Goal: Task Accomplishment & Management: Manage account settings

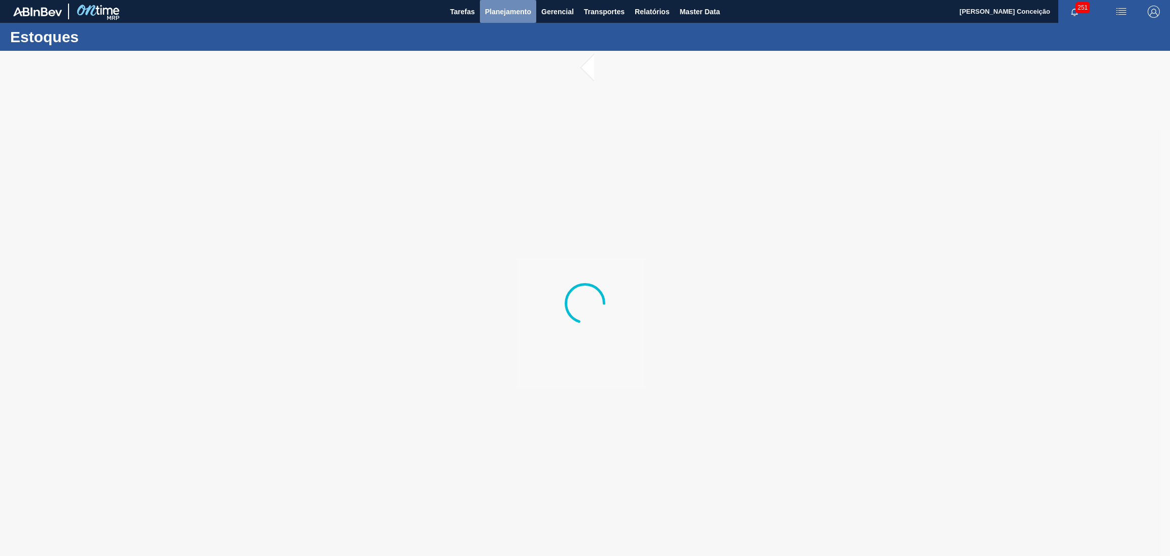
click at [528, 15] on span "Planejamento" at bounding box center [508, 12] width 46 height 12
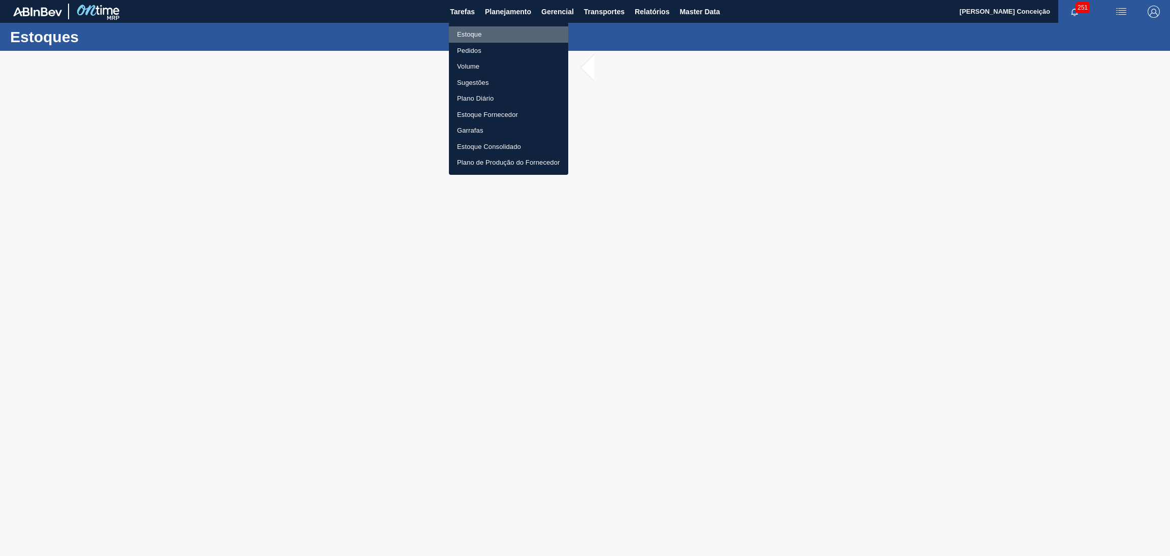
click at [494, 27] on li "Estoque" at bounding box center [508, 34] width 119 height 16
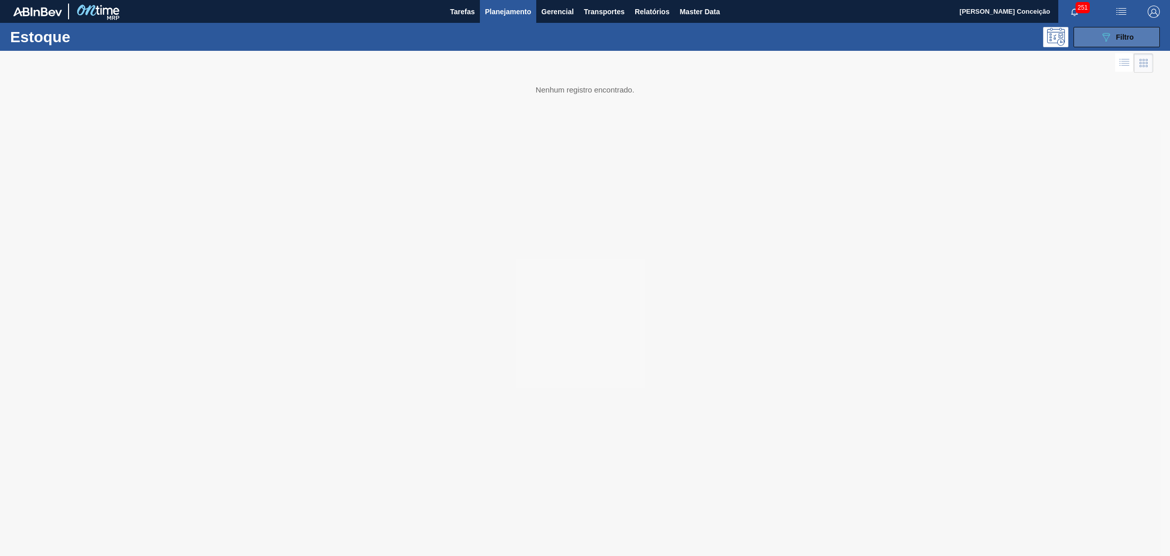
click at [1125, 40] on span "Filtro" at bounding box center [1125, 37] width 18 height 8
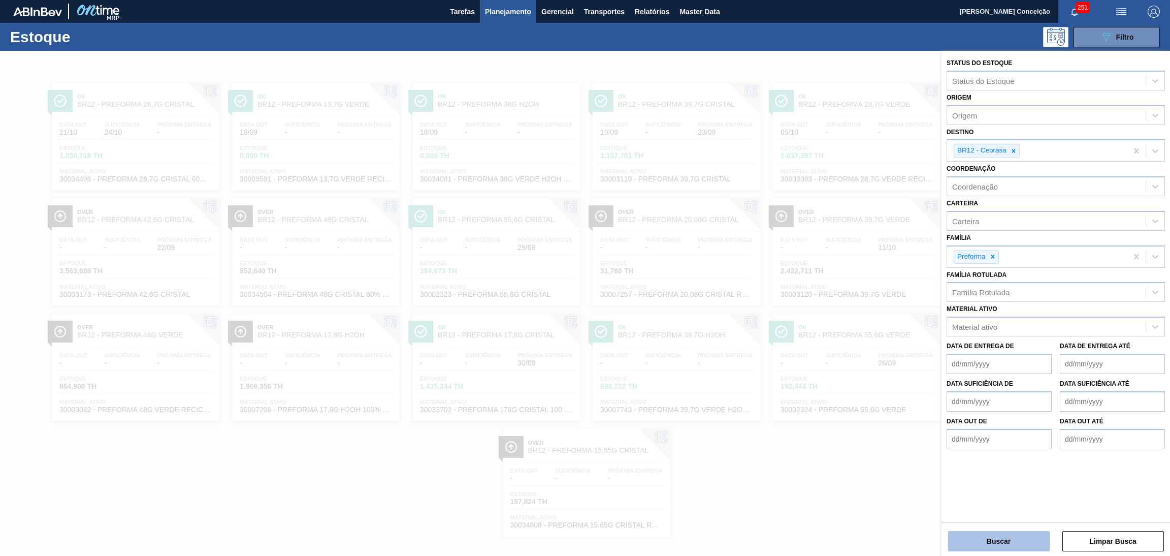
click at [986, 547] on button "Buscar" at bounding box center [999, 541] width 102 height 20
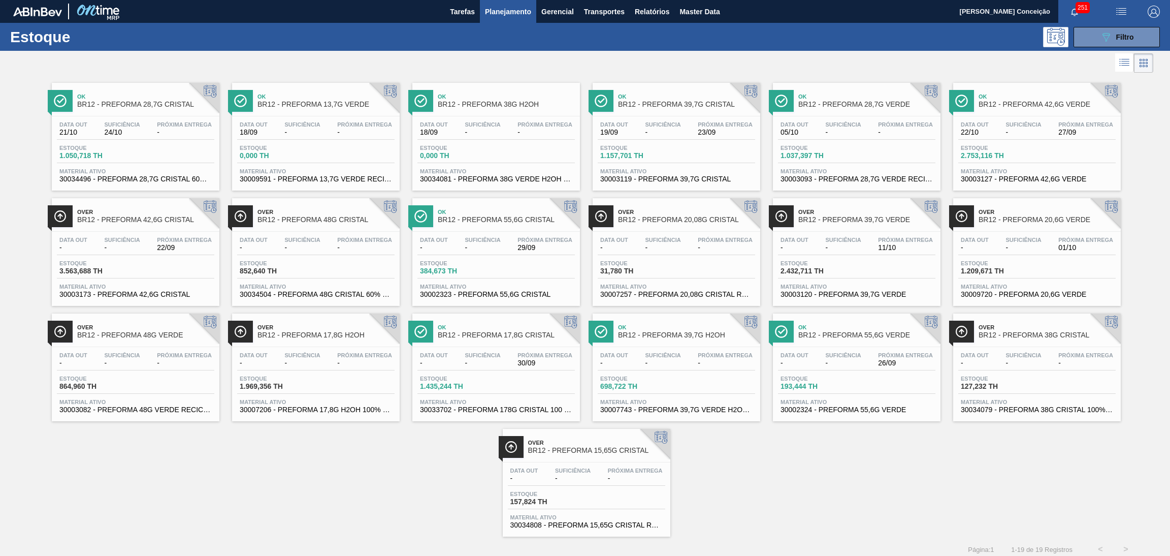
click at [815, 242] on div "Data out - Suficiência - Próxima Entrega 11/10" at bounding box center [856, 246] width 157 height 18
click at [132, 484] on div "Ok BR12 - PREFORMA 28,7G CRISTAL Data out 21/10 Suficiência 24/10 Próxima Entre…" at bounding box center [585, 305] width 1170 height 461
click at [1045, 141] on div "Data out 22/10 Suficiência - Próxima Entrega 27/09 Estoque 2.753,116 TH Materia…" at bounding box center [1037, 150] width 168 height 69
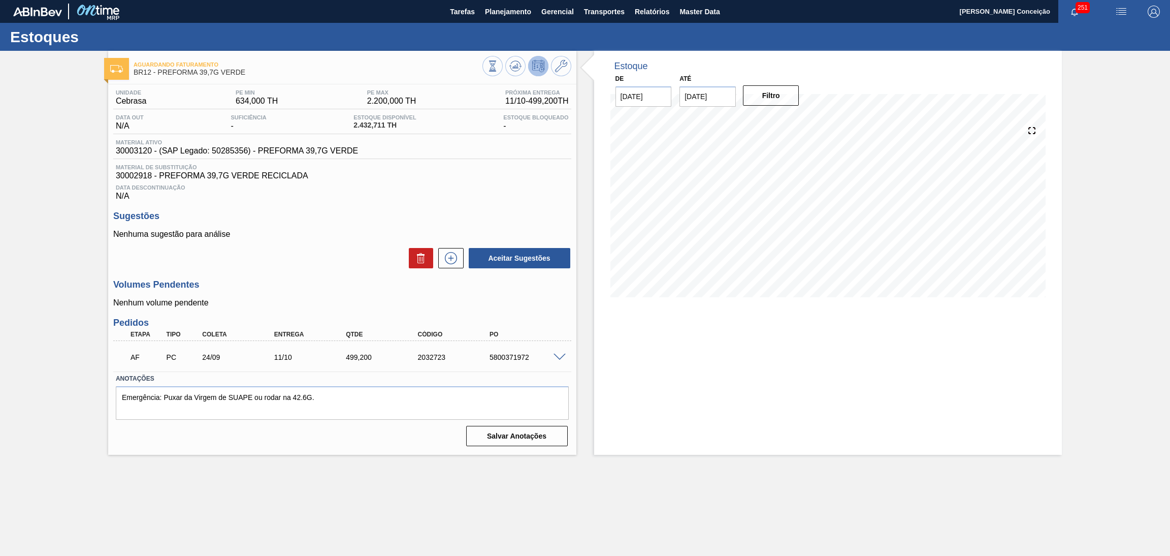
click at [505, 64] on div "Aguardando Faturamento BR12 - PREFORMA 39,7G VERDE Unidade Cebrasa PE MIN 634,0…" at bounding box center [585, 253] width 1170 height 404
type input "[DATE]"
click at [760, 92] on button "Filtro" at bounding box center [771, 95] width 56 height 20
click at [295, 289] on h3 "Volumes Pendentes" at bounding box center [342, 284] width 458 height 11
click at [275, 284] on h3 "Volumes Pendentes" at bounding box center [342, 284] width 458 height 11
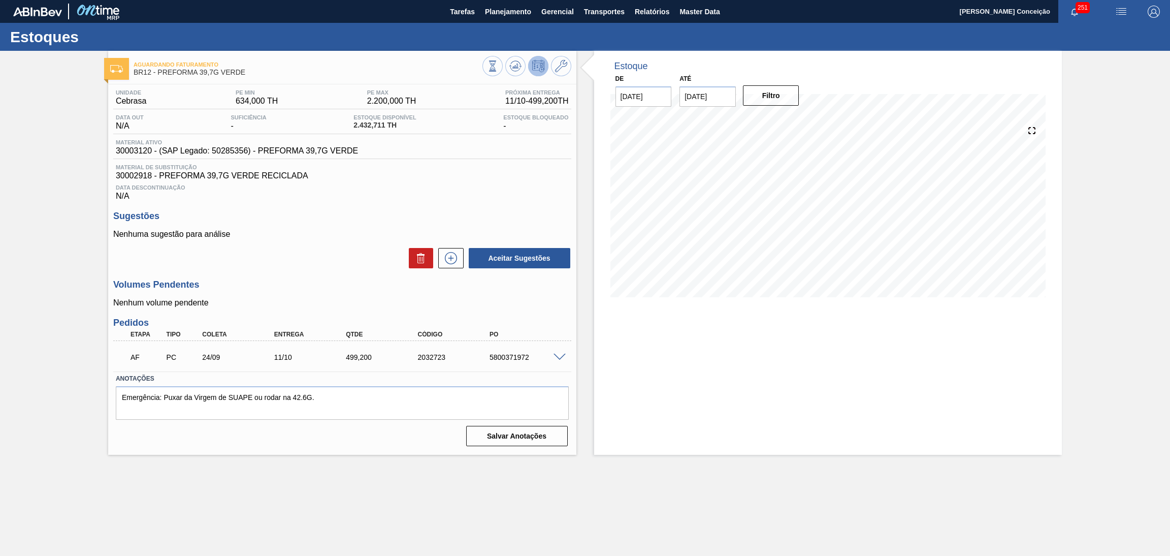
click at [294, 290] on div "Volumes Pendentes Nenhum volume pendente" at bounding box center [342, 293] width 458 height 28
click at [294, 292] on div "Volumes Pendentes Nenhum volume pendente" at bounding box center [342, 293] width 458 height 28
click at [133, 177] on span "30002918 - PREFORMA 39,7G VERDE RECICLADA" at bounding box center [342, 175] width 453 height 9
copy span "30002918"
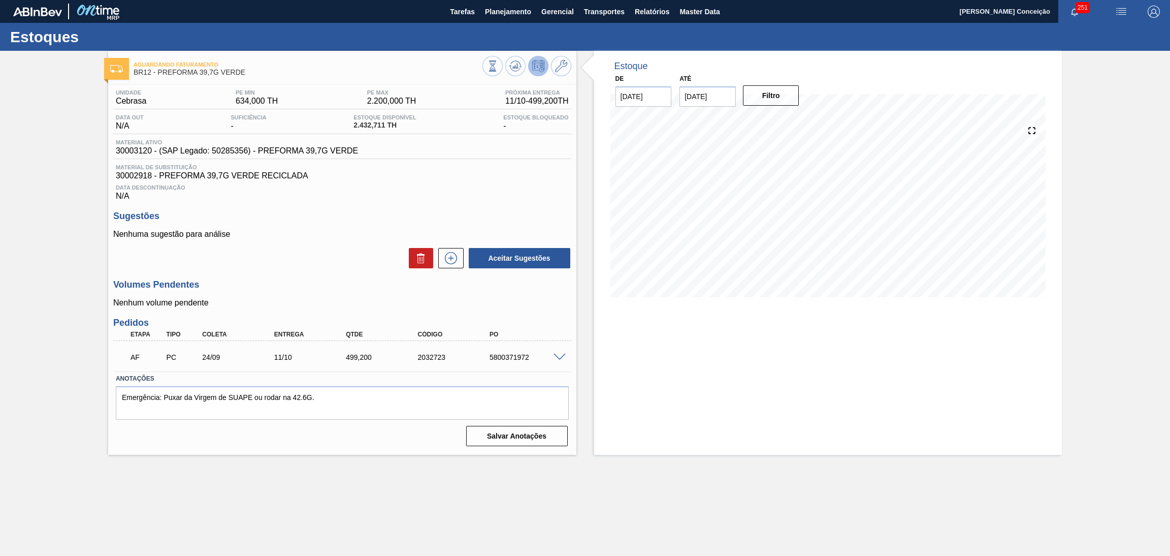
click at [281, 279] on h3 "Volumes Pendentes" at bounding box center [342, 284] width 458 height 11
click at [373, 197] on div "Data Descontinuação N/A" at bounding box center [342, 190] width 458 height 20
click at [597, 415] on div "Estoque De 18/09/2025 Até 30/10/2025 Filtro 10/10 Projeção de Estoque 1,339.418…" at bounding box center [828, 253] width 468 height 404
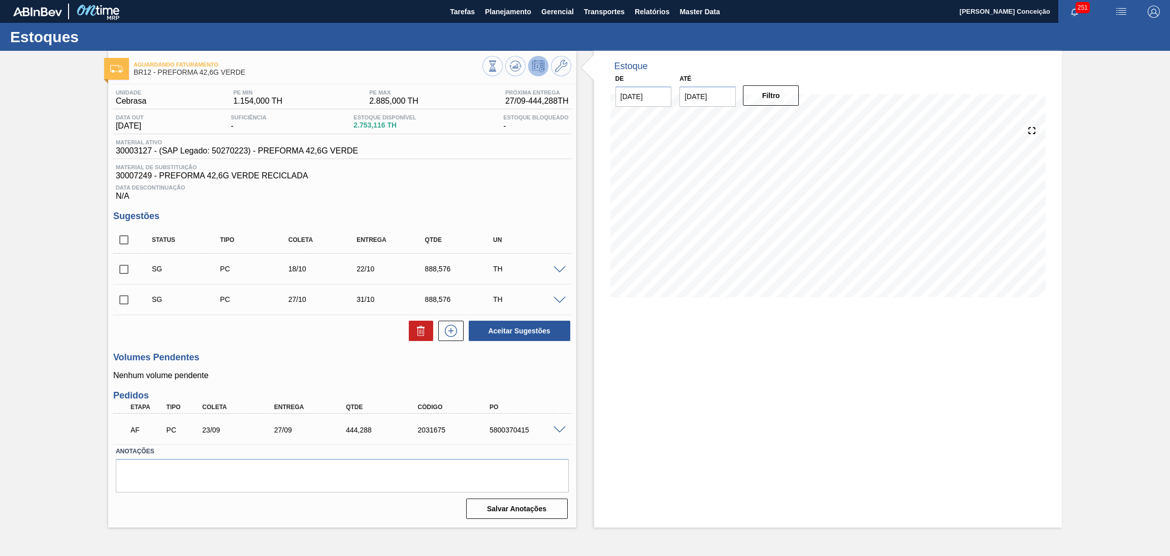
click at [559, 428] on span at bounding box center [559, 430] width 12 height 8
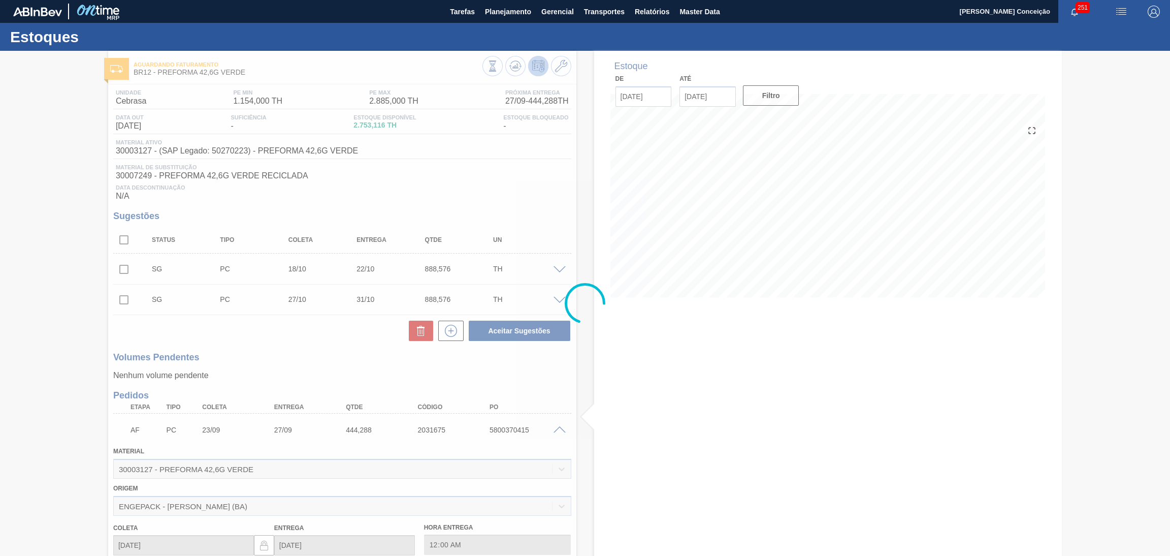
click at [559, 425] on div at bounding box center [585, 303] width 1170 height 505
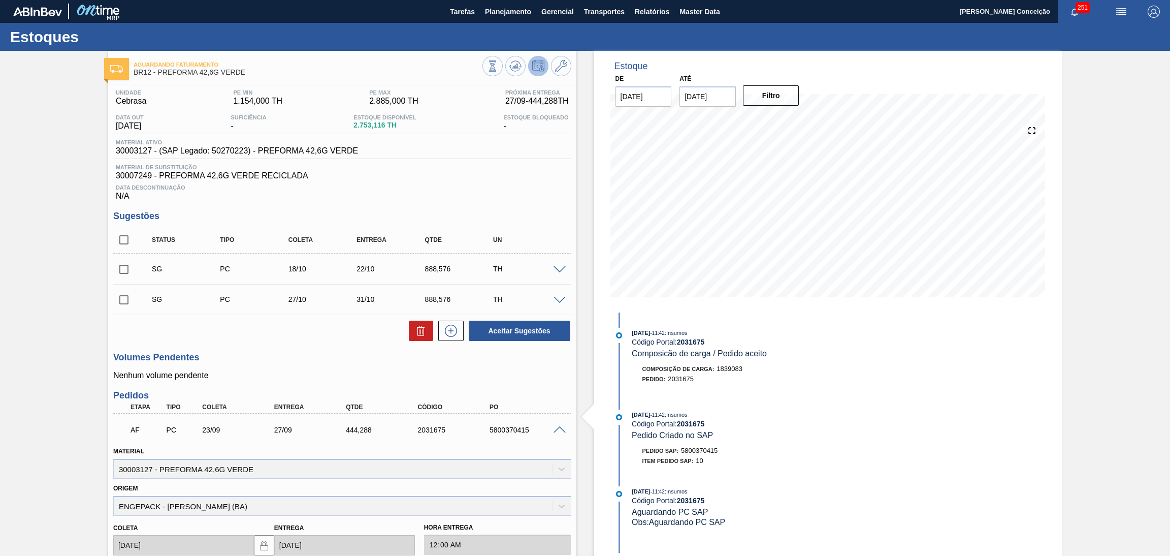
click at [137, 174] on span "30007249 - PREFORMA 42,6G VERDE RECICLADA" at bounding box center [342, 175] width 453 height 9
copy span "30007249"
click at [553, 426] on span at bounding box center [559, 430] width 12 height 8
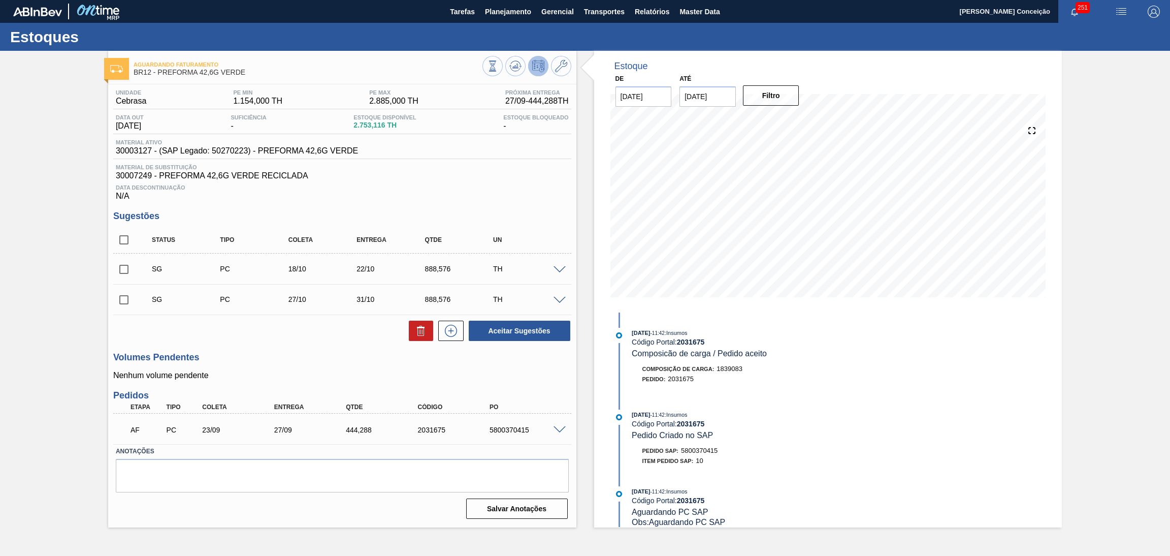
click at [334, 345] on div "Unidade Cebrasa PE MIN 1.154,000 TH PE MAX 2.885,000 TH Próxima Entrega 27/09 -…" at bounding box center [342, 303] width 468 height 438
click at [546, 178] on span "30007249 - PREFORMA 42,6G VERDE RECICLADA" at bounding box center [342, 175] width 453 height 9
click at [511, 66] on icon at bounding box center [515, 66] width 12 height 12
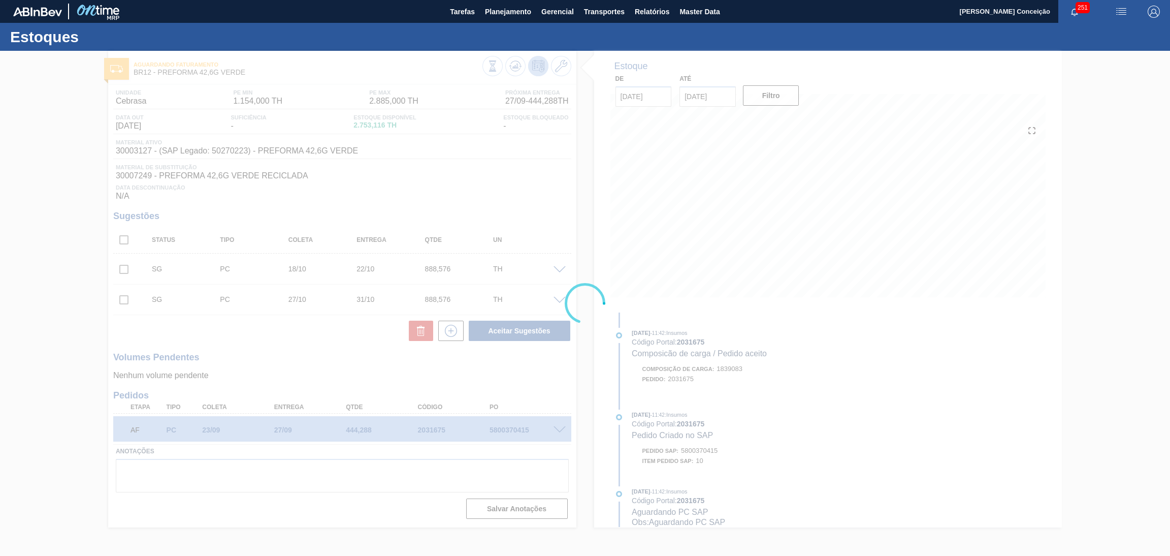
click at [476, 177] on div at bounding box center [585, 303] width 1170 height 505
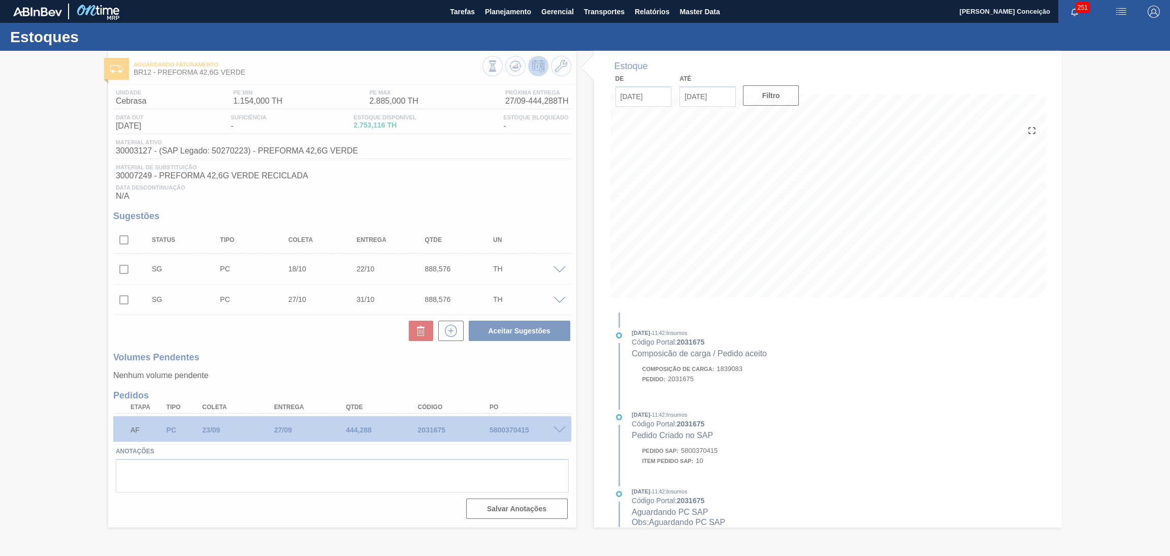
click at [485, 210] on div at bounding box center [585, 303] width 1170 height 505
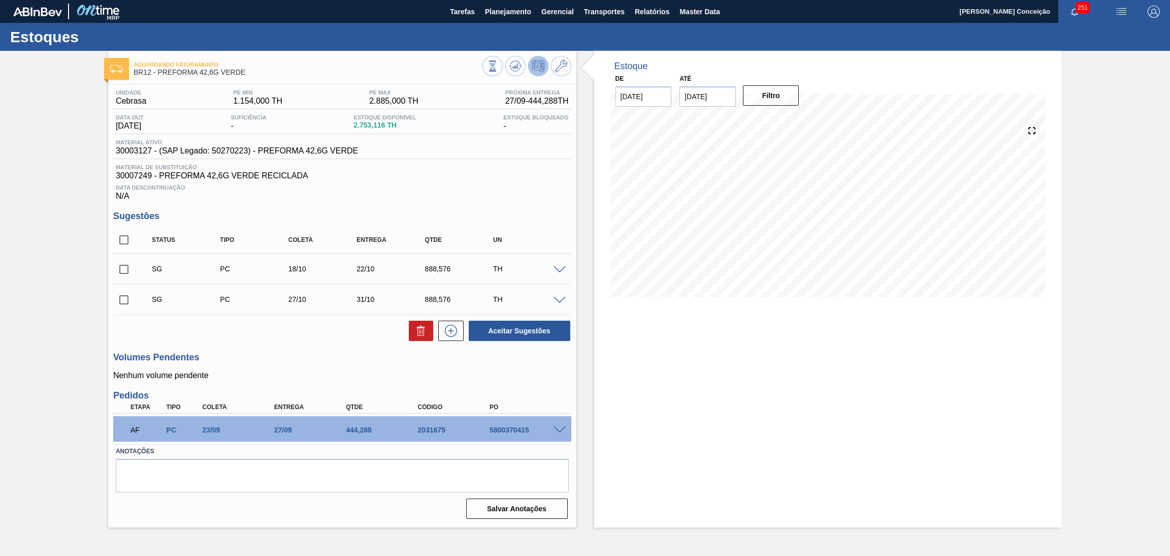
click at [351, 340] on div "Aceitar Sugestões" at bounding box center [342, 330] width 458 height 22
click at [563, 426] on span at bounding box center [559, 430] width 12 height 8
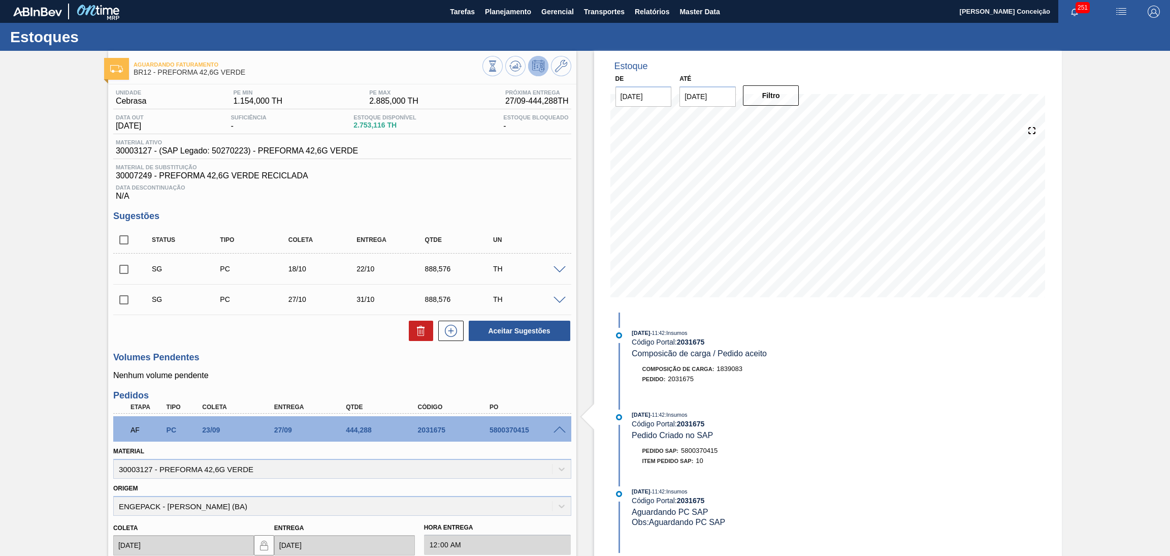
click at [562, 426] on span at bounding box center [559, 430] width 12 height 8
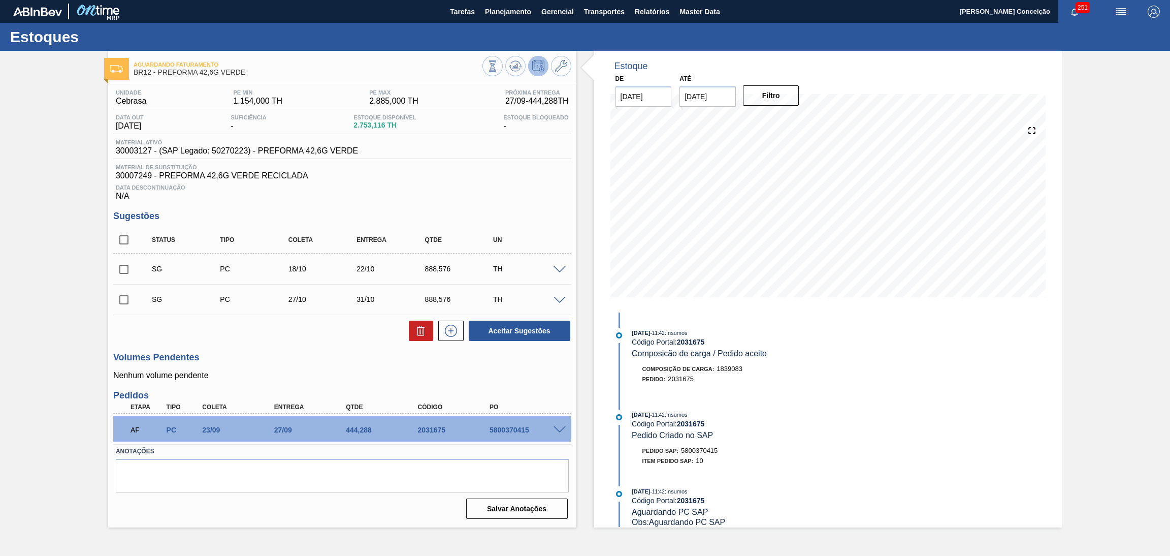
click at [255, 382] on div "Unidade Cebrasa PE MIN 1.154,000 TH PE MAX 2.885,000 TH Próxima Entrega 27/09 -…" at bounding box center [342, 303] width 468 height 438
click at [296, 366] on div "Volumes Pendentes Nenhum volume pendente" at bounding box center [342, 366] width 458 height 28
click at [130, 174] on span "30007249 - PREFORMA 42,6G VERDE RECICLADA" at bounding box center [342, 175] width 453 height 9
copy span "30007249"
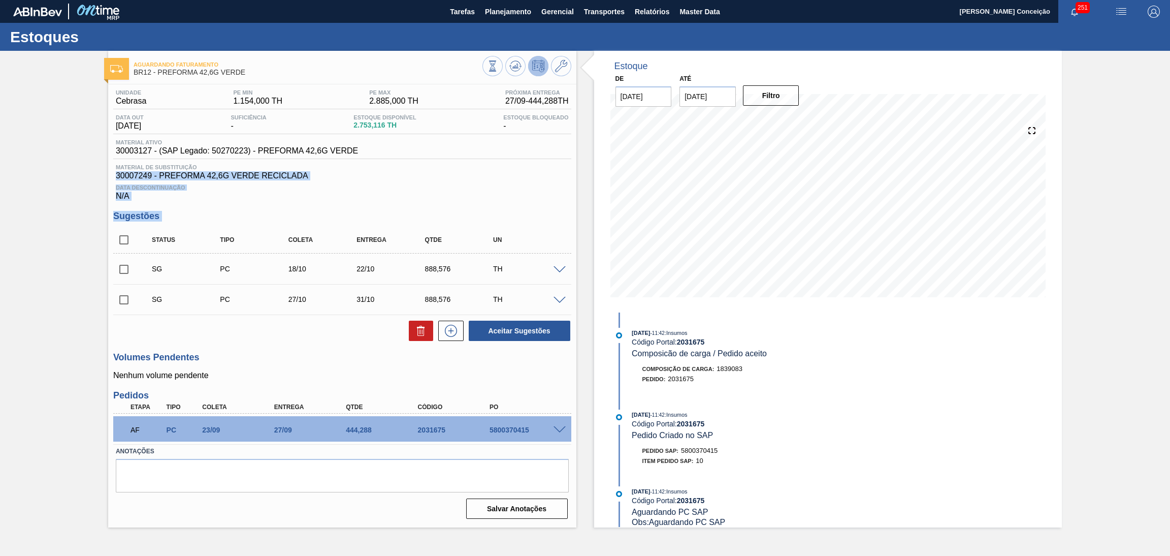
drag, startPoint x: 130, startPoint y: 174, endPoint x: 266, endPoint y: 214, distance: 141.7
click at [206, 214] on div "Unidade Cebrasa PE MIN 1.154,000 TH PE MAX 2.885,000 TH Próxima Entrega 27/09 -…" at bounding box center [342, 303] width 468 height 438
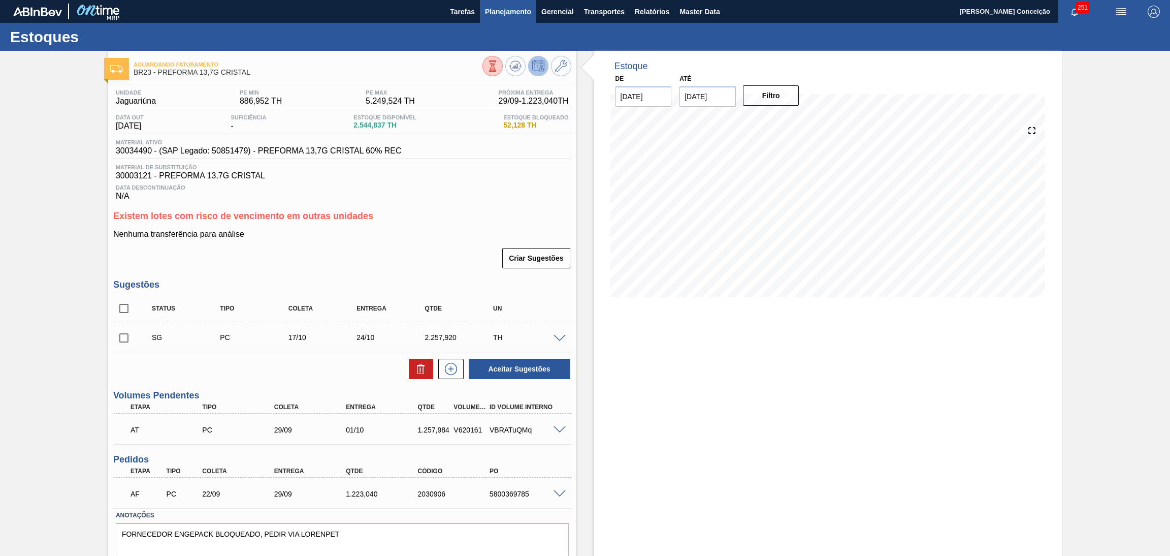
click at [516, 7] on span "Planejamento" at bounding box center [508, 12] width 46 height 12
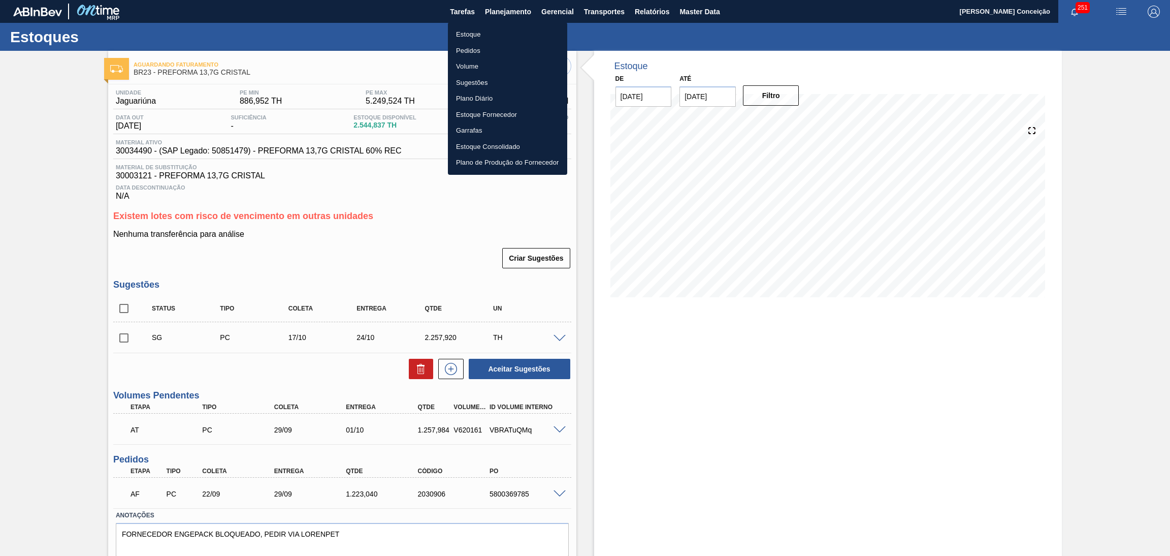
click at [492, 32] on li "Estoque" at bounding box center [507, 34] width 119 height 16
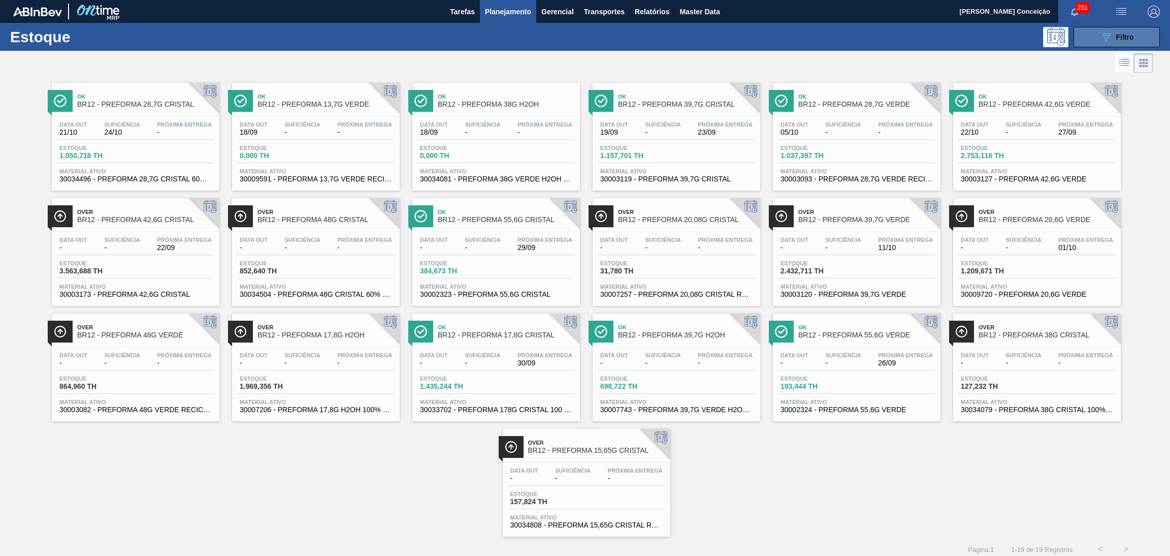
click at [1108, 40] on icon "089F7B8B-B2A5-4AFE-B5C0-19BA573D28AC" at bounding box center [1106, 37] width 12 height 12
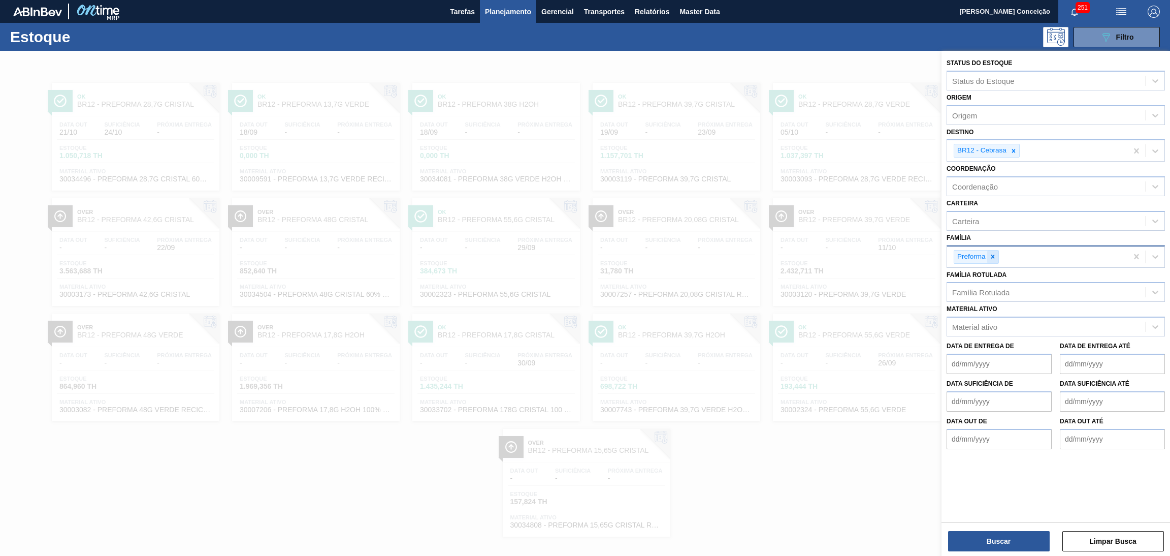
click at [997, 251] on div at bounding box center [992, 256] width 11 height 13
type input "rolha"
click at [997, 274] on div "Rolha Plástica" at bounding box center [1056, 280] width 218 height 19
click at [987, 534] on button "Buscar" at bounding box center [999, 541] width 102 height 20
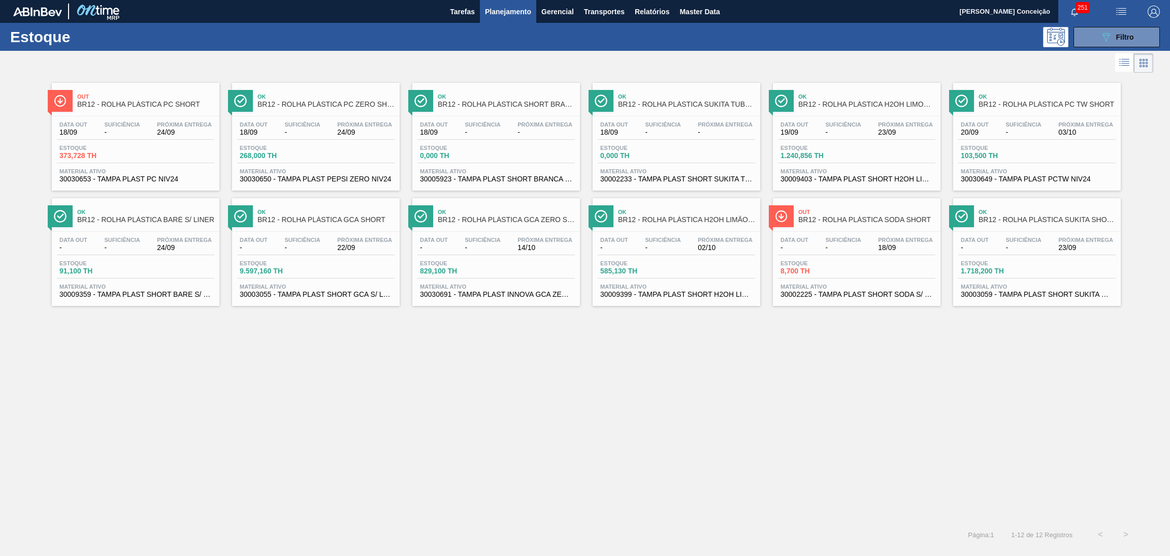
click at [417, 543] on div "Página : 1 1 - 12 de 12 Registros < >" at bounding box center [569, 534] width 1138 height 25
click at [103, 122] on div "Suficiência -" at bounding box center [122, 128] width 41 height 15
click at [876, 262] on div "Estoque 8,700 TH" at bounding box center [856, 269] width 157 height 18
click at [428, 400] on div "Out BR12 - ROLHA PLÁSTICA PC SHORT Data out 18/09 Suficiência - Próxima Entrega…" at bounding box center [585, 298] width 1170 height 446
click at [334, 143] on div "Data out 18/09 Suficiência - Próxima Entrega 24/09 Estoque 268,000 TH Material …" at bounding box center [316, 150] width 168 height 69
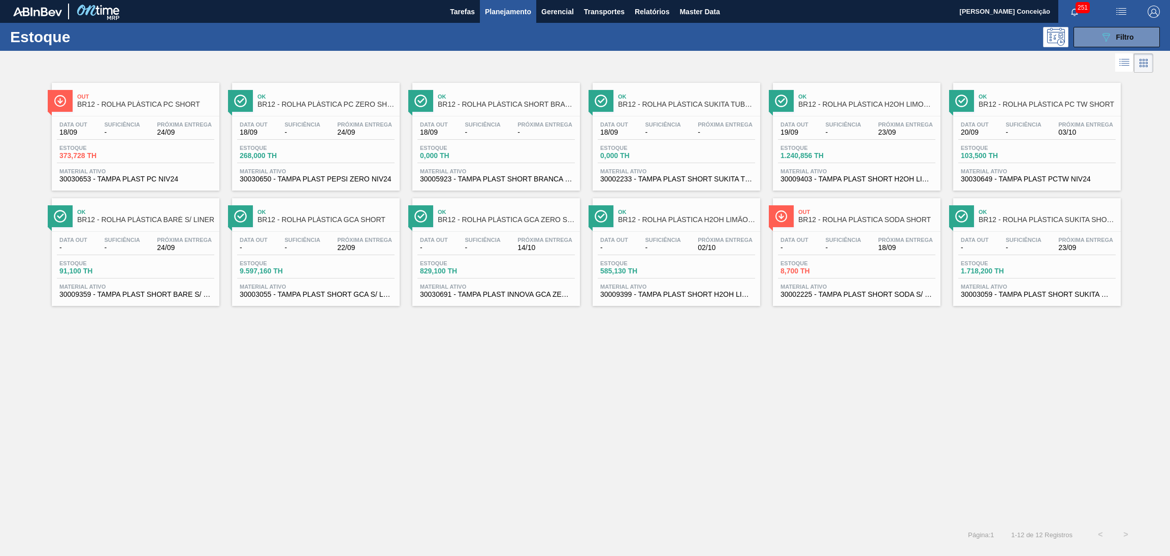
click at [380, 382] on div "Out BR12 - ROLHA PLÁSTICA PC SHORT Data out 18/09 Suficiência - Próxima Entrega…" at bounding box center [585, 298] width 1170 height 446
click at [1114, 31] on div "089F7B8B-B2A5-4AFE-B5C0-19BA573D28AC Filtro" at bounding box center [1117, 37] width 34 height 12
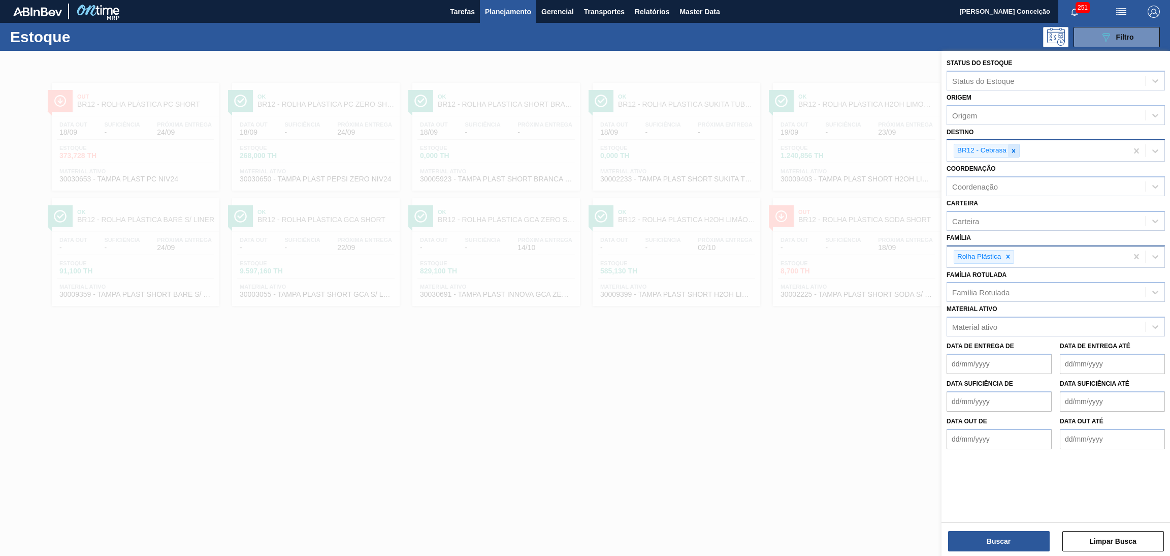
click at [1008, 153] on div at bounding box center [1013, 150] width 11 height 13
type input "br14"
click at [998, 546] on button "Buscar" at bounding box center [999, 541] width 102 height 20
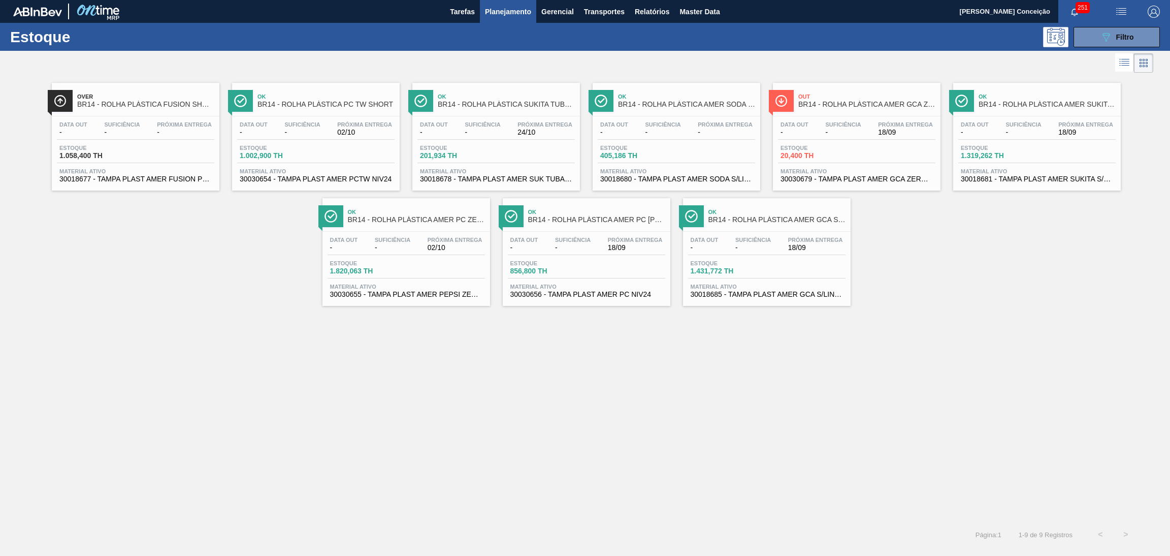
click at [845, 312] on div "Over BR14 - ROLHA PLÁSTICA FUSION SHORT Data out - Suficiência - Próxima Entreg…" at bounding box center [585, 298] width 1170 height 446
click at [861, 146] on div "Estoque 20,400 TH" at bounding box center [856, 154] width 157 height 18
click at [1113, 31] on div "089F7B8B-B2A5-4AFE-B5C0-19BA573D28AC Filtro" at bounding box center [1117, 37] width 34 height 12
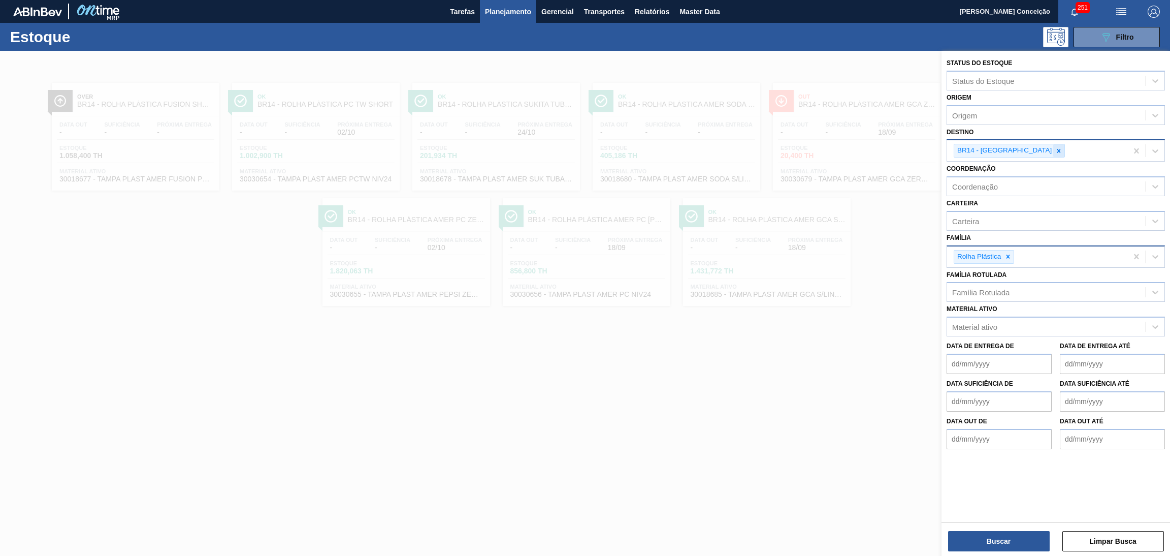
click at [1053, 146] on div at bounding box center [1058, 150] width 11 height 13
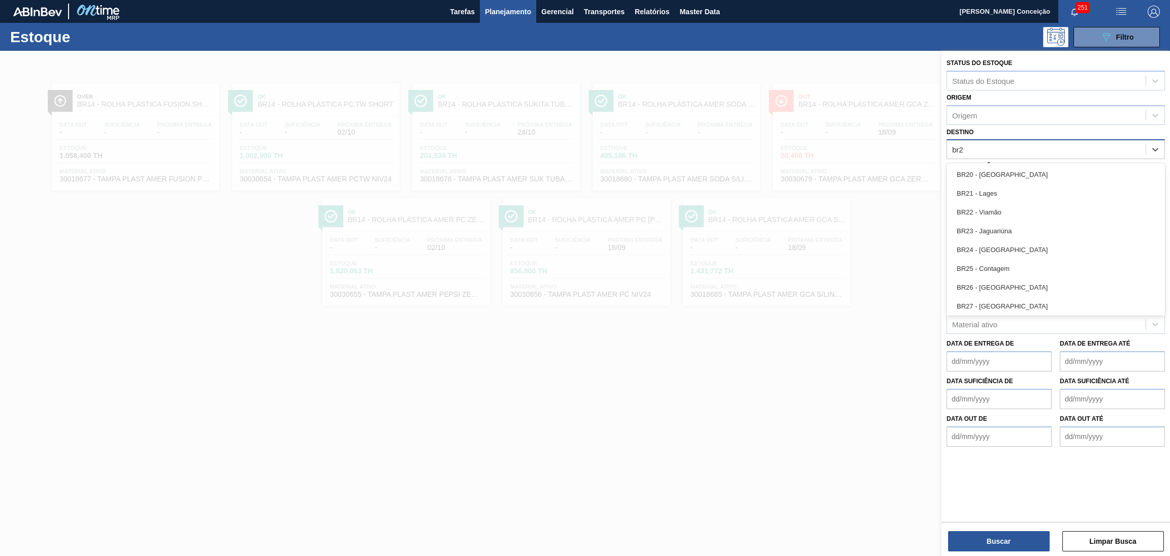
type input "br20"
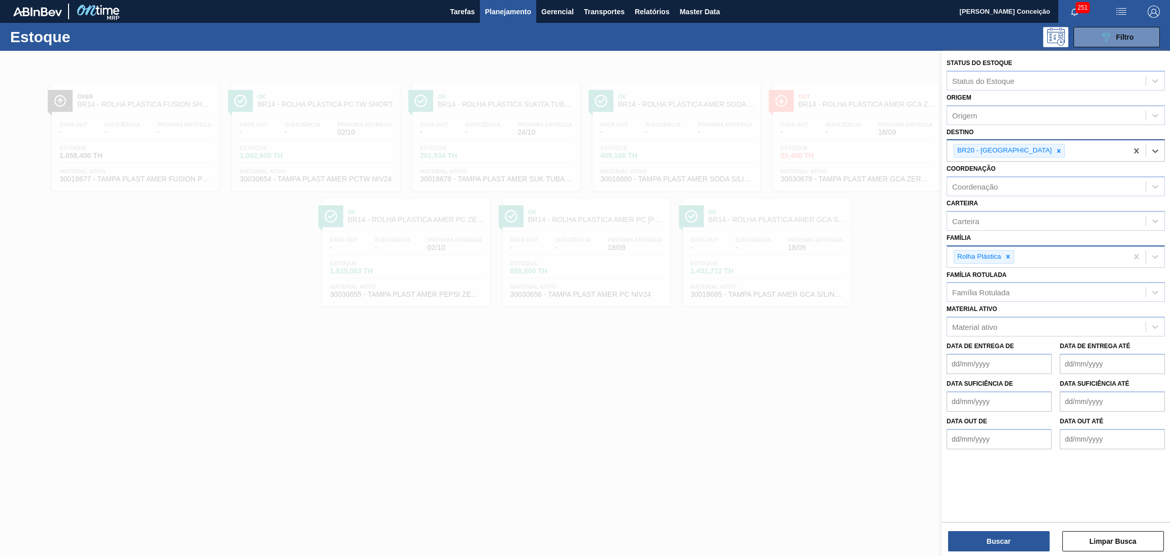
click at [1010, 257] on icon at bounding box center [1007, 256] width 7 height 7
type input "preforma"
click at [999, 531] on button "Buscar" at bounding box center [999, 541] width 102 height 20
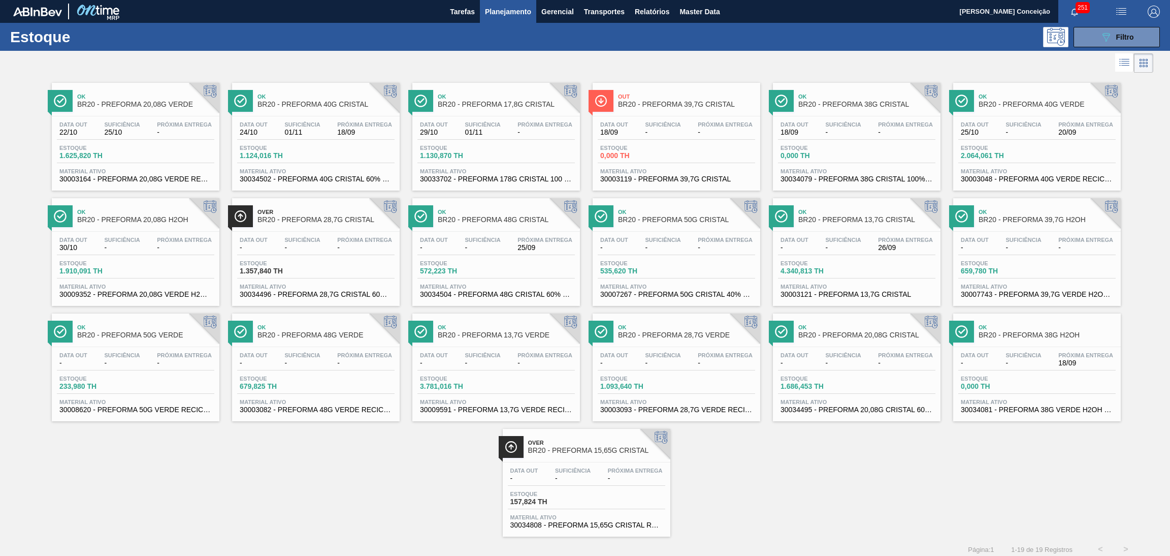
click at [815, 247] on div "Data out - Suficiência - Próxima Entrega 26/09" at bounding box center [856, 246] width 157 height 18
click at [1116, 40] on span "Filtro" at bounding box center [1125, 37] width 18 height 8
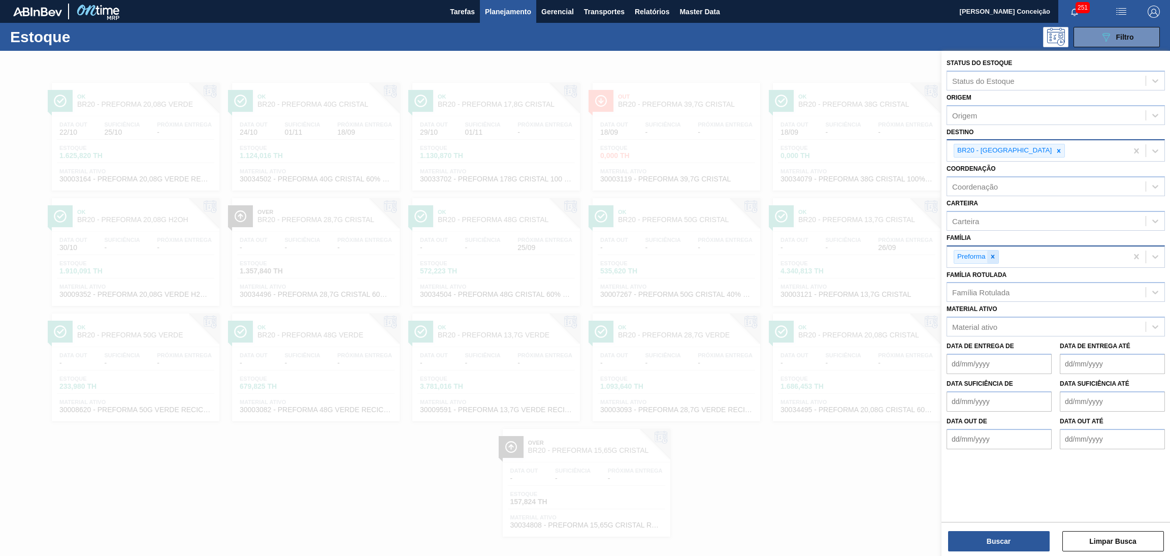
click at [992, 255] on icon at bounding box center [992, 256] width 7 height 7
type input "rolha"
click at [997, 279] on div "Rolha Plástica" at bounding box center [1056, 280] width 218 height 19
click at [998, 536] on button "Buscar" at bounding box center [999, 541] width 102 height 20
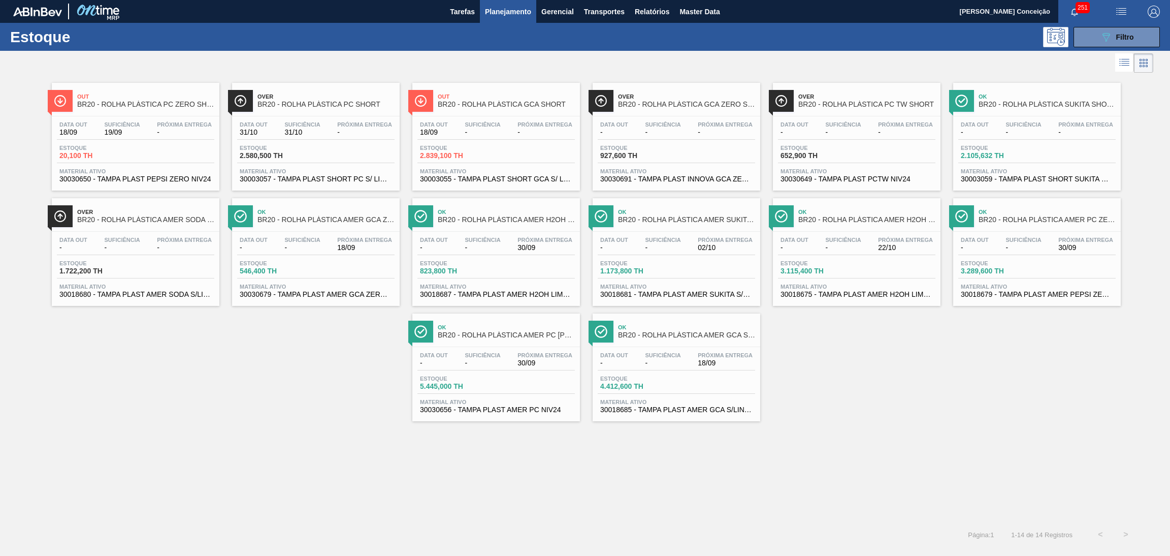
click at [339, 427] on div "Out BR20 - ROLHA PLÁSTICA PC ZERO SHORT Data out 18/09 Suficiência 19/09 Próxim…" at bounding box center [585, 298] width 1170 height 446
click at [102, 135] on div "Suficiência 19/09" at bounding box center [122, 128] width 41 height 15
click at [1132, 40] on span "Filtro" at bounding box center [1125, 37] width 18 height 8
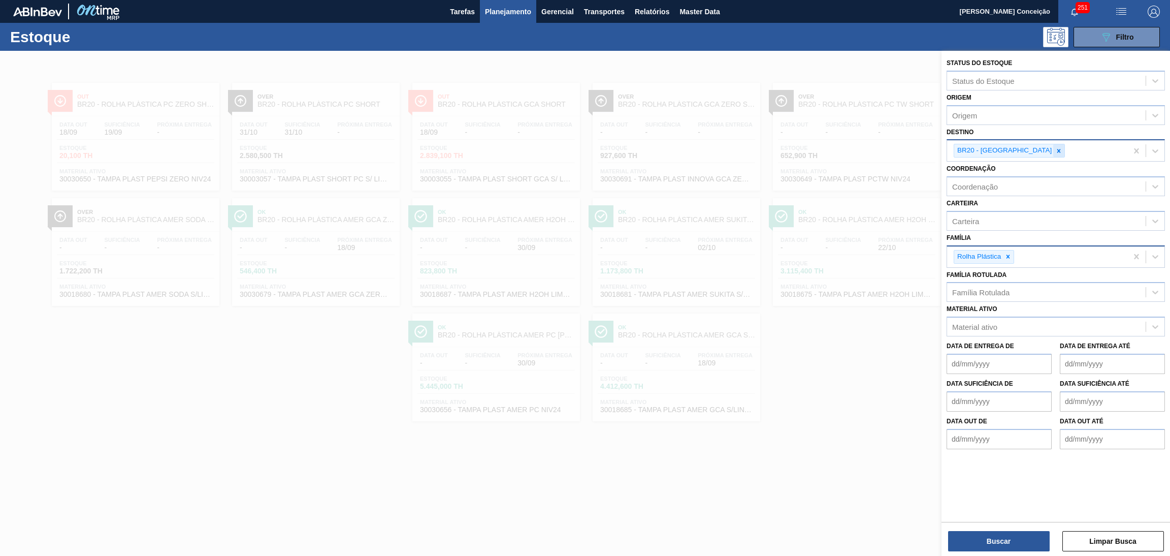
click at [1053, 147] on div at bounding box center [1058, 150] width 11 height 13
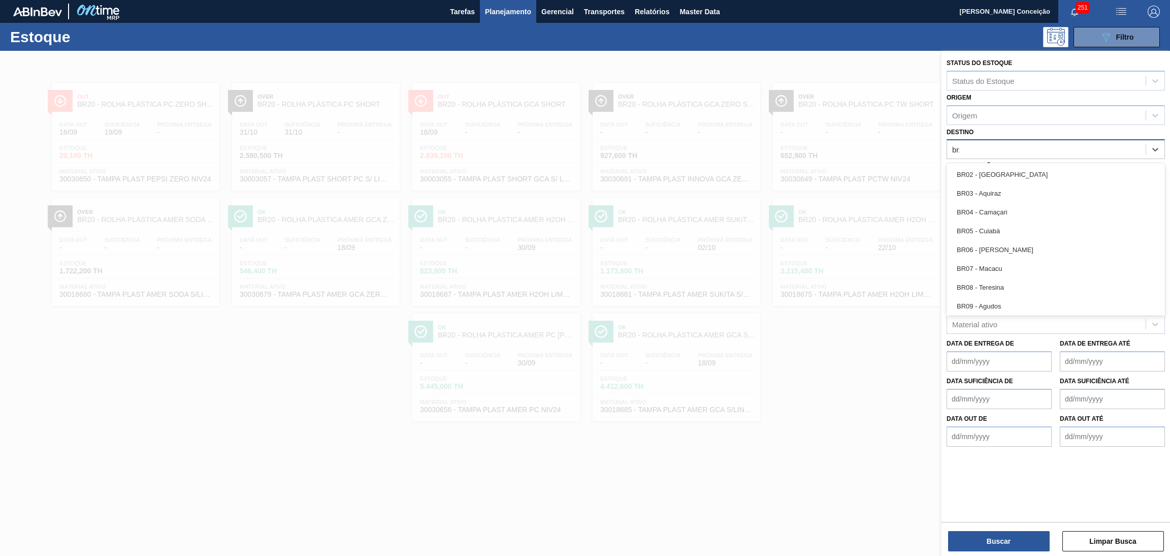
type input "br14"
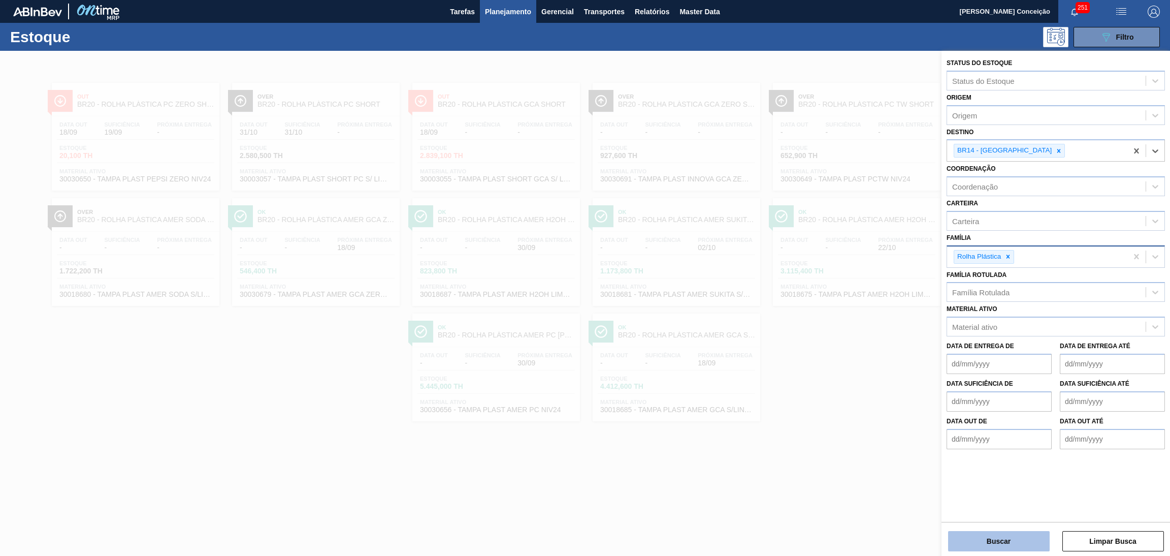
click at [1001, 536] on button "Buscar" at bounding box center [999, 541] width 102 height 20
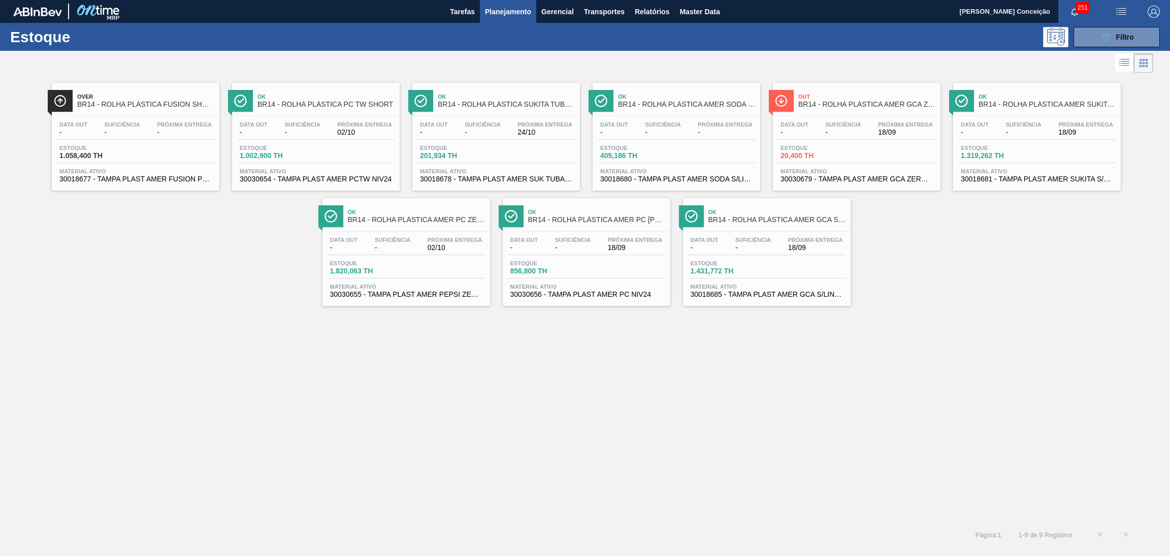
click at [854, 122] on span "Suficiência" at bounding box center [843, 124] width 36 height 6
click at [1102, 43] on button "089F7B8B-B2A5-4AFE-B5C0-19BA573D28AC Filtro" at bounding box center [1116, 37] width 86 height 20
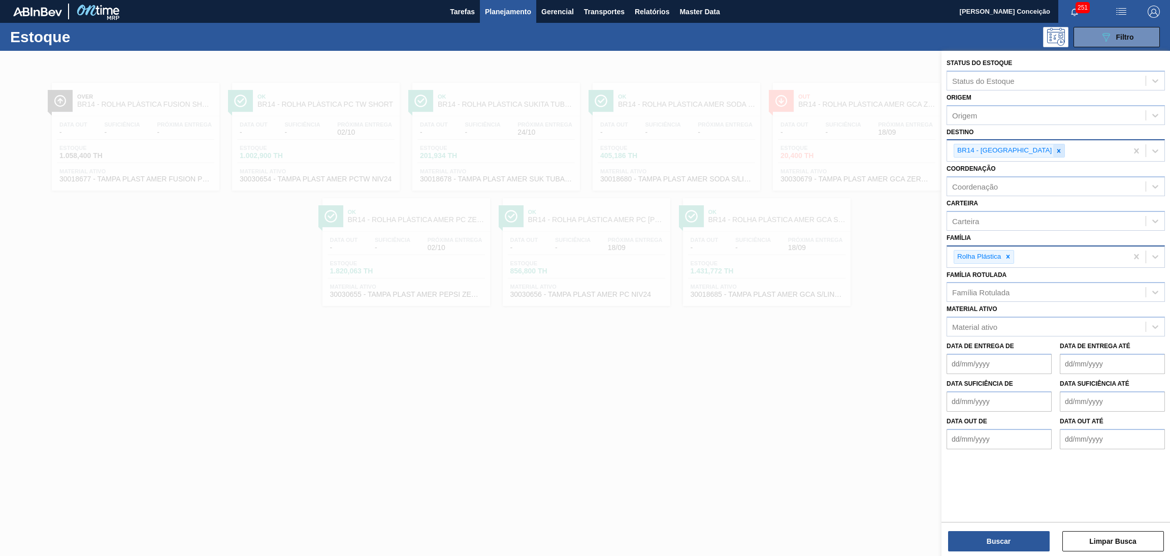
click at [1055, 149] on icon at bounding box center [1058, 150] width 7 height 7
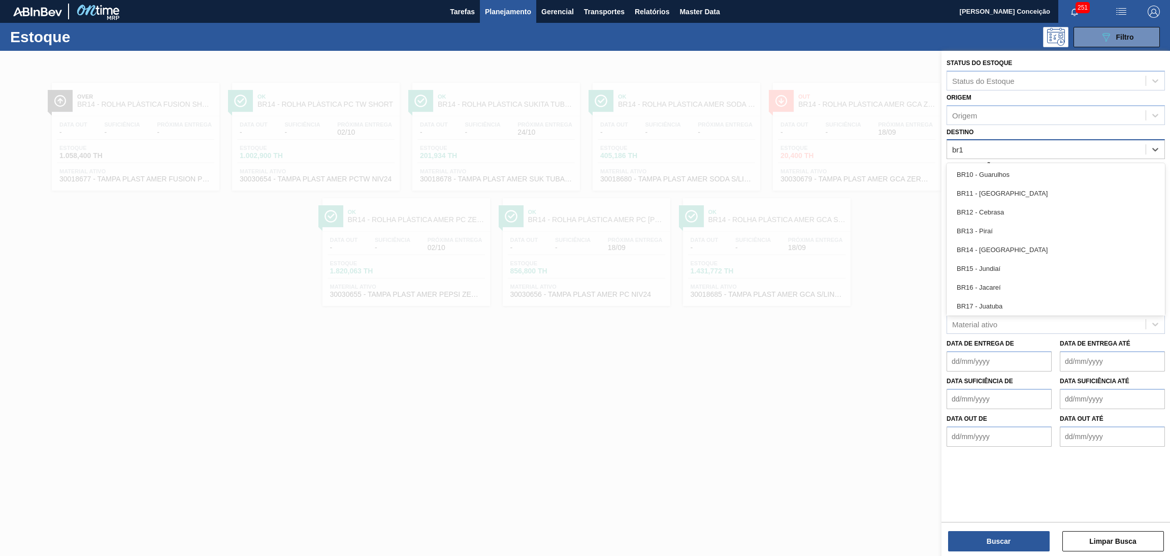
type input "br12"
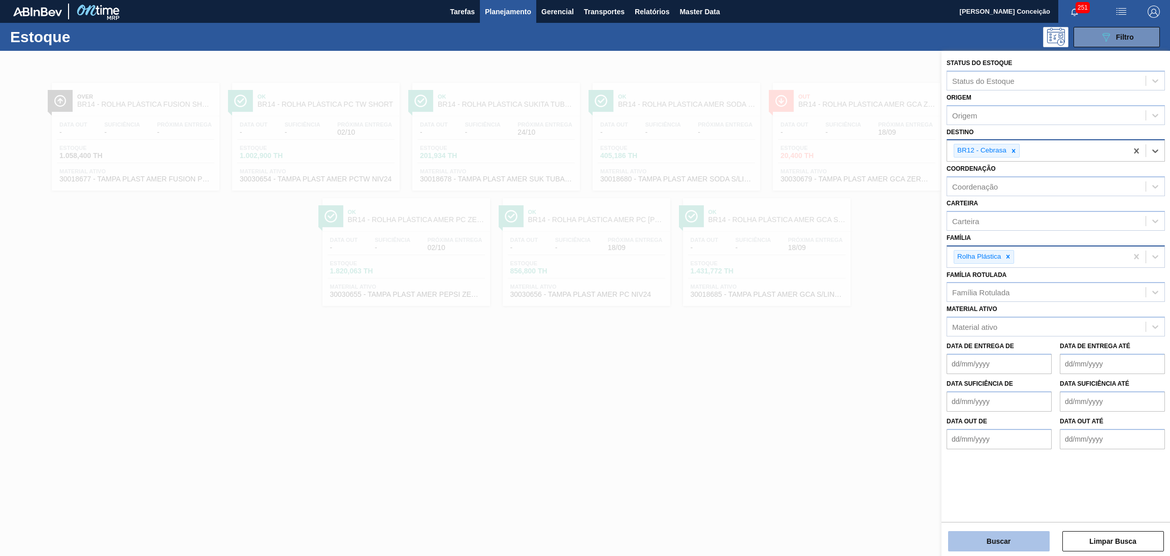
click at [994, 536] on button "Buscar" at bounding box center [999, 541] width 102 height 20
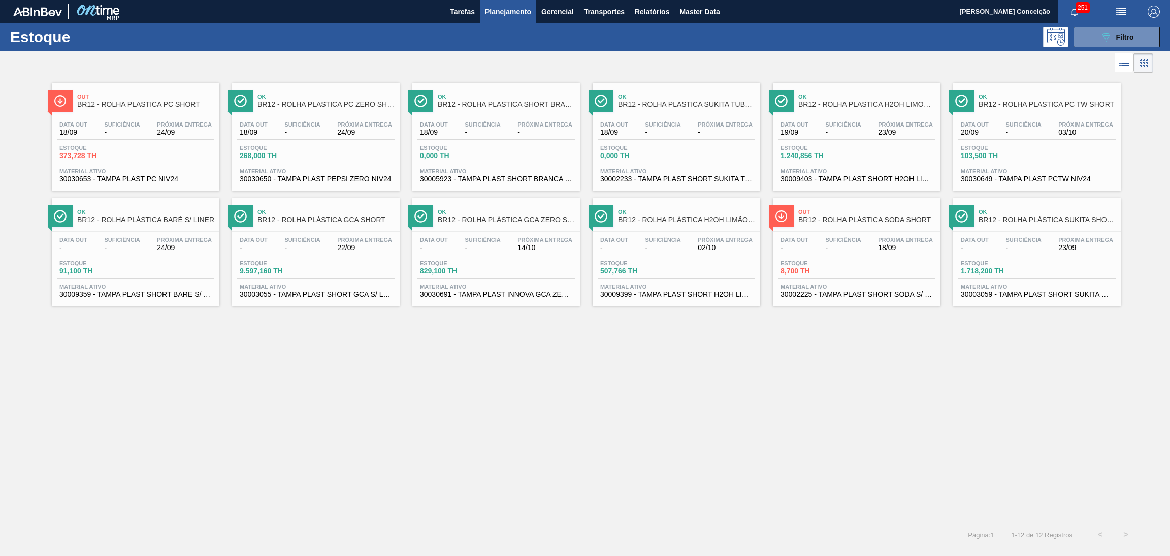
click at [154, 138] on div "Data out 18/09 Suficiência - Próxima Entrega 24/09" at bounding box center [135, 130] width 157 height 18
click at [260, 426] on div "Out BR12 - ROLHA PLÁSTICA PC SHORT Data out 18/09 Suficiência - Próxima Entrega…" at bounding box center [585, 298] width 1170 height 446
click at [423, 378] on div "Out BR12 - ROLHA PLÁSTICA PC SHORT Data out 18/09 Suficiência - Próxima Entrega…" at bounding box center [585, 298] width 1170 height 446
click at [337, 152] on div "Estoque 268,000 TH" at bounding box center [315, 154] width 157 height 18
click at [1110, 33] on icon "089F7B8B-B2A5-4AFE-B5C0-19BA573D28AC" at bounding box center [1106, 37] width 12 height 12
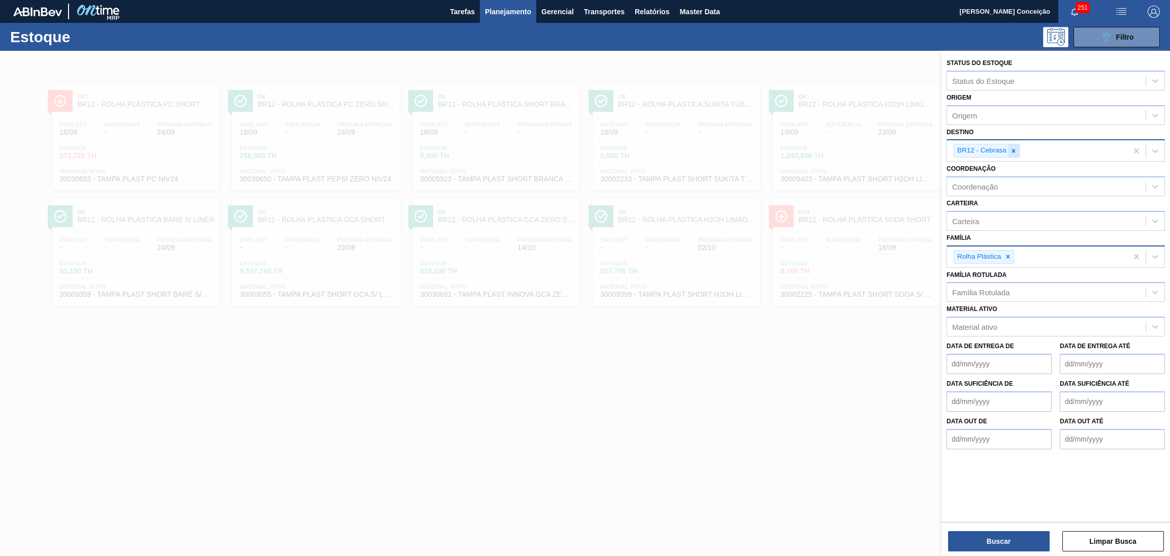
click at [1014, 145] on div at bounding box center [1013, 150] width 11 height 13
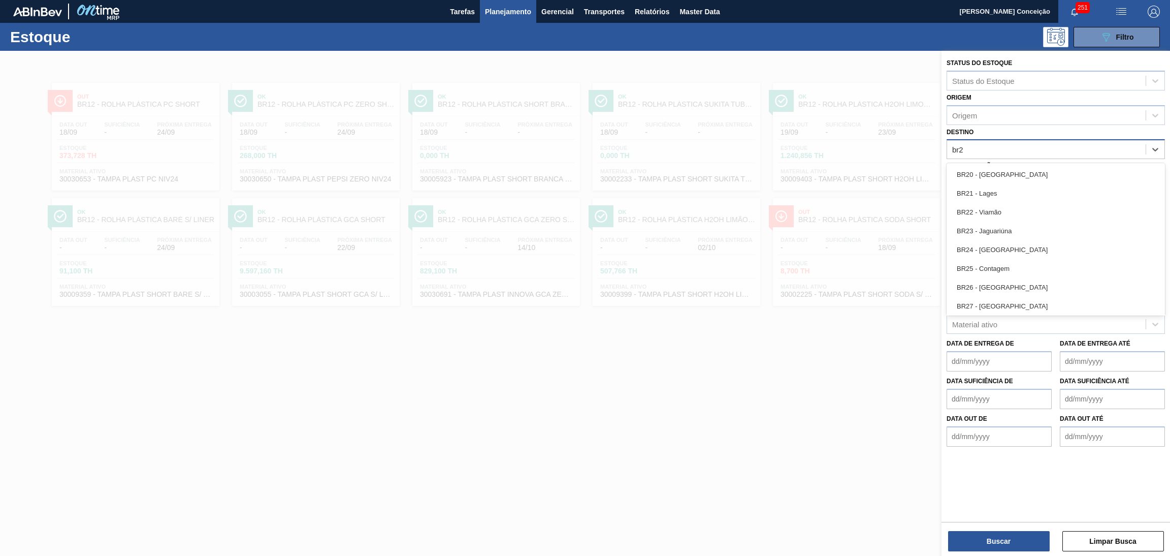
type input "br22"
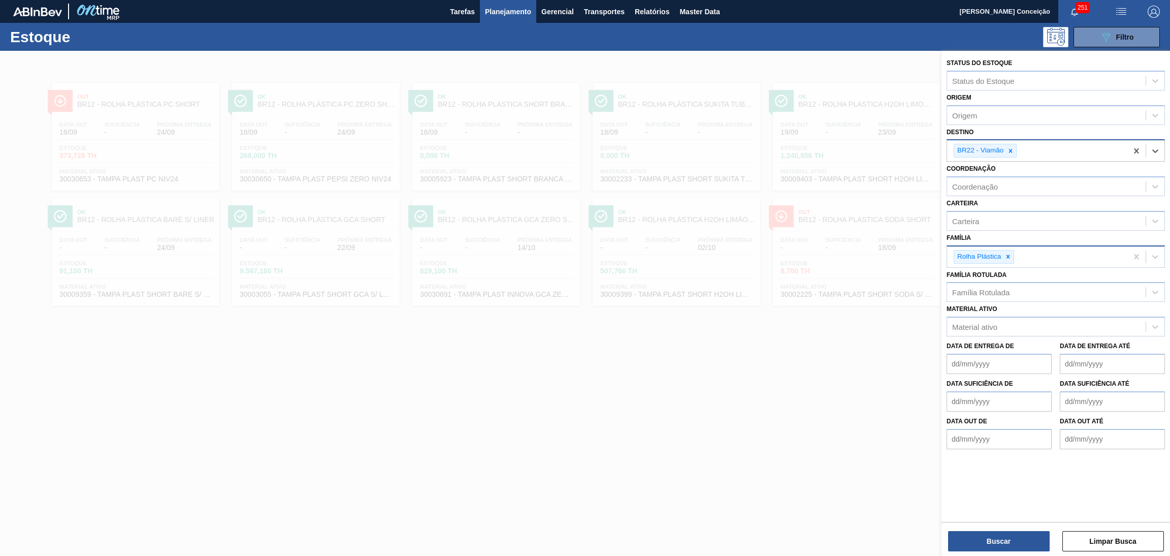
click at [1006, 552] on div "Status do Estoque Status do Estoque Origem Origem Destino option BR22 - Viamão,…" at bounding box center [1055, 304] width 229 height 507
click at [1002, 546] on button "Buscar" at bounding box center [999, 541] width 102 height 20
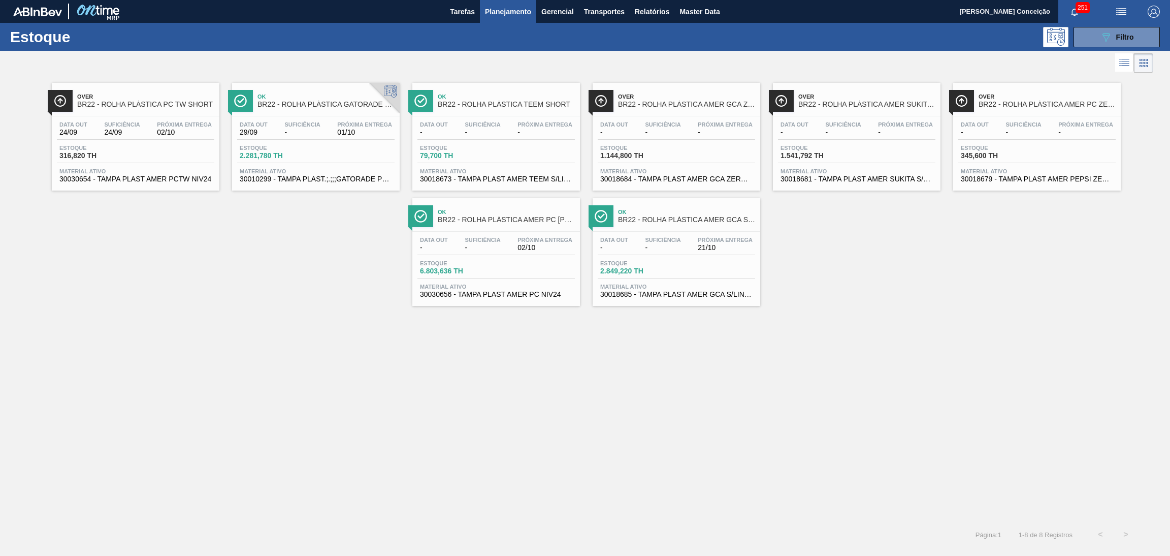
click at [127, 143] on div "Data out 24/09 Suficiência 24/09 Próxima Entrega 02/10 Estoque 316,820 TH Mater…" at bounding box center [136, 150] width 168 height 69
click at [921, 265] on div "Over BR22 - ROLHA PLÁSTICA PC TW SHORT Data out 24/09 Suficiência 24/09 Próxima…" at bounding box center [585, 190] width 1170 height 231
click at [1126, 31] on div "089F7B8B-B2A5-4AFE-B5C0-19BA573D28AC Filtro" at bounding box center [1117, 37] width 34 height 12
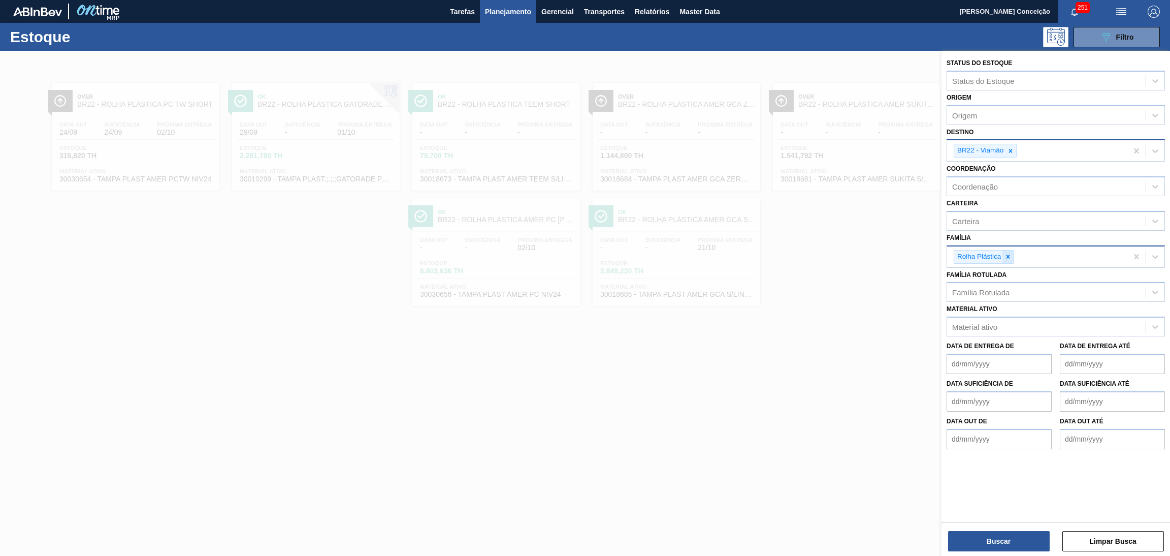
click at [1005, 253] on icon at bounding box center [1007, 256] width 7 height 7
type input "preforma"
click at [1013, 281] on div "Preforma" at bounding box center [1056, 280] width 218 height 19
click at [986, 540] on button "Buscar" at bounding box center [999, 541] width 102 height 20
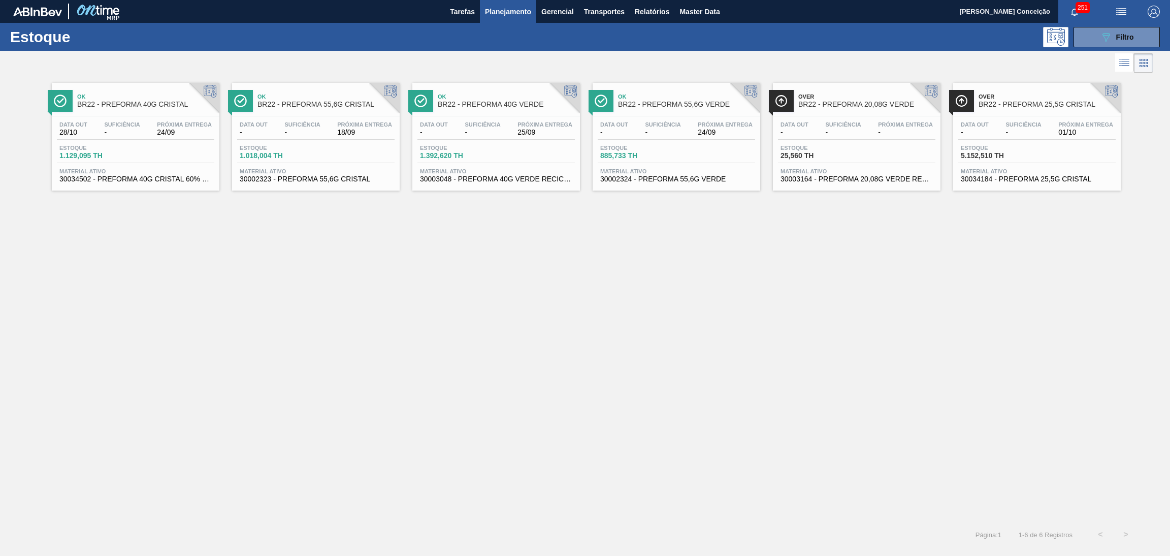
click at [365, 354] on div "Ok BR22 - PREFORMA 40G CRISTAL Data out 28/10 Suficiência - Próxima Entrega 24/…" at bounding box center [585, 298] width 1170 height 446
click at [123, 152] on span "1.129,095 TH" at bounding box center [94, 156] width 71 height 8
click at [1092, 43] on button "089F7B8B-B2A5-4AFE-B5C0-19BA573D28AC Filtro" at bounding box center [1116, 37] width 86 height 20
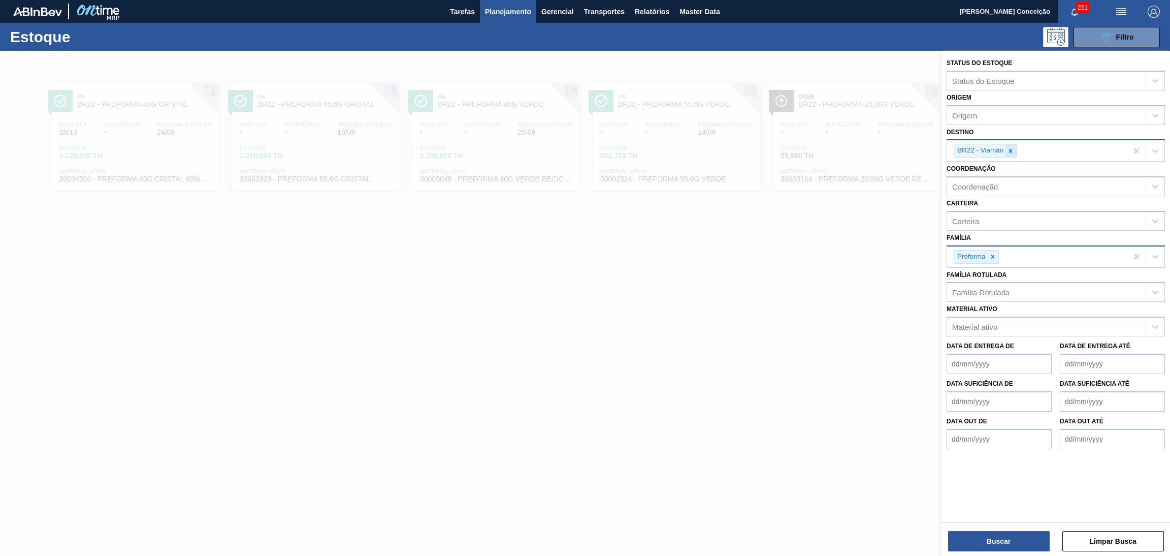
click at [1009, 151] on icon at bounding box center [1010, 150] width 7 height 7
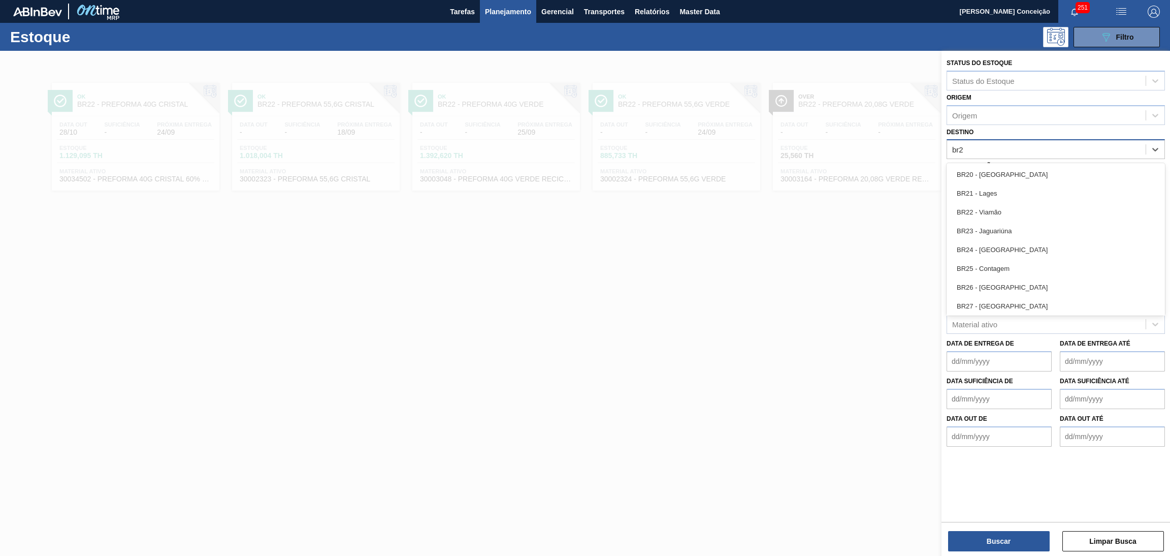
type input "br23"
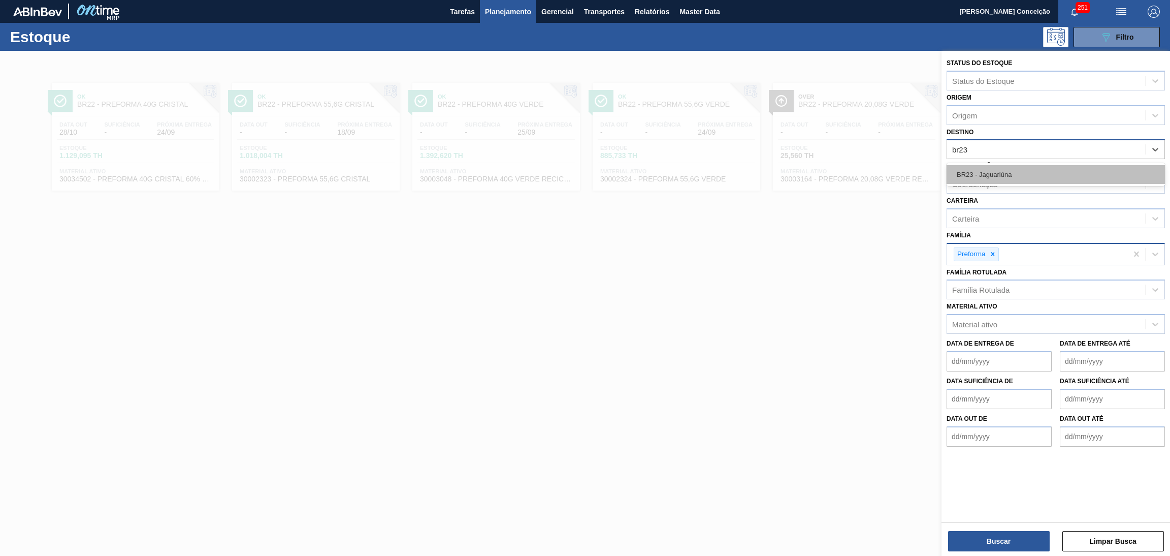
click at [1053, 168] on div "BR23 - Jaguariúna" at bounding box center [1056, 174] width 218 height 19
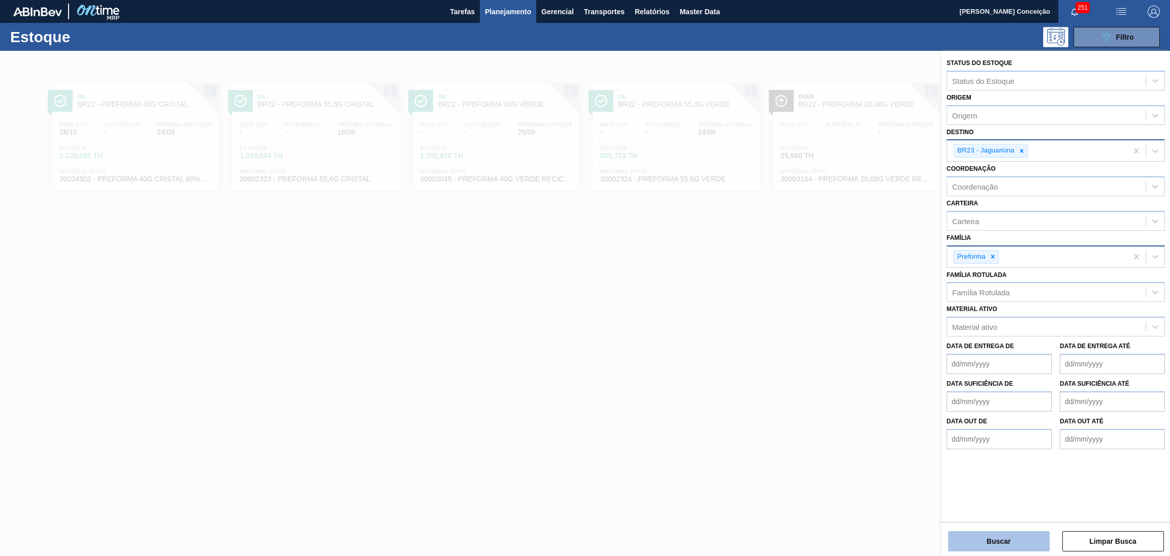
click at [974, 544] on button "Buscar" at bounding box center [999, 541] width 102 height 20
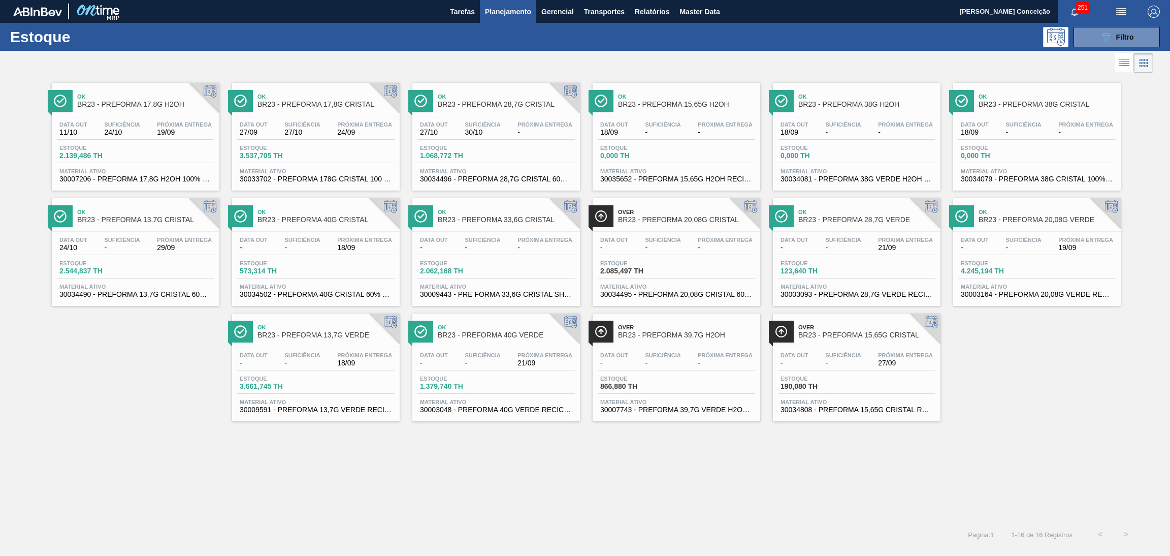
click at [158, 277] on div "Estoque 2.544,837 TH" at bounding box center [135, 269] width 157 height 18
click at [1101, 41] on icon "089F7B8B-B2A5-4AFE-B5C0-19BA573D28AC" at bounding box center [1106, 37] width 12 height 12
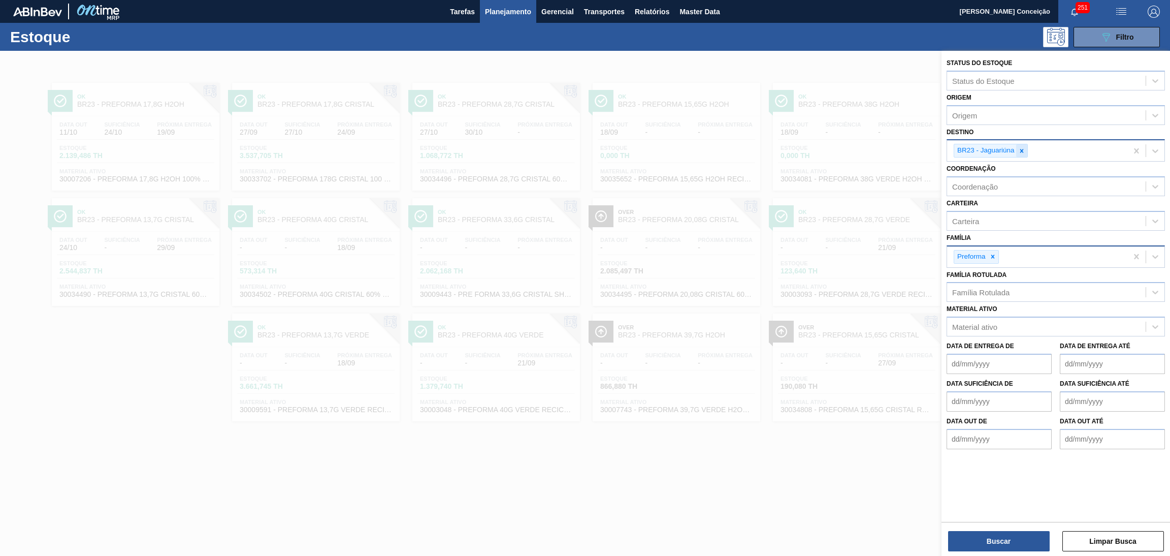
click at [1021, 150] on icon at bounding box center [1022, 151] width 4 height 4
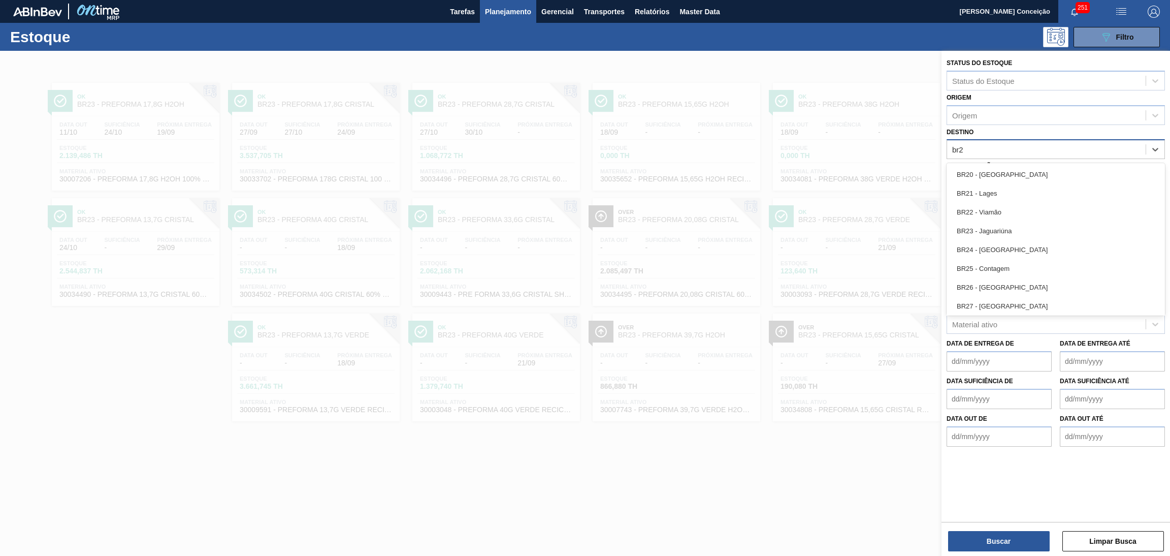
type input "br27"
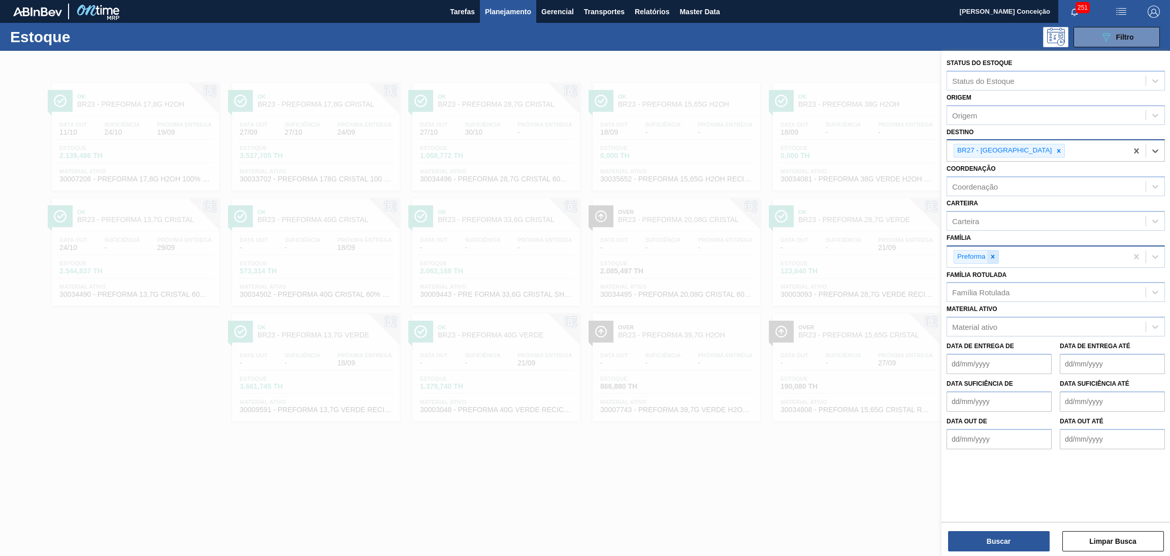
click at [991, 255] on icon at bounding box center [992, 256] width 7 height 7
type input "t"
type input "rolha"
click at [1000, 284] on div "Rolha Plástica" at bounding box center [1056, 280] width 218 height 19
click at [1003, 548] on button "Buscar" at bounding box center [999, 541] width 102 height 20
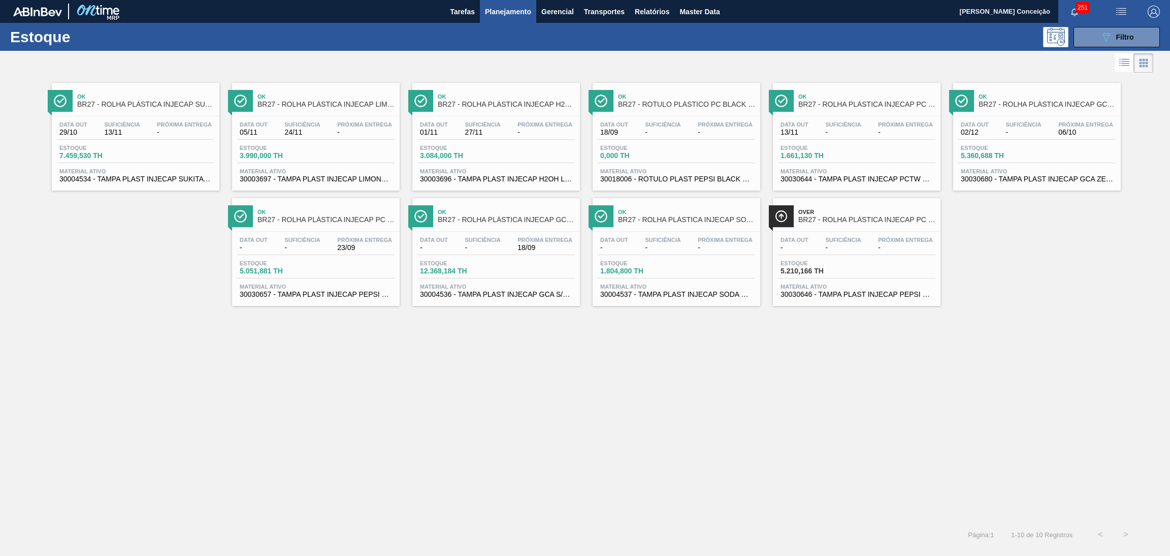
click at [351, 370] on div "Ok BR27 - ROLHA PLÁSTICA INJECAP SUKITA SHORT Data out 29/10 Suficiência 13/11 …" at bounding box center [585, 298] width 1170 height 446
click at [854, 219] on span "BR27 - ROLHA PLÁSTICA INJECAP PC ZERO SHORT" at bounding box center [866, 220] width 137 height 8
click at [342, 298] on span "30030657 - TAMPA PLAST INJECAP PEPSI NIV24" at bounding box center [316, 294] width 152 height 8
click at [1100, 33] on icon "089F7B8B-B2A5-4AFE-B5C0-19BA573D28AC" at bounding box center [1106, 37] width 12 height 12
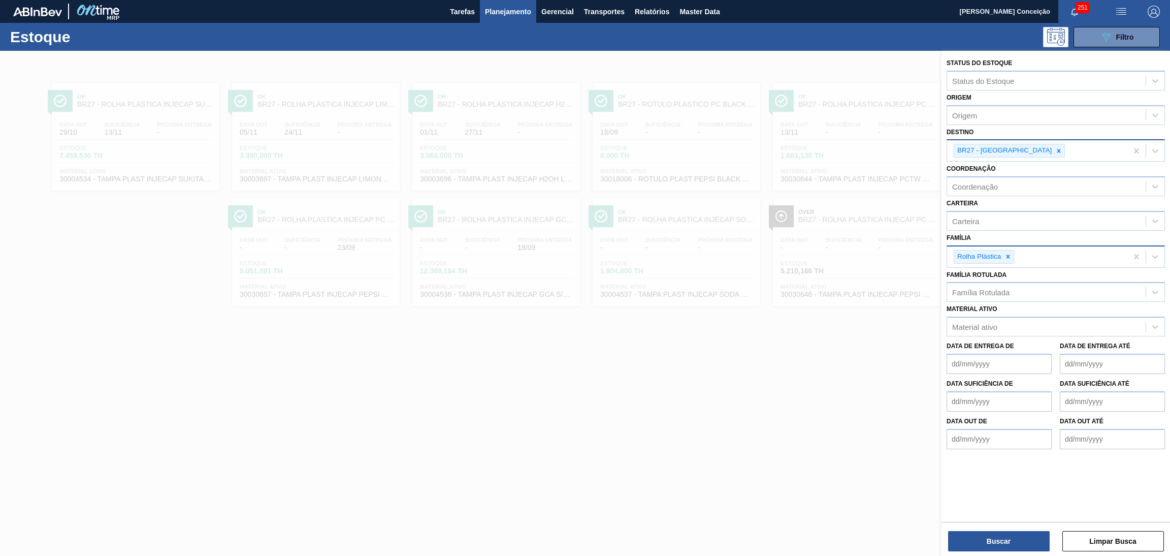
click at [1006, 263] on div "Rolha Plástica" at bounding box center [1037, 256] width 180 height 21
click at [1008, 257] on icon at bounding box center [1007, 256] width 7 height 7
type input "prefo"
click at [980, 544] on button "Buscar" at bounding box center [999, 541] width 102 height 20
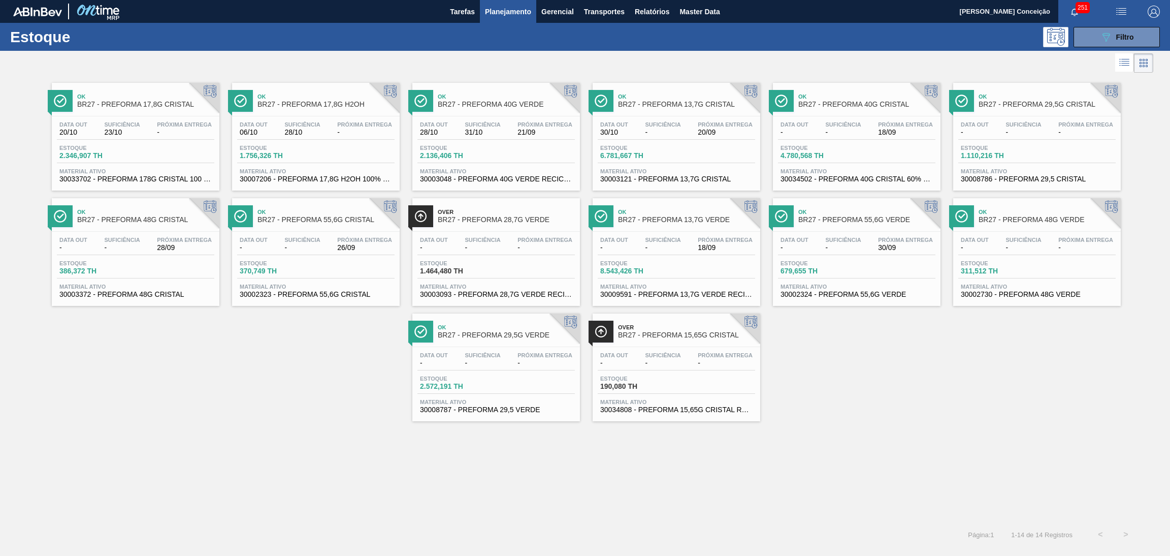
click at [715, 134] on span "20/09" at bounding box center [725, 132] width 55 height 8
click at [700, 251] on span "18/09" at bounding box center [725, 248] width 55 height 8
click at [497, 126] on span "Suficiência" at bounding box center [483, 124] width 36 height 6
click at [1107, 23] on div "Estoque 089F7B8B-B2A5-4AFE-B5C0-19BA573D28AC Filtro" at bounding box center [585, 37] width 1170 height 28
click at [1107, 38] on icon at bounding box center [1106, 37] width 8 height 9
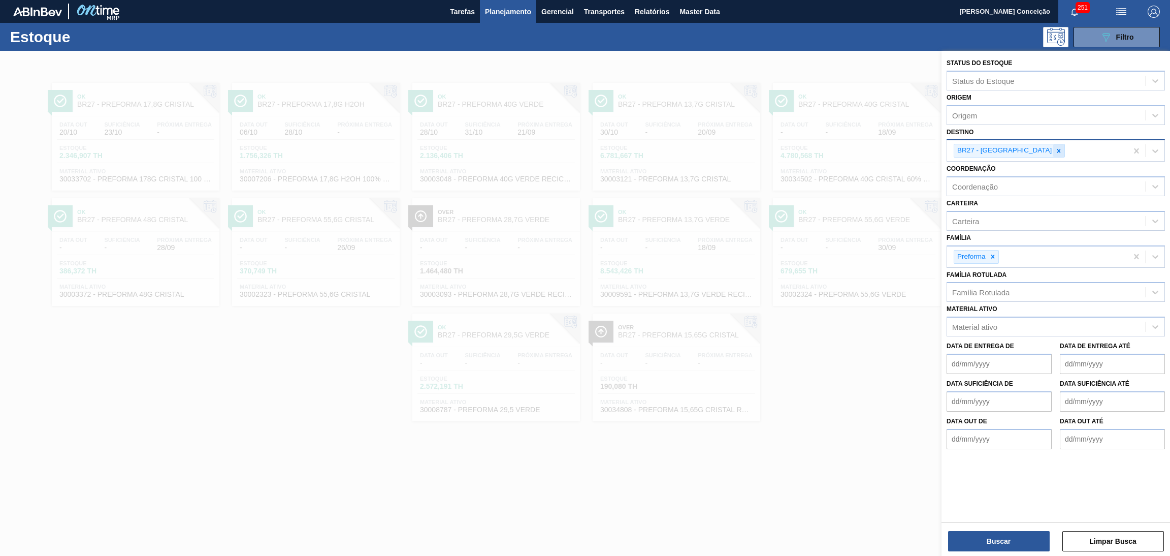
click at [1055, 147] on icon at bounding box center [1058, 150] width 7 height 7
type input "br28"
click at [965, 531] on button "Buscar" at bounding box center [999, 541] width 102 height 20
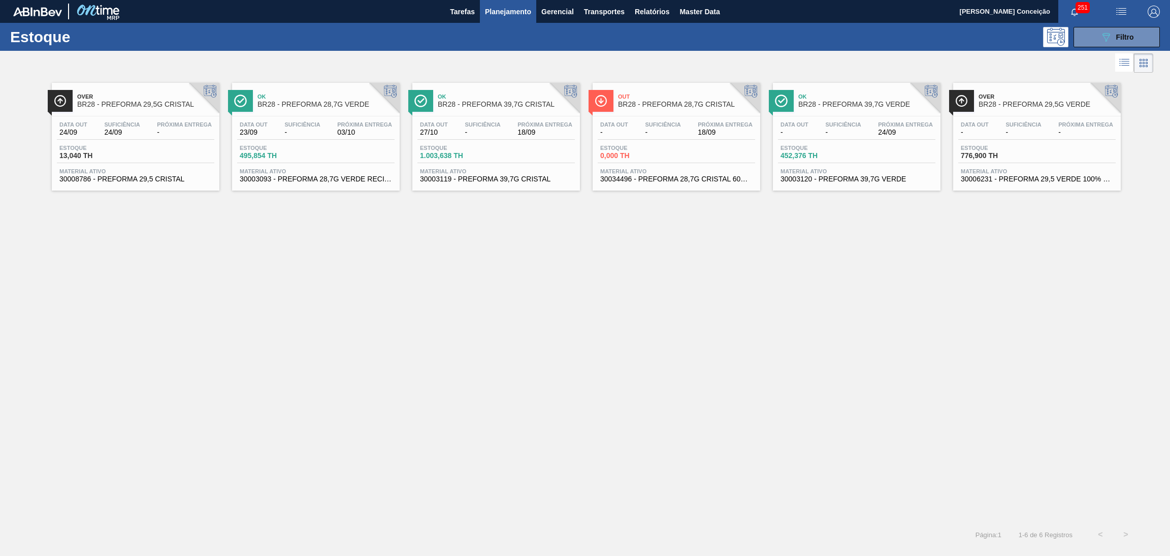
click at [364, 309] on div "Over BR28 - PREFORMA 29,5G CRISTAL Data out 24/09 Suficiência 24/09 Próxima Ent…" at bounding box center [585, 298] width 1170 height 446
click at [682, 125] on div "Suficiência -" at bounding box center [662, 128] width 41 height 15
click at [111, 142] on div "Data out 24/09 Suficiência 24/09 Próxima Entrega - Estoque 13,040 TH Material a…" at bounding box center [136, 150] width 168 height 69
click at [652, 125] on span "Suficiência" at bounding box center [663, 124] width 36 height 6
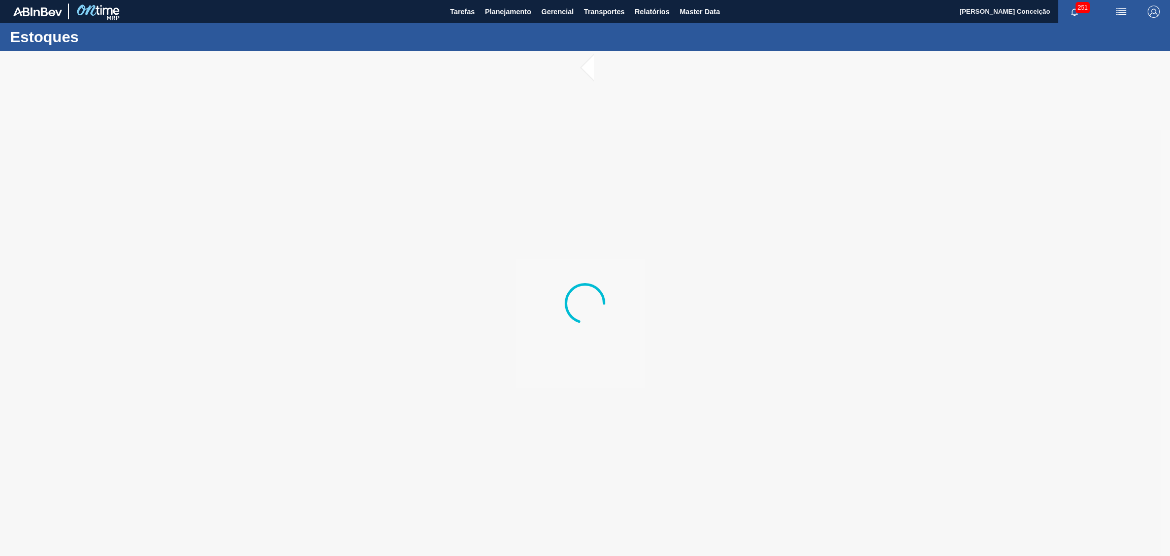
click at [321, 237] on div at bounding box center [585, 303] width 1170 height 505
click at [339, 178] on div at bounding box center [585, 303] width 1170 height 505
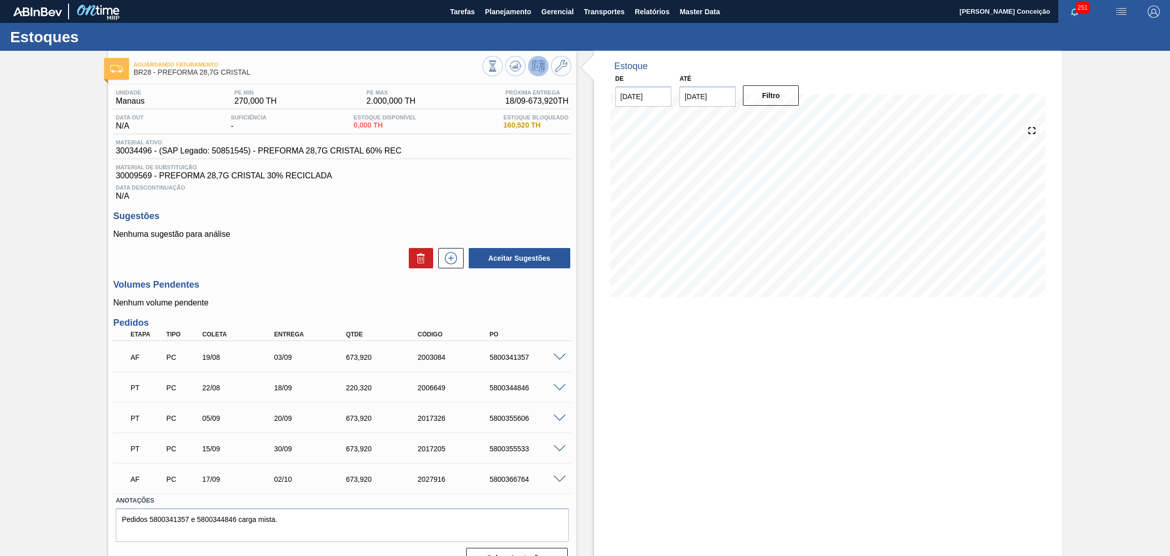
click at [314, 257] on div "Aceitar Sugestões" at bounding box center [342, 258] width 458 height 22
click at [359, 354] on div "673,920" at bounding box center [384, 357] width 82 height 8
copy div "673,920"
click at [294, 383] on div "18/09" at bounding box center [313, 387] width 82 height 8
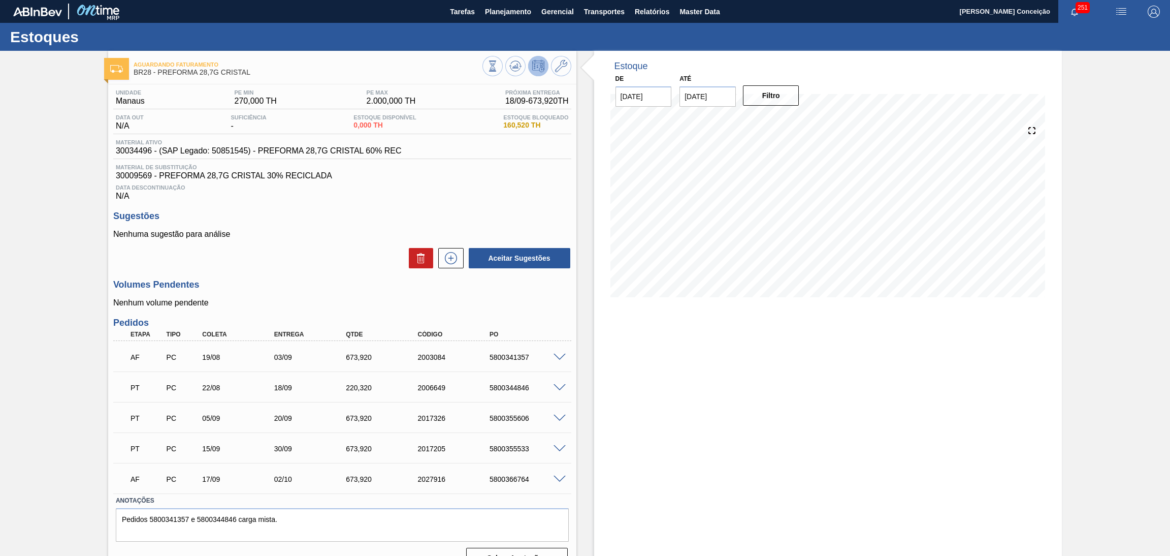
click at [291, 417] on div "20/09" at bounding box center [313, 418] width 82 height 8
click at [295, 447] on div "30/09" at bounding box center [313, 448] width 82 height 8
click at [583, 461] on div "Estoque De 18/09/2025 Até 30/10/2025 Filtro 13/10 Projeção de Estoque 2,916 Nec…" at bounding box center [819, 314] width 486 height 526
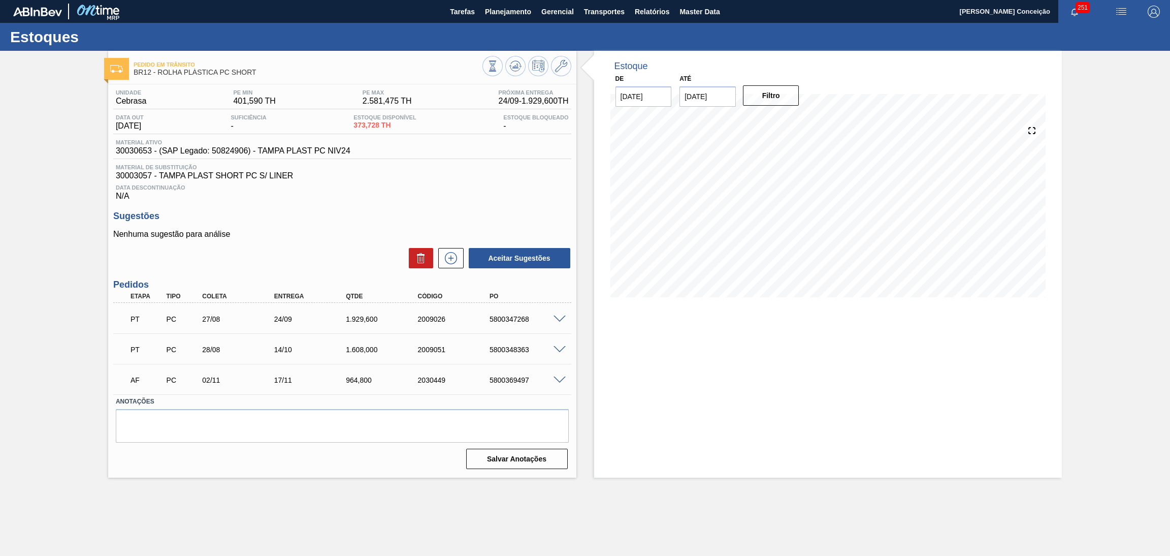
click at [330, 210] on div "Unidade Cebrasa PE MIN 401,590 TH PE MAX 2.581,475 TH Próxima Entrega 24/09 - 1…" at bounding box center [342, 278] width 468 height 388
click at [558, 319] on span at bounding box center [559, 319] width 12 height 8
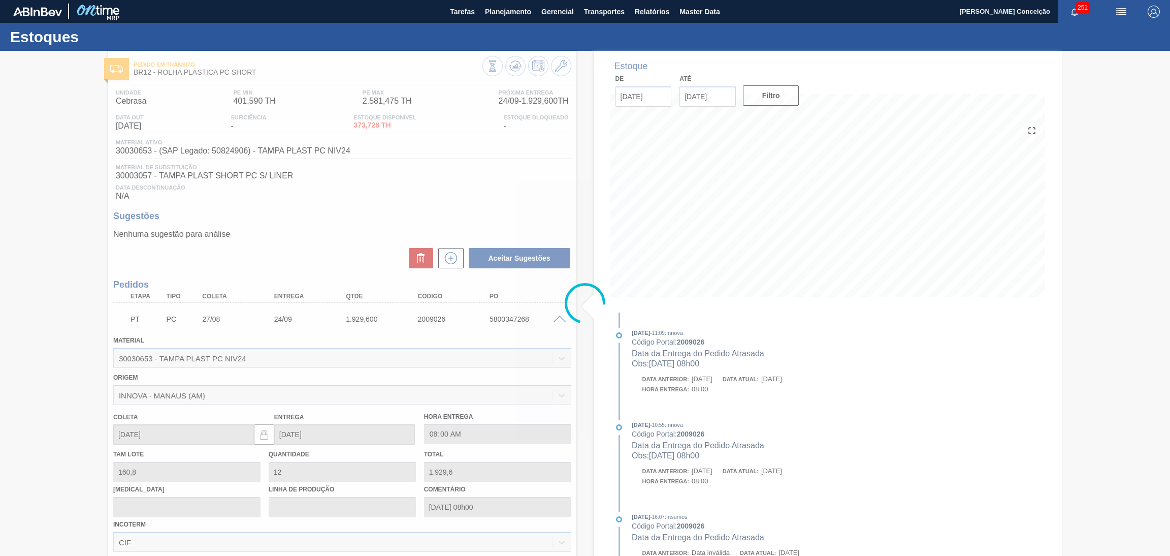
click at [558, 319] on div at bounding box center [585, 303] width 1170 height 505
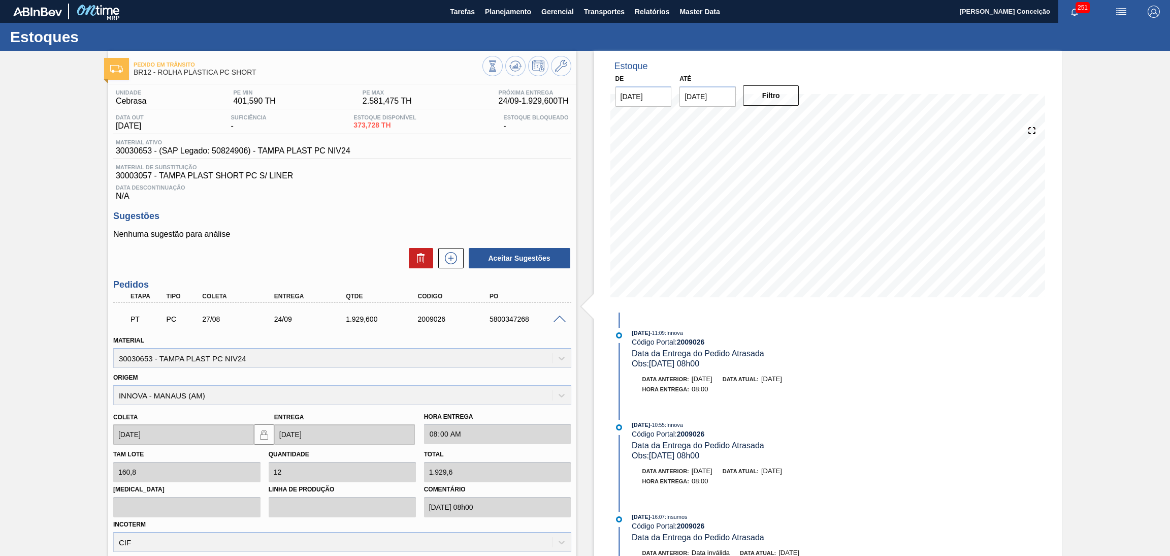
click at [558, 319] on span at bounding box center [559, 319] width 12 height 8
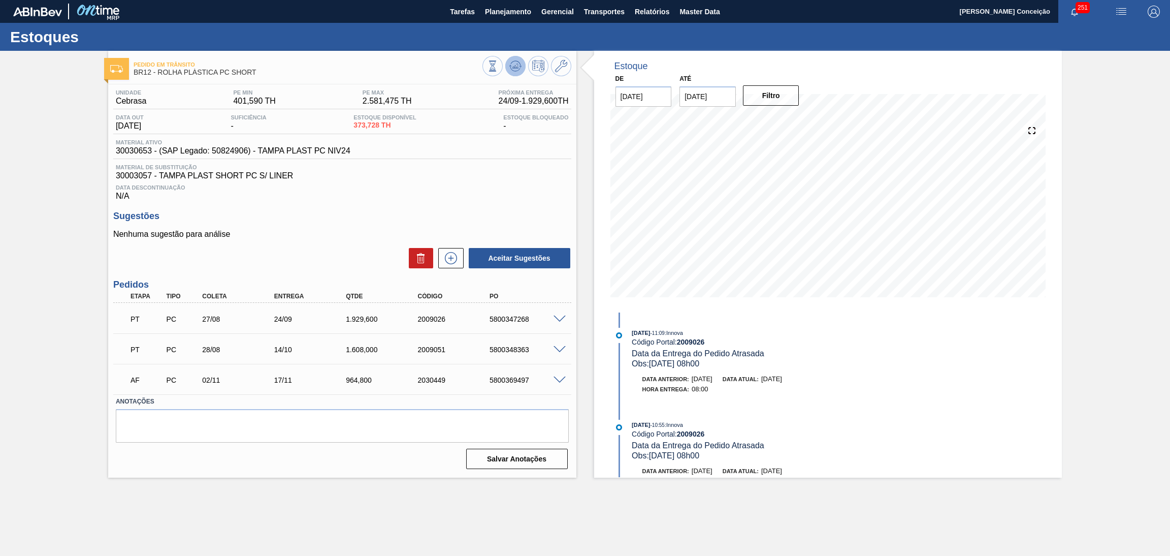
click at [513, 61] on icon at bounding box center [515, 66] width 12 height 12
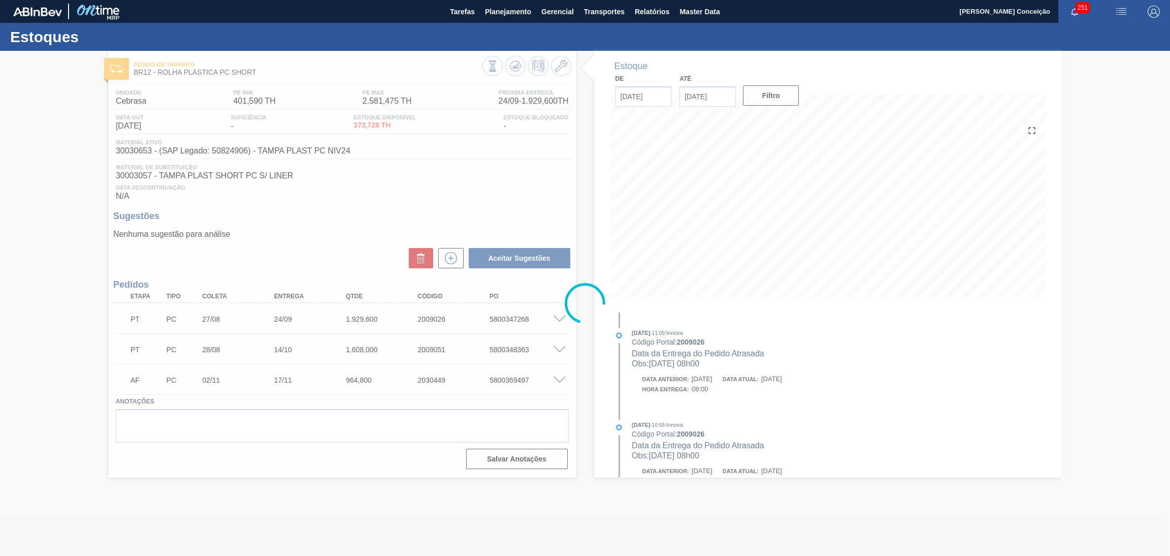
click at [306, 245] on div "Estoques Pedido em Trânsito BR12 - ROLHA PLÁSTICA PC SHORT Unidade Cebrasa PE M…" at bounding box center [585, 250] width 1170 height 454
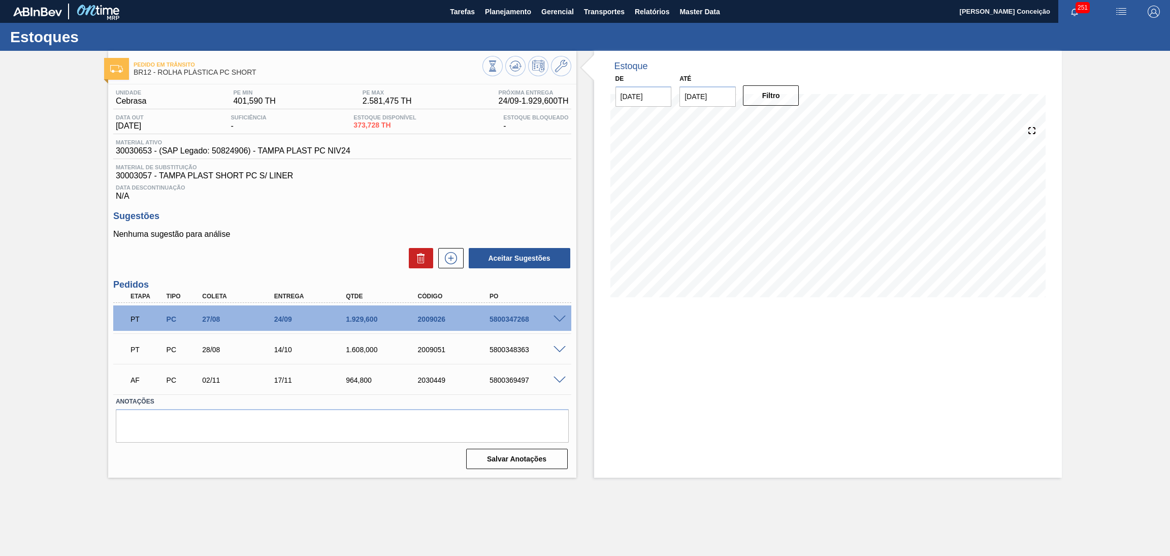
click at [338, 236] on p "Nenhuma sugestão para análise" at bounding box center [342, 234] width 458 height 9
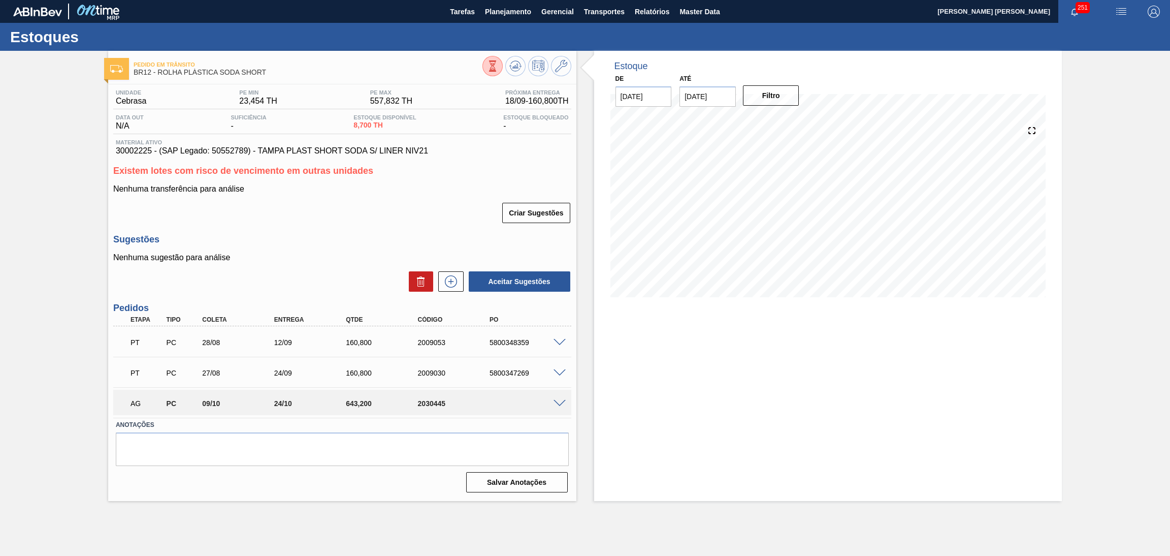
click at [346, 240] on h3 "Sugestões" at bounding box center [342, 239] width 458 height 11
click at [374, 219] on div "Criar Sugestões" at bounding box center [342, 213] width 458 height 22
click at [559, 402] on span at bounding box center [559, 404] width 12 height 8
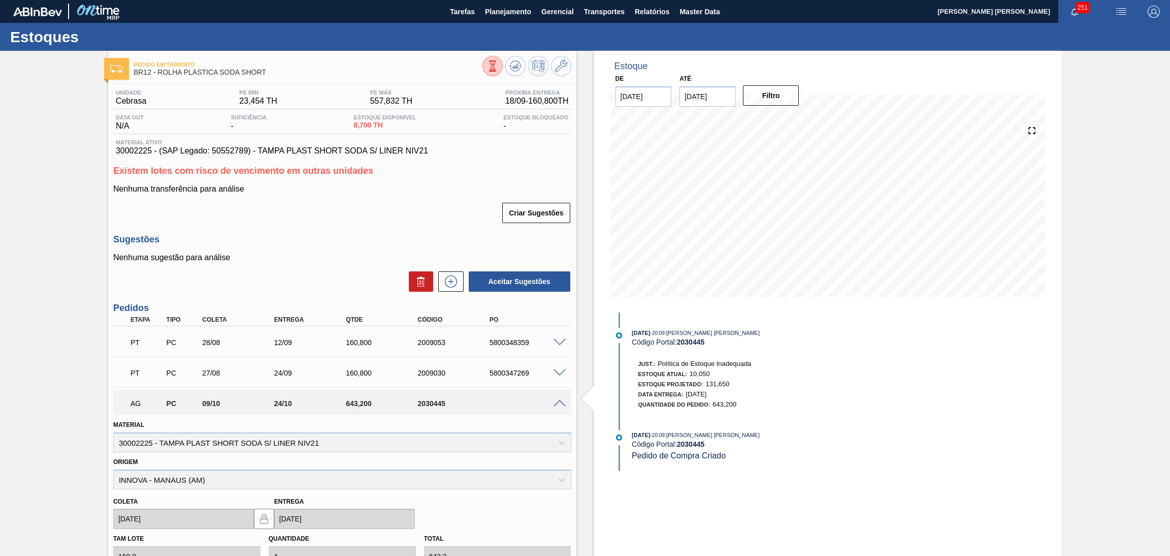
click at [559, 402] on span at bounding box center [559, 404] width 12 height 8
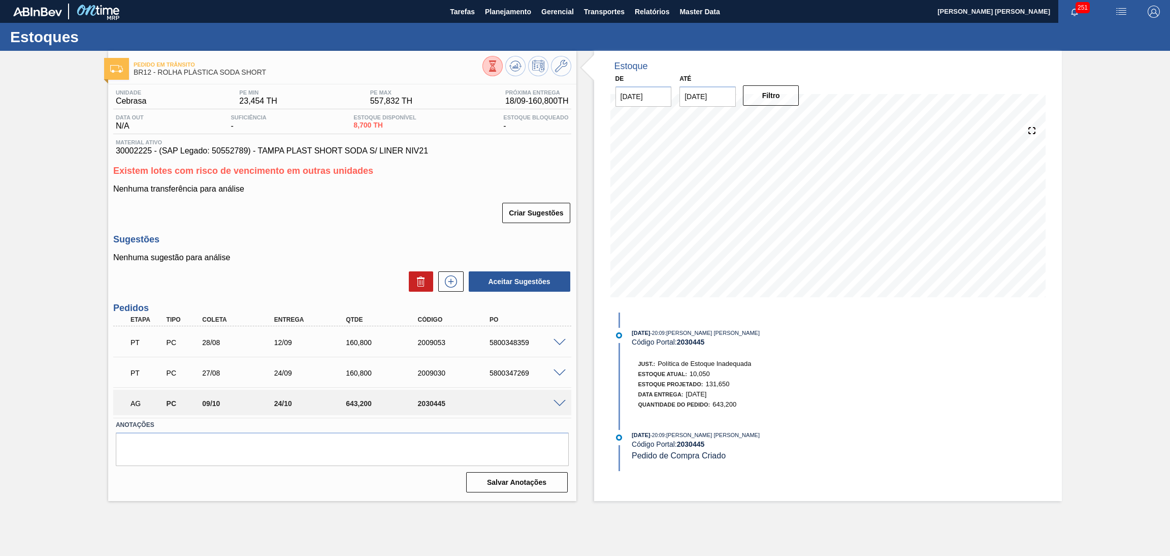
click at [377, 222] on div "Criar Sugestões" at bounding box center [342, 213] width 458 height 22
click at [440, 217] on div "Criar Sugestões" at bounding box center [342, 213] width 458 height 22
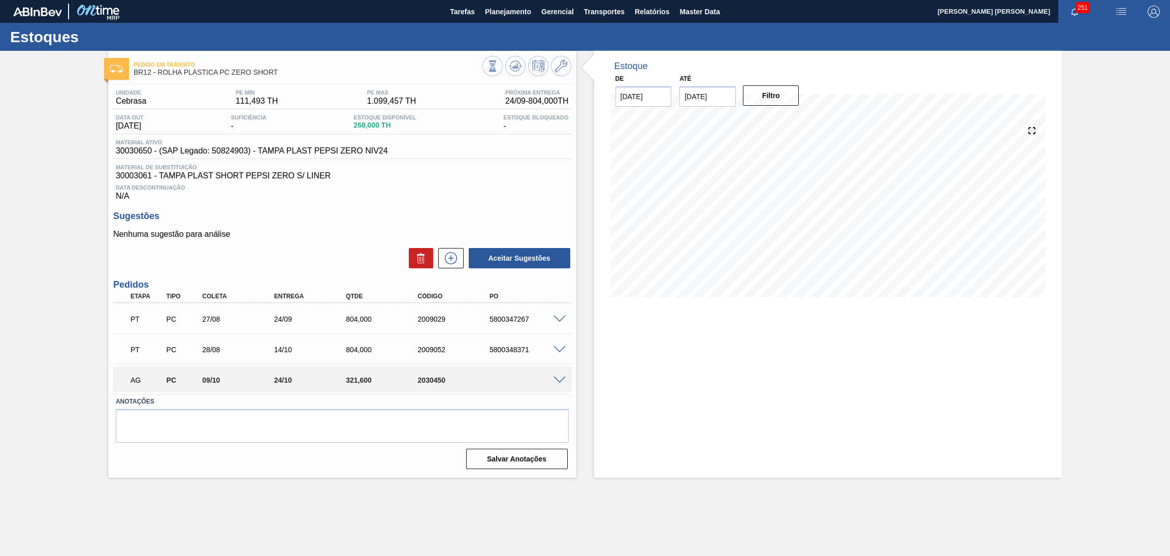
click at [350, 254] on div "Aceitar Sugestões" at bounding box center [342, 258] width 458 height 22
click at [511, 67] on icon at bounding box center [515, 66] width 12 height 12
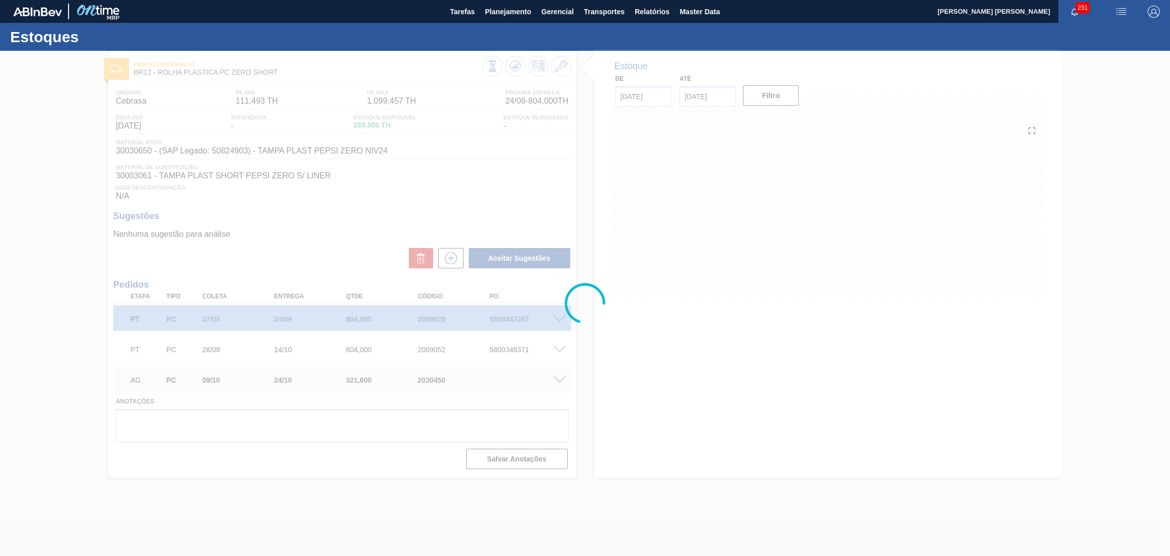
click at [629, 390] on div at bounding box center [585, 303] width 1170 height 505
click at [680, 239] on div at bounding box center [585, 303] width 1170 height 505
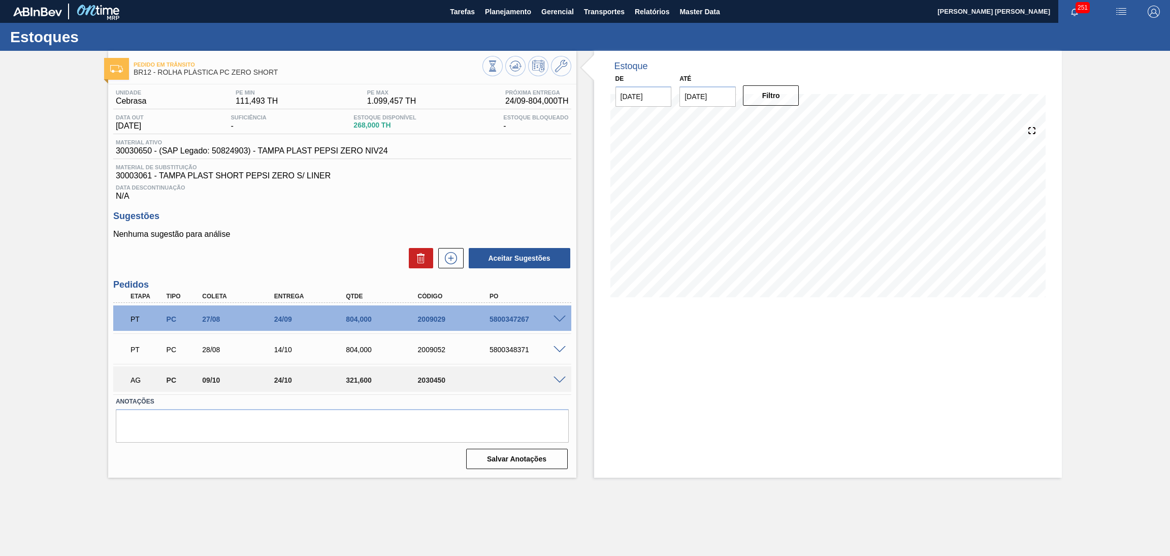
click at [370, 262] on div "Aceitar Sugestões" at bounding box center [342, 258] width 458 height 22
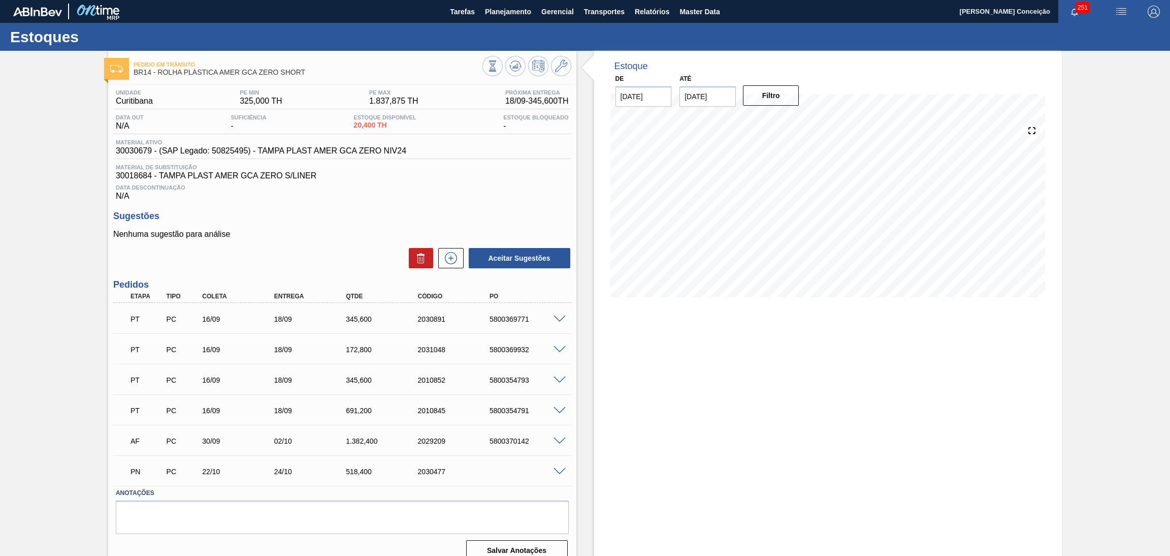
click at [328, 237] on p "Nenhuma sugestão para análise" at bounding box center [342, 234] width 458 height 9
click at [647, 373] on div "Estoque De [DATE] Até [DATE] Filtro 27/09 Projeção de Estoque 972.648 [DOMAIN_N…" at bounding box center [828, 310] width 468 height 518
click at [515, 63] on icon at bounding box center [515, 66] width 12 height 12
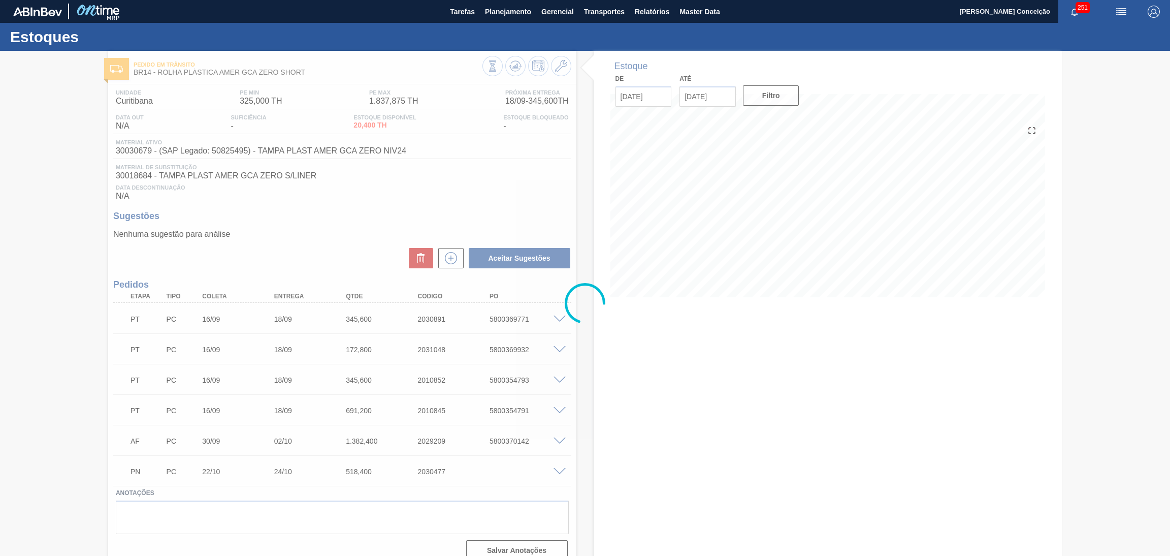
click at [752, 379] on div at bounding box center [585, 303] width 1170 height 505
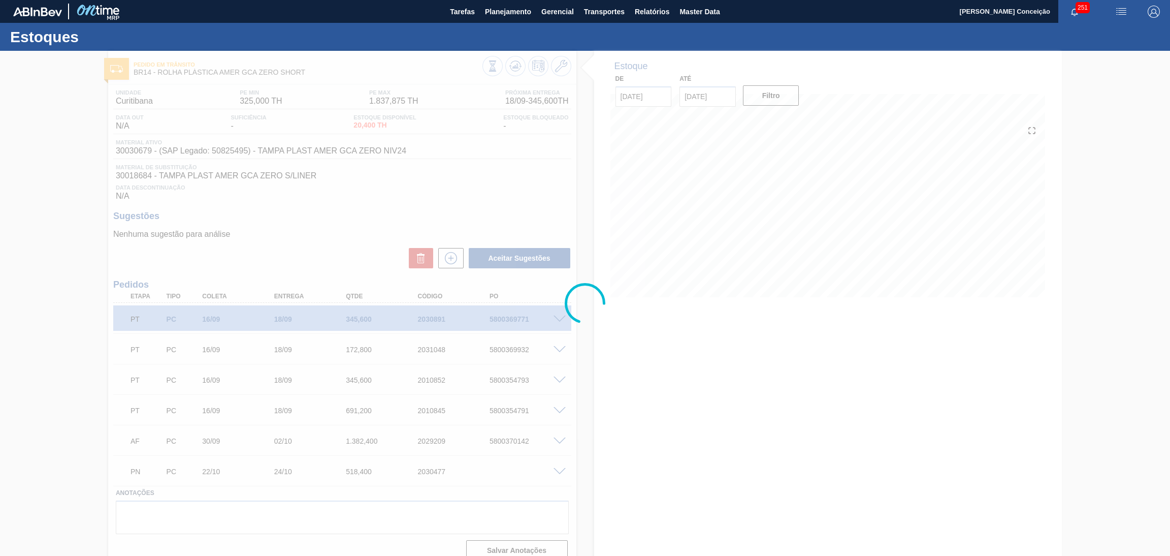
click at [703, 365] on div at bounding box center [585, 303] width 1170 height 505
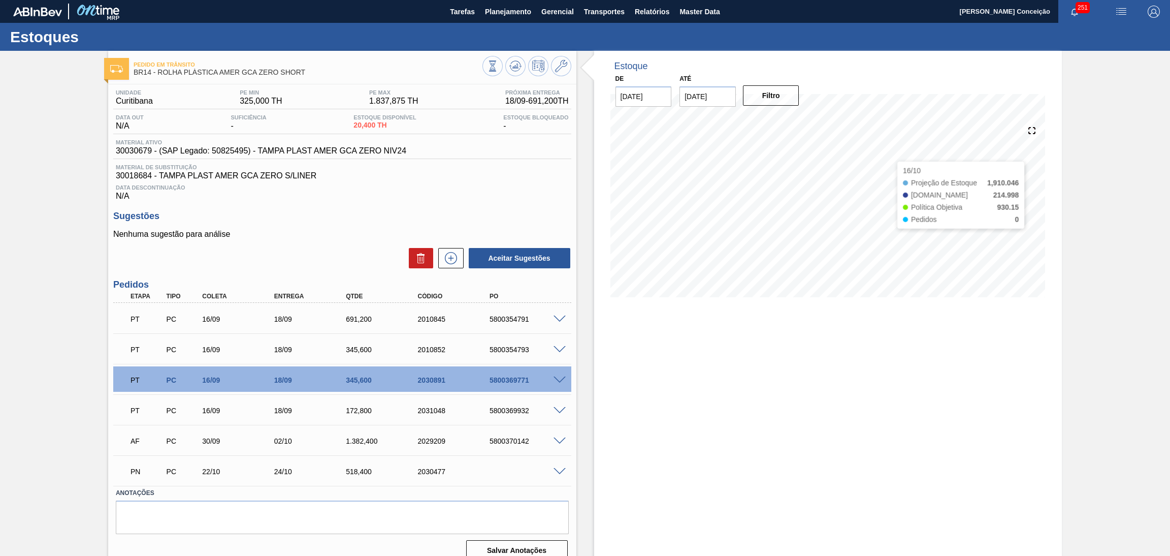
click at [535, 372] on div "PT PC 16/09 18/09 345,[PHONE_NUMBER] 5800369771" at bounding box center [339, 379] width 431 height 20
click at [595, 375] on div "Estoque De [DATE] Até [DATE] Filtro 16/10 Projeção de Estoque 1,910.046 [DOMAIN…" at bounding box center [828, 310] width 468 height 518
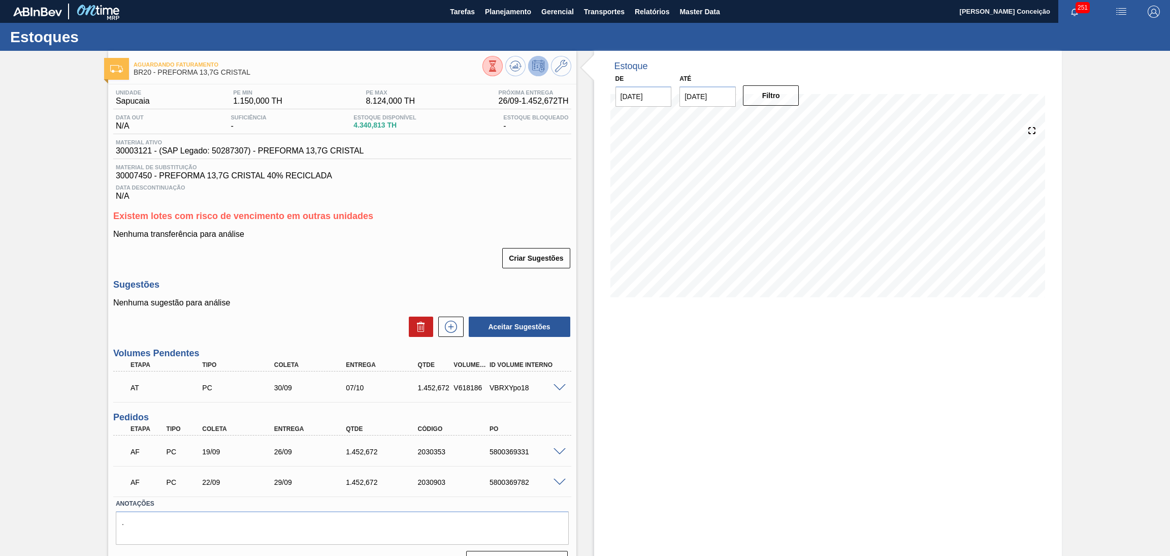
click at [704, 402] on div "Estoque De 18/09/2025 Até 30/10/2025 Filtro" at bounding box center [828, 315] width 468 height 529
click at [513, 67] on icon at bounding box center [515, 66] width 12 height 12
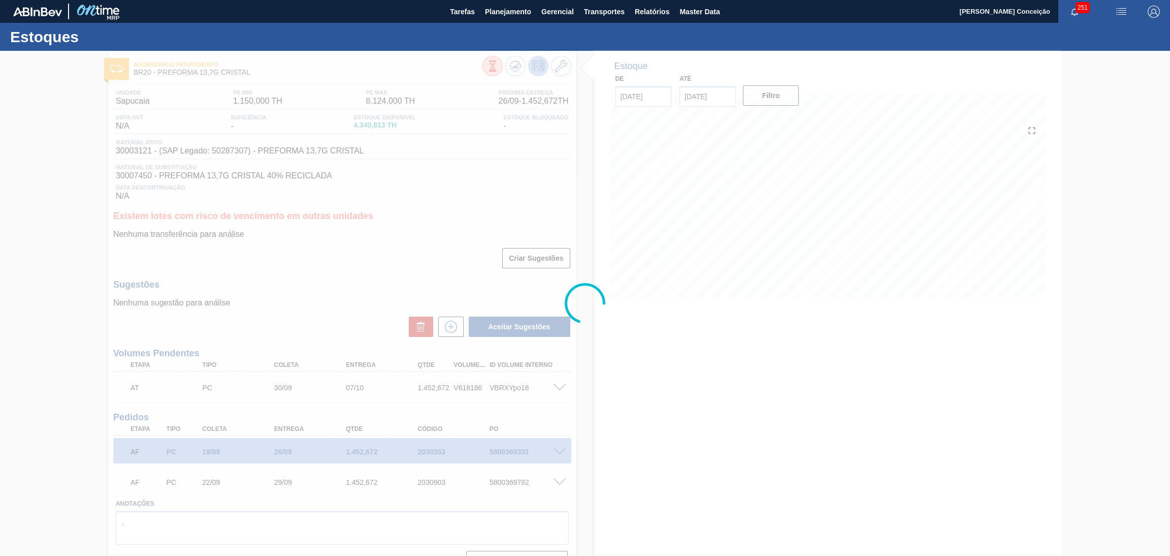
click at [626, 436] on div at bounding box center [585, 303] width 1170 height 505
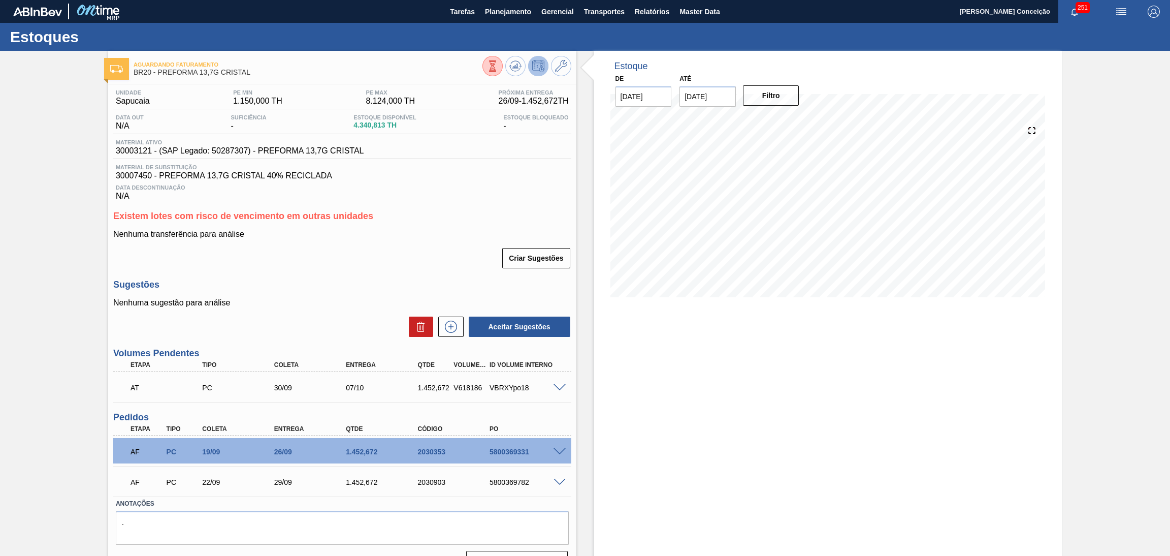
click at [628, 472] on div "Estoque De 18/09/2025 Até 30/10/2025 Filtro 21/09 Projeção de Estoque 3,340.817…" at bounding box center [828, 315] width 468 height 529
click at [828, 338] on div "Estoque De 18/09/2025 Até 30/10/2025 Filtro 30/09 Projeção de Estoque 4,355.669…" at bounding box center [828, 315] width 468 height 529
click at [361, 206] on div "Unidade Sapucaia PE MIN 1.150,000 TH PE MAX 8.124,000 TH Próxima Entrega 26/09 …" at bounding box center [342, 329] width 468 height 490
click at [337, 250] on div "Criar Sugestões" at bounding box center [342, 258] width 458 height 22
click at [671, 400] on div "Estoque De 18/09/2025 Até 30/10/2025 Filtro 30/09 Projeção de Estoque 4,355.669…" at bounding box center [828, 315] width 468 height 529
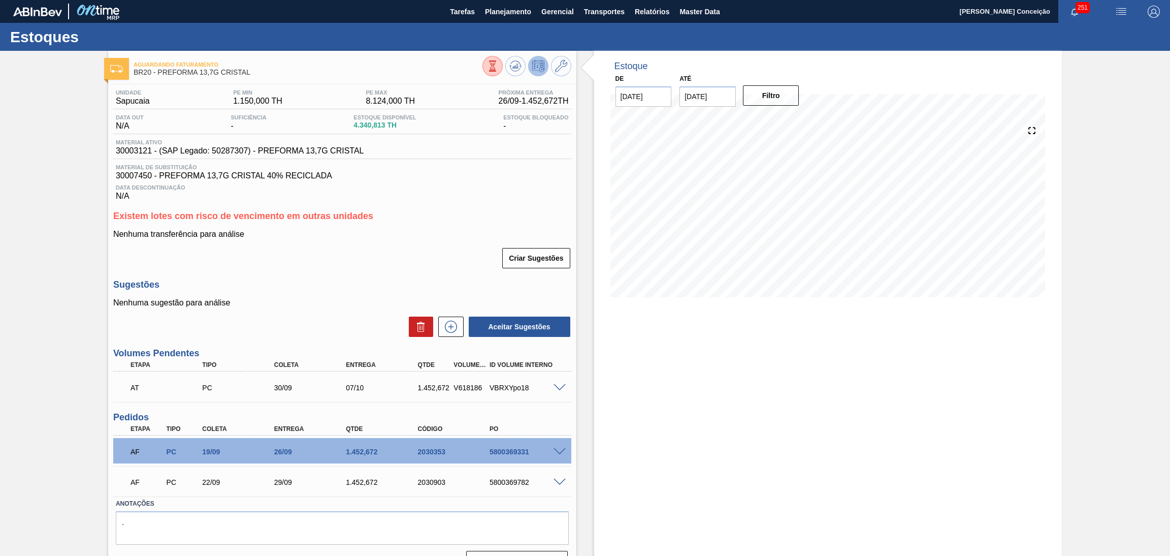
click at [461, 189] on span "Data Descontinuação" at bounding box center [342, 187] width 453 height 6
click at [468, 192] on div "Data Descontinuação N/A" at bounding box center [342, 190] width 458 height 20
click at [431, 247] on div "Criar Sugestões" at bounding box center [342, 258] width 458 height 22
click at [763, 390] on div "Estoque De 18/09/2025 Até 30/10/2025 Filtro 10/10 Projeção de Estoque 4,779.341…" at bounding box center [828, 315] width 468 height 529
click at [396, 205] on div "Unidade Sapucaia PE MIN 1.150,000 TH PE MAX 8.124,000 TH Próxima Entrega 26/09 …" at bounding box center [342, 329] width 468 height 490
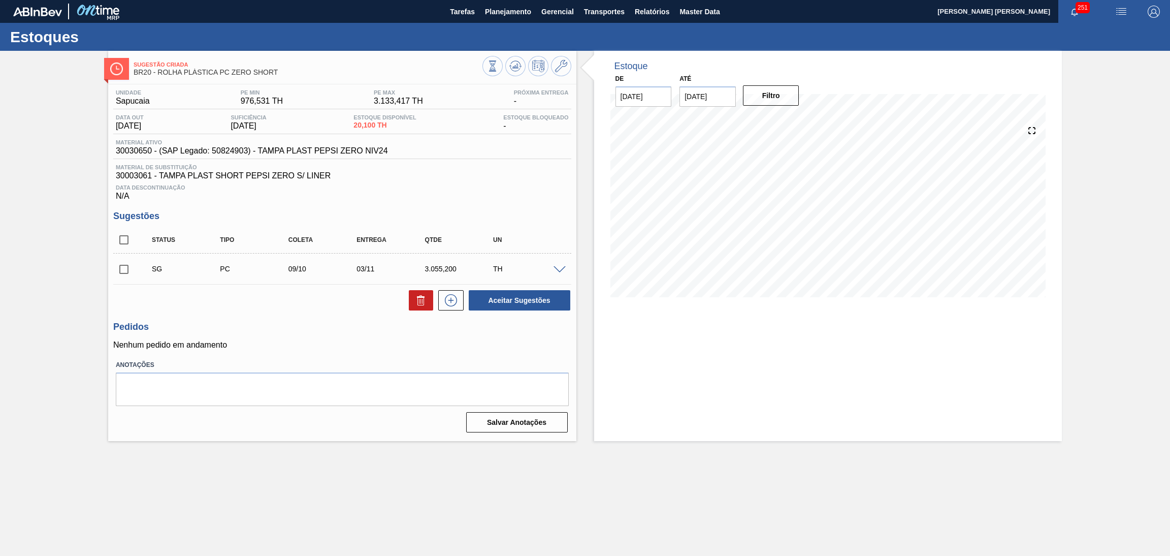
click at [310, 315] on div "Unidade Sapucaia PE MIN 976,531 TH PE MAX 3.133,417 TH Próxima Entrega - Data o…" at bounding box center [342, 259] width 468 height 351
click at [499, 71] on button at bounding box center [492, 66] width 20 height 20
click at [477, 225] on div "Sugestões Status Tipo [PERSON_NAME] Entrega Qtde UN SG PC 09/10 03/11 3.055,200…" at bounding box center [342, 261] width 458 height 101
click at [507, 77] on div at bounding box center [526, 67] width 89 height 23
click at [526, 196] on div "Data Descontinuação N/A" at bounding box center [342, 190] width 458 height 20
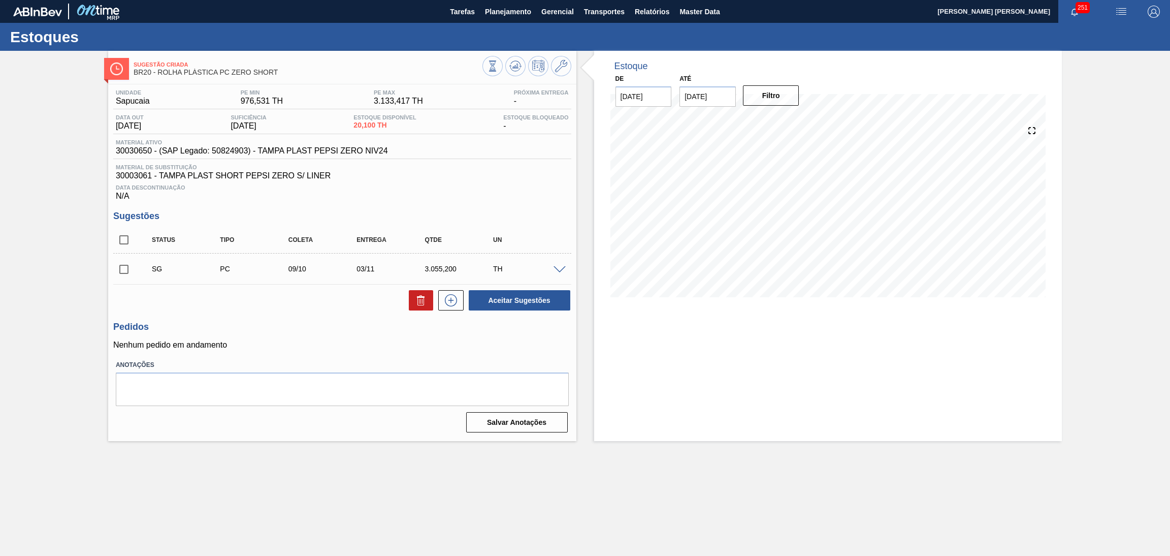
click at [272, 323] on h3 "Pedidos" at bounding box center [342, 326] width 458 height 11
click at [563, 266] on span at bounding box center [559, 270] width 12 height 8
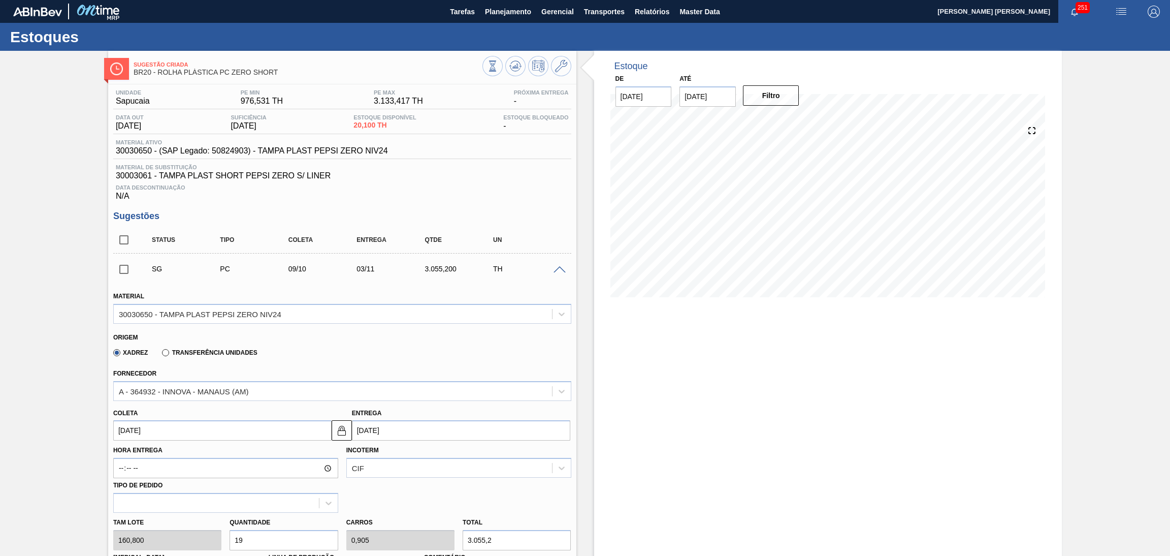
drag, startPoint x: 252, startPoint y: 539, endPoint x: 188, endPoint y: 527, distance: 65.1
click at [205, 527] on div "[PERSON_NAME] 160,800 Quantidade 19 Carros 0,905 Total 3.055,2 [MEDICAL_DATA] N…" at bounding box center [342, 548] width 466 height 73
type input "4"
type input "0,19"
type input "643,2"
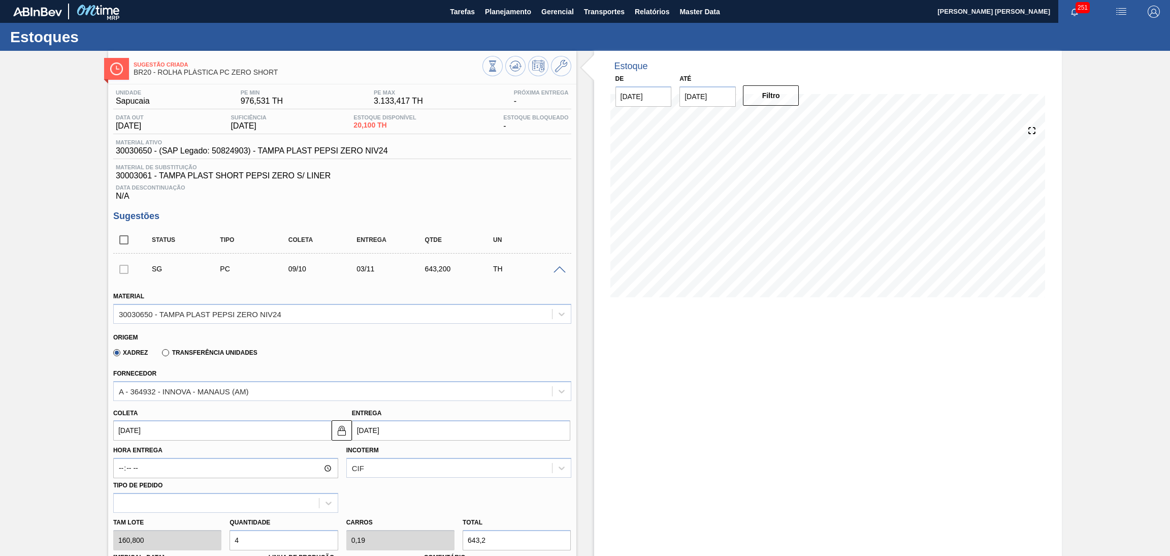
type input "4"
drag, startPoint x: 492, startPoint y: 542, endPoint x: 452, endPoint y: 538, distance: 40.3
click at [466, 537] on input "643,2" at bounding box center [517, 540] width 108 height 20
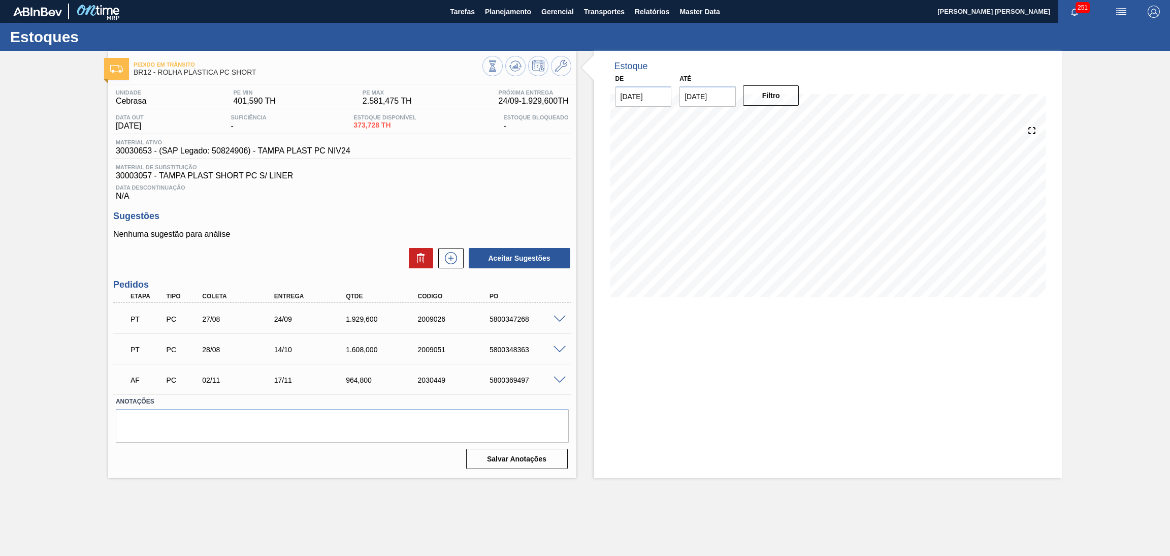
click at [324, 217] on h3 "Sugestões" at bounding box center [342, 216] width 458 height 11
click at [359, 320] on div "804,000" at bounding box center [384, 319] width 82 height 8
copy div "804,000"
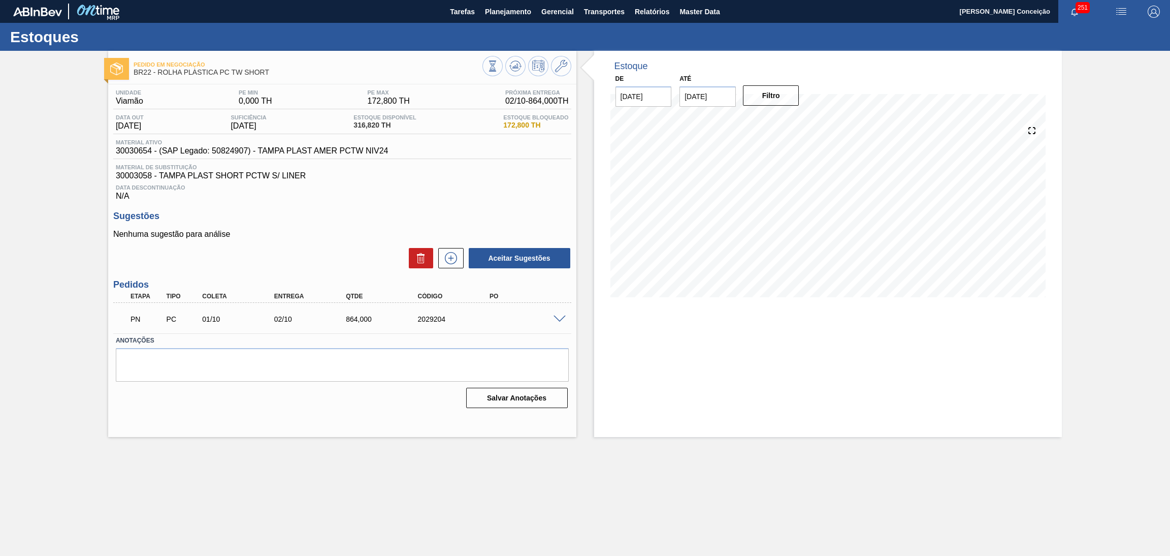
click at [373, 209] on div "Unidade Viamão PE MIN 0,000 TH PE MAX 172,800 TH Próxima Entrega 02/10 - 864,00…" at bounding box center [342, 247] width 468 height 327
click at [562, 323] on div "PN PC 01/10 02/10 864,000 2029204" at bounding box center [342, 317] width 458 height 25
click at [560, 315] on span at bounding box center [559, 319] width 12 height 8
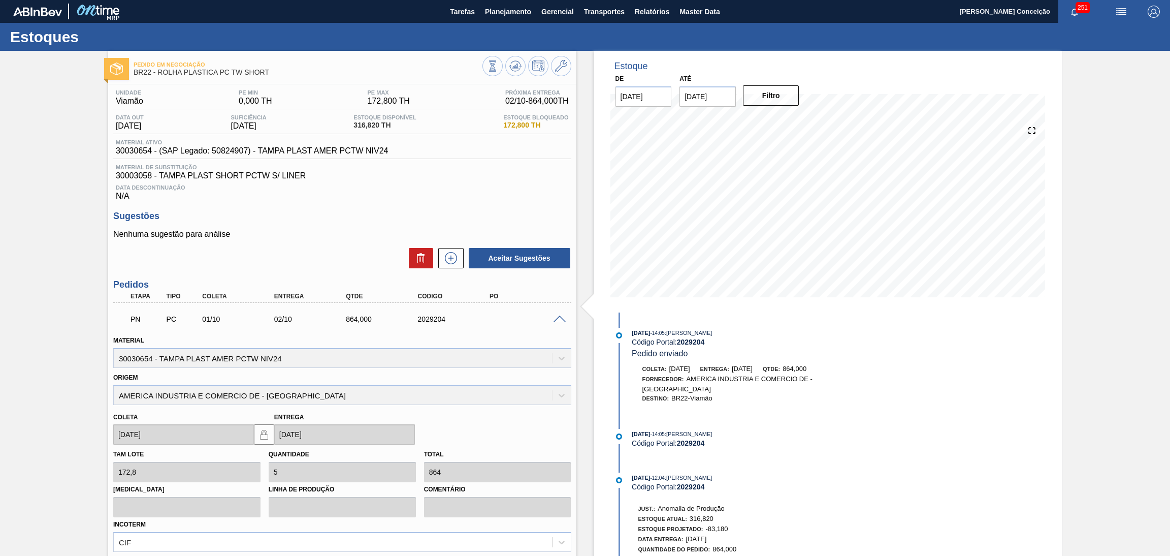
click at [560, 315] on span at bounding box center [559, 319] width 12 height 8
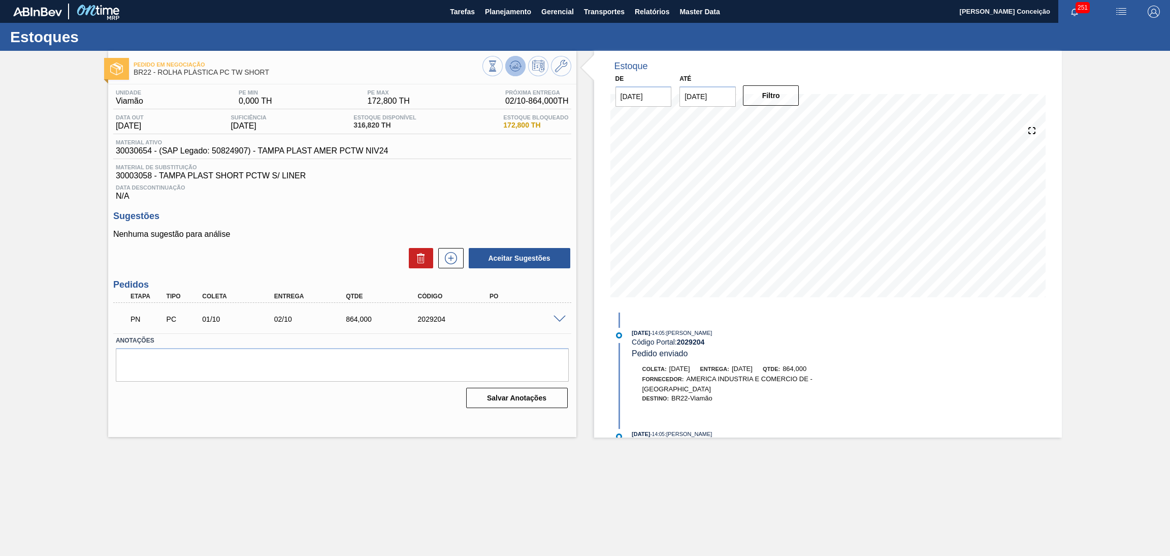
click at [516, 69] on icon at bounding box center [515, 66] width 12 height 12
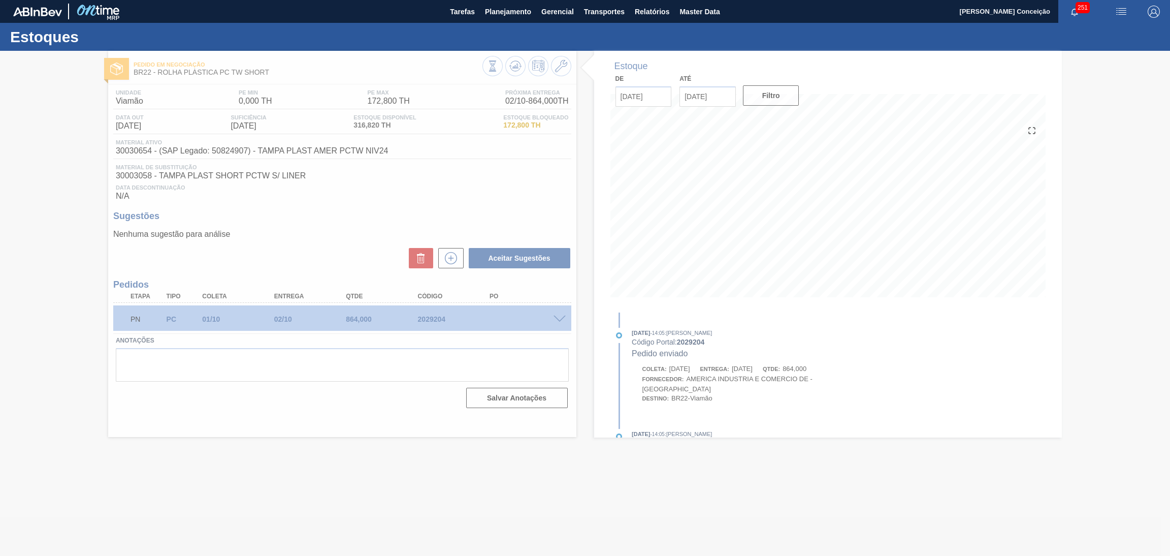
click at [408, 193] on div at bounding box center [585, 303] width 1170 height 505
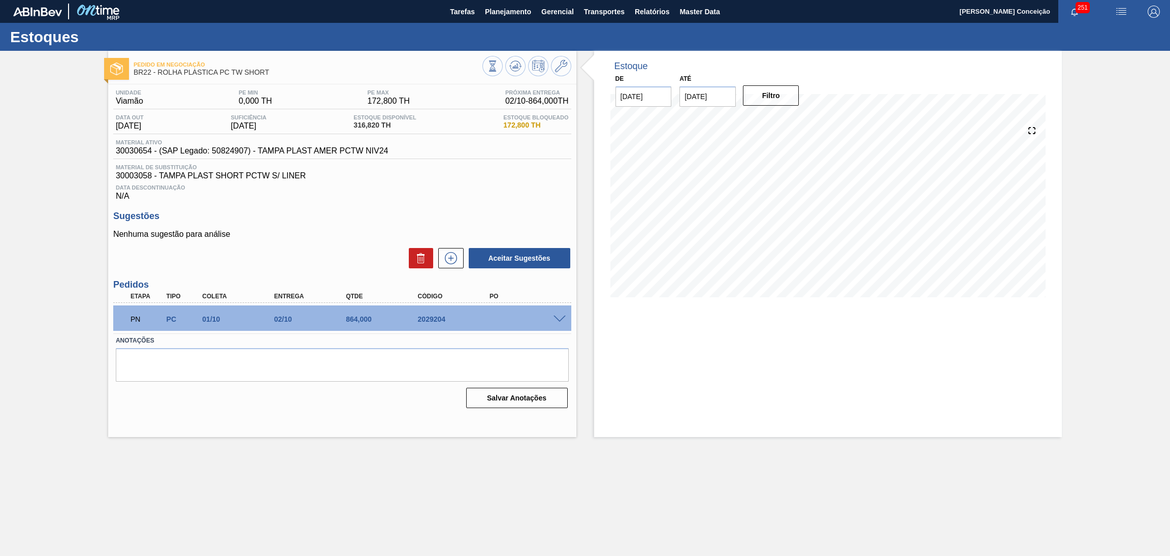
click at [353, 216] on h3 "Sugestões" at bounding box center [342, 216] width 458 height 11
click at [553, 311] on div "PN PC 01/10 02/10 864,000 2029204" at bounding box center [339, 318] width 431 height 20
click at [560, 319] on span at bounding box center [559, 319] width 12 height 8
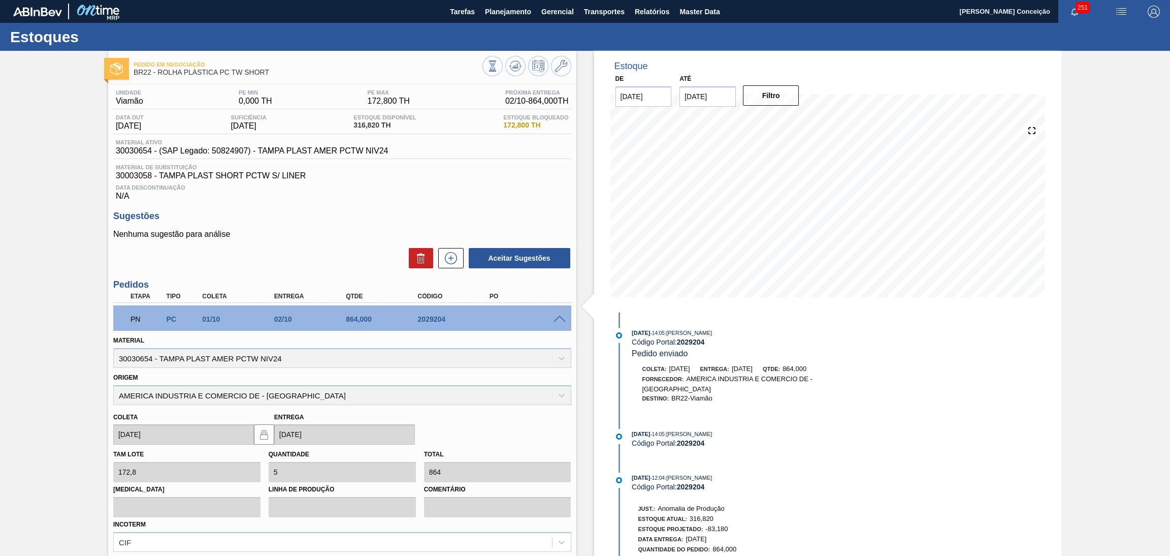
click at [560, 317] on span at bounding box center [559, 319] width 12 height 8
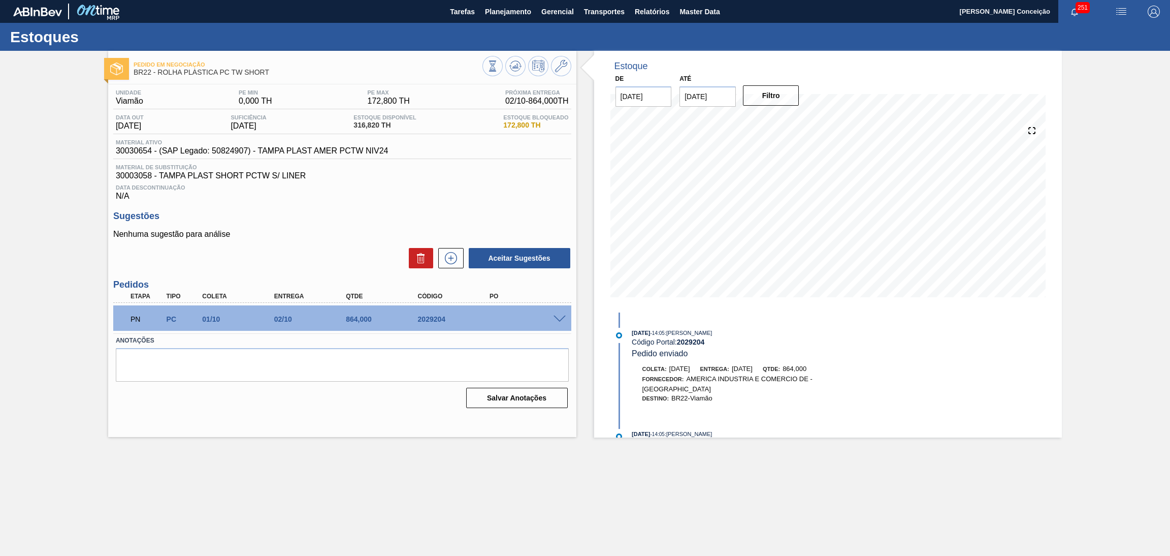
click at [348, 198] on div "Data Descontinuação N/A" at bounding box center [342, 190] width 458 height 20
click at [261, 372] on textarea at bounding box center [342, 365] width 453 height 34
click at [559, 315] on span at bounding box center [559, 319] width 12 height 8
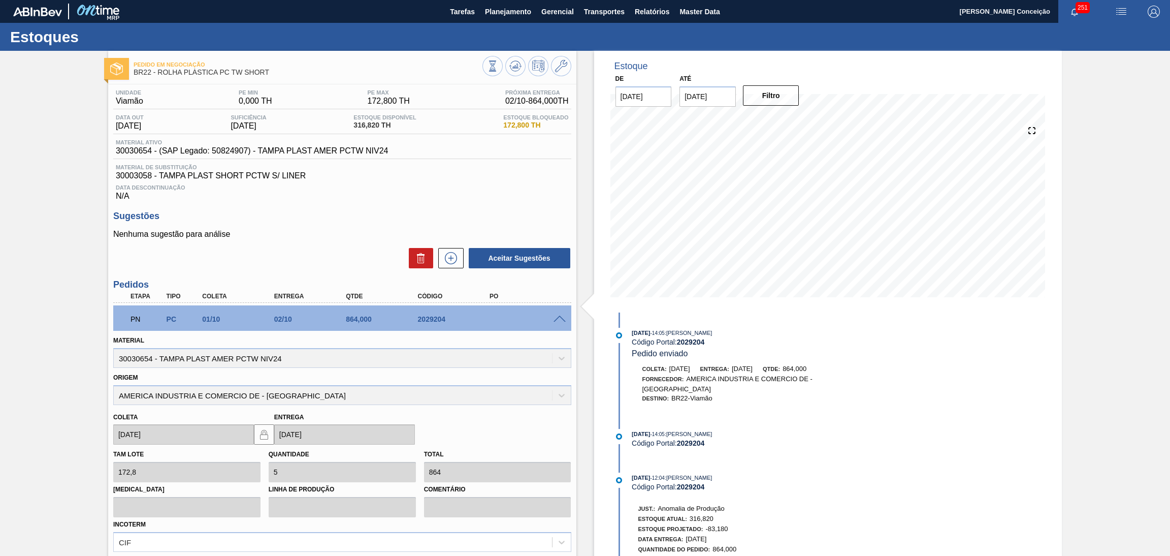
click at [560, 315] on span at bounding box center [559, 319] width 12 height 8
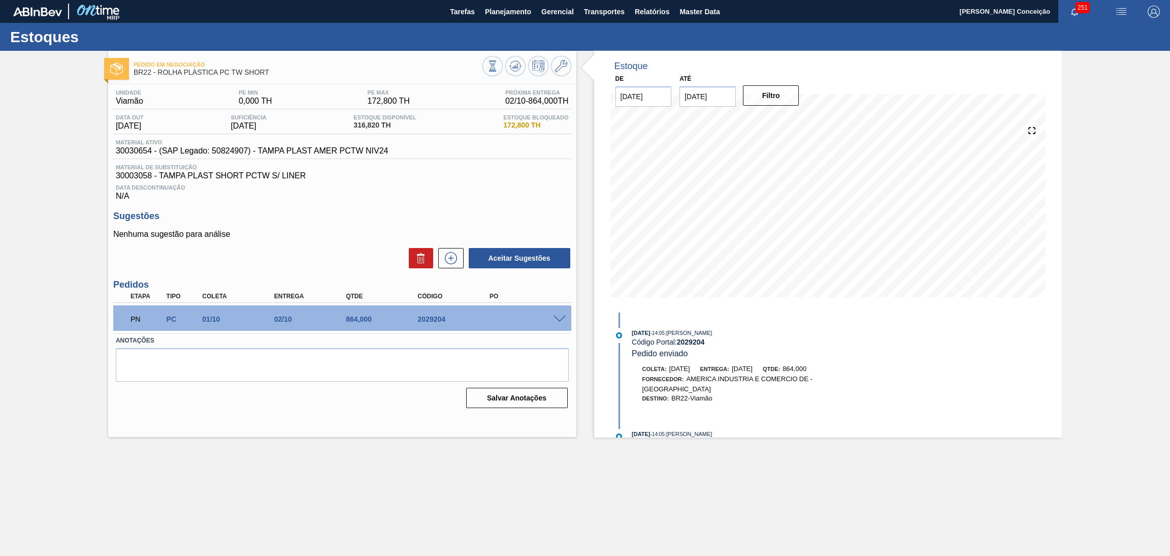
click at [329, 198] on div "Data Descontinuação N/A" at bounding box center [342, 190] width 458 height 20
click at [140, 150] on span "30030654 - (SAP Legado: 50824907) - TAMPA PLAST AMER PCTW NIV24" at bounding box center [252, 150] width 273 height 9
copy span "30030654"
click at [557, 318] on span at bounding box center [559, 319] width 12 height 8
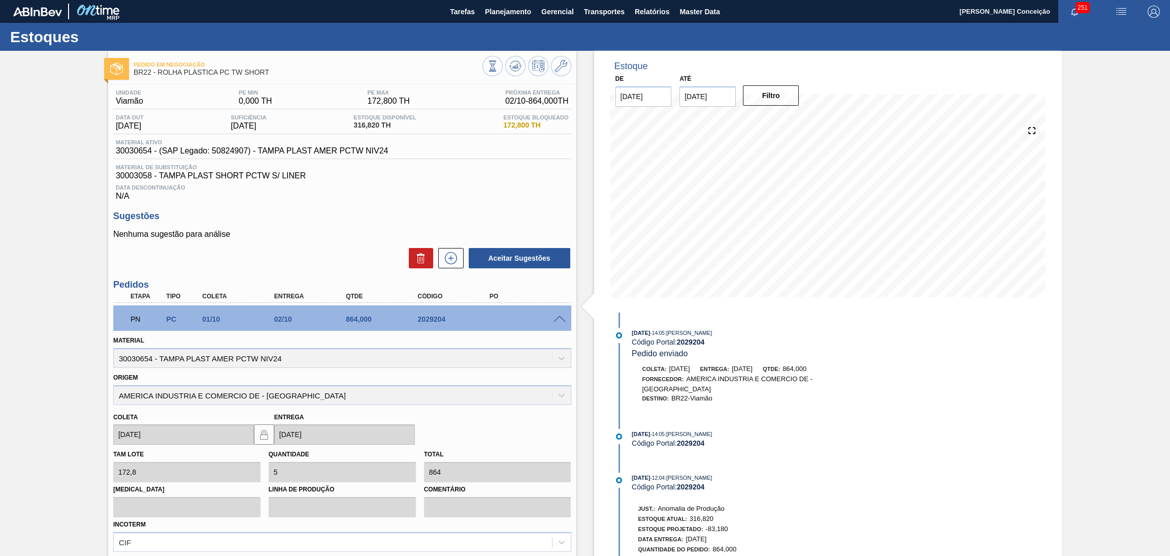
click at [313, 230] on p "Nenhuma sugestão para análise" at bounding box center [342, 234] width 458 height 9
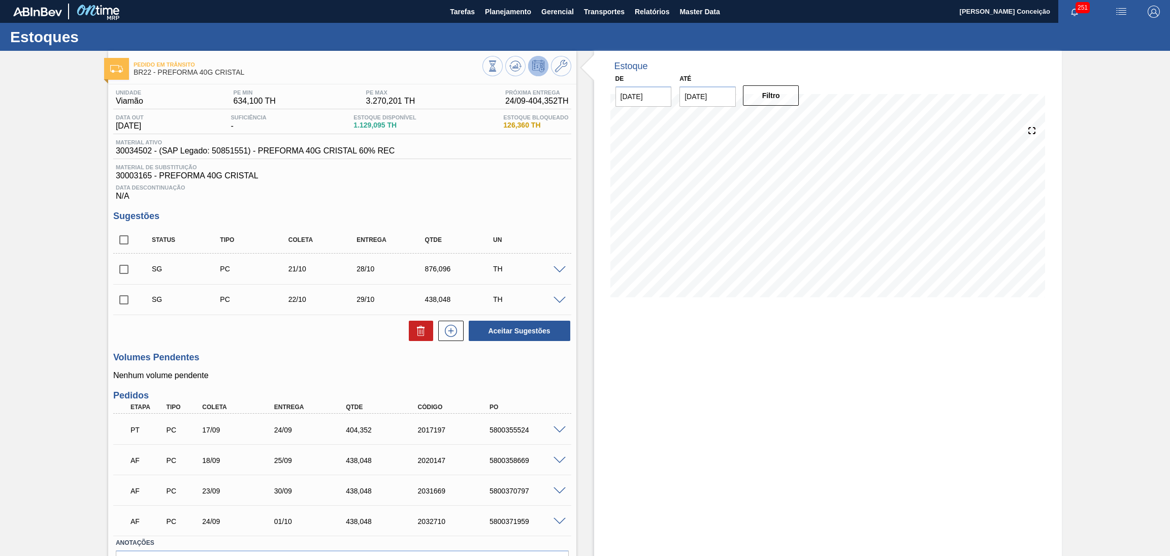
click at [248, 315] on div "Status Tipo Coleta Entrega Qtde UN SG PC 21/10 28/10 876,096 TH Material 300345…" at bounding box center [342, 283] width 458 height 115
click at [507, 69] on button at bounding box center [515, 66] width 20 height 20
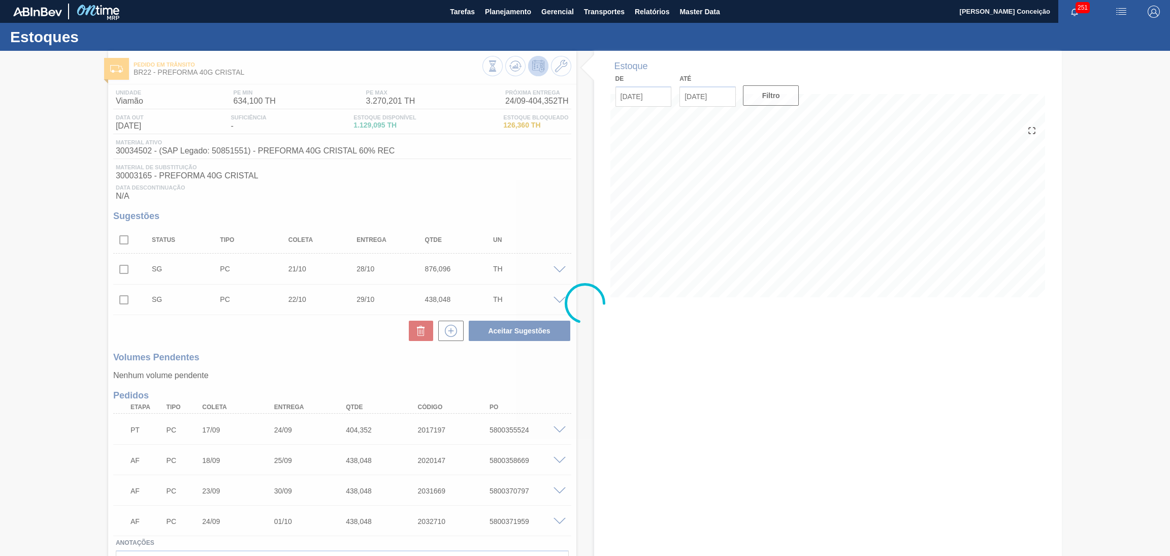
click at [659, 440] on div at bounding box center [585, 303] width 1170 height 505
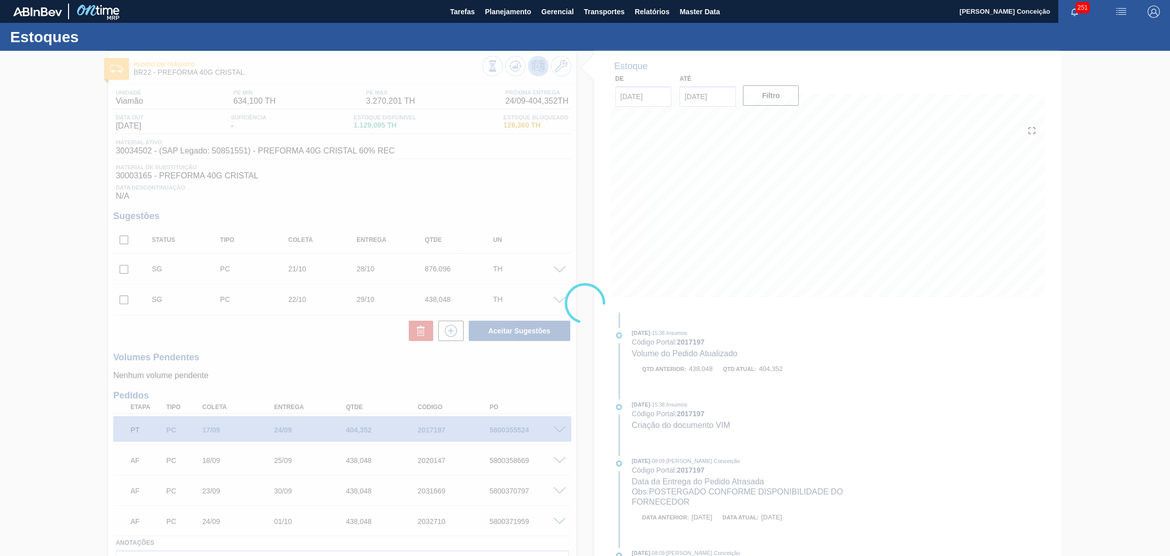
click at [249, 356] on div at bounding box center [585, 303] width 1170 height 505
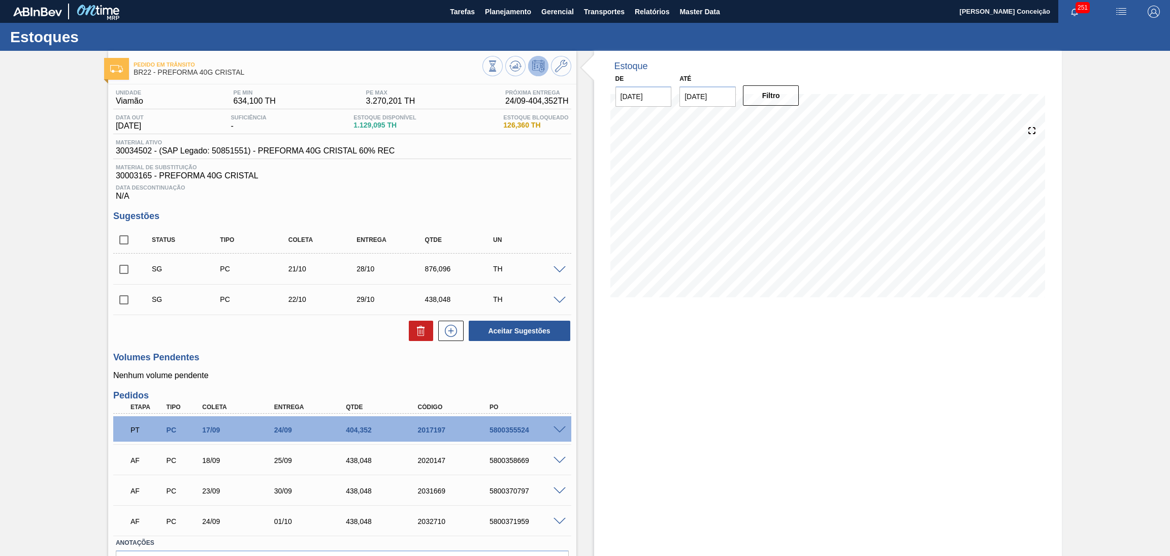
click at [614, 397] on div "Estoque De [DATE] Até [DATE] Filtro 11/10 Projeção de Estoque 1,347.591 [DOMAIN…" at bounding box center [828, 335] width 468 height 568
click at [278, 377] on p "Nenhum volume pendente" at bounding box center [342, 375] width 458 height 9
click at [304, 349] on div "Unidade Viamão PE MIN 634,100 TH PE MAX 3.270,201 TH Próxima Entrega 24/09 - 40…" at bounding box center [342, 348] width 468 height 529
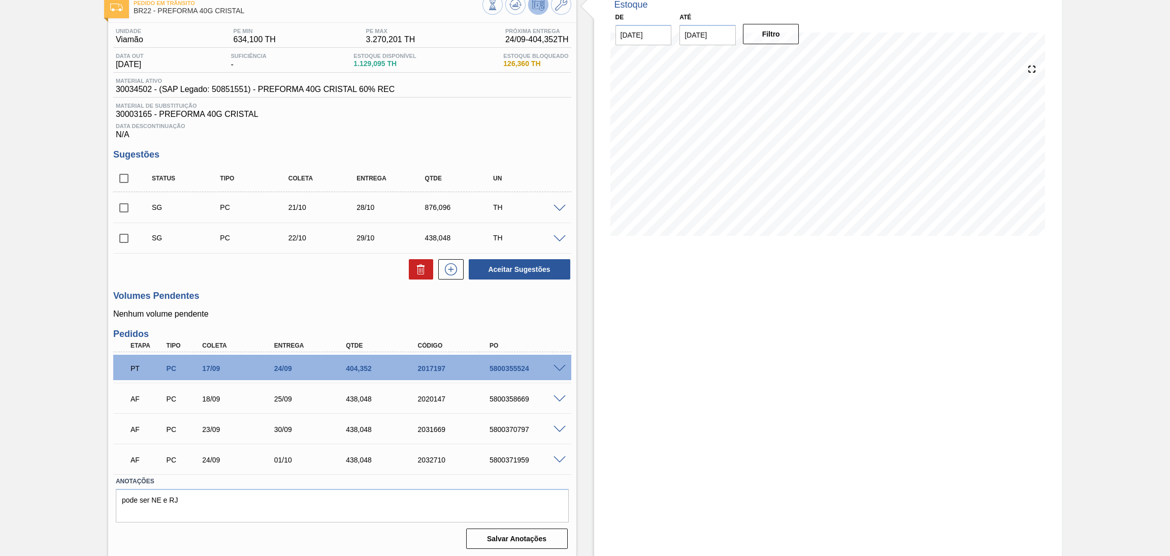
click at [680, 375] on div "Estoque De [DATE] Até [DATE] Filtro 09/10 Projeção de Estoque 1,347.591 [DOMAIN…" at bounding box center [828, 273] width 468 height 568
click at [614, 410] on div "Estoque De [DATE] Até [DATE] Filtro 28/09 Projeção de Estoque 1,071.495 [DOMAIN…" at bounding box center [828, 273] width 468 height 568
click at [594, 448] on div "Estoque De [DATE] Até [DATE] Filtro 28/09 Projeção de Estoque 1,071.495 [DOMAIN…" at bounding box center [828, 273] width 468 height 568
click at [606, 412] on div "Estoque De 18/09/2025 Até 30/10/2025 Filtro 04/10 Projeção de Estoque 1,347.591…" at bounding box center [828, 273] width 468 height 568
click at [362, 367] on div "404,352" at bounding box center [384, 368] width 82 height 8
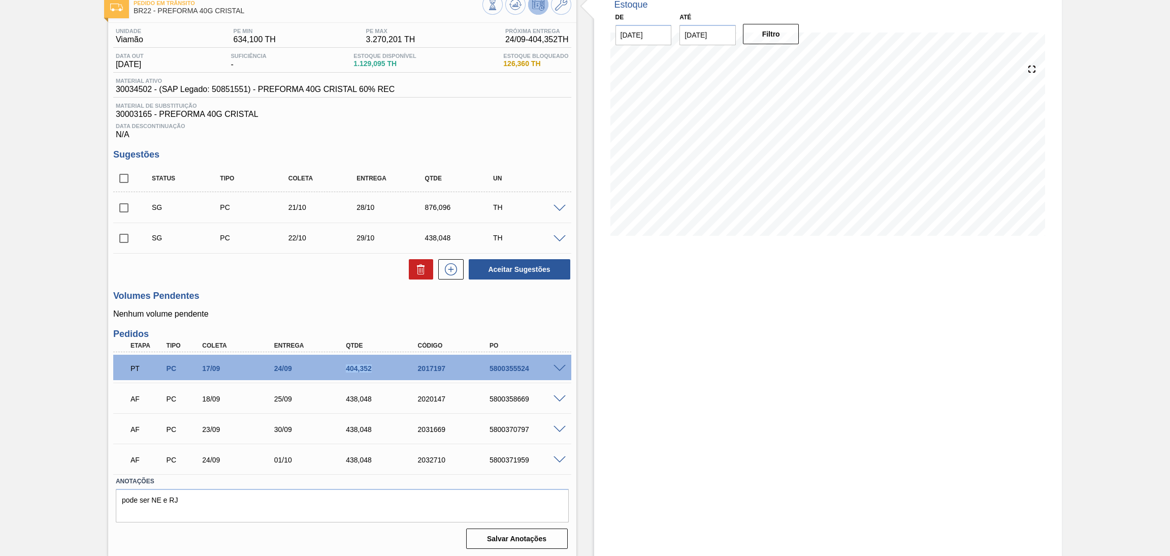
click at [362, 367] on div "404,352" at bounding box center [384, 368] width 82 height 8
copy div "404,352"
click at [387, 296] on h3 "Volumes Pendentes" at bounding box center [342, 295] width 458 height 11
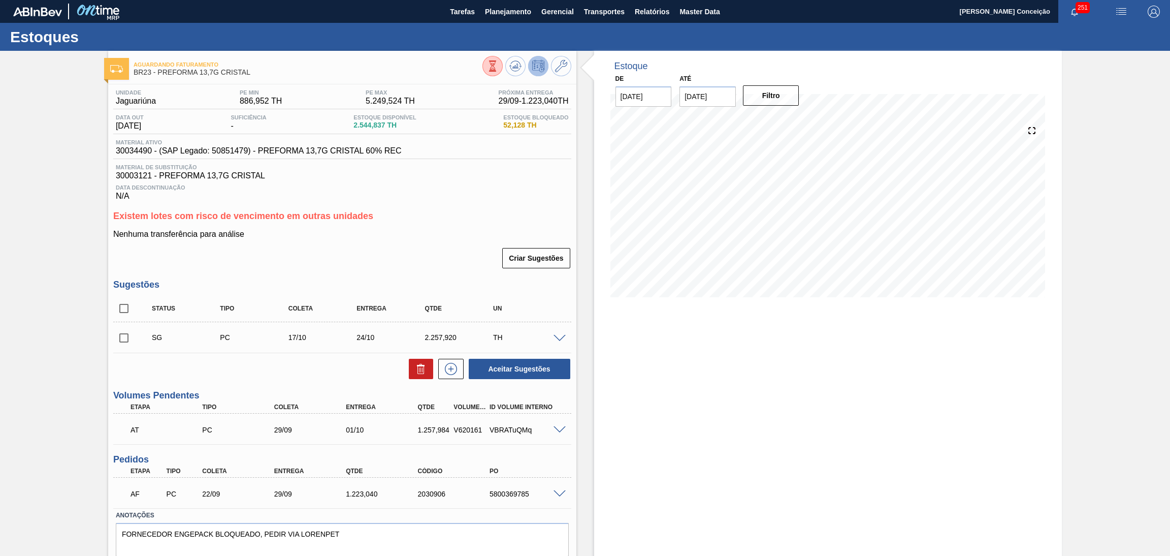
scroll to position [34, 0]
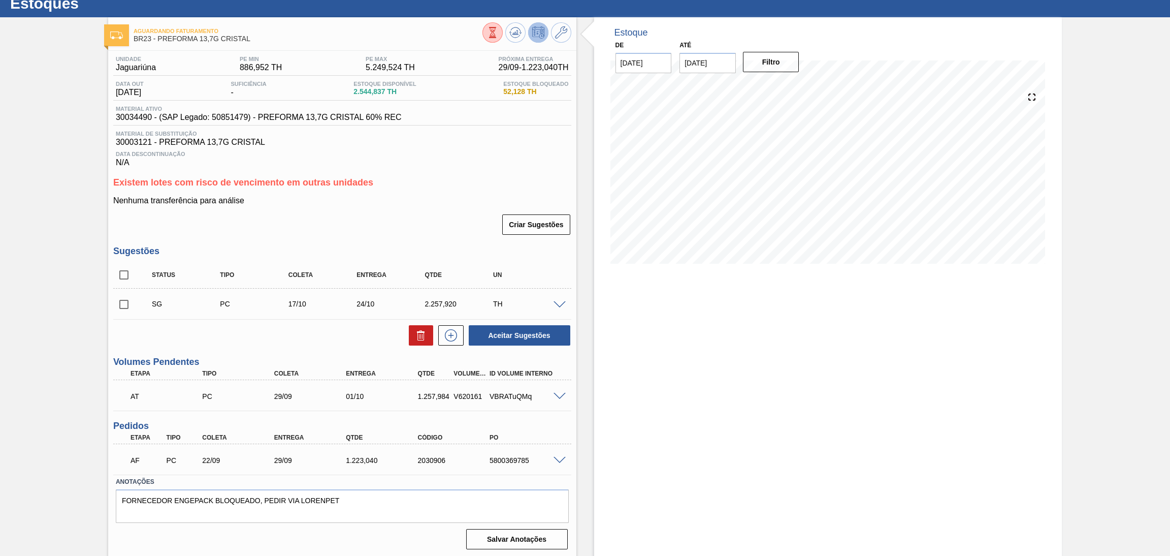
click at [668, 399] on div "Estoque De [DATE] Até [DATE] Filtro 23/09 Projeção de Estoque 2,544.837 [DOMAIN…" at bounding box center [828, 287] width 468 height 540
click at [364, 463] on div "AF PC 22/09 29/09 1.223,040 2030906 5800369785" at bounding box center [339, 459] width 431 height 20
copy div "1.223,040"
click at [136, 115] on span "30034490 - (SAP Legado: 50851479) - PREFORMA 13,7G CRISTAL 60% REC" at bounding box center [259, 117] width 286 height 9
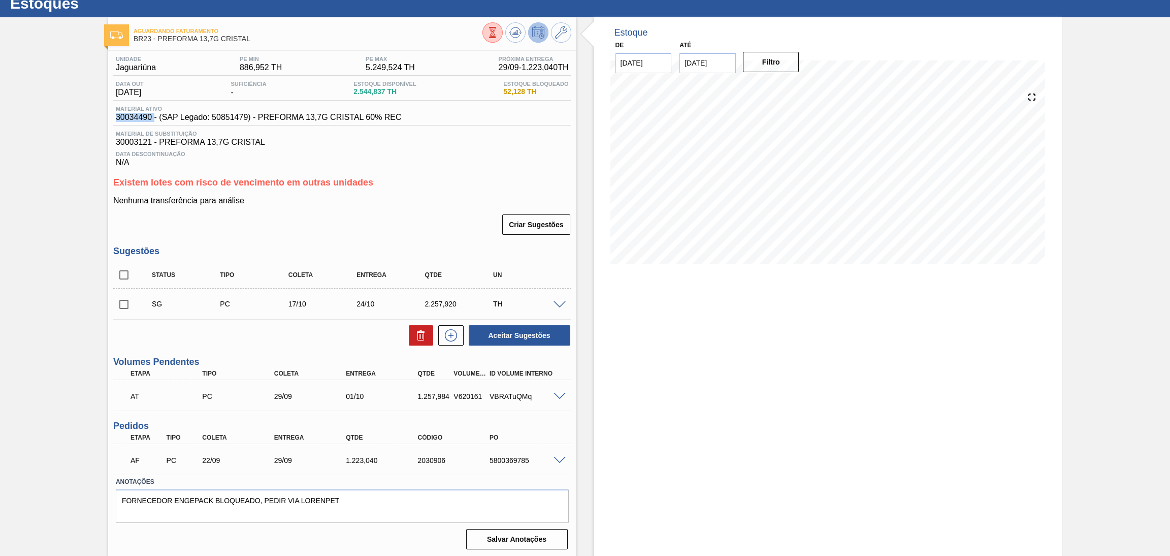
click at [136, 115] on span "30034490 - (SAP Legado: 50851479) - PREFORMA 13,7G CRISTAL 60% REC" at bounding box center [259, 117] width 286 height 9
copy span "30034490"
click at [133, 141] on span "30003121 - PREFORMA 13,7G CRISTAL" at bounding box center [342, 142] width 453 height 9
copy span "30003121"
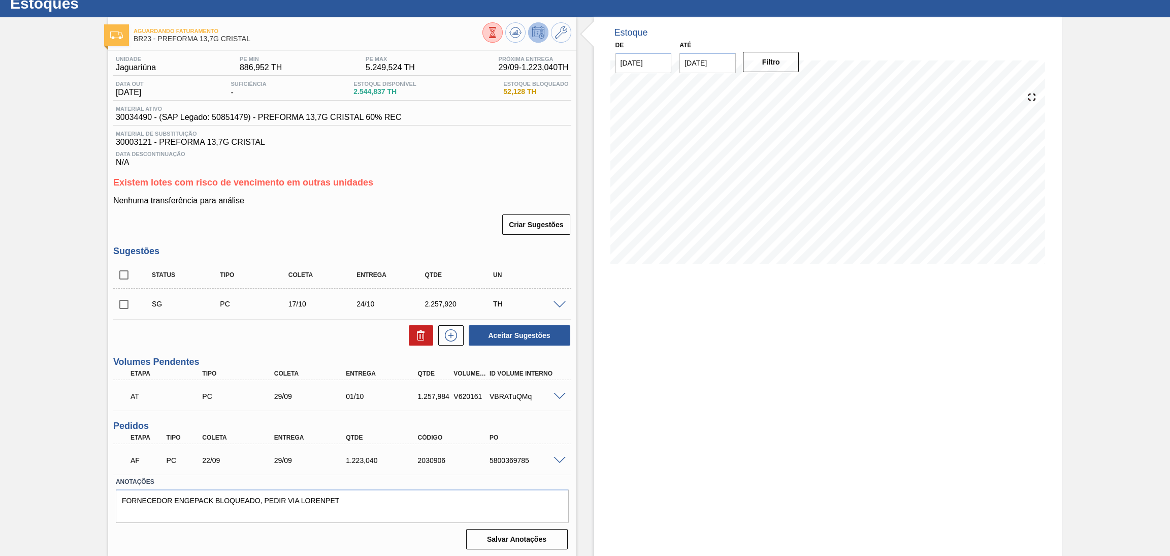
click at [264, 331] on div "Aceitar Sugestões" at bounding box center [342, 335] width 458 height 22
click at [297, 337] on div "Aceitar Sugestões" at bounding box center [342, 335] width 458 height 22
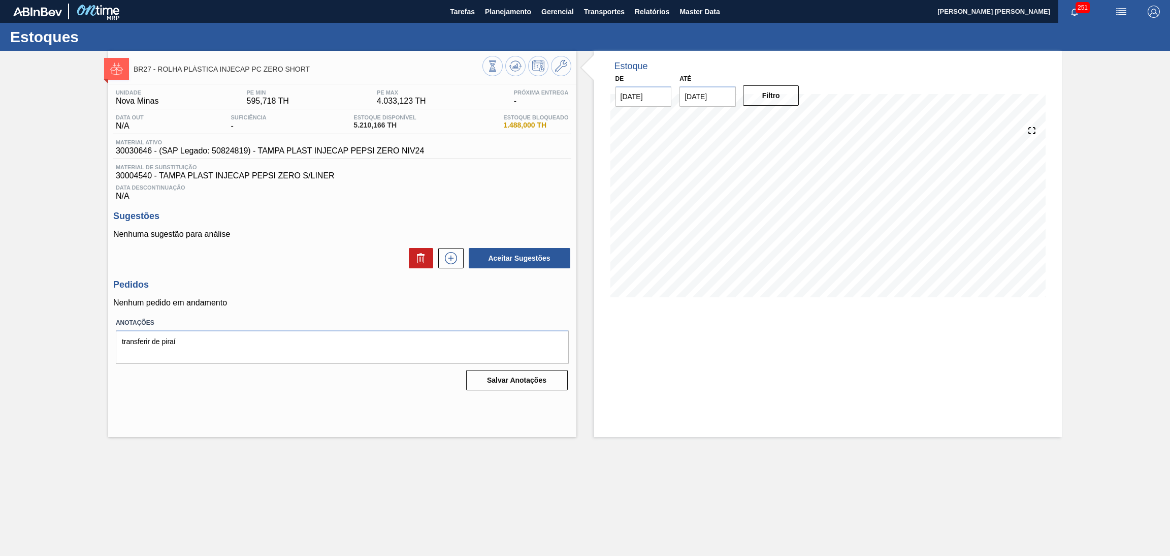
click at [266, 279] on h3 "Pedidos" at bounding box center [342, 284] width 458 height 11
click at [519, 61] on icon at bounding box center [515, 66] width 12 height 12
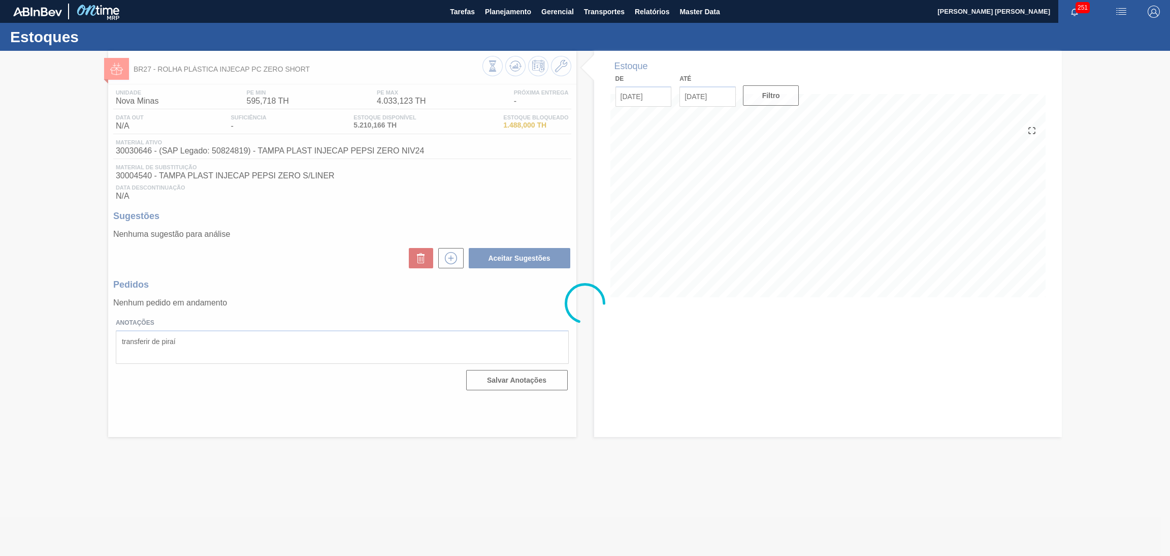
click at [305, 280] on div at bounding box center [585, 303] width 1170 height 505
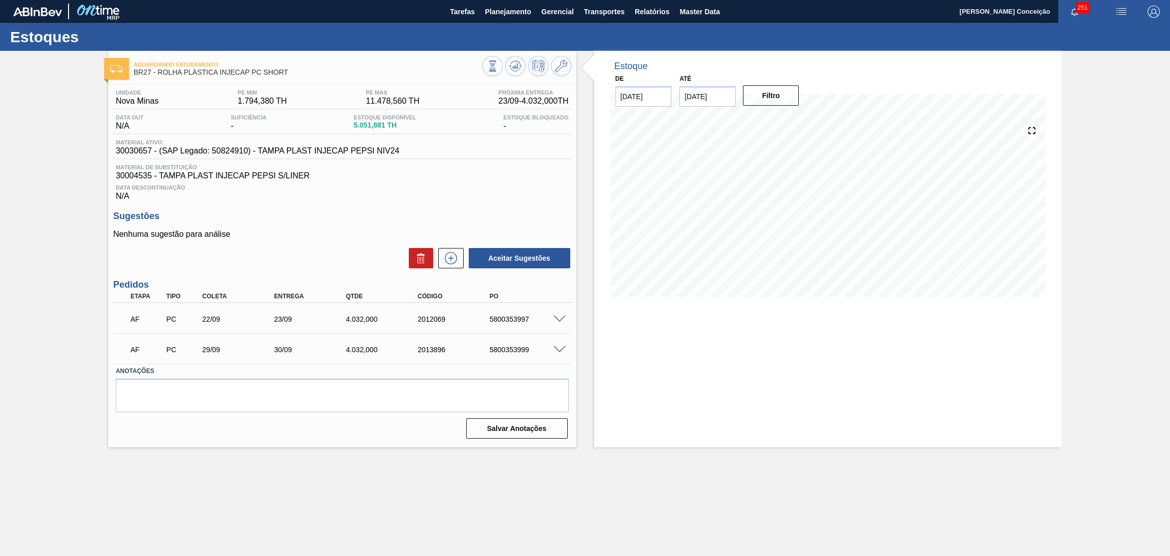
click at [632, 338] on div "Estoque De [DATE] Até [DATE] Filtro 18/09 Projeção de Estoque 5,051.881 [DOMAIN…" at bounding box center [828, 249] width 468 height 396
click at [351, 248] on div "Aceitar Sugestões" at bounding box center [342, 258] width 458 height 22
click at [425, 177] on span "30004535 - TAMPA PLAST INJECAP PEPSI S/LINER" at bounding box center [342, 175] width 453 height 9
click at [370, 235] on p "Nenhuma sugestão para análise" at bounding box center [342, 234] width 458 height 9
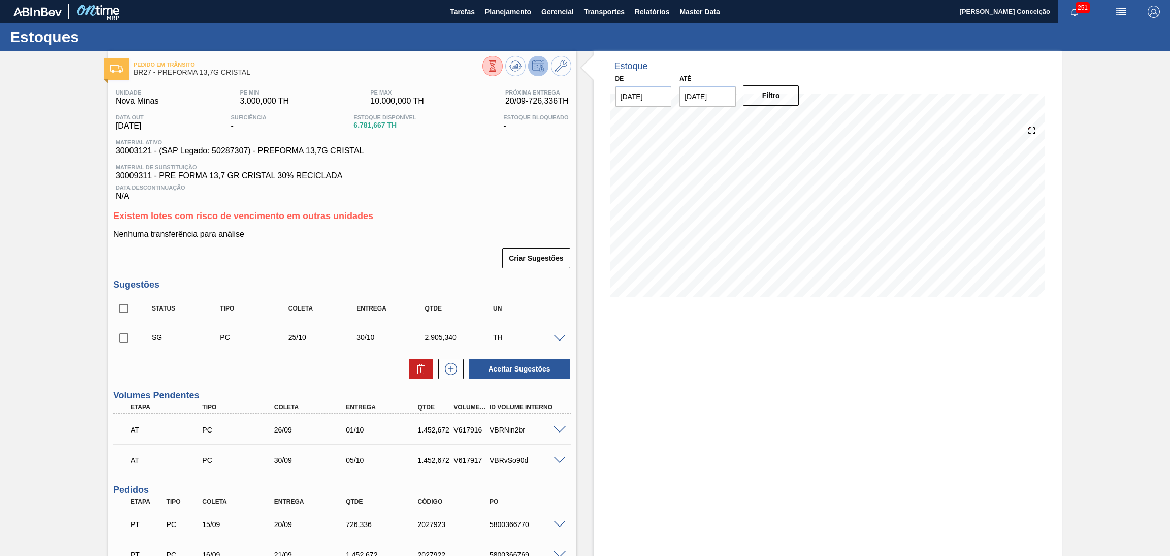
scroll to position [124, 0]
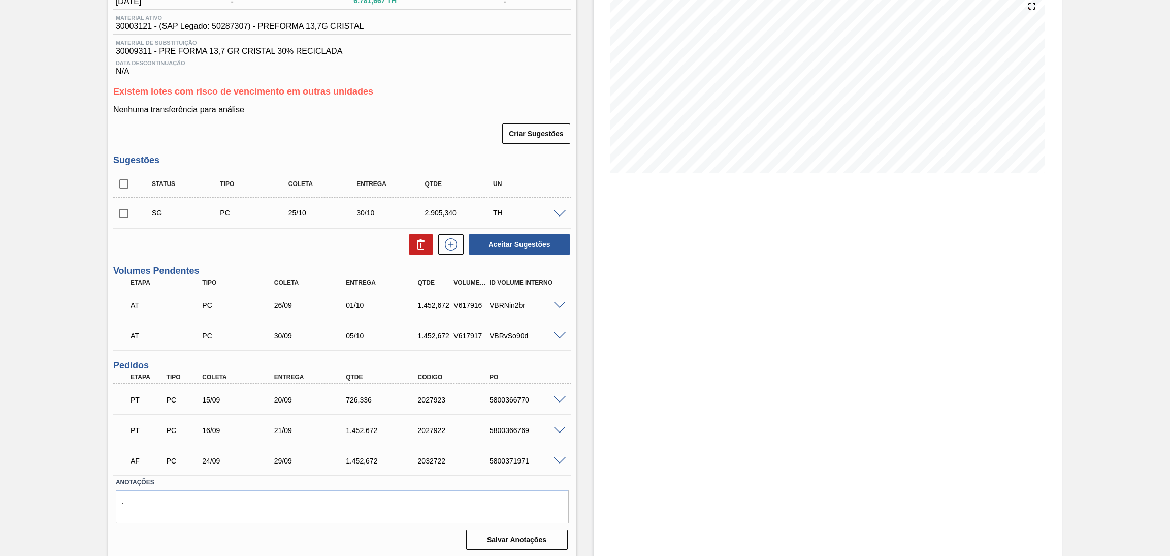
click at [599, 384] on div "Estoque De [DATE] Até [DATE] Filtro" at bounding box center [828, 242] width 468 height 632
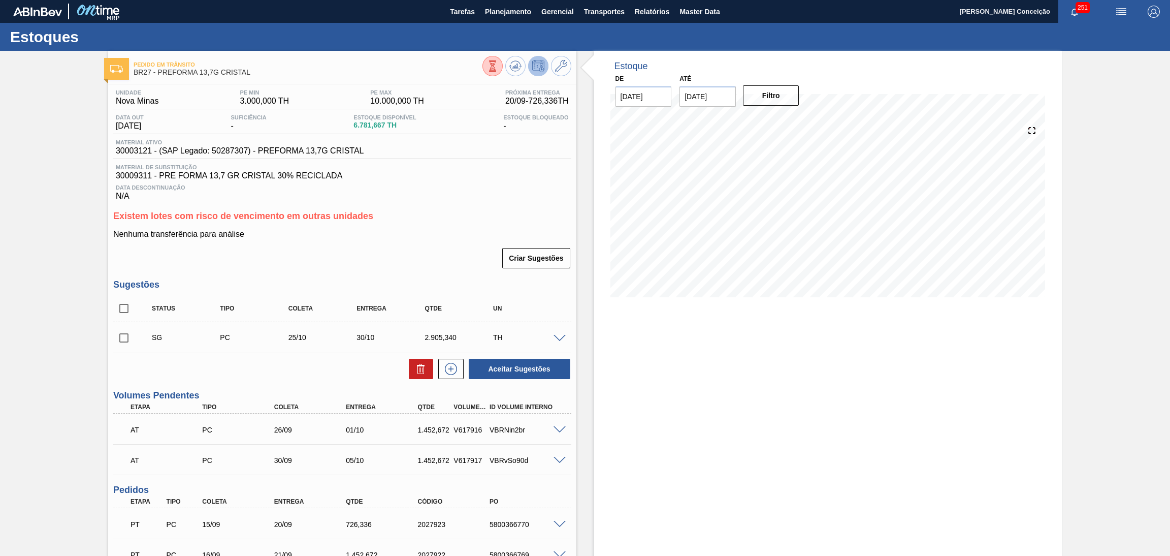
click at [727, 330] on div "Estoque De 18/09/2025 Até 30/10/2025 Filtro 29/09 Projeção de Estoque 6,802.343…" at bounding box center [828, 367] width 468 height 632
click at [697, 359] on div "Estoque De 18/09/2025 Até 30/10/2025 Filtro 01/10 Projeção de Estoque 7,255.007…" at bounding box center [828, 367] width 468 height 632
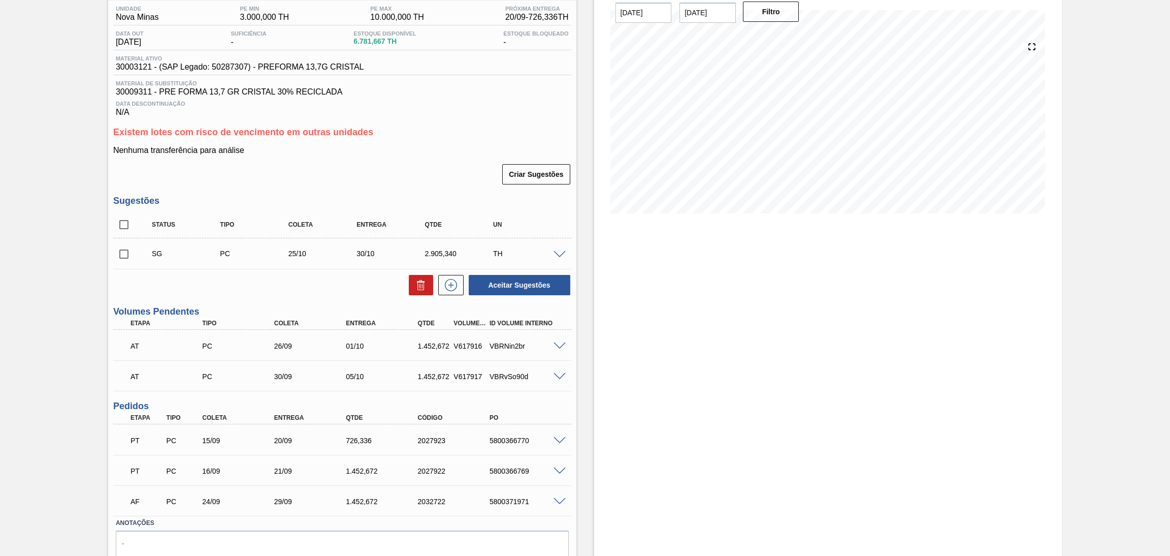
scroll to position [124, 0]
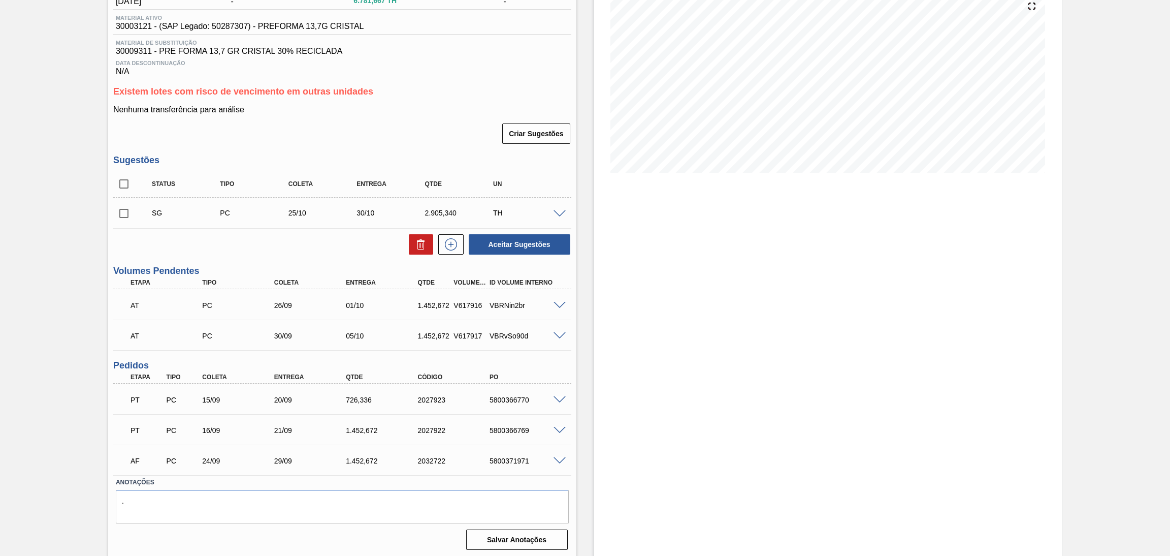
click at [367, 426] on div "1.452,672" at bounding box center [384, 430] width 82 height 8
copy div "1.452,672"
click at [353, 396] on div "726,336" at bounding box center [384, 400] width 82 height 8
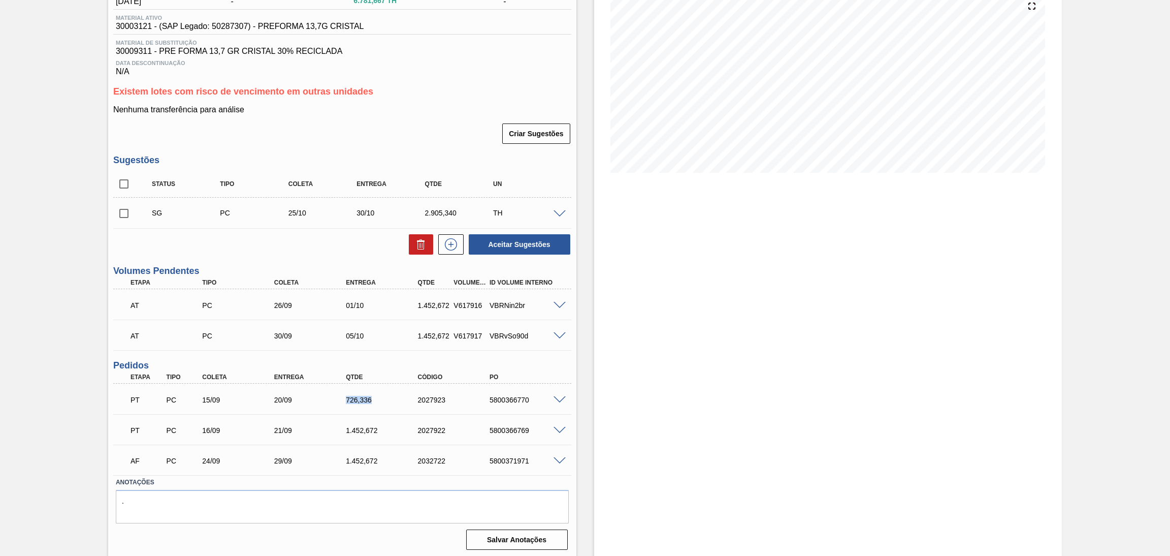
copy div "726,336"
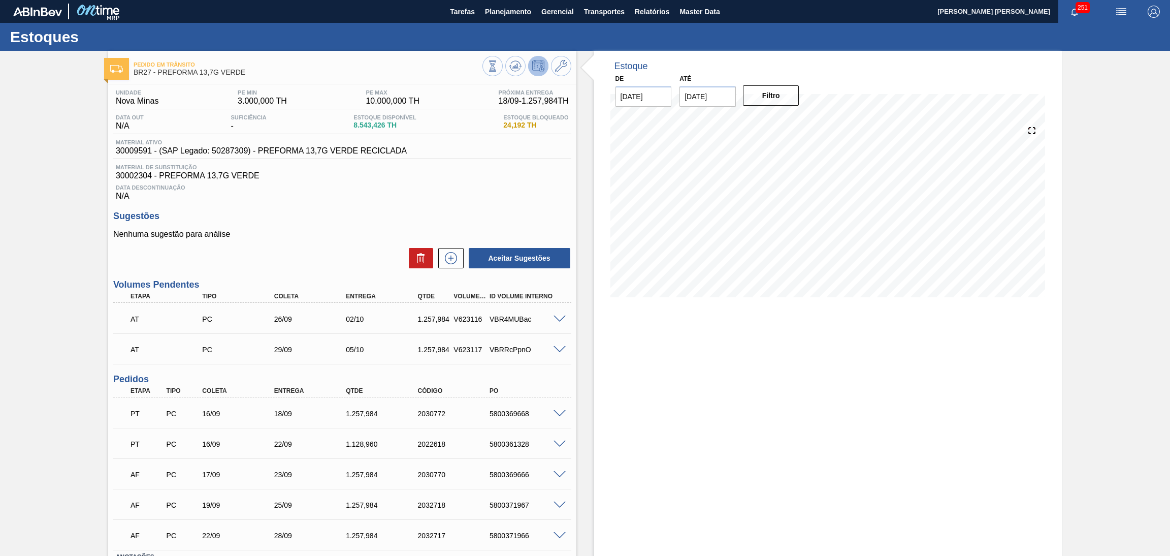
click at [602, 376] on div "Estoque De [DATE] Até [DATE] Filtro" at bounding box center [828, 342] width 468 height 582
click at [510, 66] on icon at bounding box center [510, 66] width 2 height 2
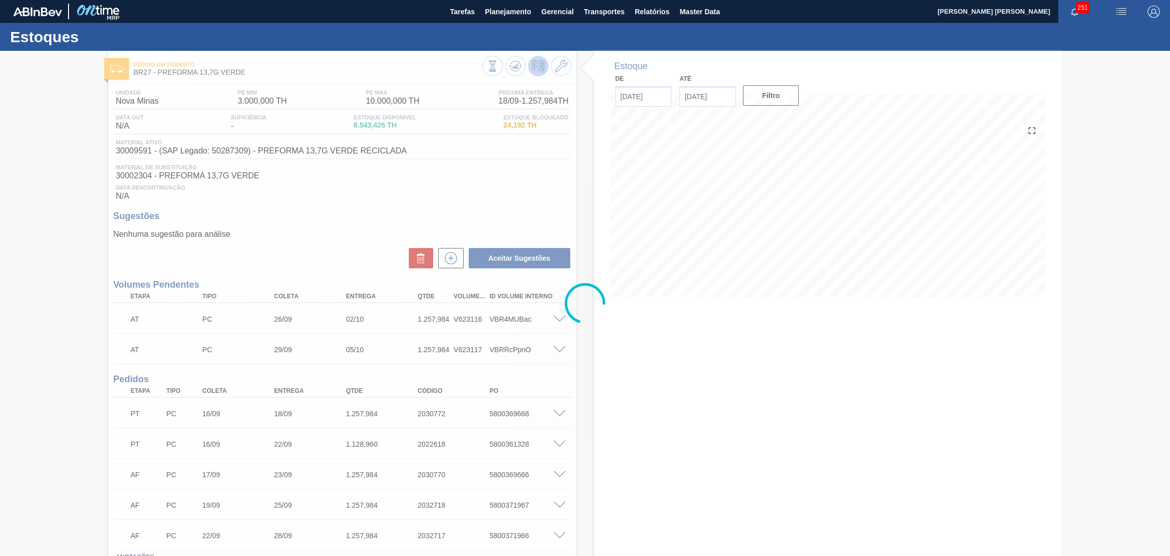
click at [370, 169] on div at bounding box center [585, 303] width 1170 height 505
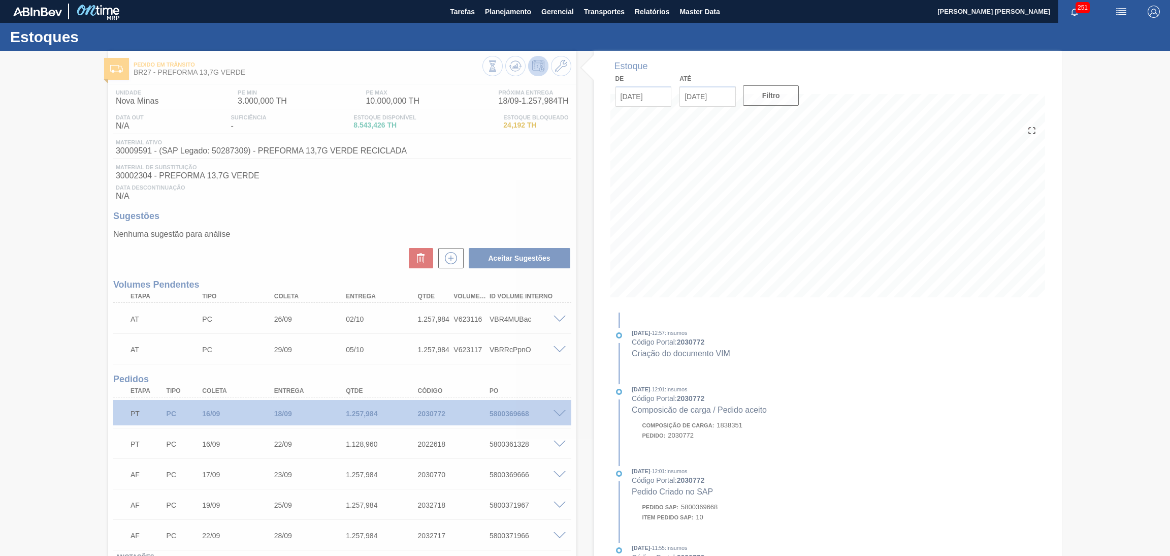
click at [296, 228] on div at bounding box center [585, 303] width 1170 height 505
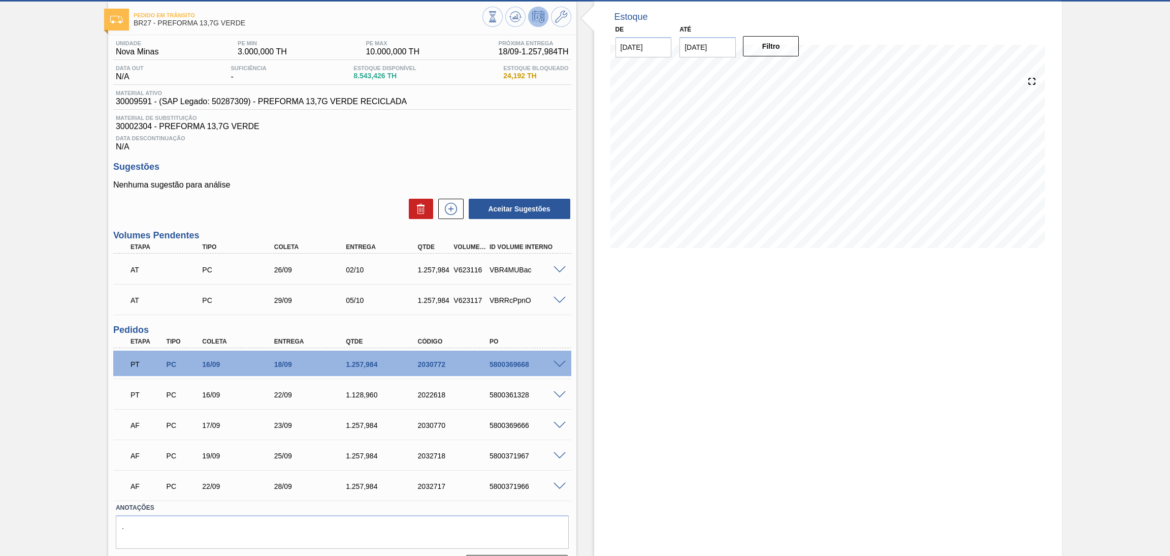
scroll to position [75, 0]
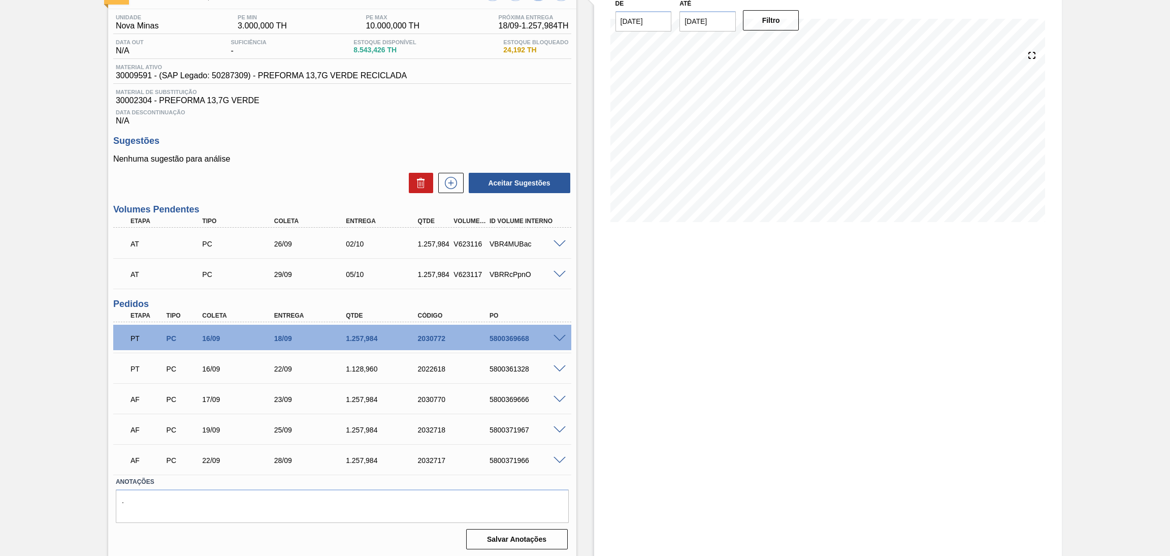
click at [562, 335] on span at bounding box center [559, 339] width 12 height 8
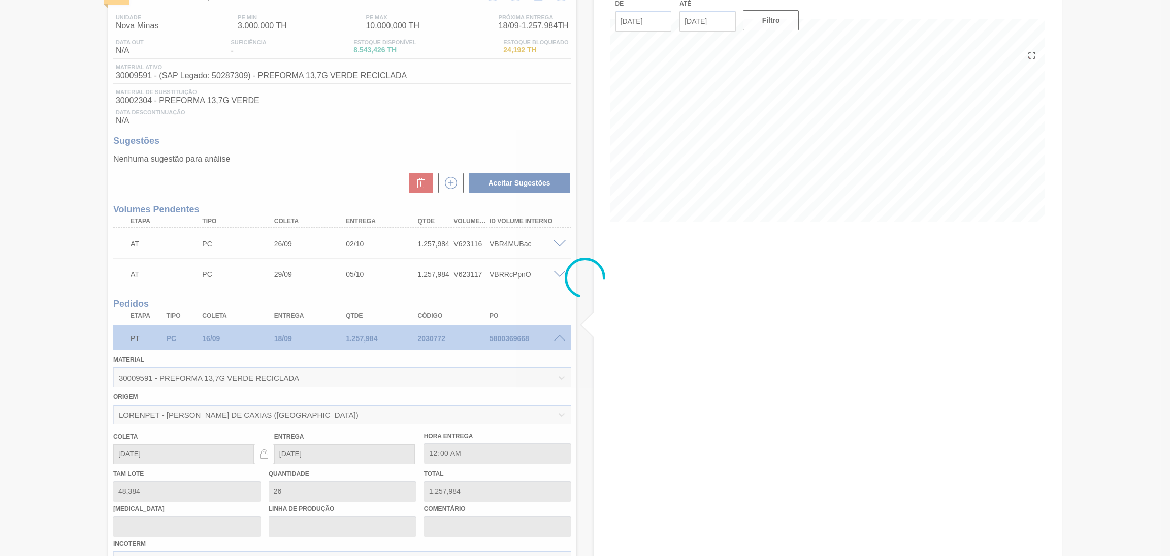
click at [562, 335] on div at bounding box center [585, 278] width 1170 height 556
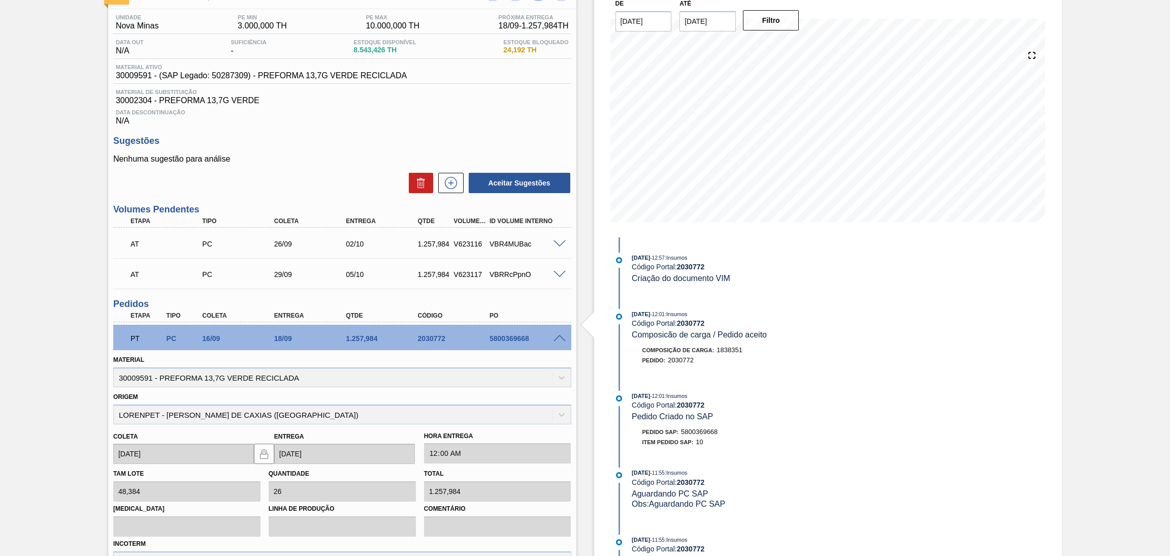
click at [561, 336] on span at bounding box center [559, 339] width 12 height 8
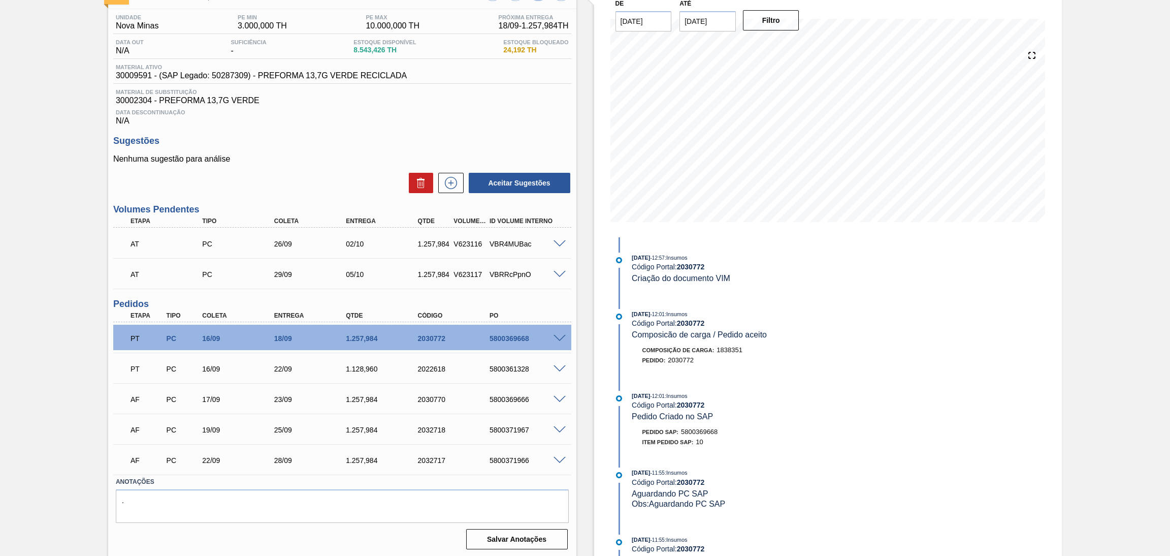
click at [558, 365] on span at bounding box center [559, 369] width 12 height 8
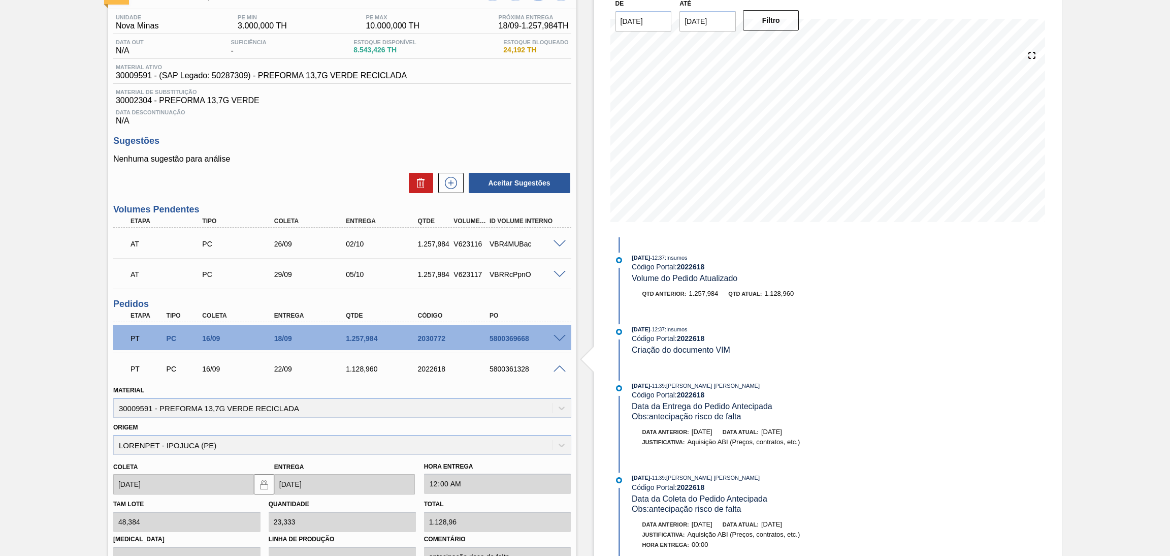
click at [558, 365] on span at bounding box center [559, 369] width 12 height 8
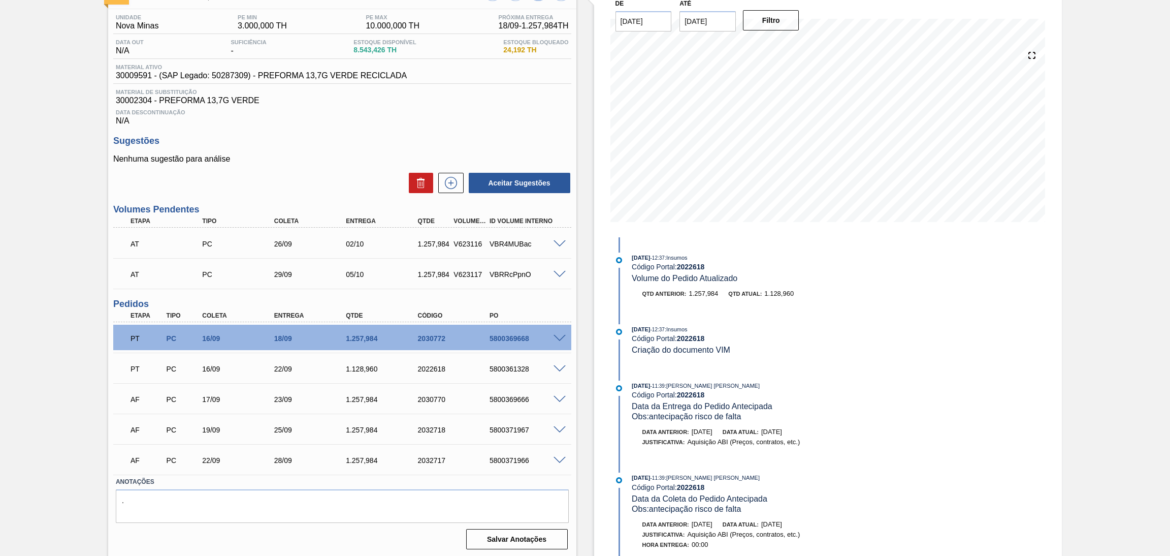
click at [558, 367] on span at bounding box center [559, 369] width 12 height 8
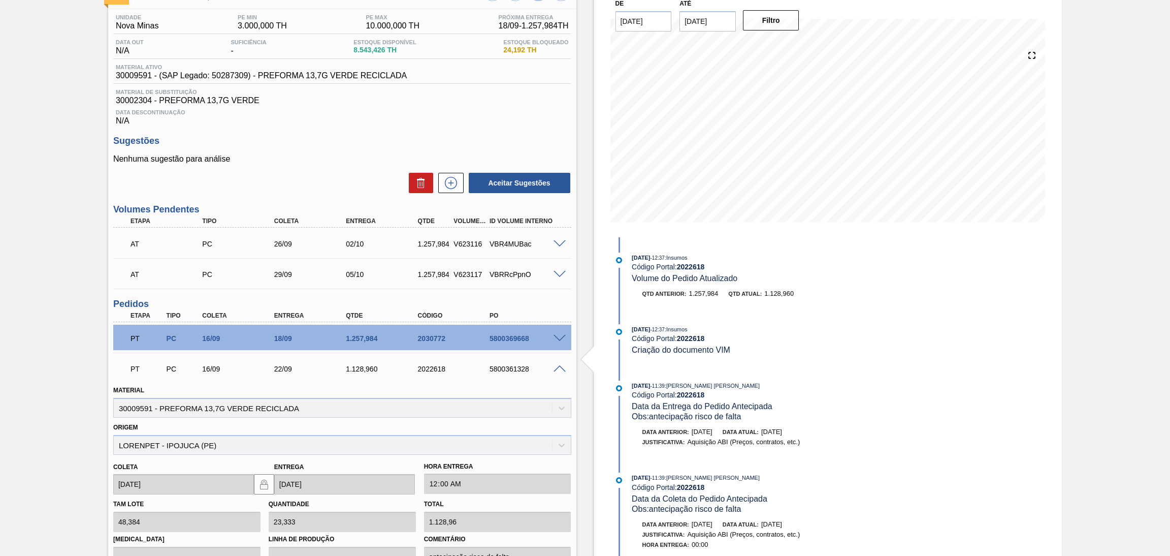
click at [558, 367] on span at bounding box center [559, 369] width 12 height 8
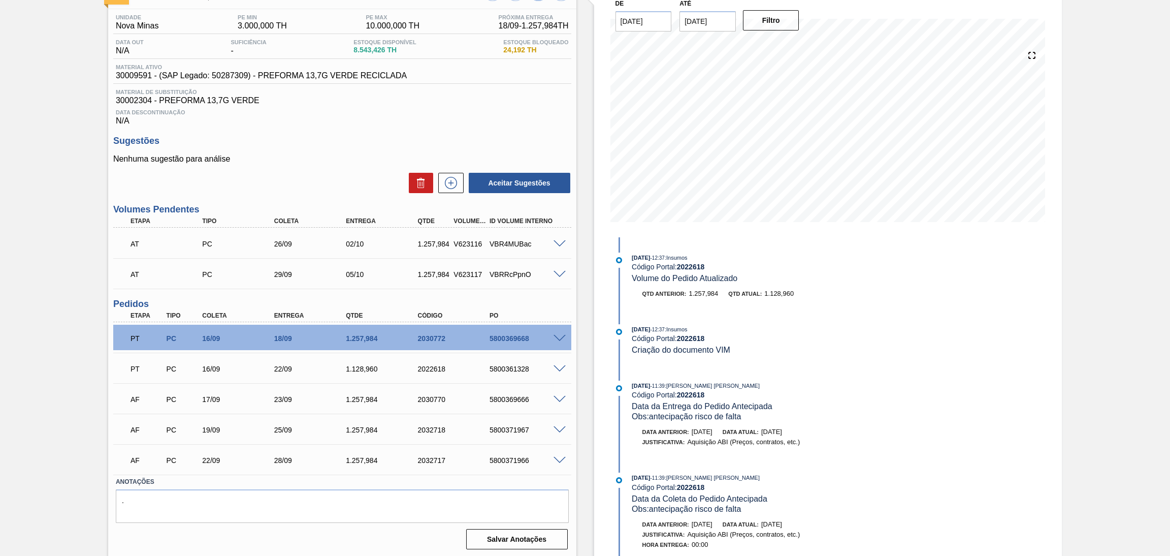
click at [557, 396] on span at bounding box center [559, 400] width 12 height 8
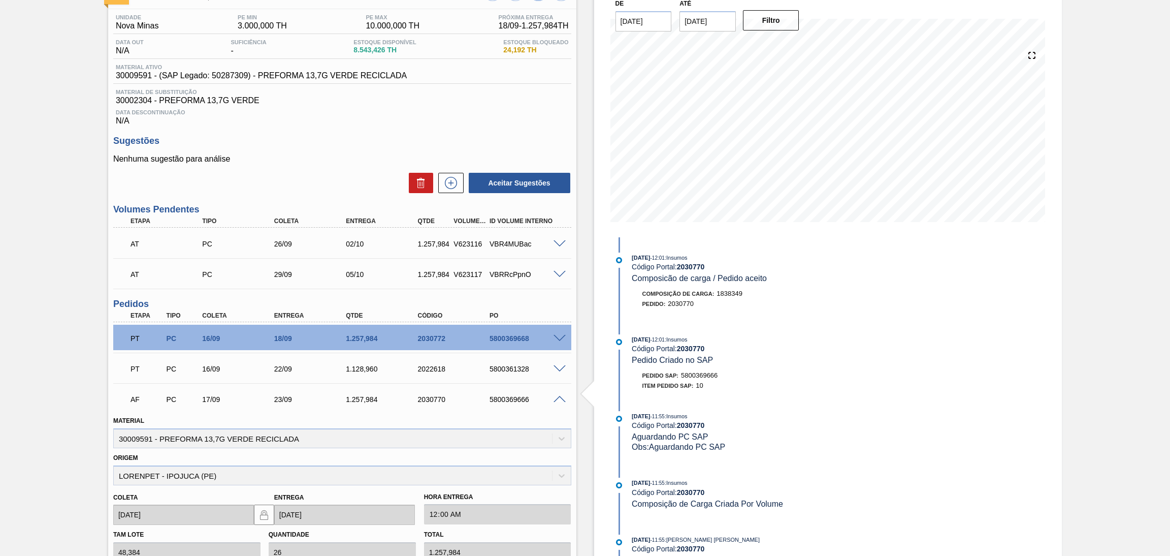
click at [557, 396] on span at bounding box center [559, 400] width 12 height 8
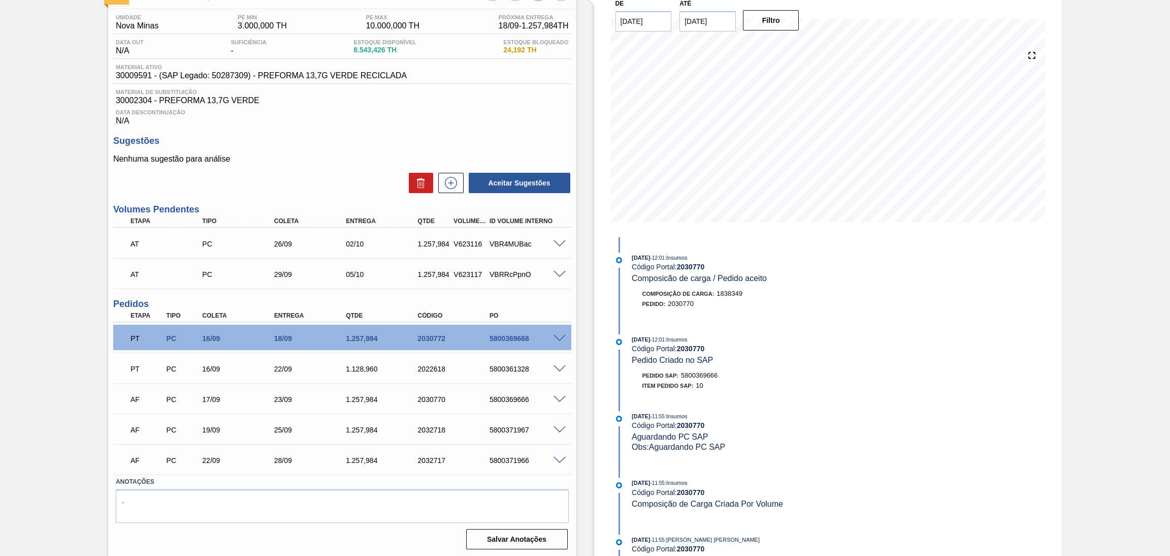
click at [557, 426] on span at bounding box center [559, 430] width 12 height 8
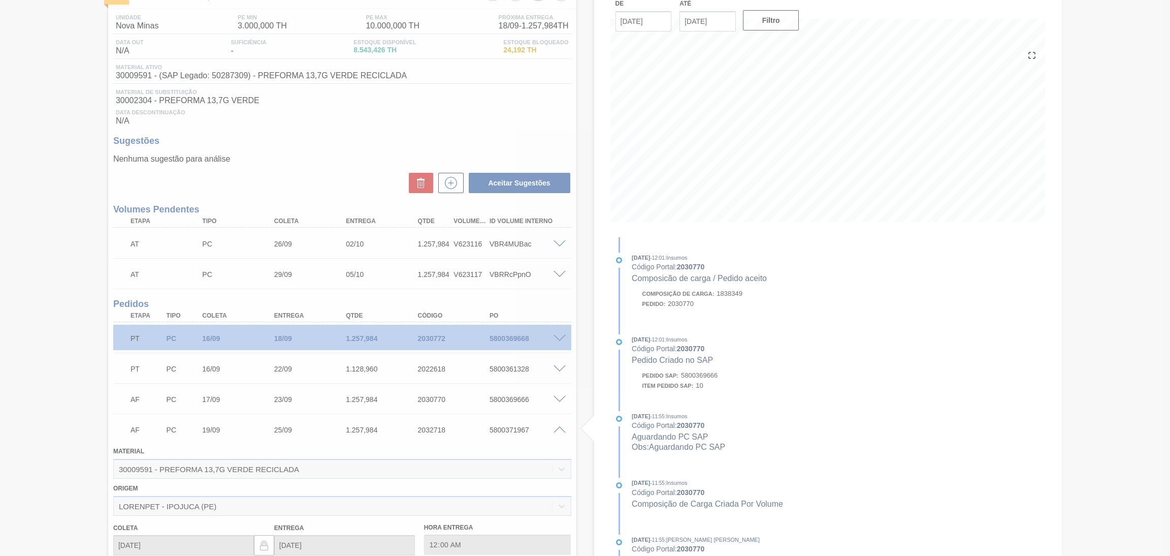
click at [557, 426] on div at bounding box center [585, 278] width 1170 height 556
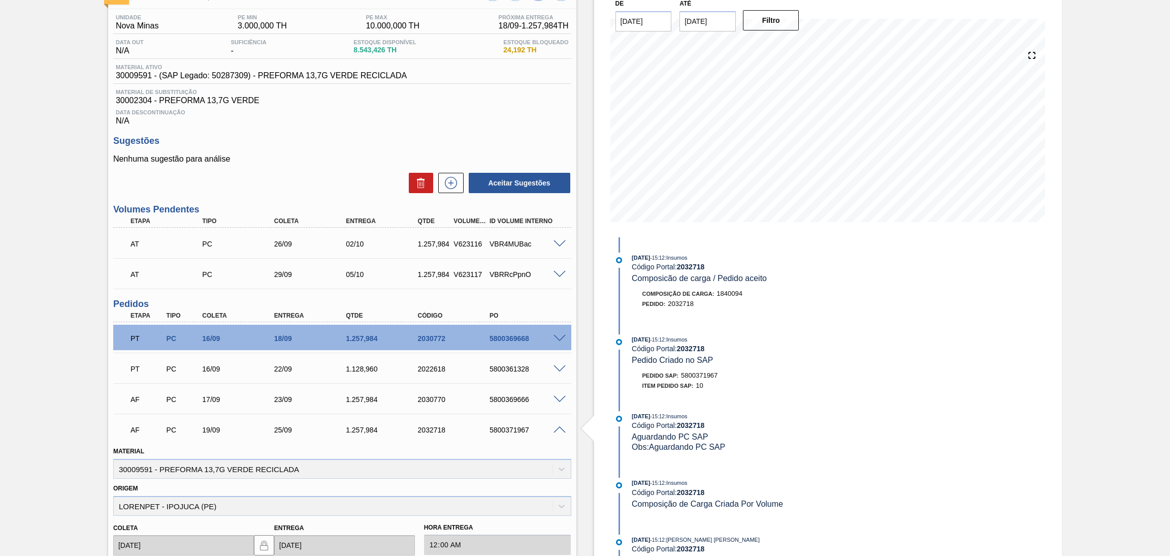
click at [560, 427] on span at bounding box center [559, 430] width 12 height 8
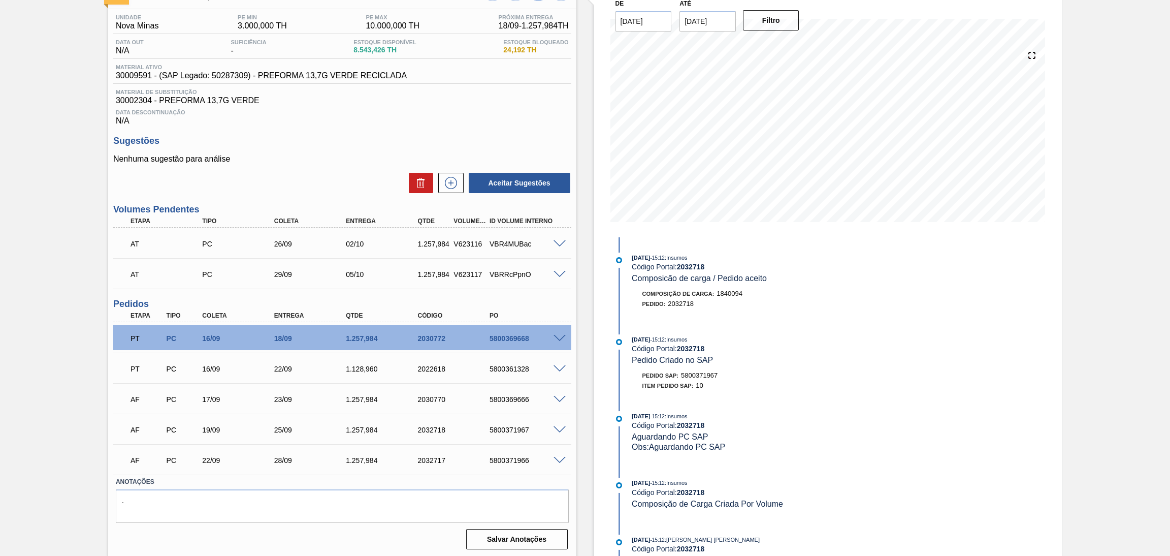
click at [558, 457] on span at bounding box center [559, 461] width 12 height 8
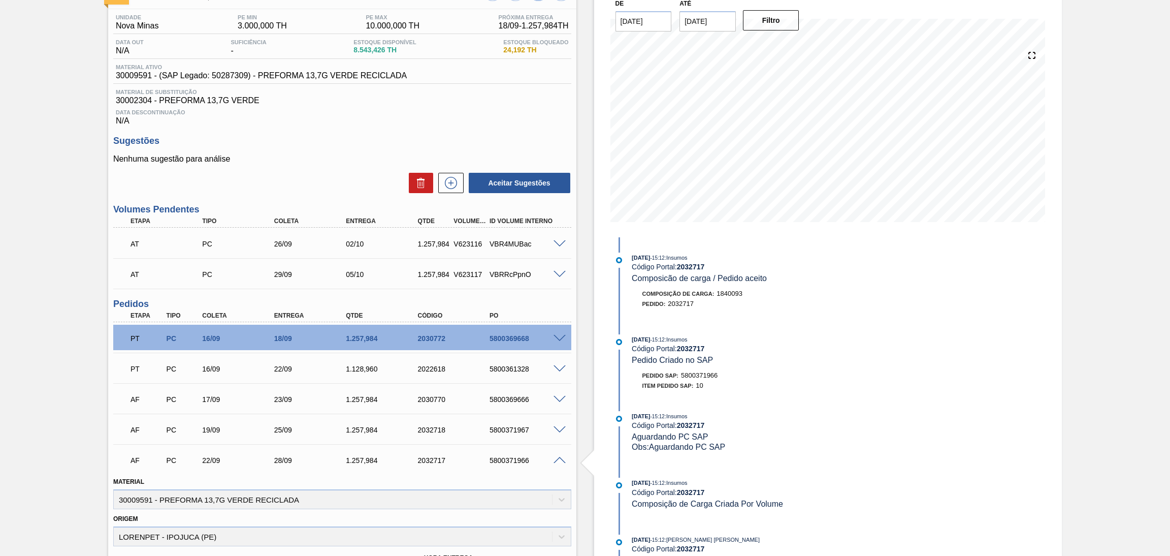
click at [559, 458] on span at bounding box center [559, 461] width 12 height 8
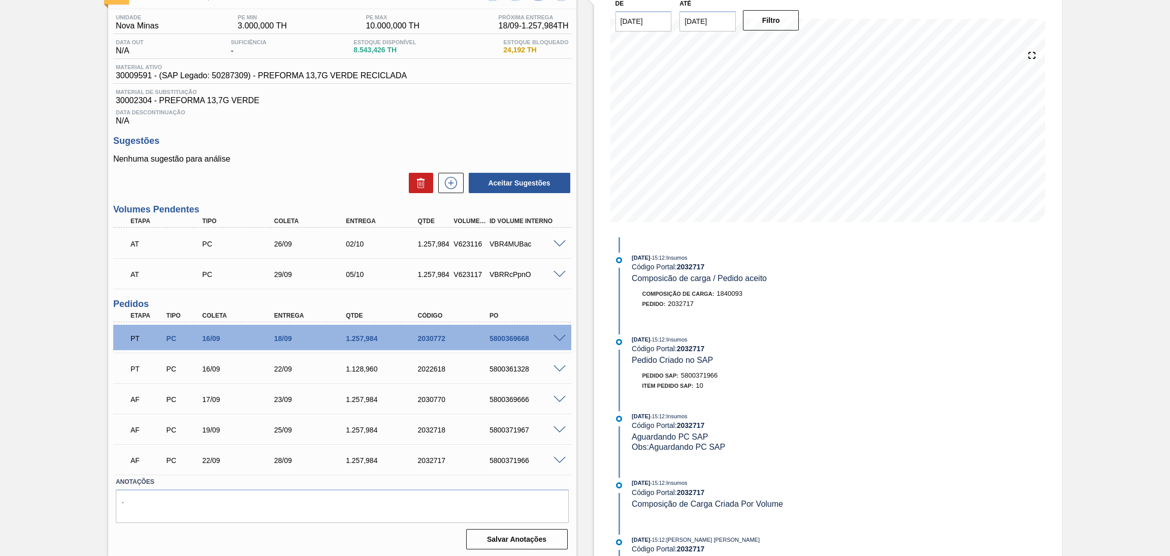
click at [557, 241] on span at bounding box center [559, 244] width 12 height 8
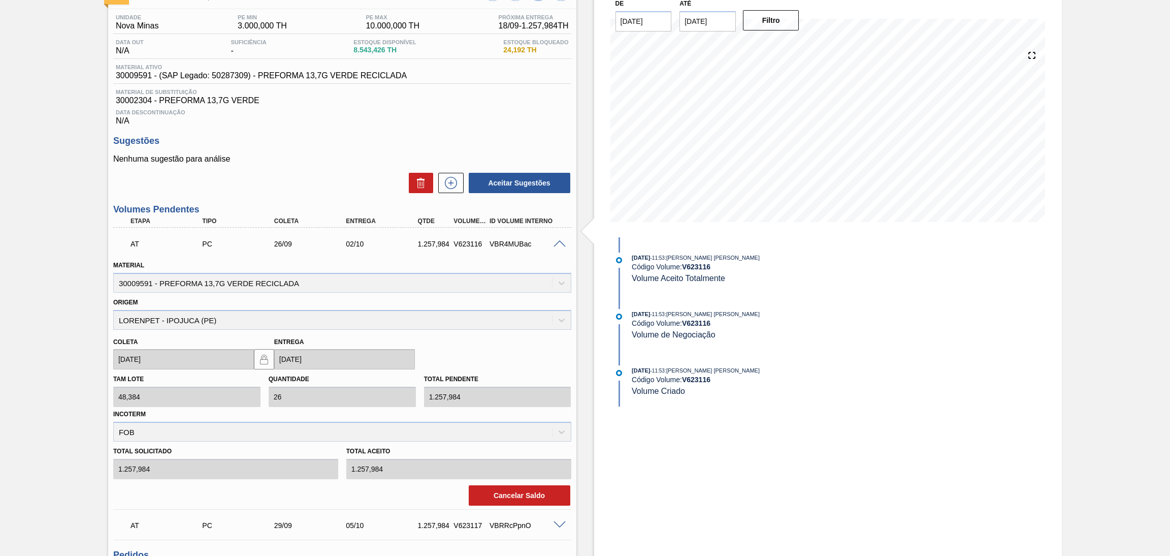
click at [557, 241] on span at bounding box center [559, 244] width 12 height 8
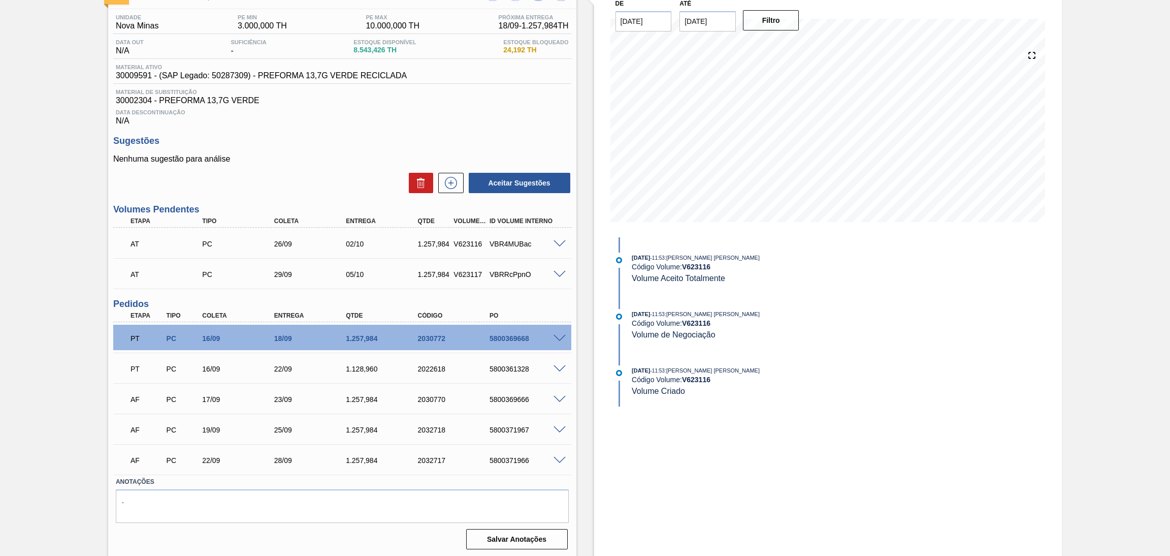
click at [557, 276] on div "VBRRcPpnO" at bounding box center [528, 274] width 82 height 8
click at [559, 271] on span at bounding box center [559, 275] width 12 height 8
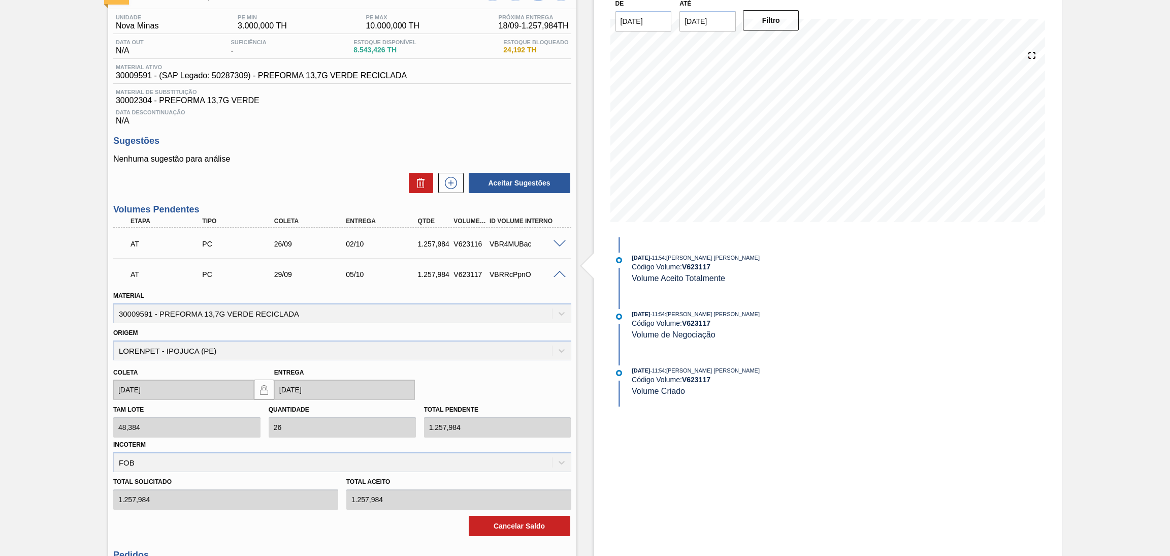
click at [559, 271] on span at bounding box center [559, 275] width 12 height 8
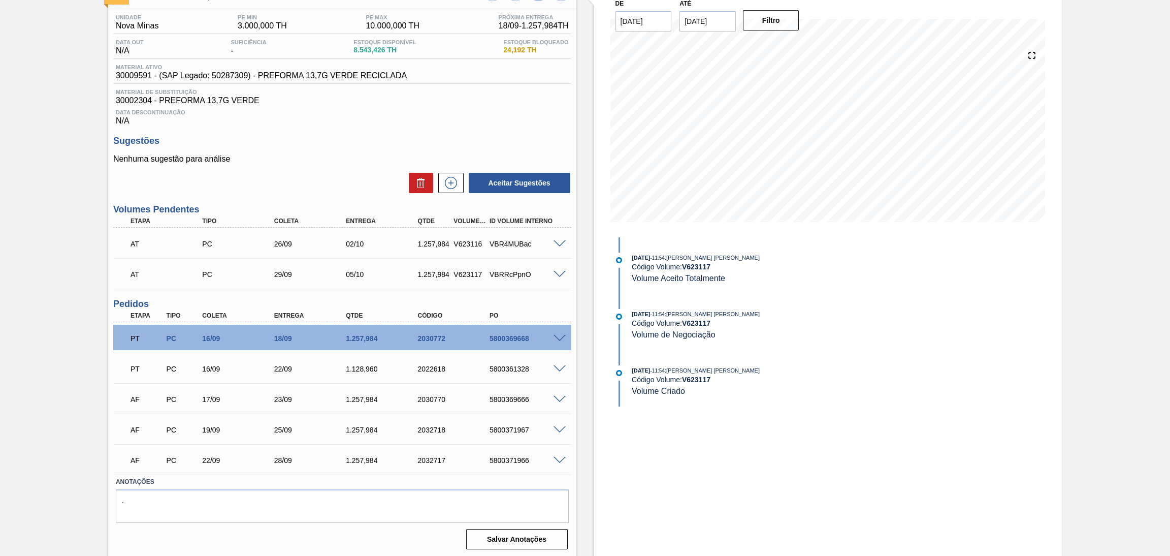
click at [559, 339] on span at bounding box center [559, 339] width 12 height 8
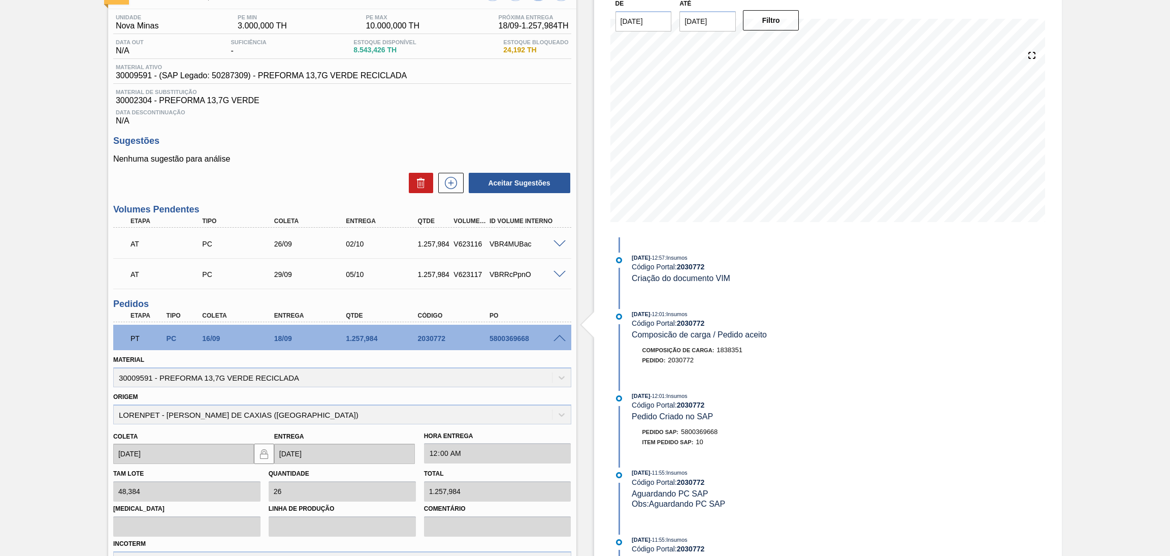
click at [559, 339] on span at bounding box center [559, 339] width 12 height 8
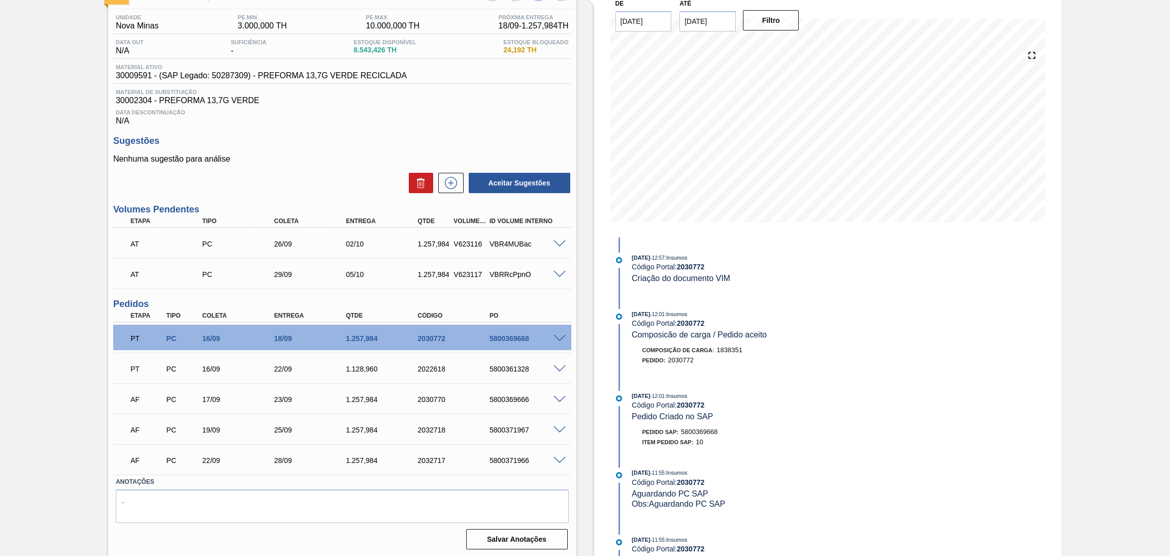
click at [138, 79] on span "30009591 - (SAP Legado: 50287309) - PREFORMA 13,7G VERDE RECICLADA" at bounding box center [261, 75] width 291 height 9
click at [136, 77] on span "30009591 - (SAP Legado: 50287309) - PREFORMA 13,7G VERDE RECICLADA" at bounding box center [261, 75] width 291 height 9
copy span "30009591"
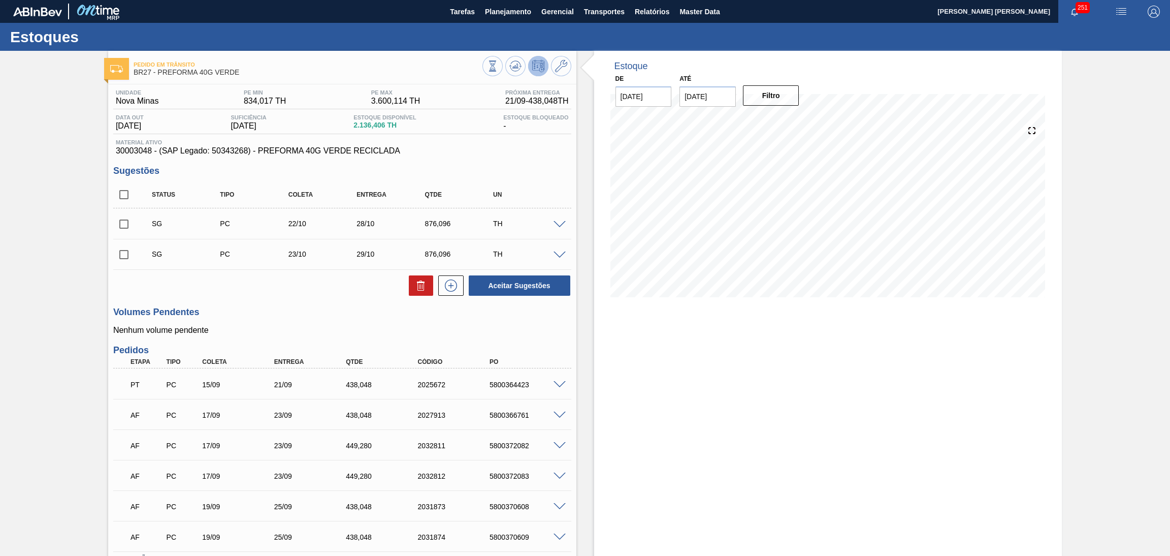
click at [681, 317] on div "Estoque De [DATE] Até [DATE] Filtro" at bounding box center [828, 342] width 468 height 583
click at [511, 72] on button at bounding box center [515, 66] width 20 height 20
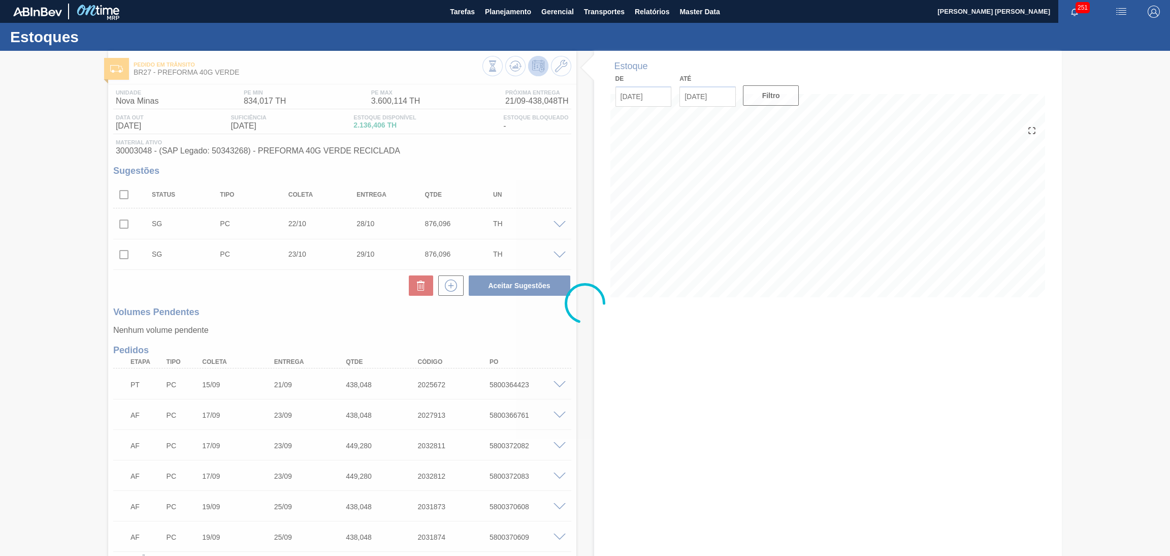
click at [730, 409] on div at bounding box center [585, 303] width 1170 height 505
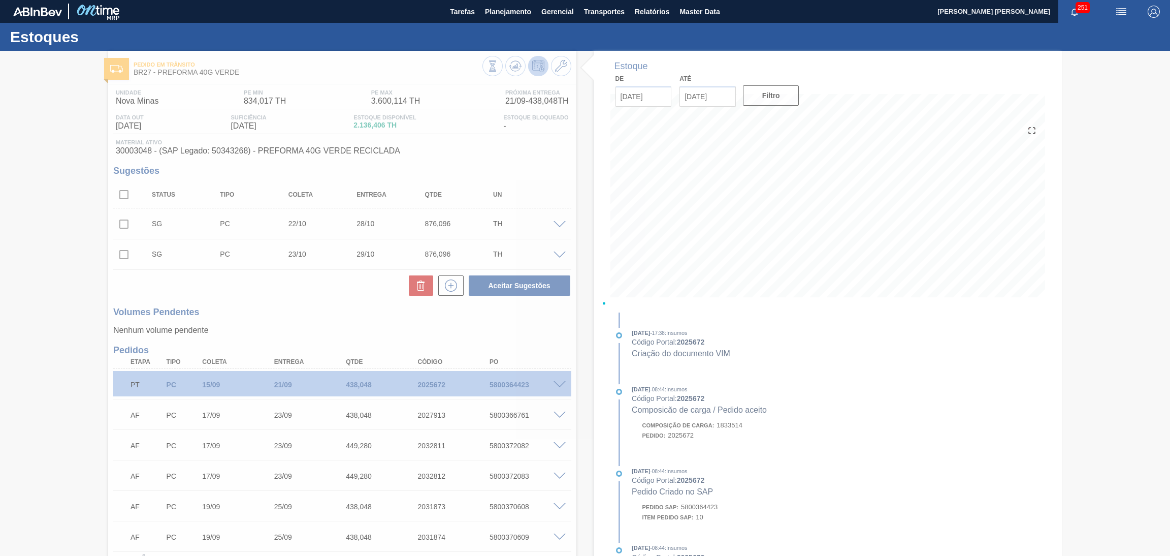
click at [251, 317] on div at bounding box center [585, 303] width 1170 height 505
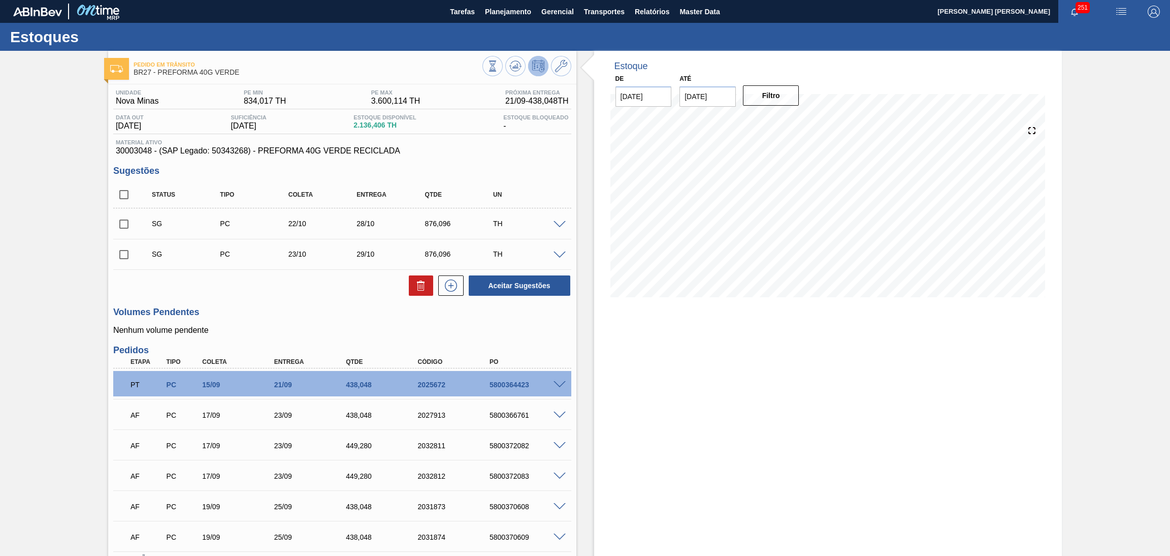
click at [258, 331] on p "Nenhum volume pendente" at bounding box center [342, 329] width 458 height 9
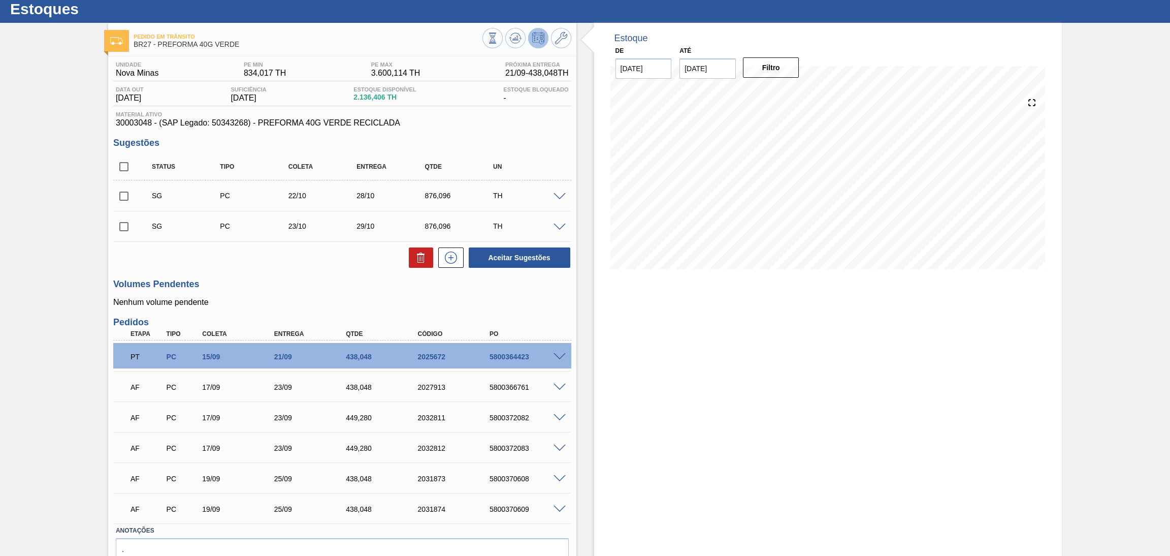
scroll to position [1, 0]
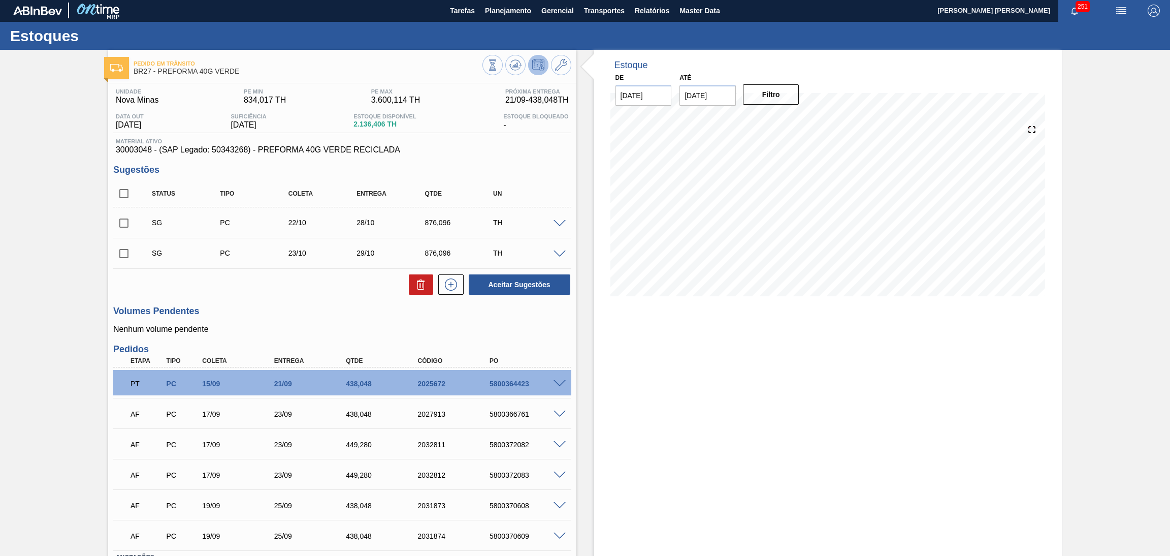
click at [348, 354] on div "Etapa Tipo Coleta Entrega Qtde Código PO" at bounding box center [342, 360] width 458 height 13
click at [139, 146] on span "30003048 - (SAP Legado: 50343268) - PREFORMA 40G VERDE RECICLADA" at bounding box center [342, 149] width 453 height 9
copy span "30003048"
click at [274, 294] on div "Aceitar Sugestões" at bounding box center [342, 284] width 458 height 22
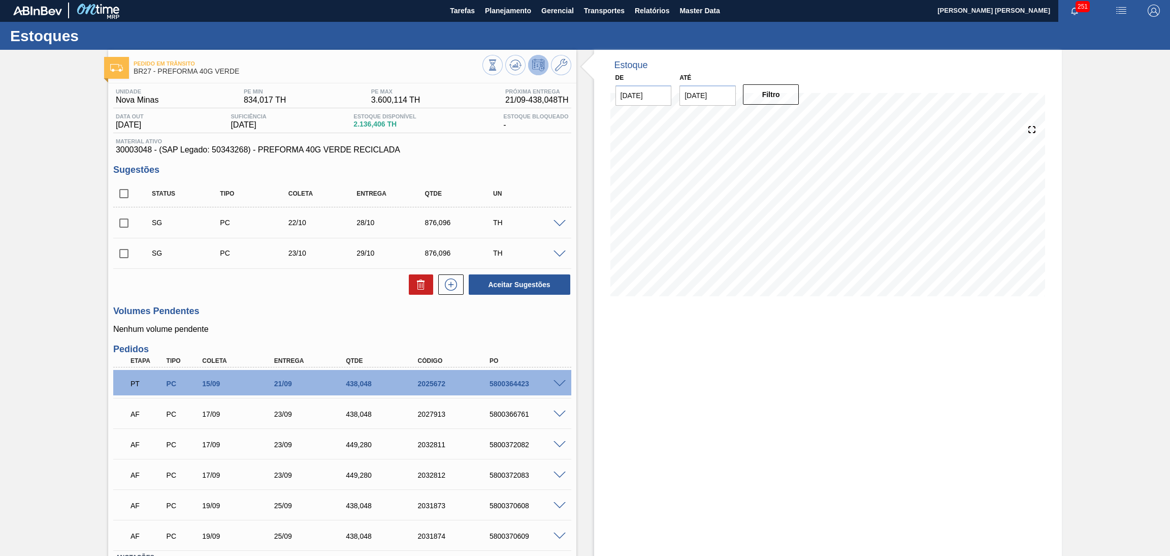
click at [558, 414] on span at bounding box center [559, 414] width 12 height 8
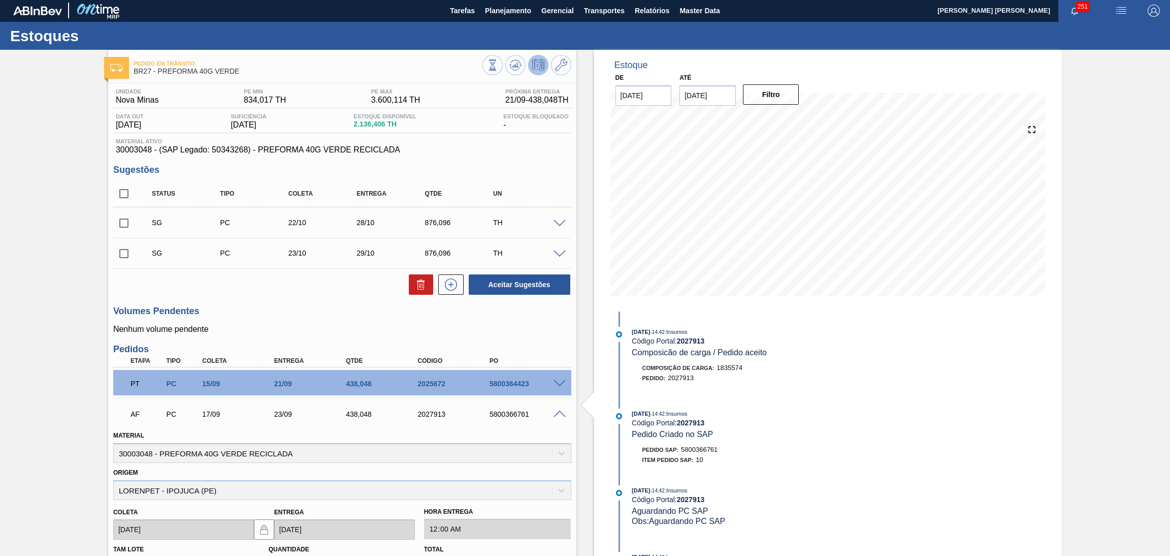
click at [558, 414] on span at bounding box center [559, 414] width 12 height 8
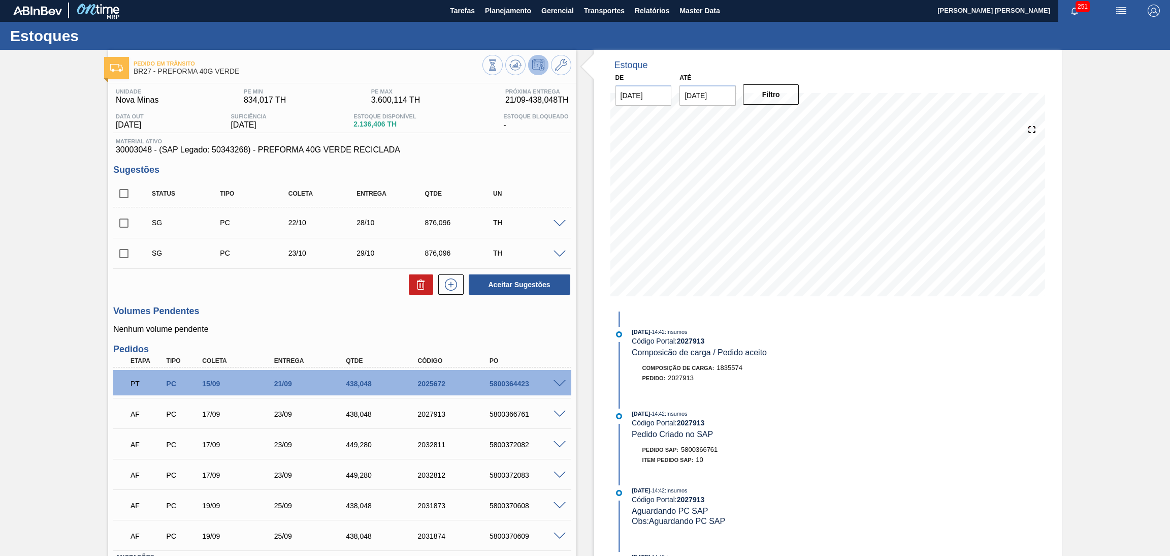
click at [557, 441] on span at bounding box center [559, 445] width 12 height 8
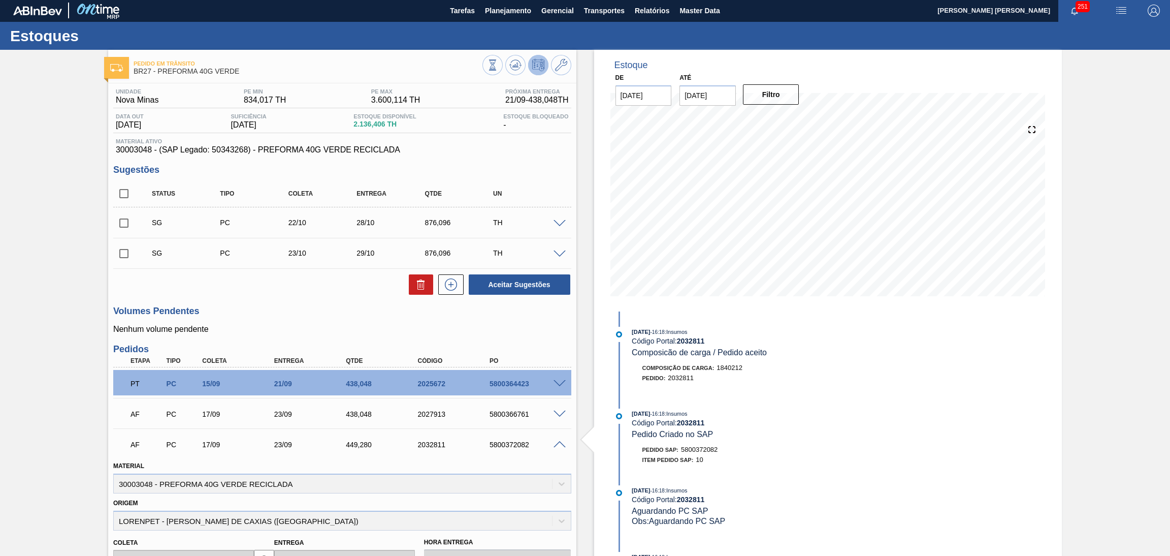
click at [557, 441] on span at bounding box center [559, 445] width 12 height 8
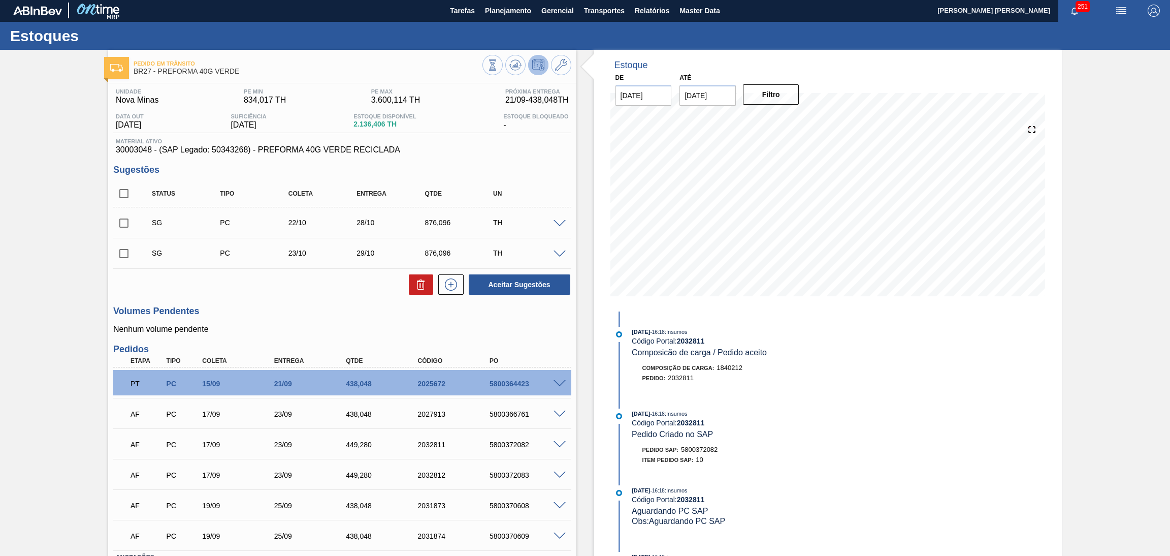
click at [555, 471] on span at bounding box center [559, 475] width 12 height 8
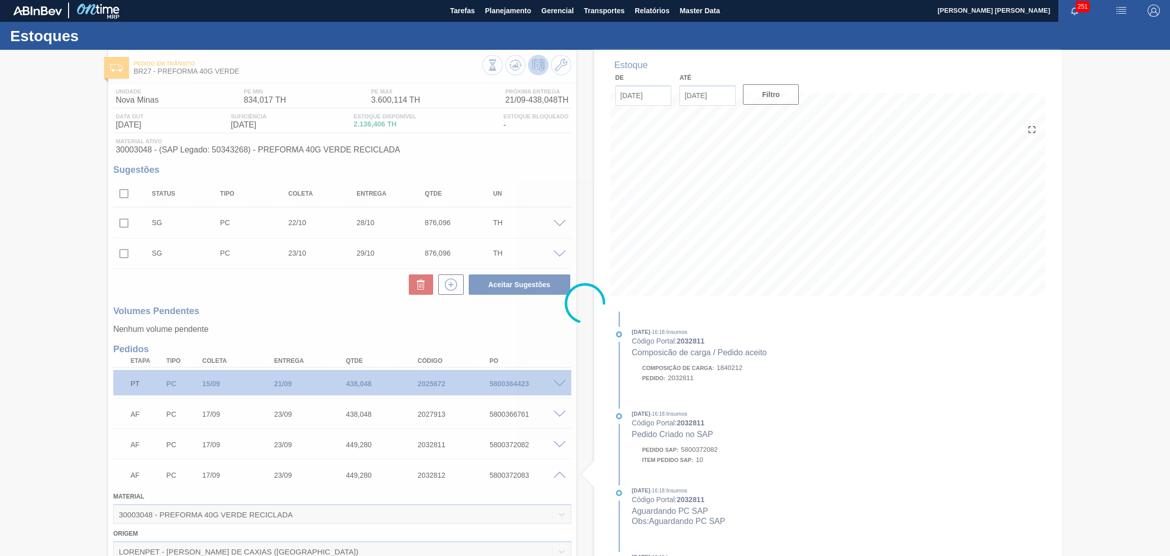
click at [556, 471] on div at bounding box center [585, 303] width 1170 height 505
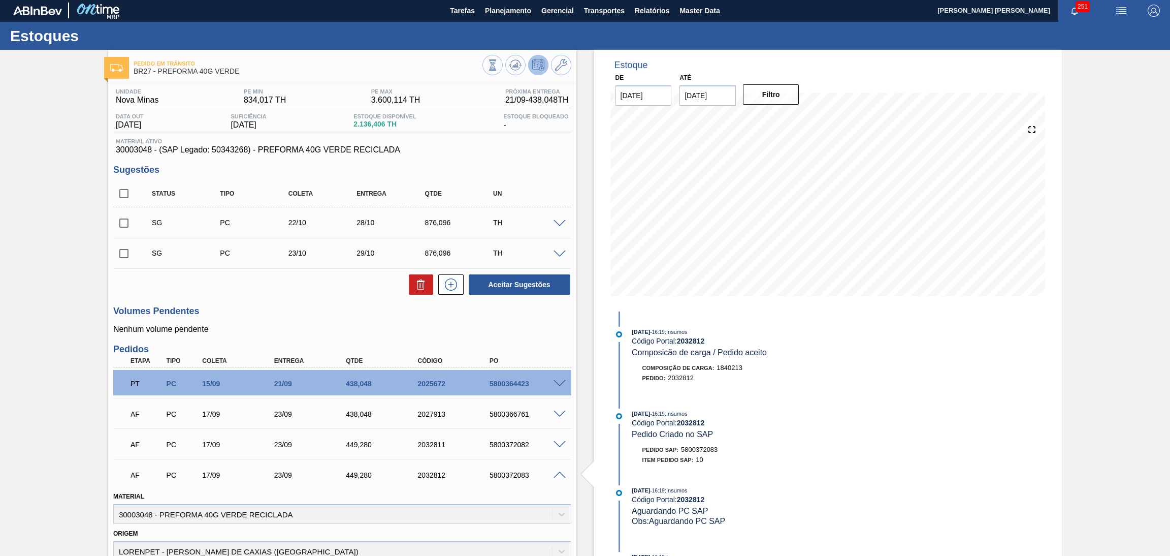
click at [557, 472] on span at bounding box center [559, 475] width 12 height 8
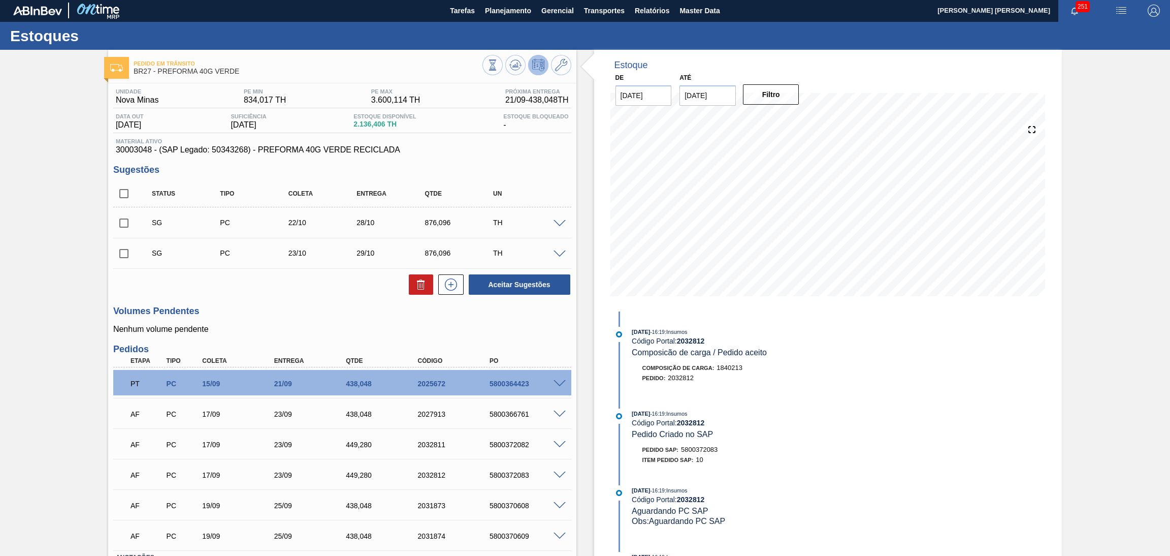
scroll to position [77, 0]
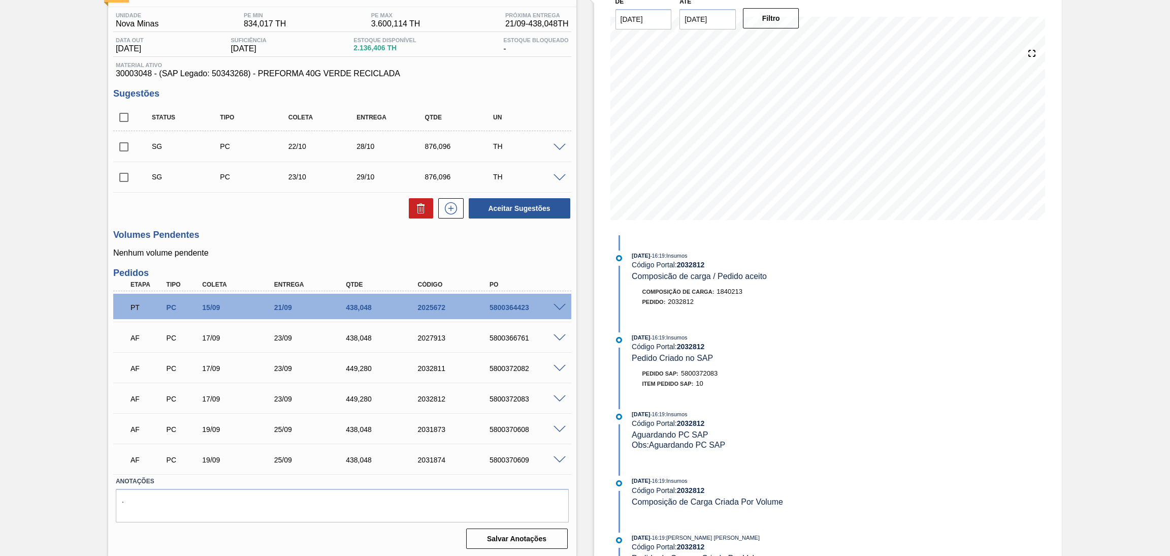
click at [357, 311] on div "PT PC 15/09 21/09 438,048 2025672 5800364423" at bounding box center [339, 306] width 431 height 20
copy div "438,048"
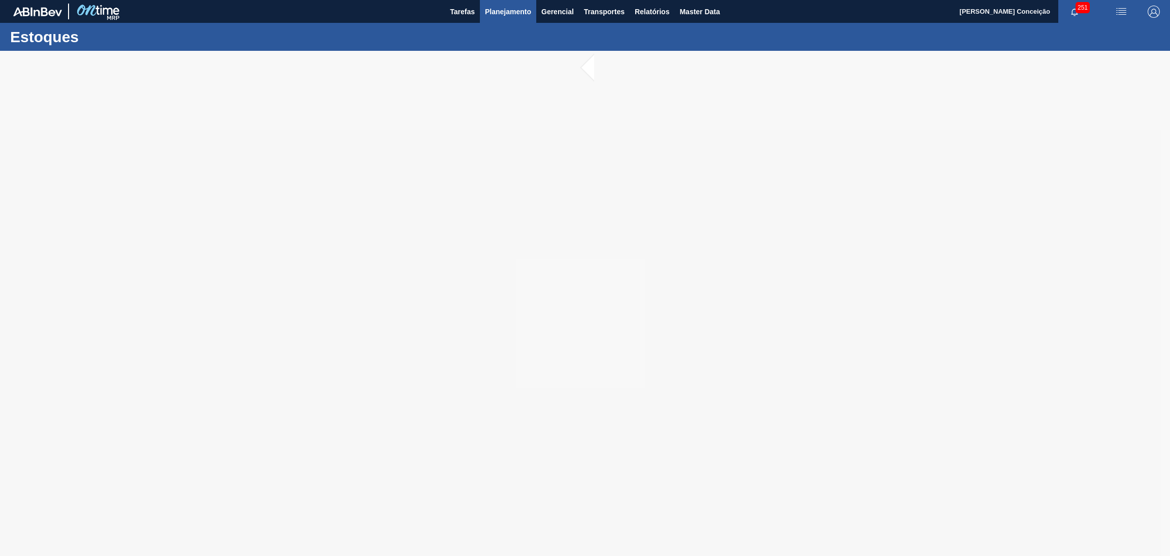
click at [527, 15] on span "Planejamento" at bounding box center [508, 12] width 46 height 12
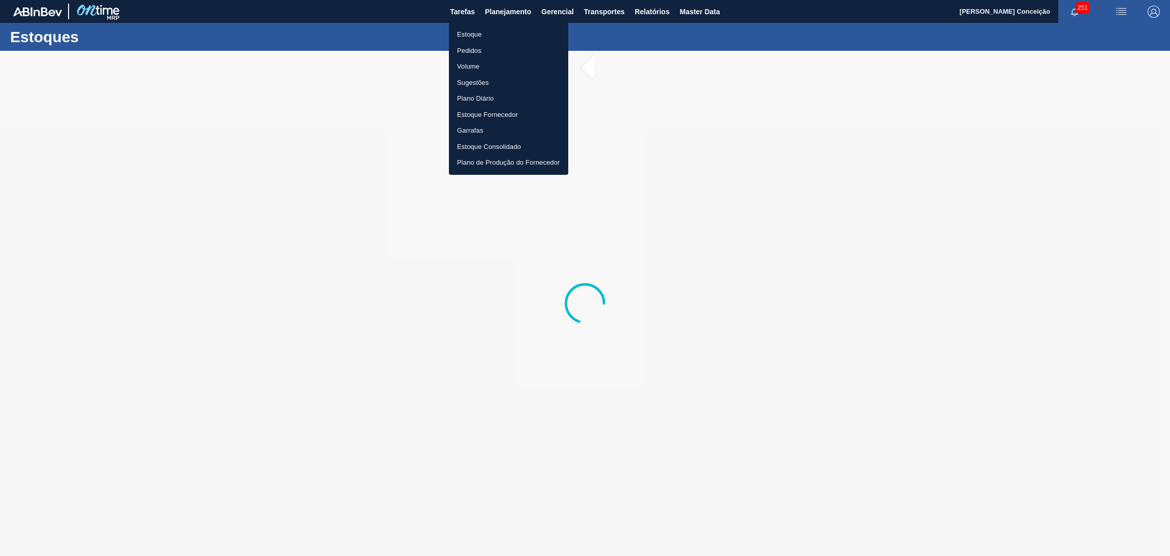
drag, startPoint x: 491, startPoint y: 34, endPoint x: 519, endPoint y: 40, distance: 29.1
click at [491, 34] on li "Estoque" at bounding box center [508, 34] width 119 height 16
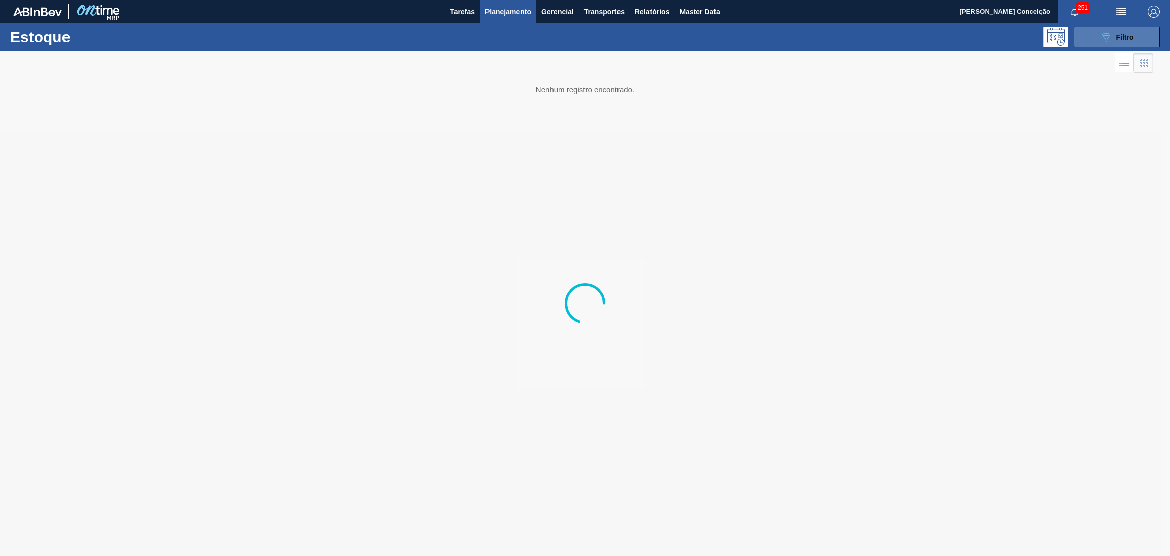
click at [1122, 31] on div "089F7B8B-B2A5-4AFE-B5C0-19BA573D28AC Filtro" at bounding box center [1117, 37] width 34 height 12
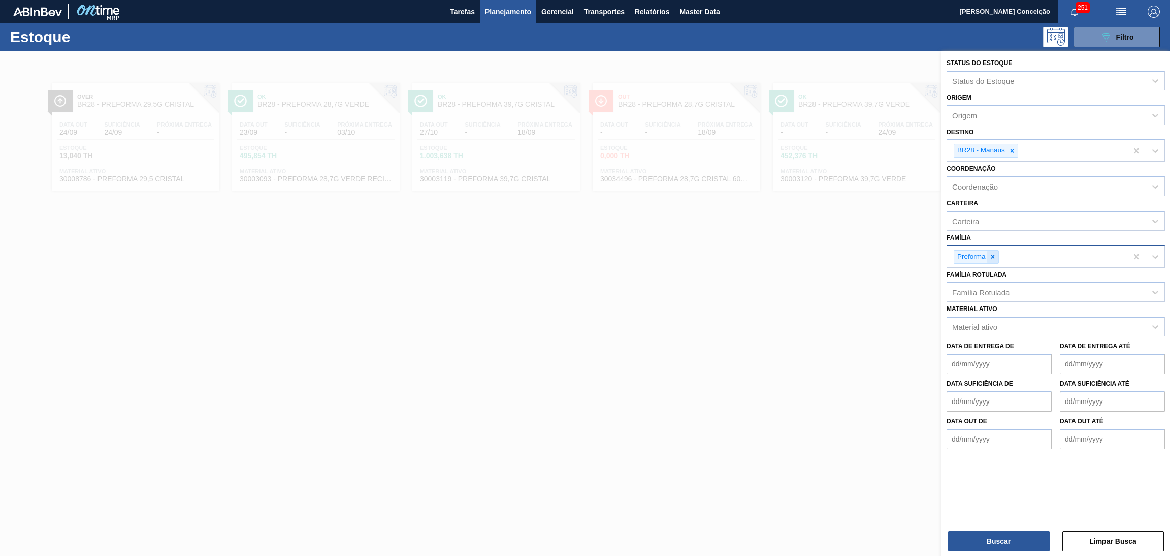
click at [993, 250] on div at bounding box center [992, 256] width 11 height 13
type input "rolha"
click at [989, 271] on div "Rolha Plástica" at bounding box center [1056, 280] width 218 height 19
click at [967, 541] on button "Buscar" at bounding box center [999, 541] width 102 height 20
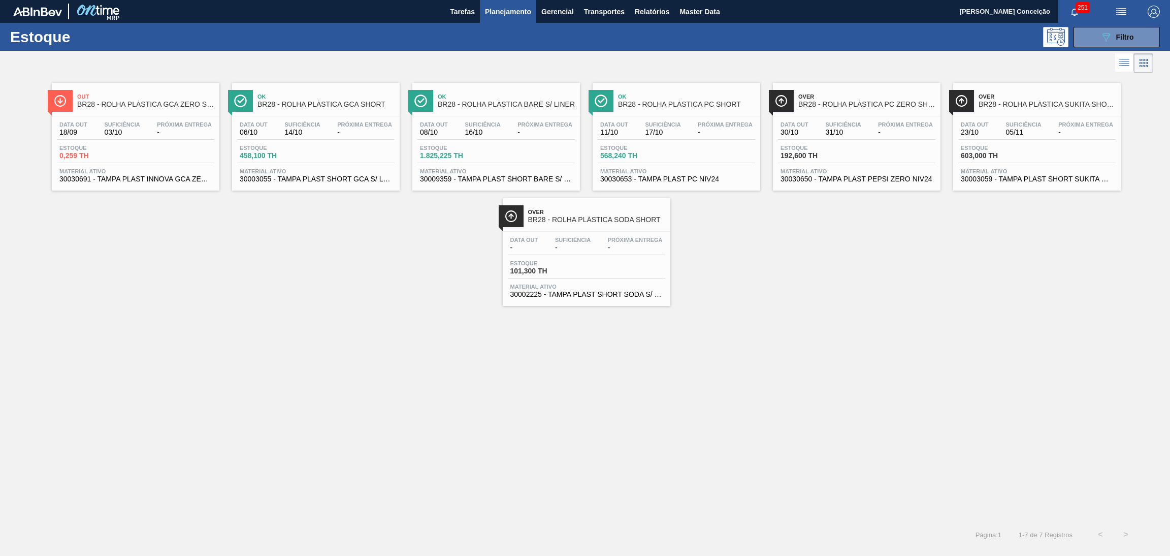
click at [365, 409] on div "Out BR28 - ROLHA PLÁSTICA GCA ZERO SHORT Data out 18/09 Suficiência 03/10 Próxi…" at bounding box center [585, 298] width 1170 height 446
click at [273, 345] on div "Out BR28 - ROLHA PLÁSTICA GCA ZERO SHORT Data out 18/09 Suficiência 03/10 Próxi…" at bounding box center [585, 298] width 1170 height 446
click at [124, 158] on span "0,259 TH" at bounding box center [94, 156] width 71 height 8
click at [330, 131] on div "Data out 06/10 Suficiência 14/10 Próxima Entrega -" at bounding box center [315, 130] width 157 height 18
click at [662, 136] on span "17/10" at bounding box center [663, 132] width 36 height 8
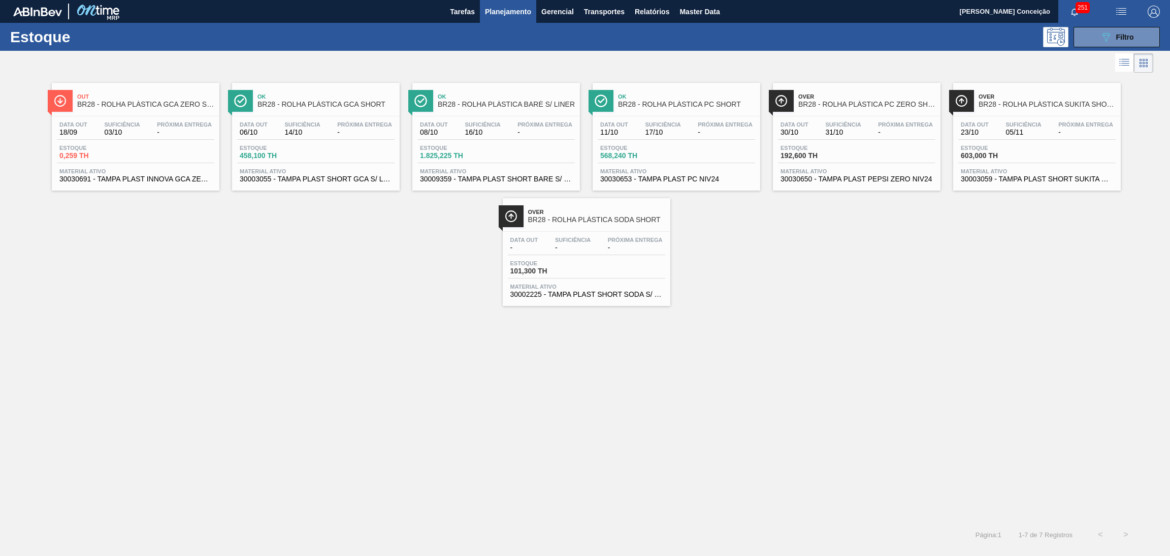
click at [860, 156] on div "Estoque 192,600 TH" at bounding box center [856, 154] width 157 height 18
click at [1007, 145] on span "Estoque" at bounding box center [996, 148] width 71 height 6
click at [604, 273] on div "Estoque 101,300 TH" at bounding box center [586, 269] width 157 height 18
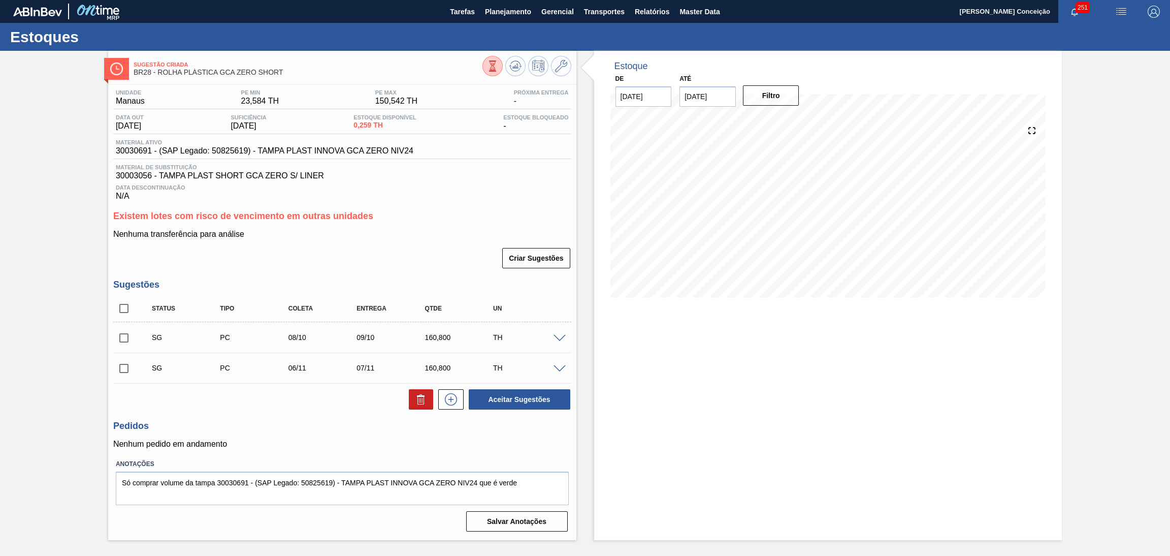
click at [415, 243] on div "Nenhuma transferência para análise Criar Sugestões" at bounding box center [342, 250] width 458 height 40
click at [413, 239] on div "Nenhuma transferência para análise Criar Sugestões" at bounding box center [342, 250] width 458 height 40
click at [509, 68] on icon at bounding box center [515, 66] width 12 height 12
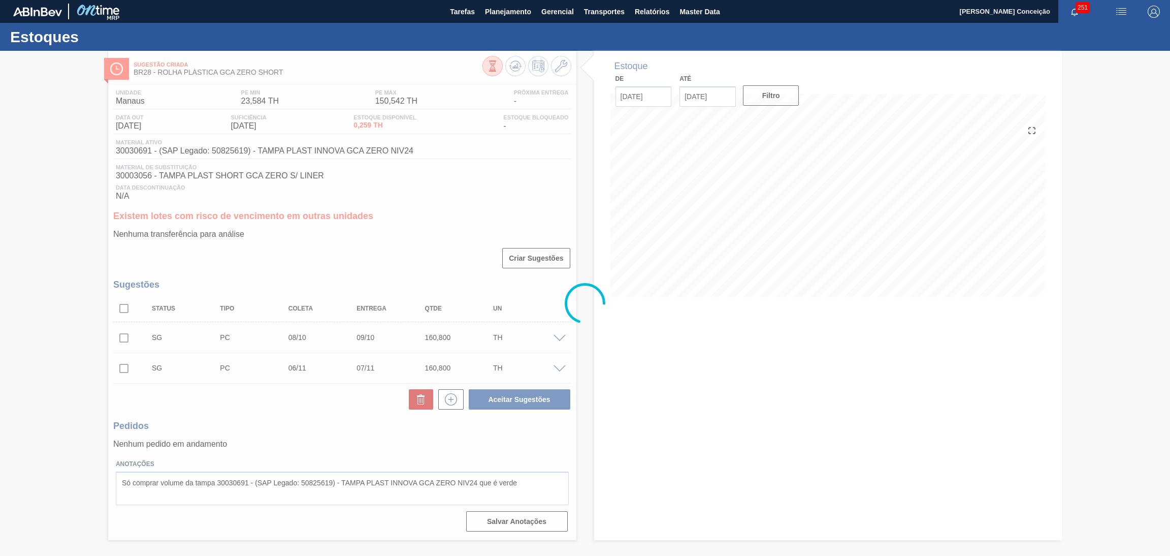
click at [435, 227] on div at bounding box center [585, 303] width 1170 height 505
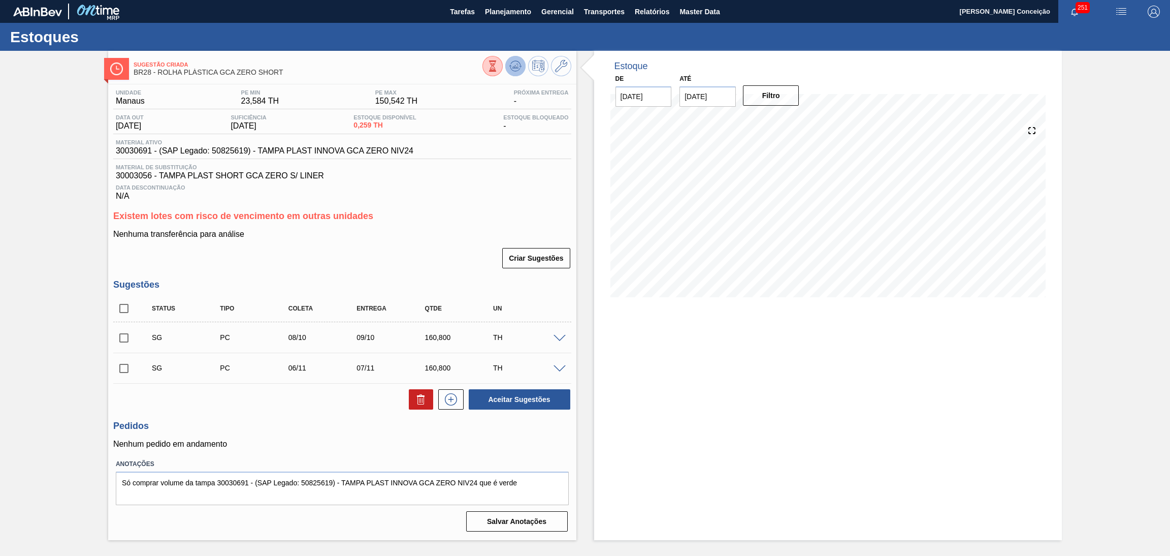
click at [513, 61] on icon at bounding box center [515, 66] width 12 height 12
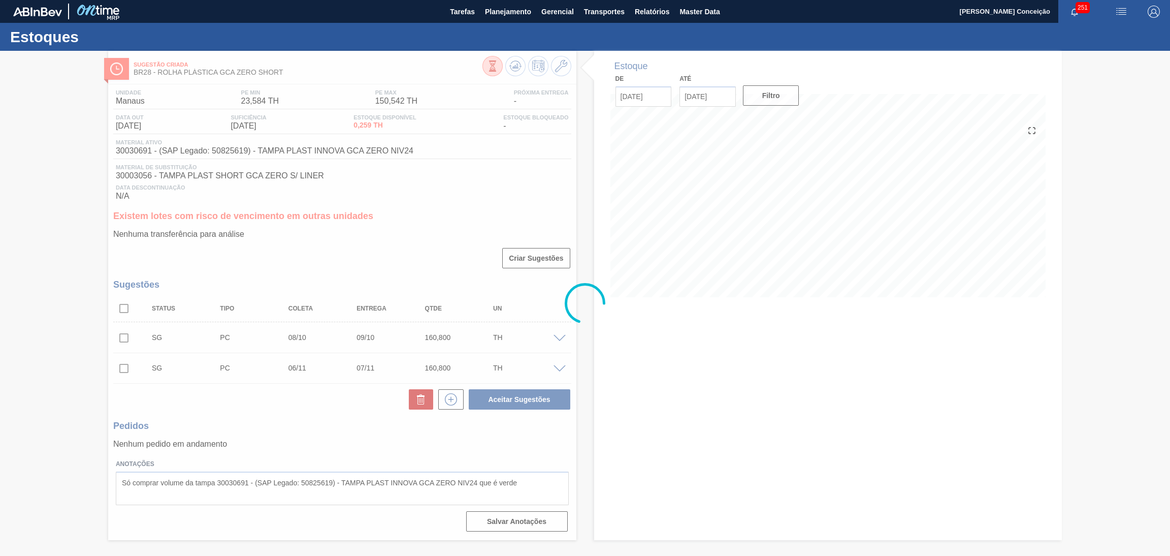
click at [722, 390] on div at bounding box center [585, 303] width 1170 height 505
click at [712, 191] on div at bounding box center [585, 303] width 1170 height 505
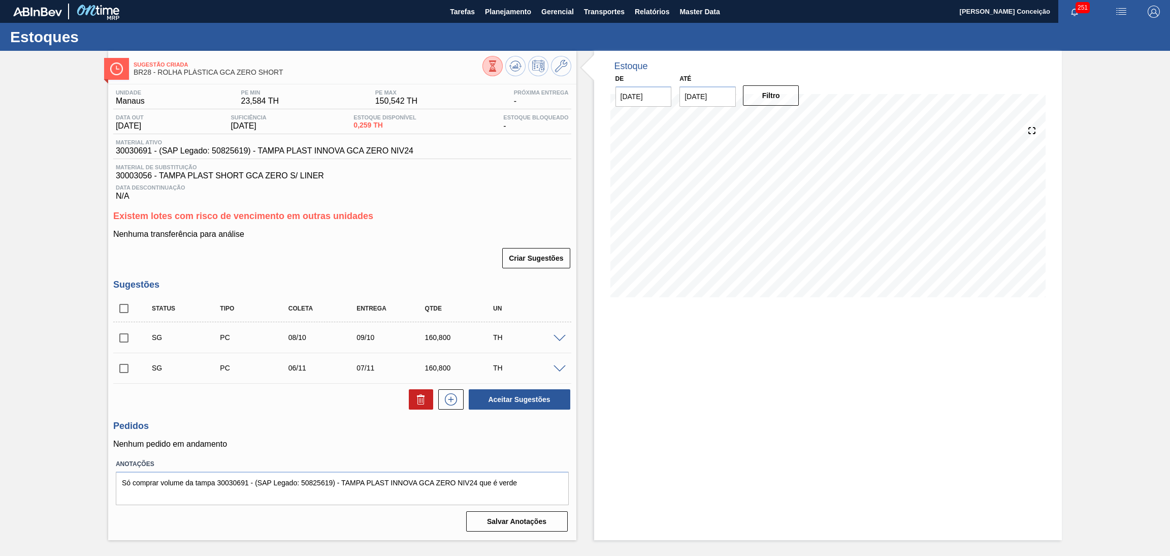
click at [564, 335] on span at bounding box center [559, 339] width 12 height 8
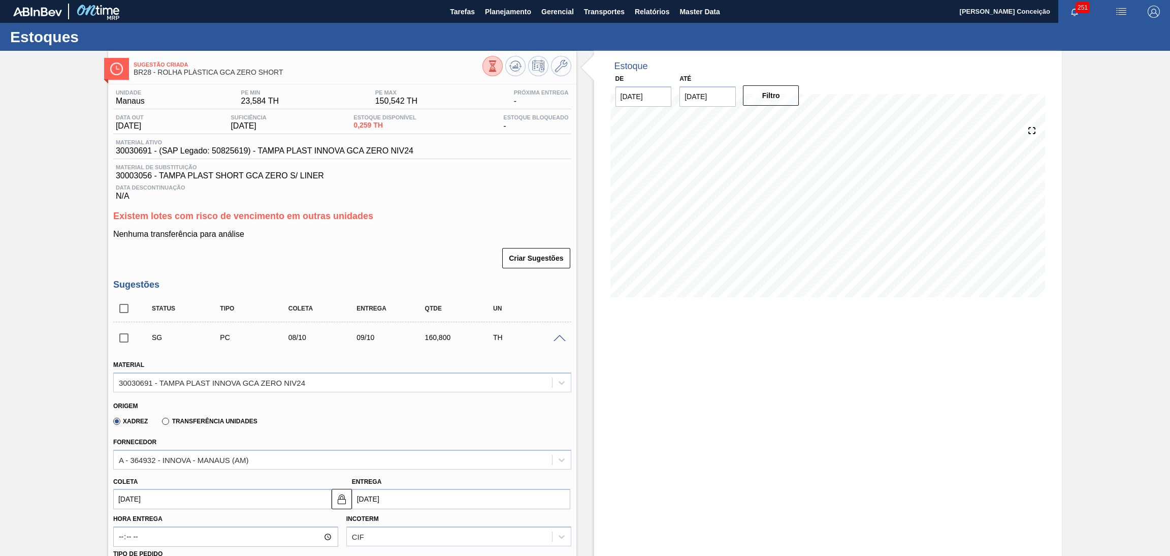
click at [194, 491] on input "08/10/2025" at bounding box center [222, 498] width 218 height 20
click at [342, 412] on div "Xadrez Transferência Unidades" at bounding box center [337, 419] width 449 height 20
click at [181, 492] on input "08/10/2025" at bounding box center [222, 498] width 218 height 20
drag, startPoint x: 185, startPoint y: 494, endPoint x: 10, endPoint y: 484, distance: 175.5
click at [29, 484] on div "Sugestão Criada BR28 - ROLHA PLÁSTICA GCA ZERO SHORT Unidade Manaus PE MIN 23,5…" at bounding box center [585, 485] width 1170 height 868
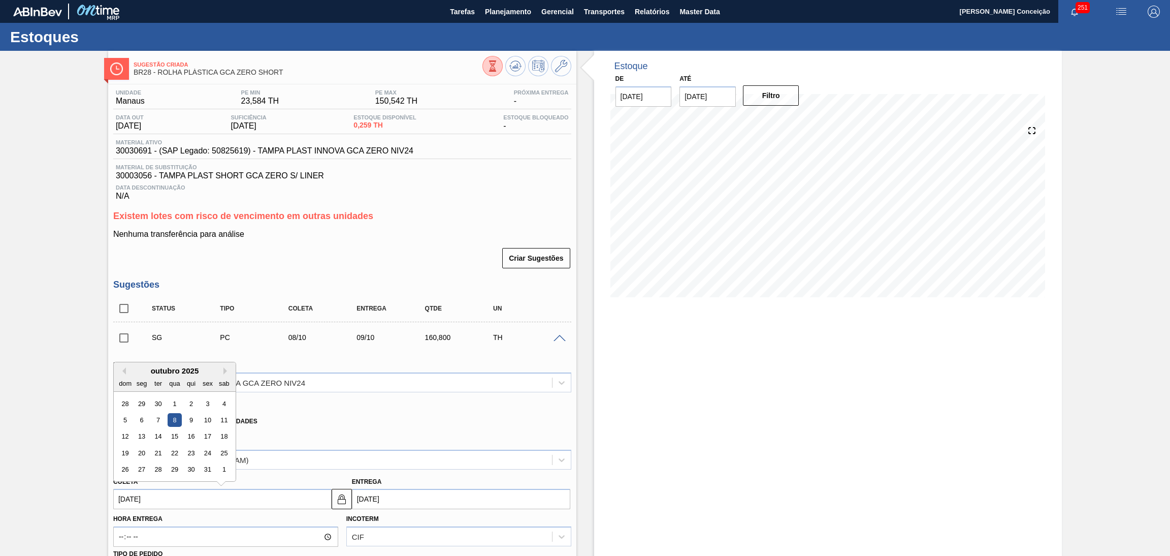
type input "2"
type input "03/09/2025"
type input "22"
type input "23/09/2025"
type input "22/1"
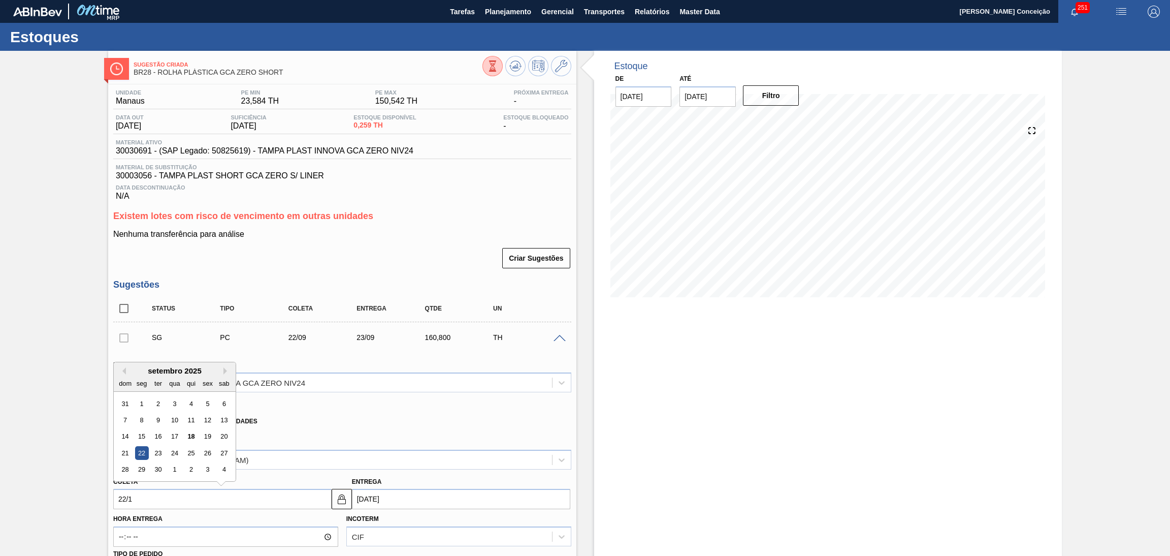
type input "23/01/2025"
type input "22/10"
type input "23/10/2025"
type input "22/1"
type input "23/01/2025"
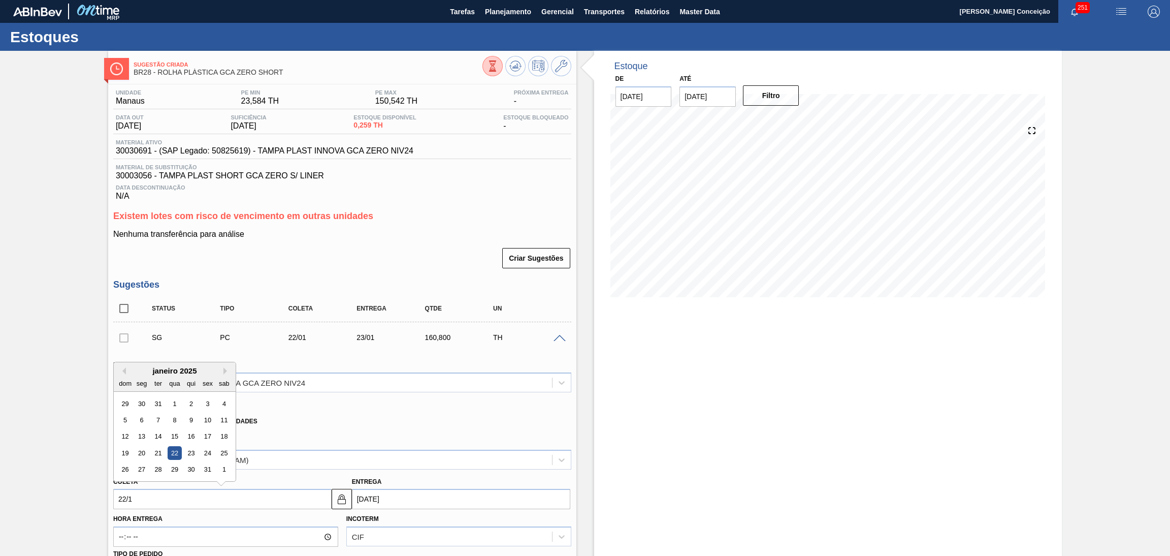
type input "22/10"
type input "23/10/2025"
type input "22/1"
type input "23/01/2025"
type input "22/"
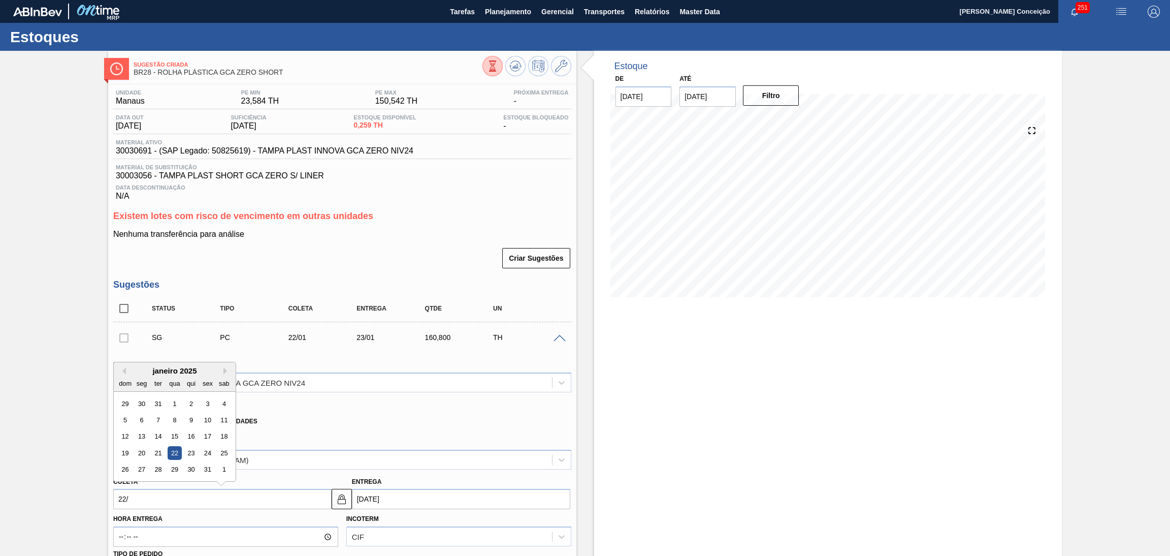
type input "23/09/2025"
click at [138, 449] on div "22" at bounding box center [142, 453] width 14 height 14
type input "22/09/2025"
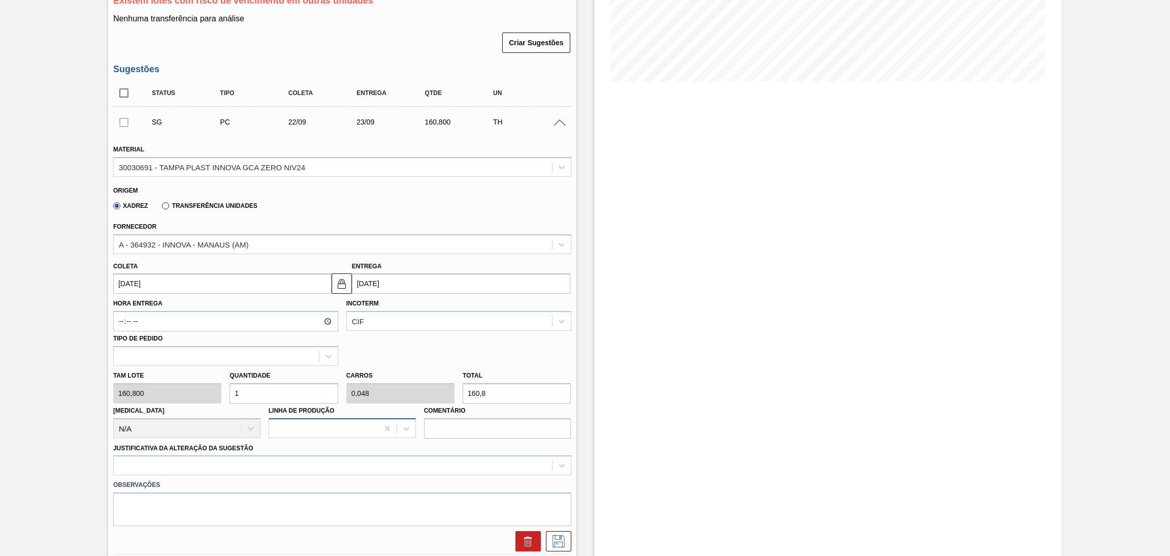
scroll to position [228, 0]
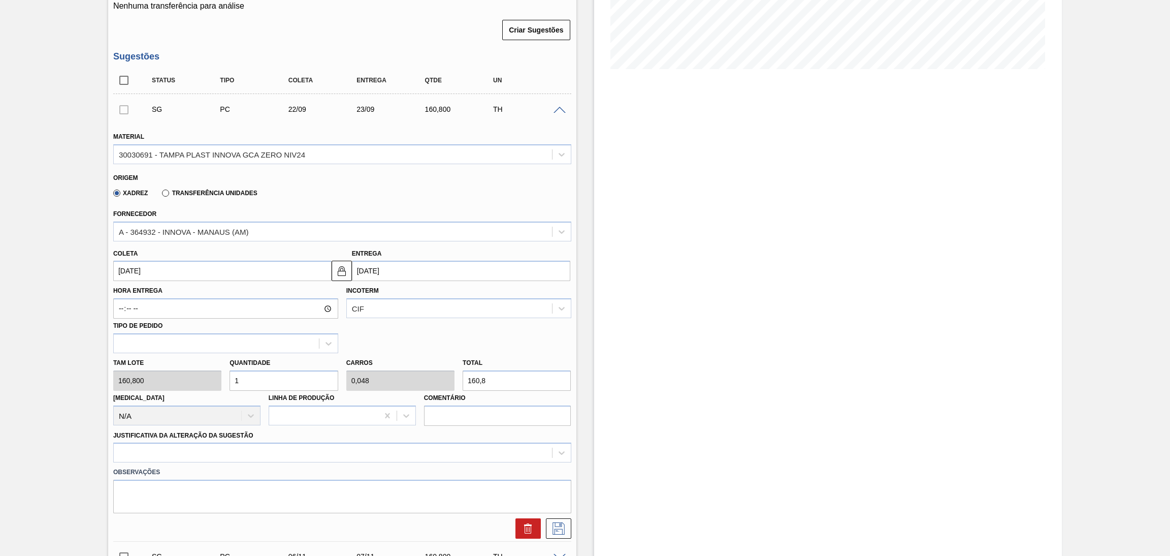
drag, startPoint x: 269, startPoint y: 382, endPoint x: 101, endPoint y: 357, distance: 170.0
click at [113, 359] on div "Tam lote 160,800 Quantidade 1 Carros 0,048 Total 160,8 Doca N/A Linha de Produç…" at bounding box center [342, 389] width 466 height 73
type input "2"
type input "0,095"
type input "321,6"
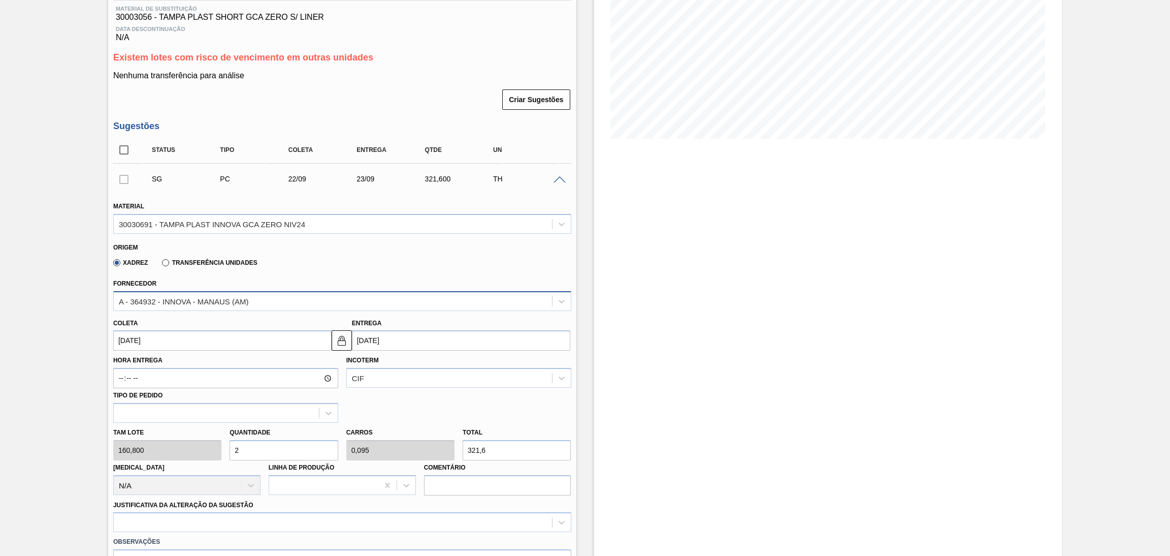
scroll to position [0, 0]
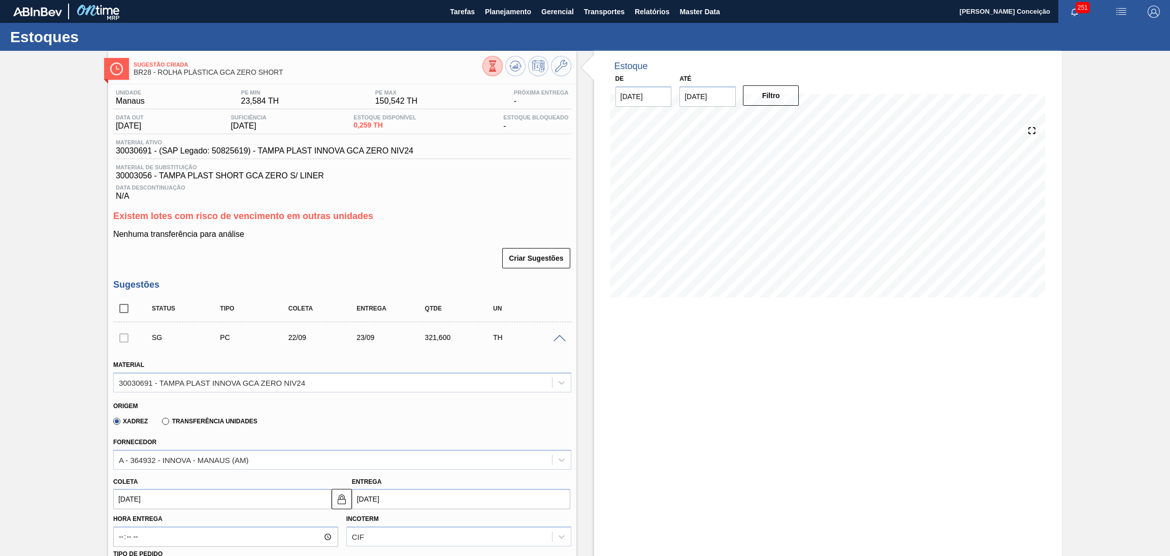
click at [428, 241] on div "Nenhuma transferência para análise Criar Sugestões" at bounding box center [342, 250] width 458 height 40
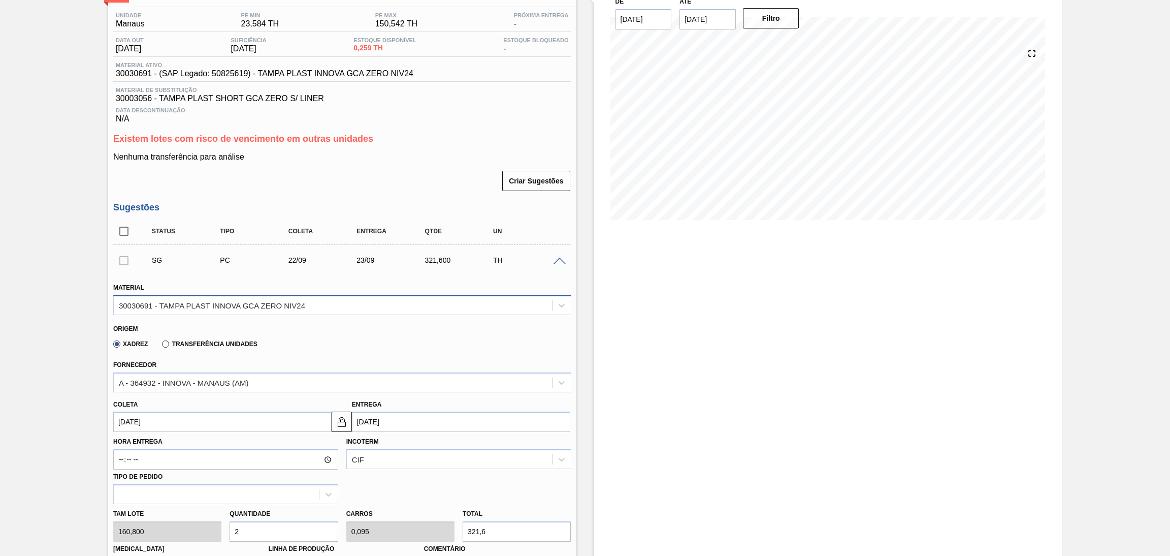
scroll to position [152, 0]
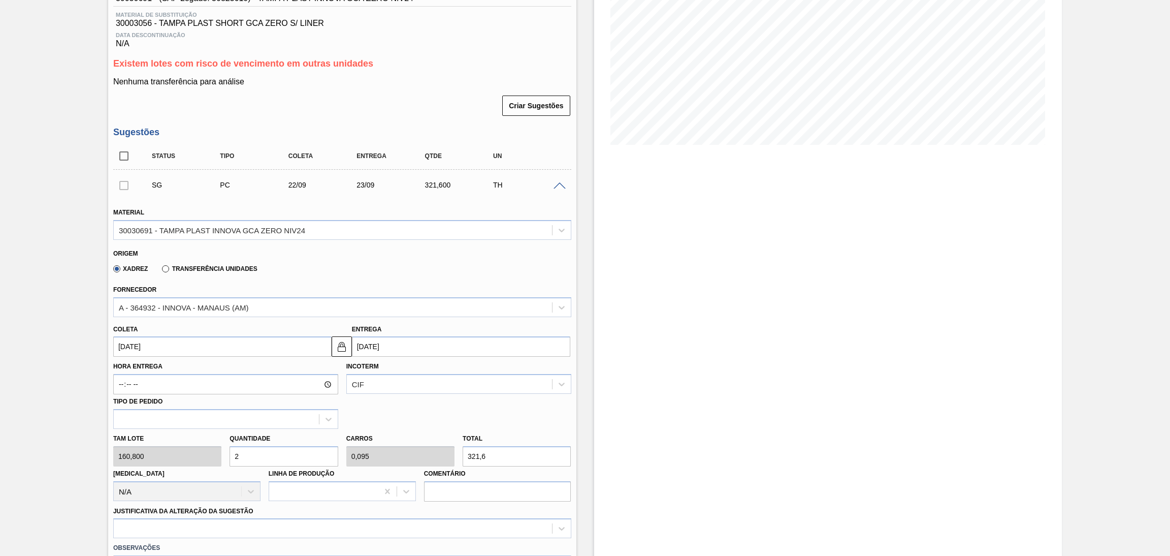
click at [203, 452] on div "Tam lote 160,800 Quantidade 2 Carros 0,095 Total 321,6 Doca N/A Linha de Produç…" at bounding box center [342, 465] width 466 height 73
type input "1"
type input "0,048"
type input "160,8"
type input "1"
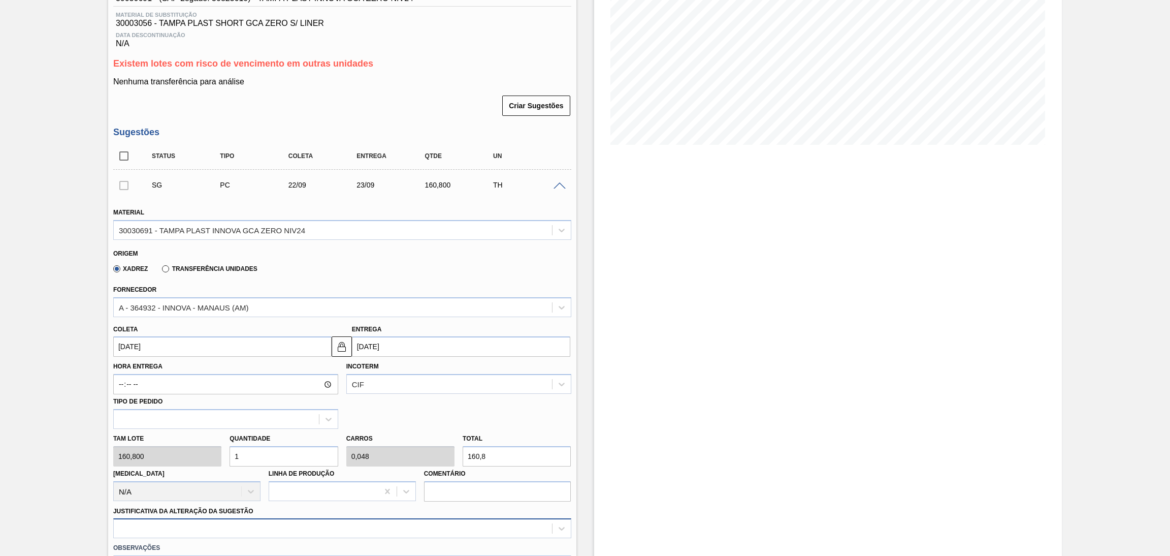
click at [184, 528] on div at bounding box center [342, 528] width 458 height 20
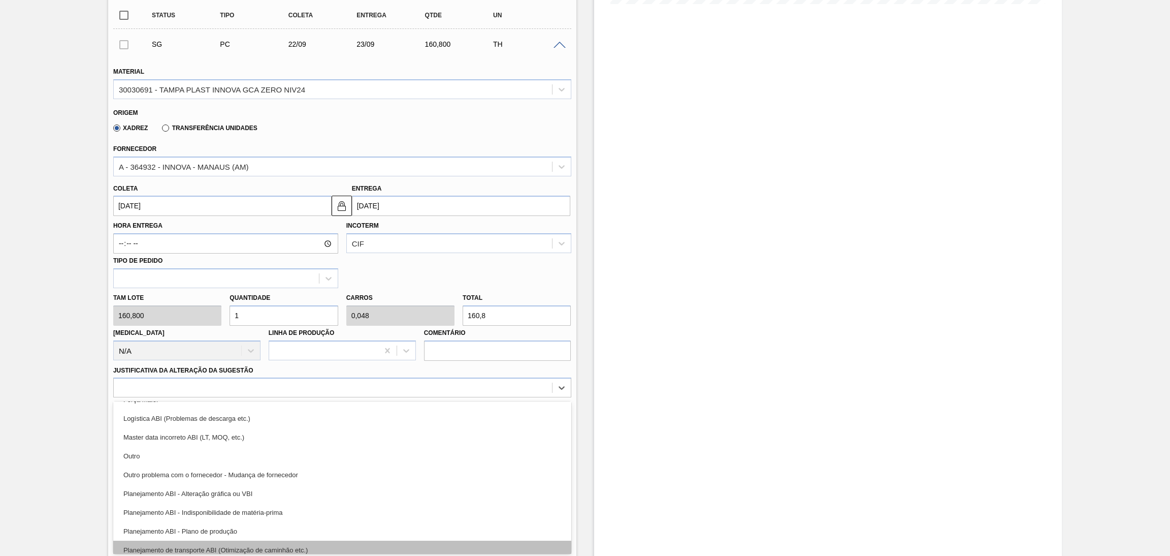
scroll to position [76, 0]
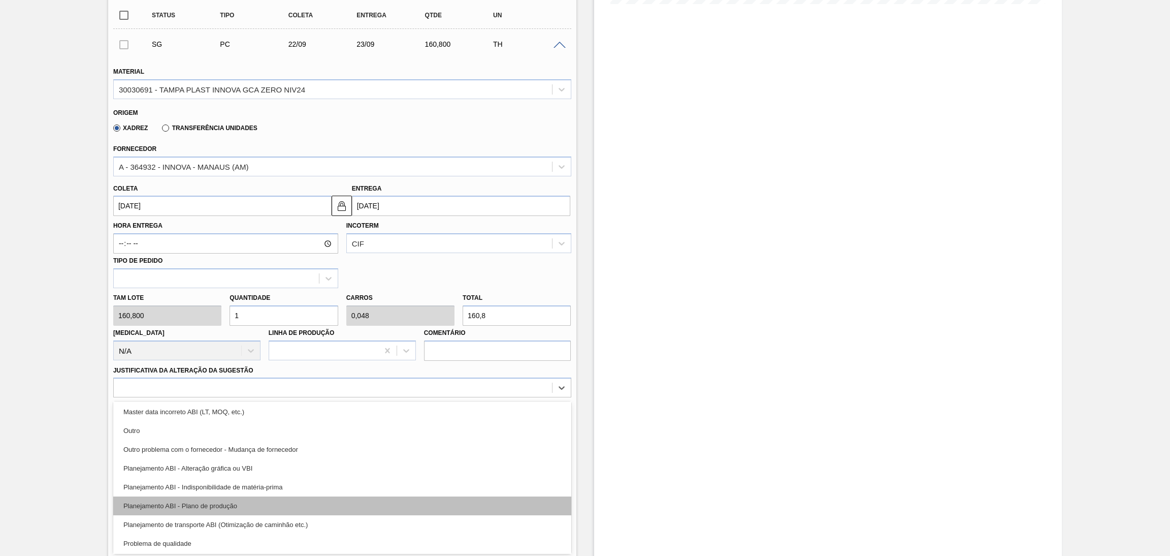
click at [211, 502] on div "Planejamento ABI - Plano de produção" at bounding box center [342, 505] width 458 height 19
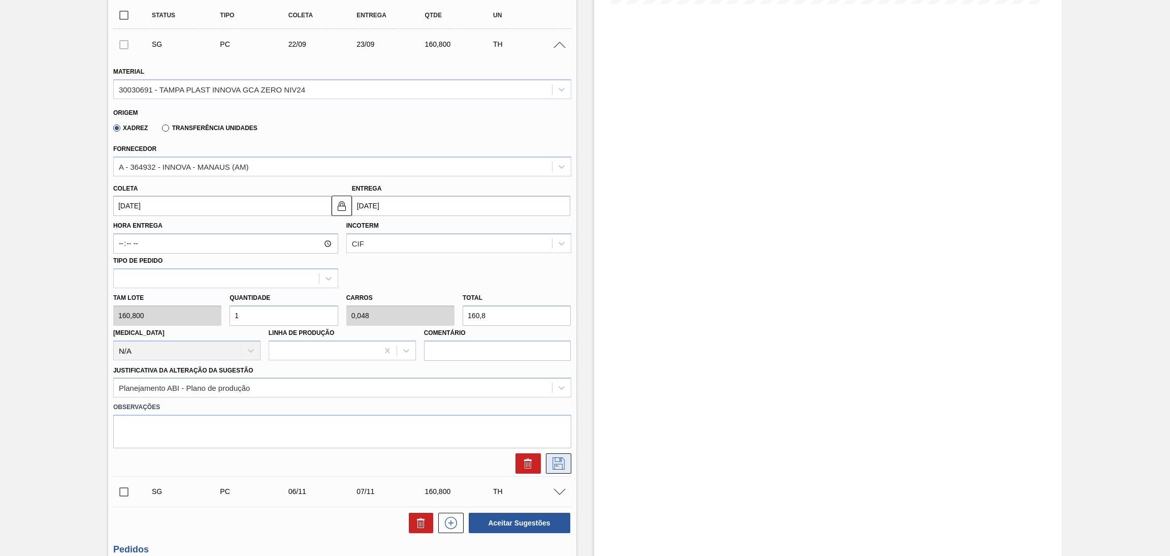
click at [546, 466] on button at bounding box center [558, 463] width 25 height 20
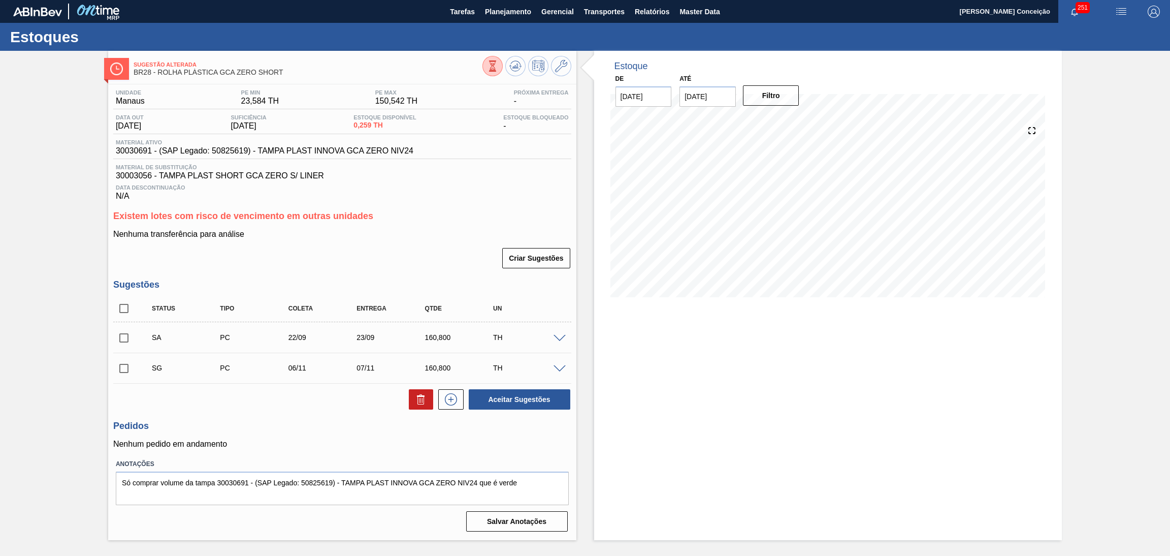
scroll to position [0, 0]
click at [127, 338] on input "checkbox" at bounding box center [123, 337] width 21 height 21
click at [509, 396] on button "Aceitar Sugestões" at bounding box center [520, 399] width 102 height 20
checkbox input "false"
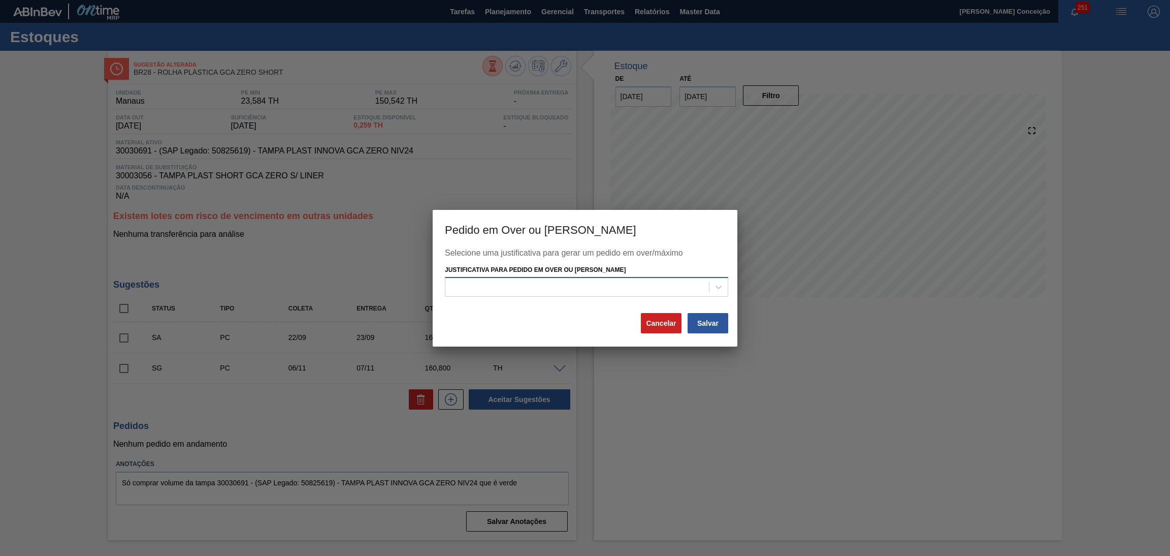
click at [617, 290] on div at bounding box center [577, 287] width 264 height 15
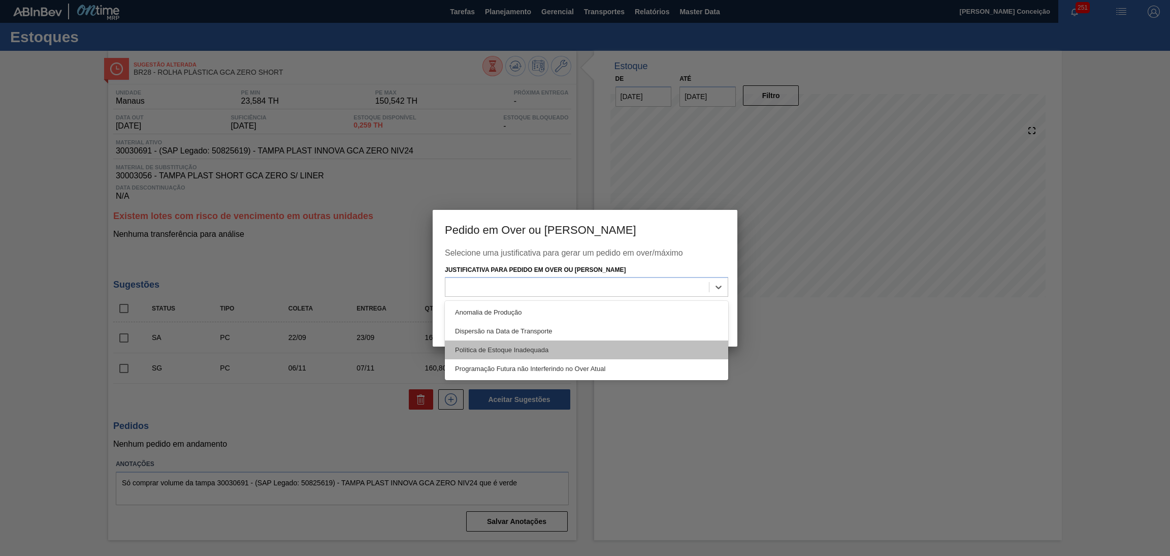
click at [572, 345] on div "Política de Estoque Inadequada" at bounding box center [586, 349] width 283 height 19
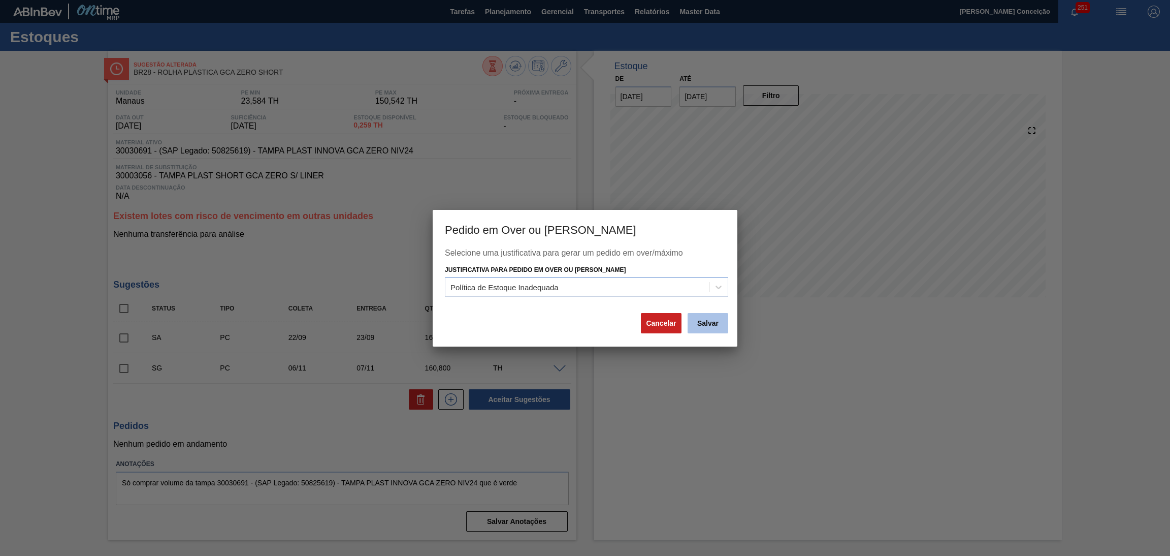
click at [705, 329] on button "Salvar" at bounding box center [708, 323] width 41 height 20
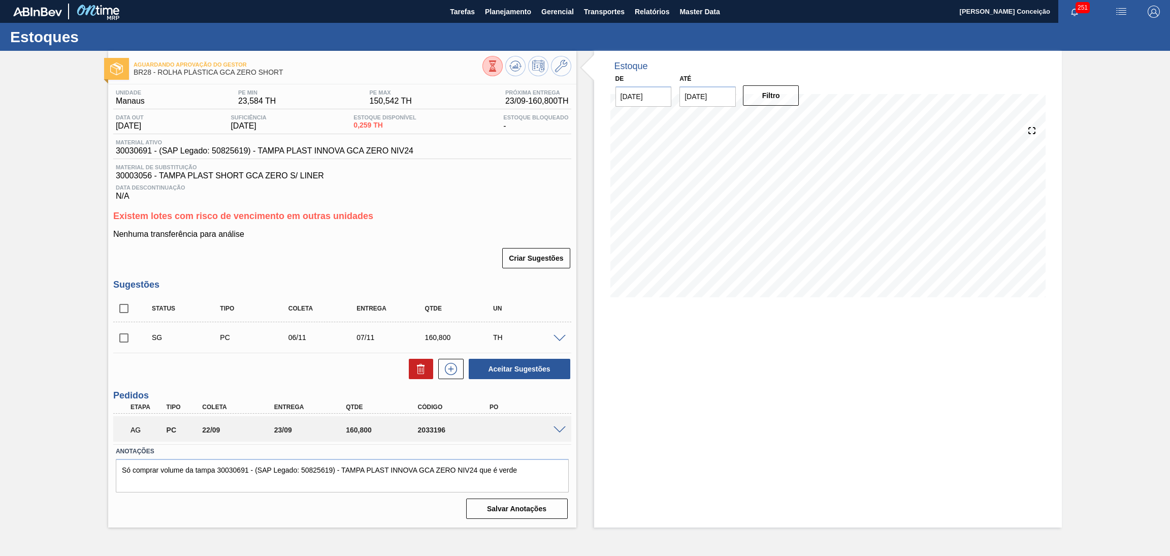
click at [483, 186] on span "Data Descontinuação" at bounding box center [342, 187] width 453 height 6
click at [565, 431] on div "AG PC 22/09 23/09 160,800 2033196" at bounding box center [342, 428] width 458 height 25
click at [562, 429] on span at bounding box center [559, 430] width 12 height 8
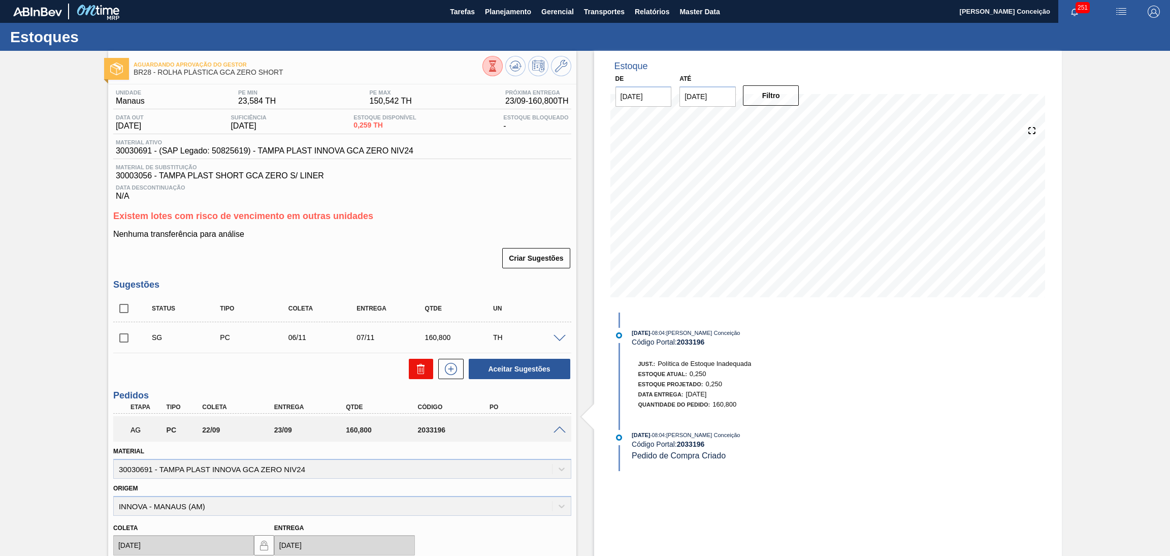
click at [417, 370] on icon at bounding box center [420, 370] width 7 height 8
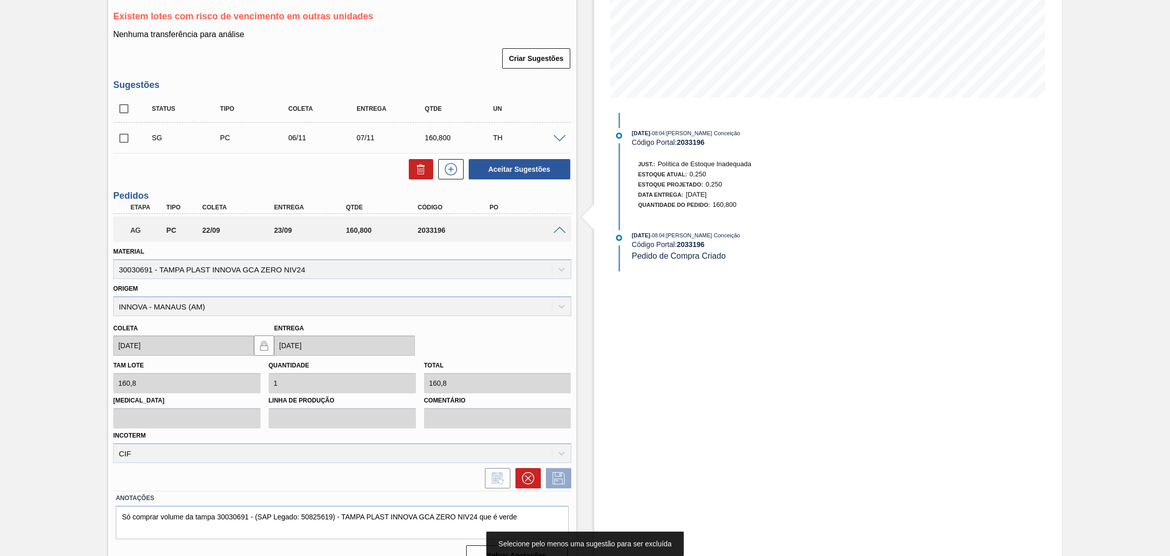
scroll to position [215, 0]
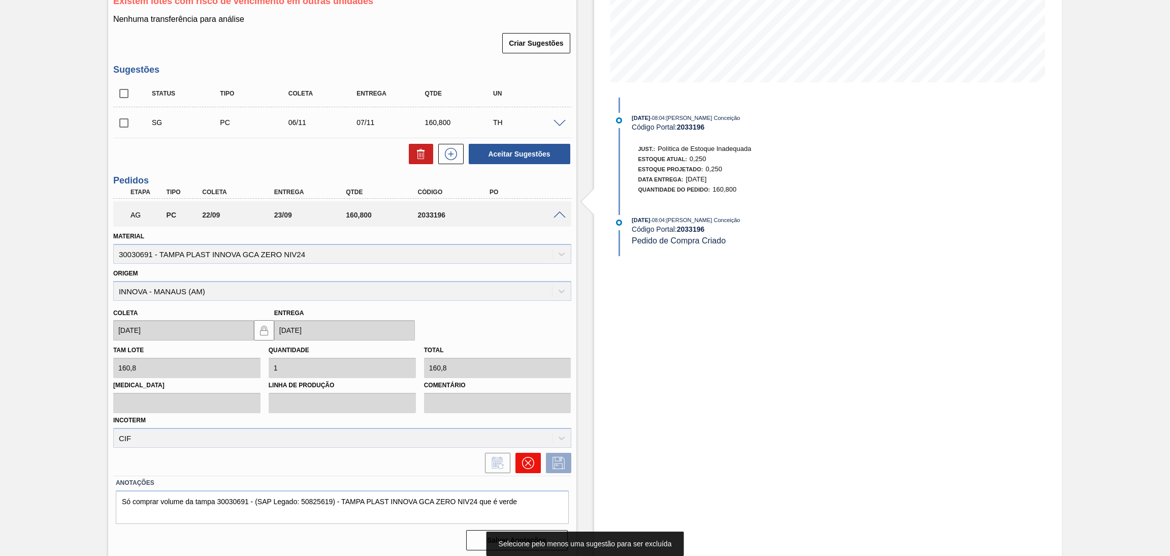
click at [531, 462] on icon at bounding box center [528, 463] width 12 height 12
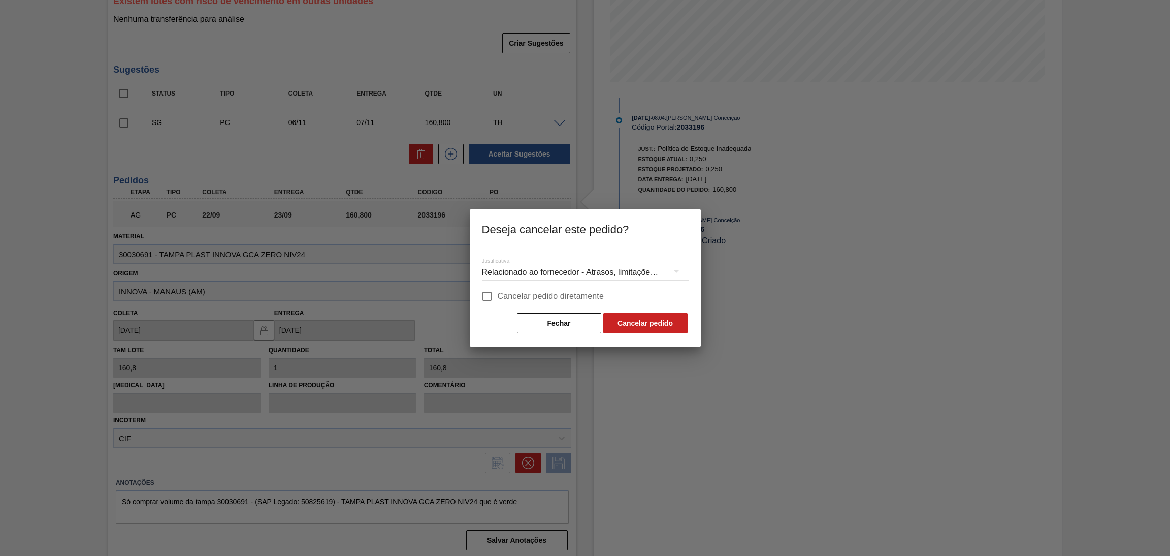
click at [545, 300] on span "Cancelar pedido diretamente" at bounding box center [551, 296] width 107 height 12
click at [498, 300] on input "Cancelar pedido diretamente" at bounding box center [486, 295] width 21 height 21
checkbox input "true"
click at [654, 329] on button "Cancelar pedido" at bounding box center [645, 323] width 84 height 20
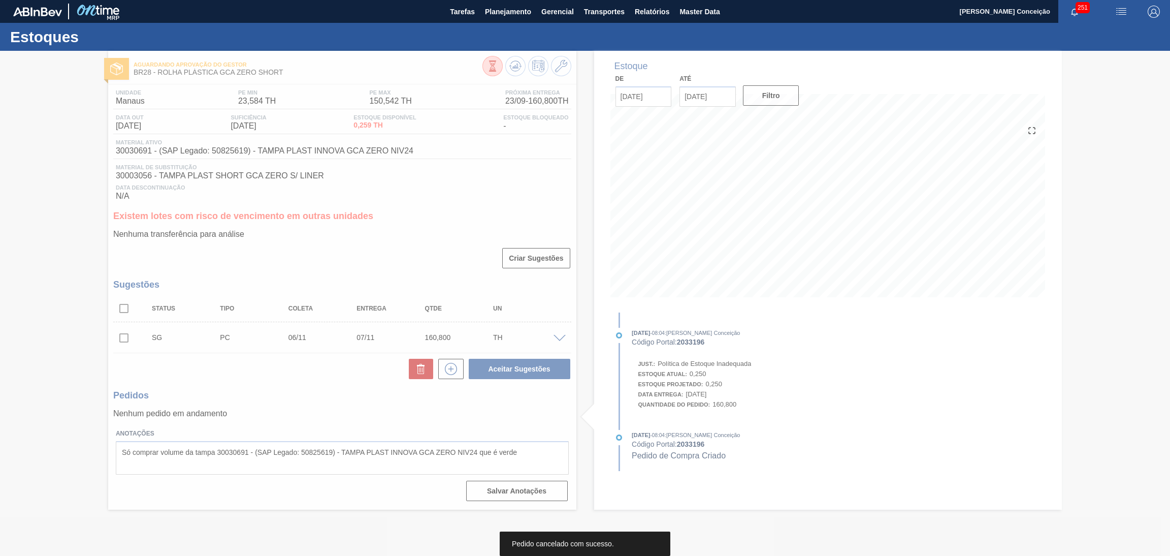
scroll to position [0, 0]
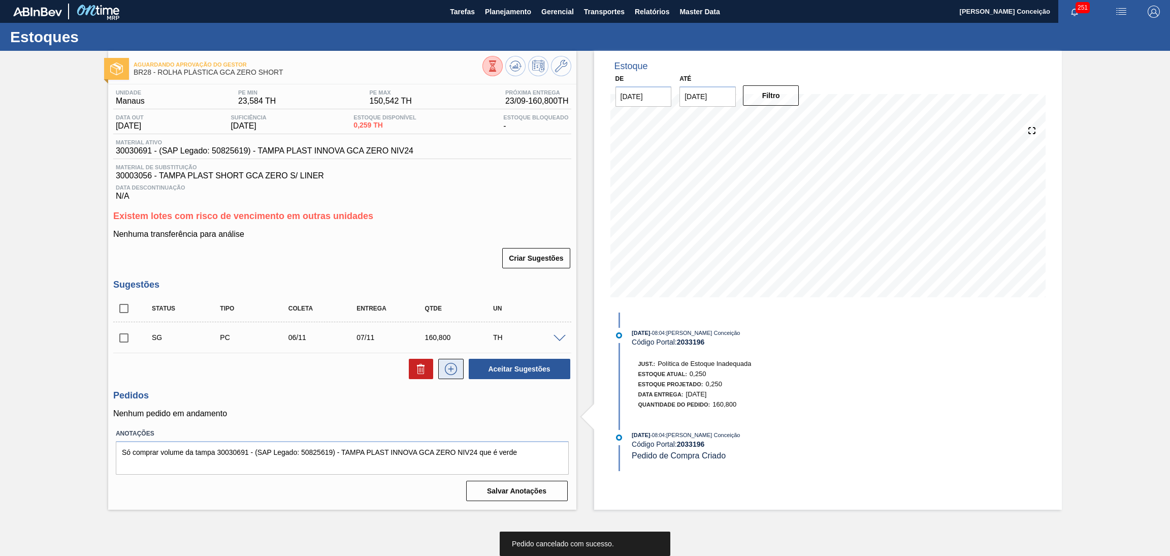
click at [446, 370] on icon at bounding box center [451, 369] width 16 height 12
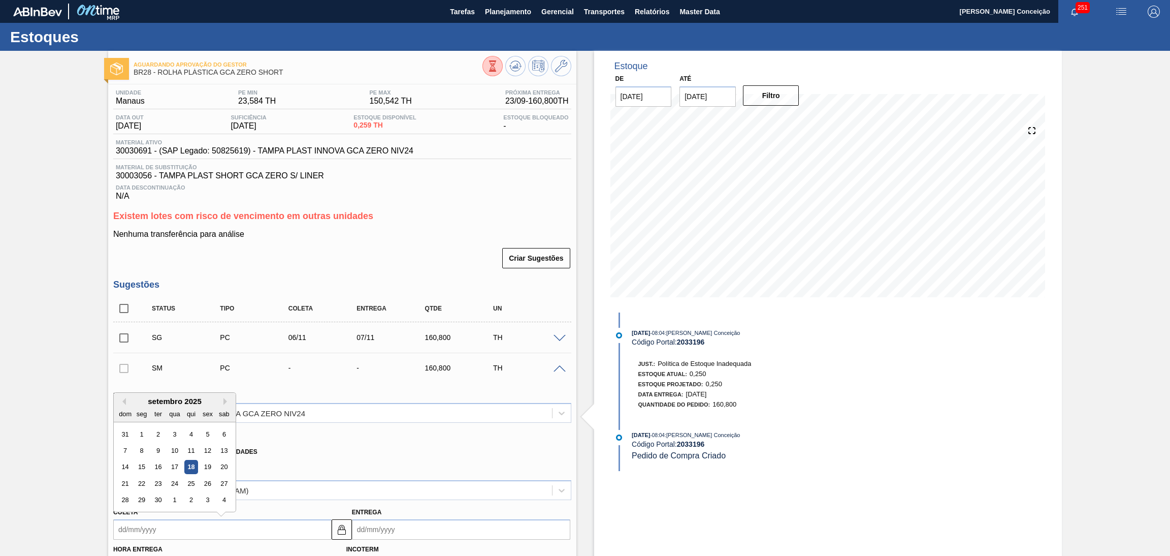
click at [149, 525] on input "Coleta" at bounding box center [222, 529] width 218 height 20
click at [143, 483] on div "22" at bounding box center [142, 483] width 14 height 14
type input "22/09/2025"
type input "23/09/2025"
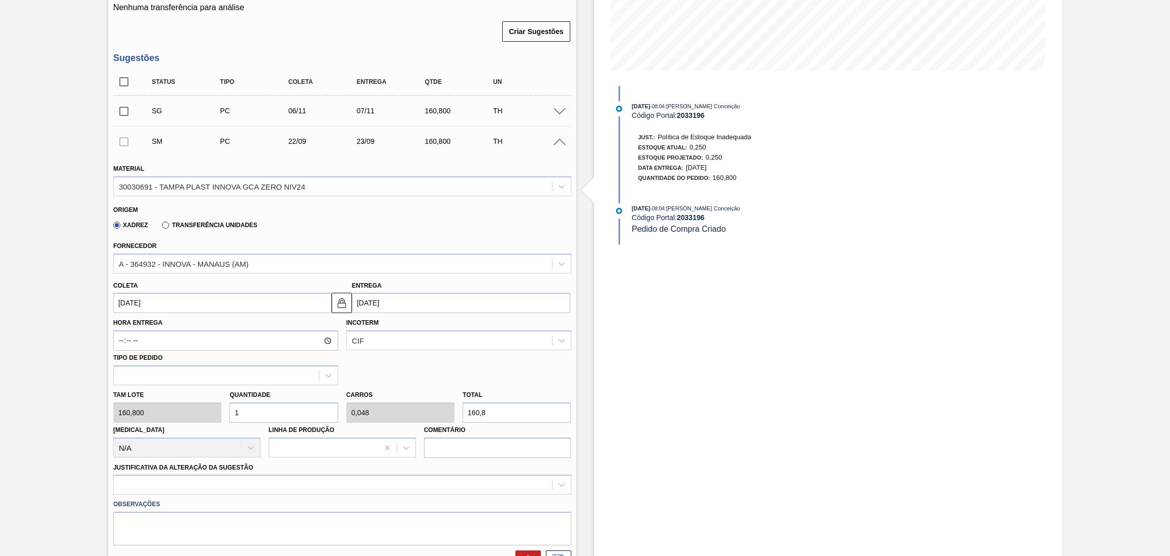
scroll to position [228, 0]
click at [209, 406] on div "Tam lote 160,800 Quantidade 1 Carros 0,048 Total 160,8 Doca N/A Linha de Produç…" at bounding box center [342, 419] width 466 height 73
type input "2"
type input "0,095"
type input "321,6"
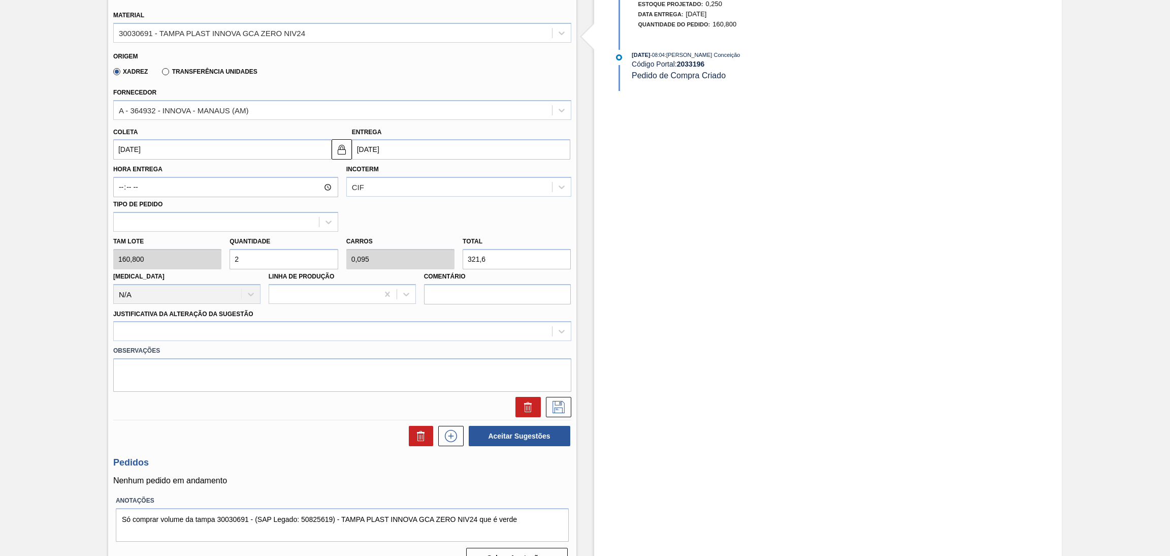
scroll to position [380, 0]
type input "2"
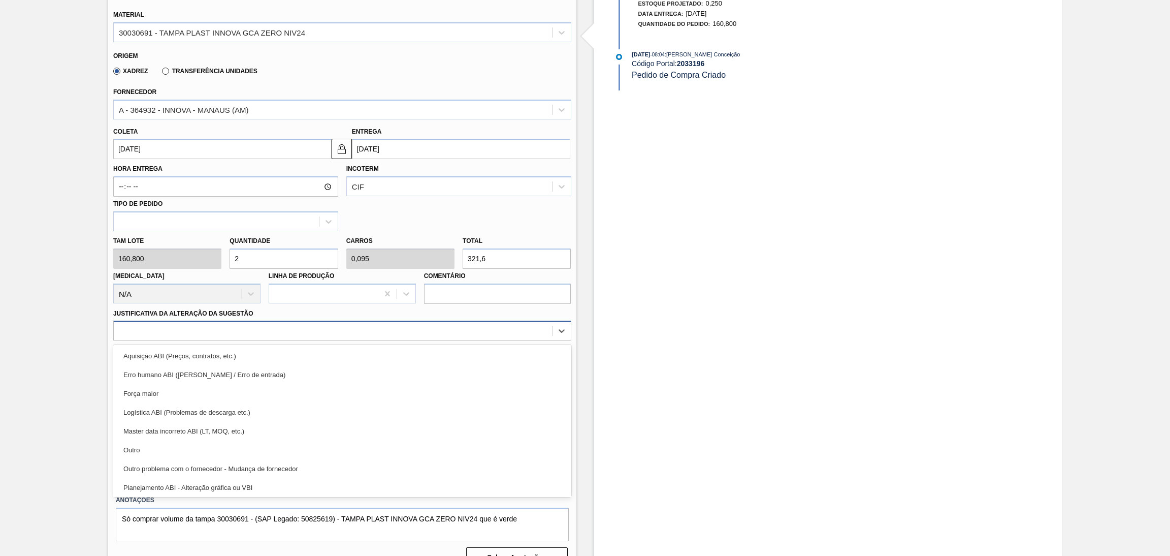
click at [398, 335] on div at bounding box center [333, 330] width 438 height 15
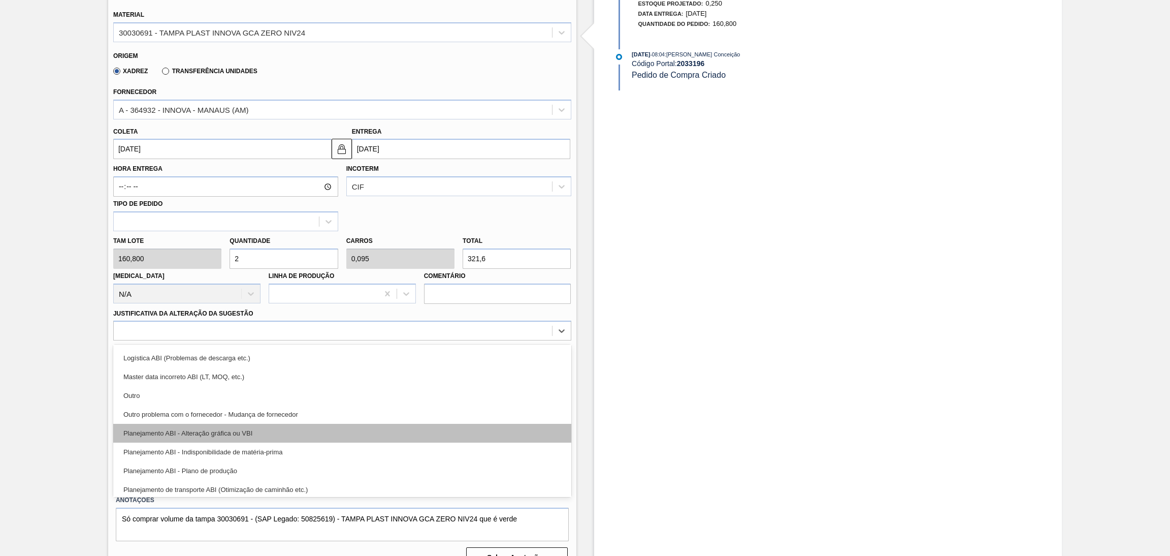
scroll to position [76, 0]
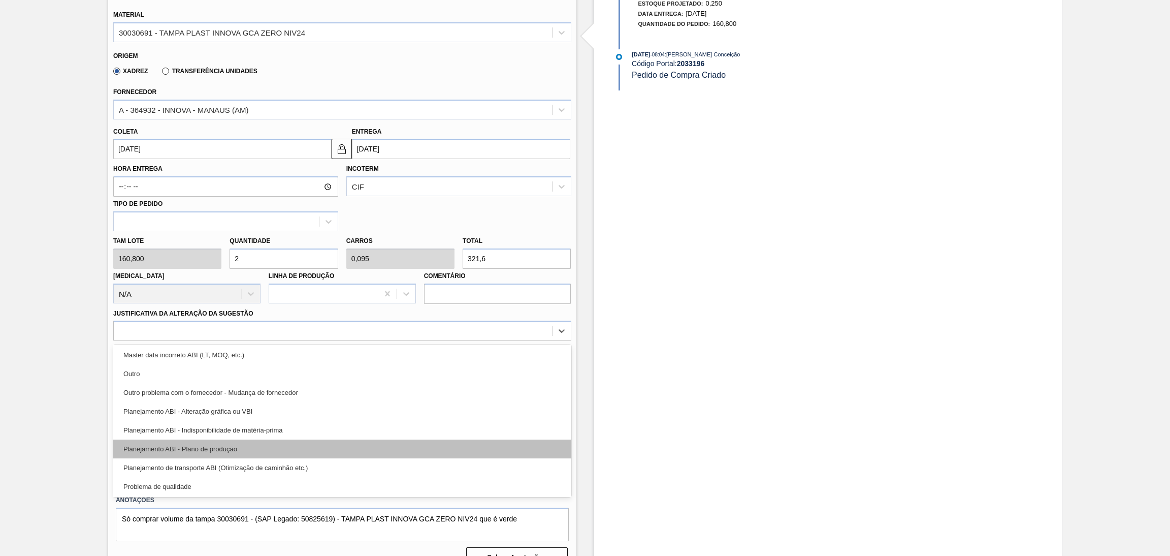
click at [240, 439] on div "Planejamento ABI - Plano de produção" at bounding box center [342, 448] width 458 height 19
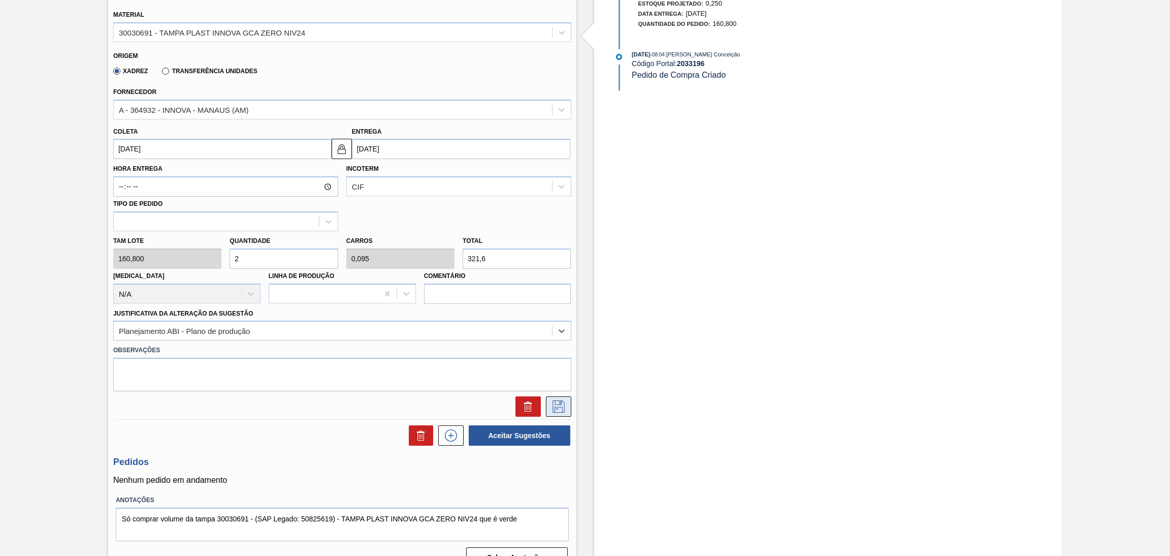
click at [556, 406] on icon at bounding box center [558, 405] width 5 height 8
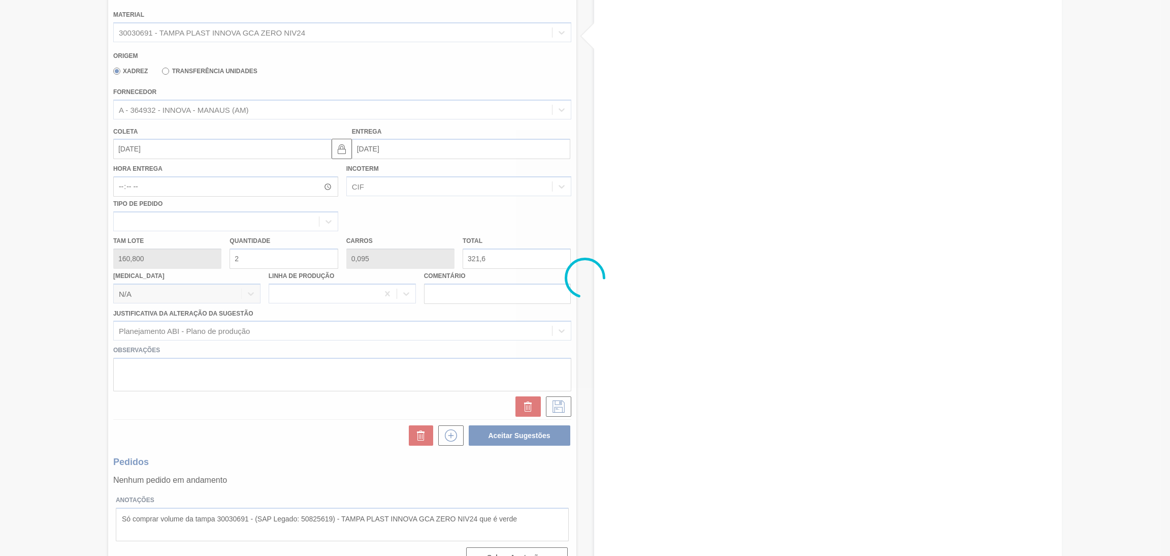
scroll to position [0, 0]
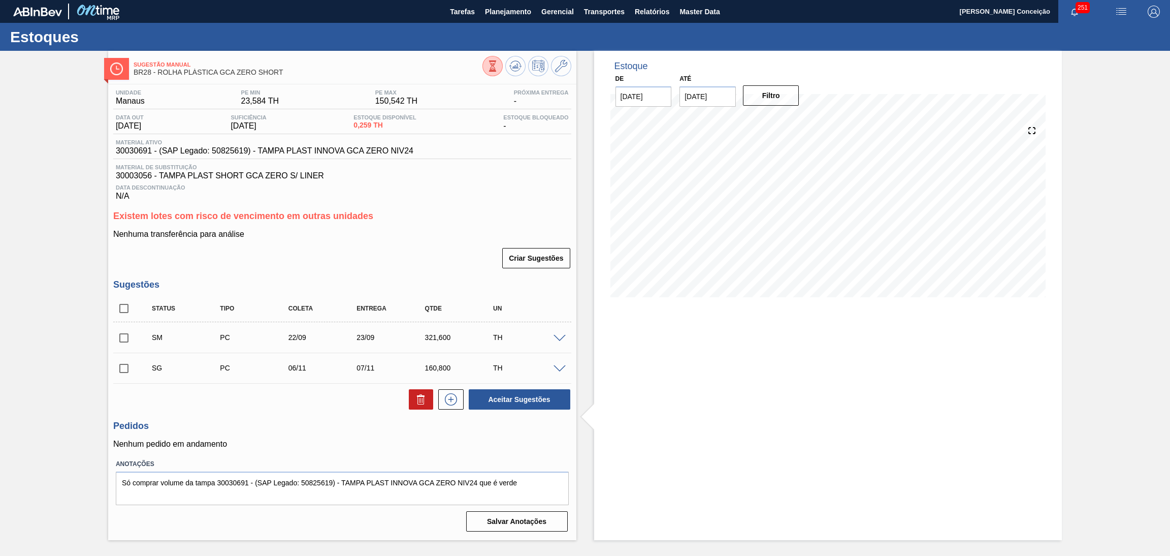
click at [123, 337] on input "checkbox" at bounding box center [123, 337] width 21 height 21
checkbox input "true"
click at [531, 393] on button "Aceitar Sugestões" at bounding box center [520, 399] width 102 height 20
click at [129, 364] on input "checkbox" at bounding box center [123, 367] width 21 height 21
checkbox input "true"
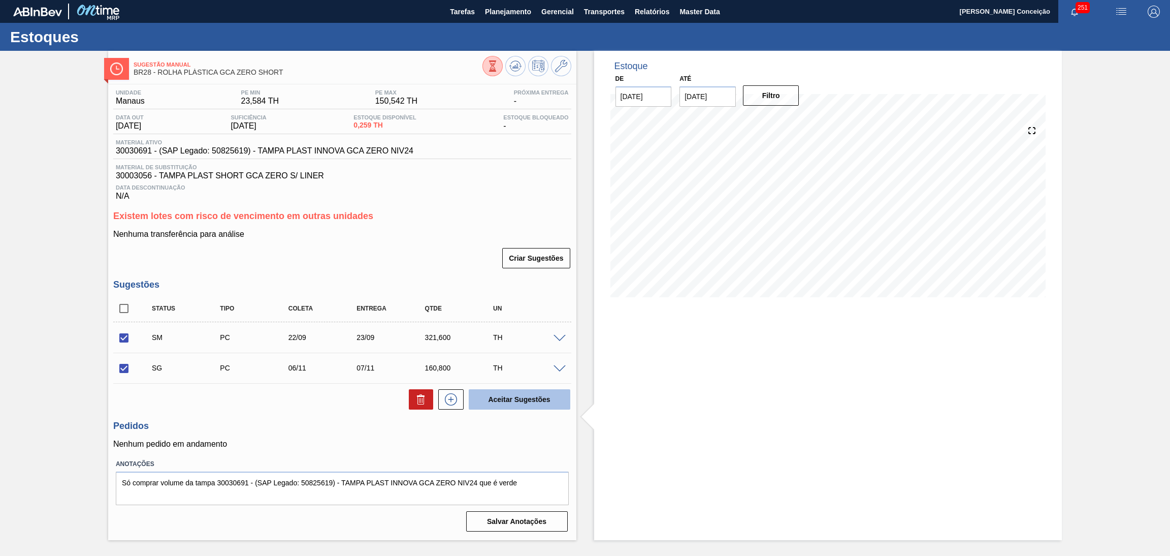
click at [502, 399] on button "Aceitar Sugestões" at bounding box center [520, 399] width 102 height 20
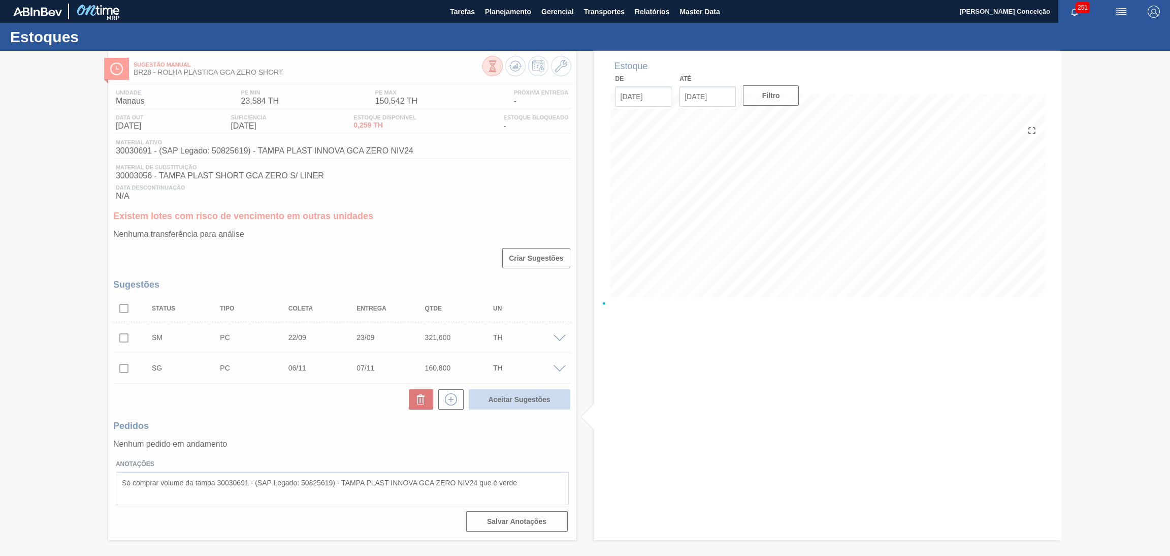
checkbox input "false"
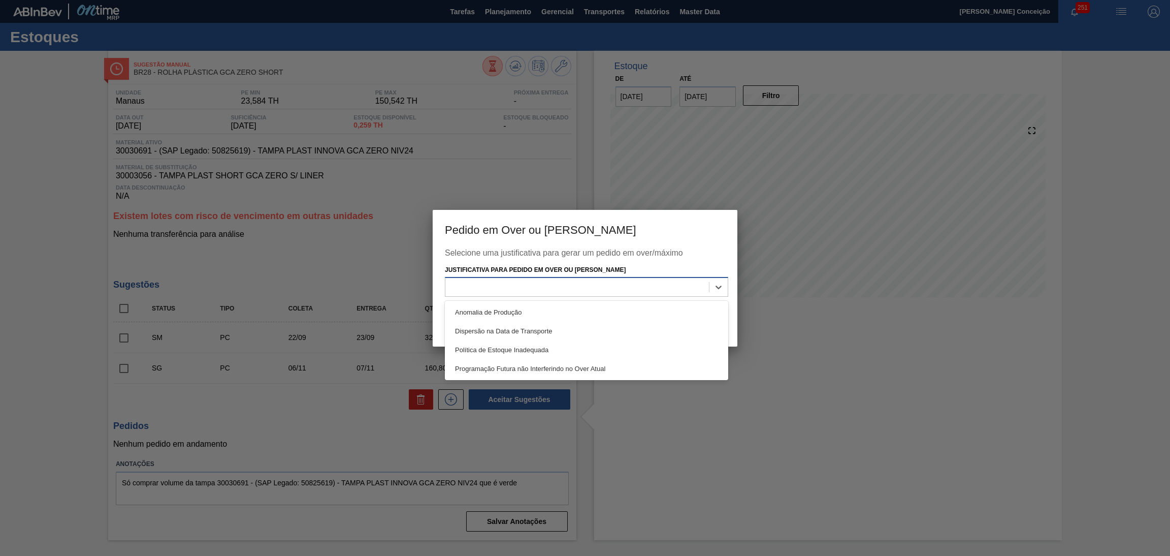
click at [604, 290] on div at bounding box center [577, 287] width 264 height 15
click at [548, 345] on div "Política de Estoque Inadequada" at bounding box center [586, 349] width 283 height 19
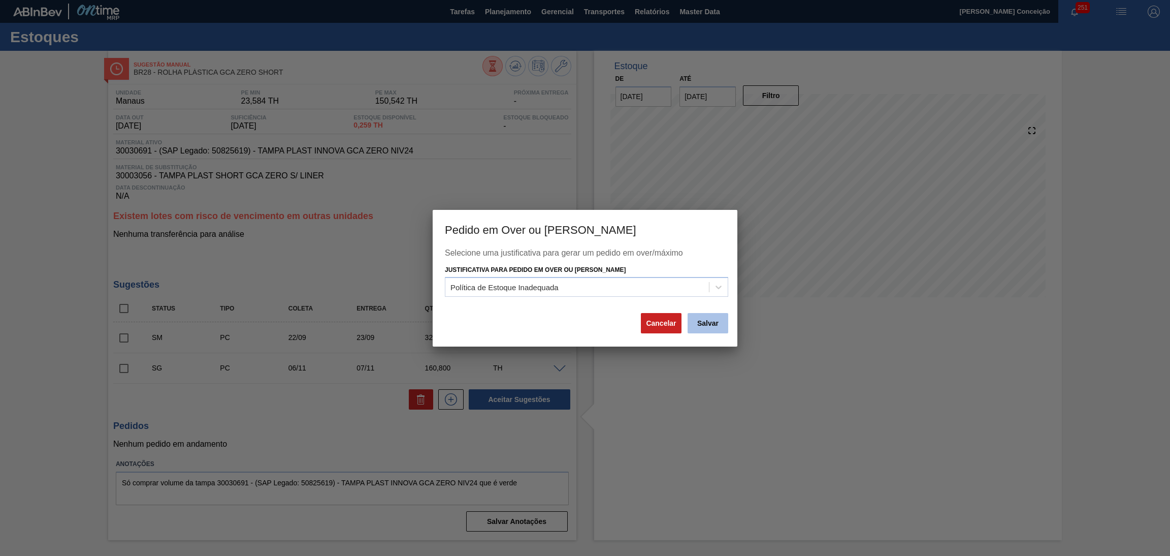
click at [700, 327] on button "Salvar" at bounding box center [708, 323] width 41 height 20
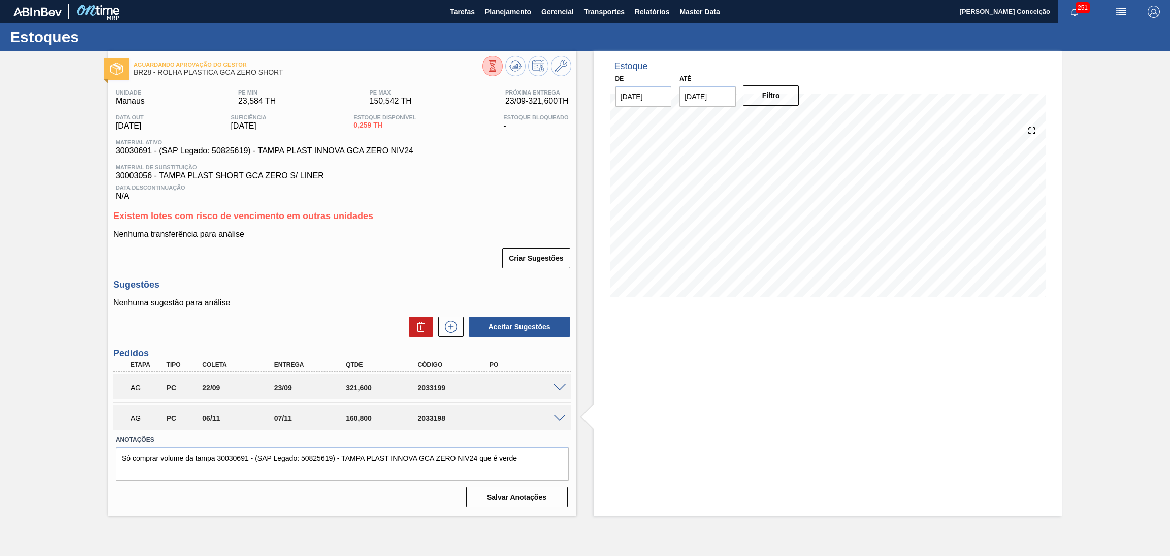
click at [563, 415] on span at bounding box center [559, 418] width 12 height 8
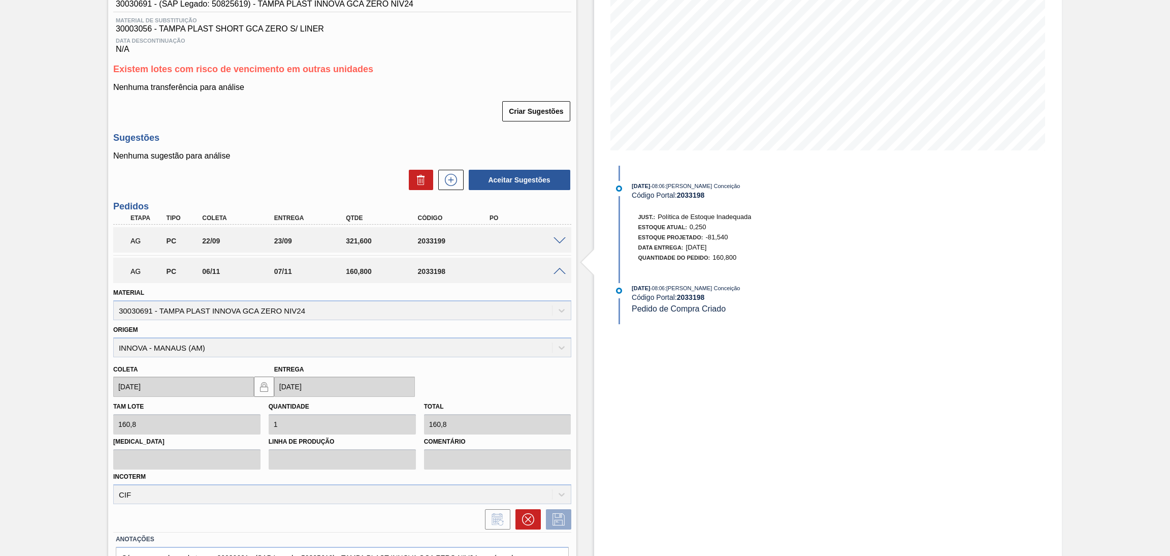
scroll to position [152, 0]
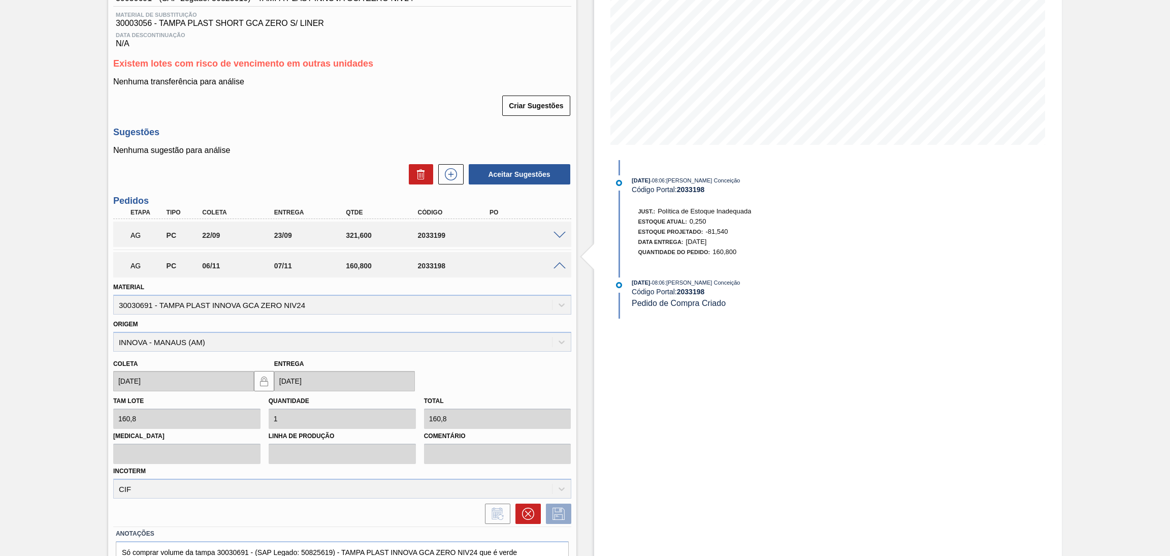
click at [300, 137] on h3 "Sugestões" at bounding box center [342, 132] width 458 height 11
click at [559, 262] on span at bounding box center [559, 266] width 12 height 8
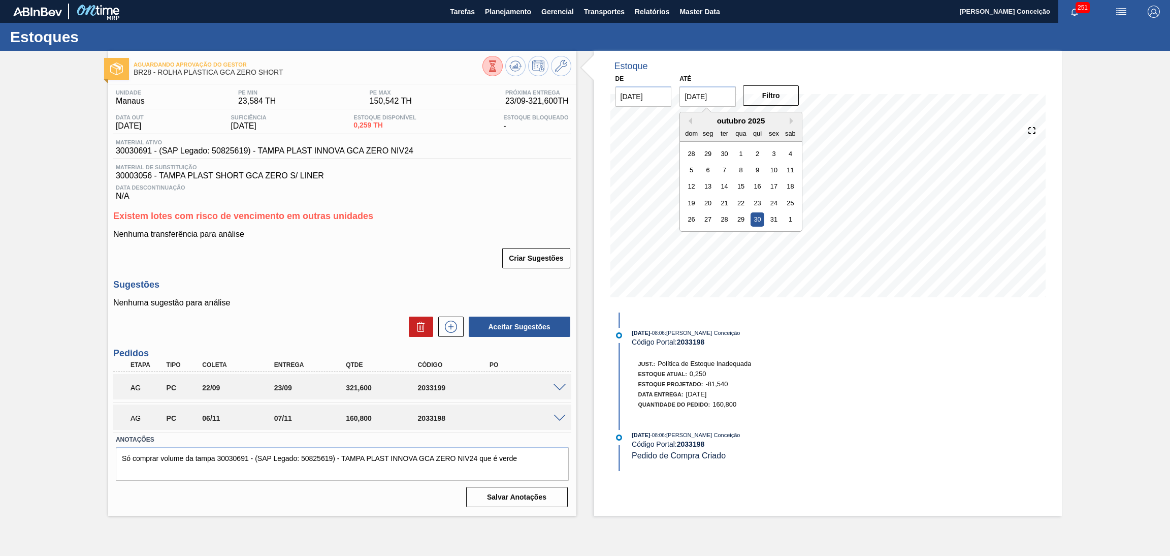
drag, startPoint x: 727, startPoint y: 94, endPoint x: 623, endPoint y: 56, distance: 111.0
click at [626, 56] on div "Estoque De 18/09/2025 Até 30/10/2025 Previous Month Next Month outubro 2025 dom…" at bounding box center [828, 182] width 468 height 262
type input "[DATE]"
click at [784, 82] on div "De 18/09/2025 Até 30/11/2025 Filtro" at bounding box center [707, 89] width 203 height 35
click at [770, 103] on button "Filtro" at bounding box center [771, 95] width 56 height 20
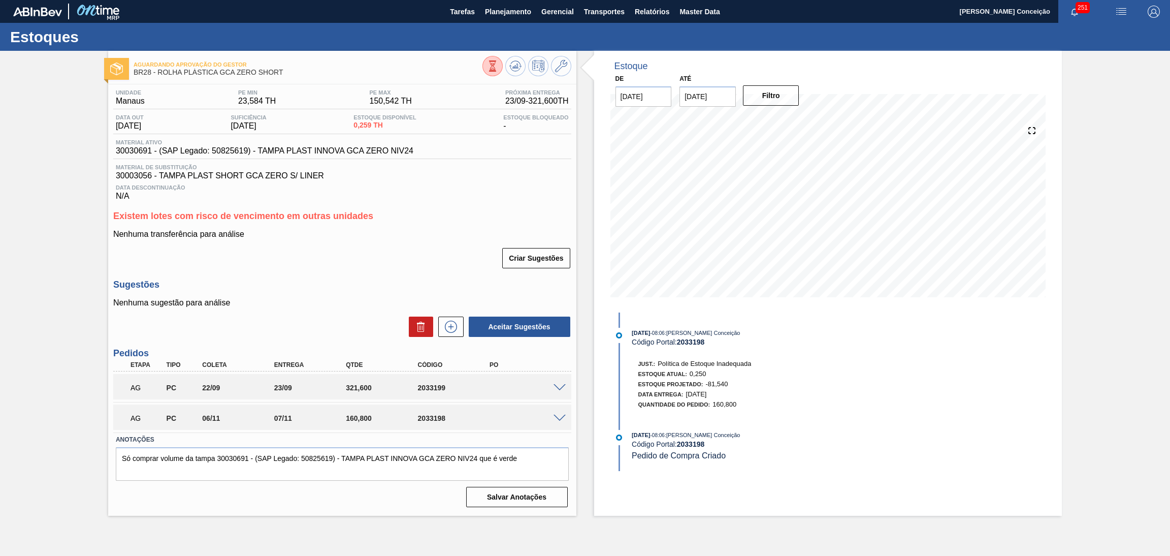
click at [336, 310] on div "Nenhuma sugestão para análise Aceitar Sugestões" at bounding box center [342, 318] width 458 height 40
click at [397, 227] on div "Existem lotes com risco de vencimento em outras unidades Nenhuma transferência …" at bounding box center [342, 240] width 458 height 58
click at [384, 247] on div "Criar Sugestões" at bounding box center [342, 258] width 458 height 22
click at [513, 62] on icon at bounding box center [515, 66] width 12 height 12
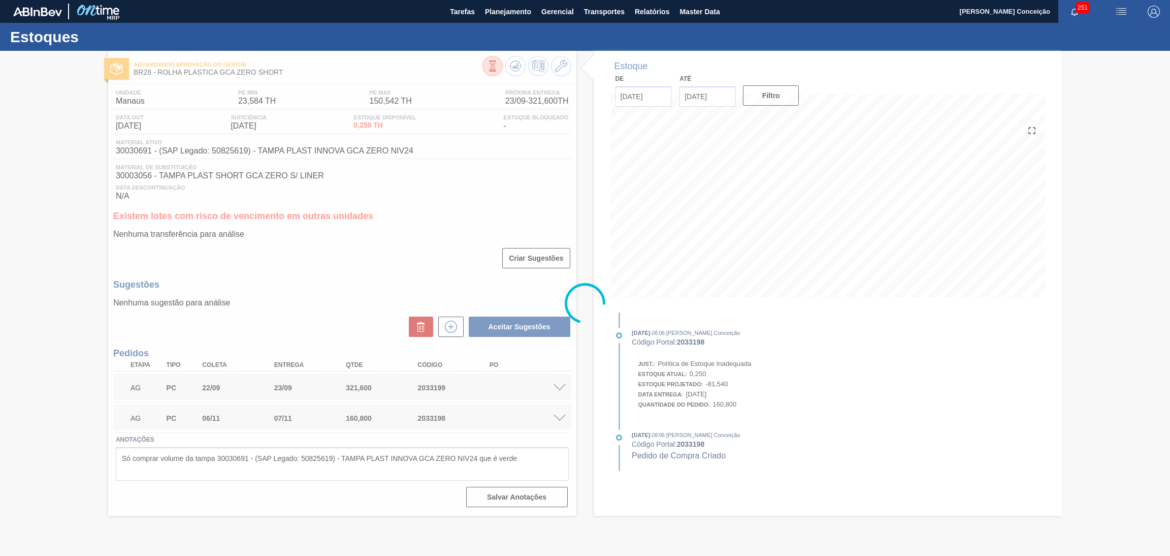
click at [437, 240] on div at bounding box center [585, 303] width 1170 height 505
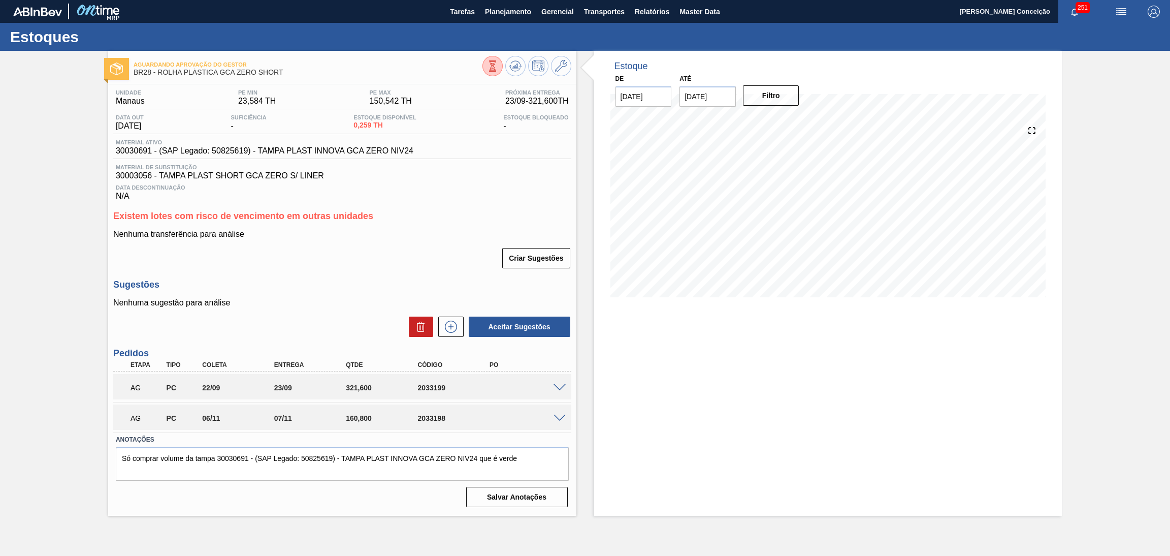
click at [561, 383] on div at bounding box center [561, 387] width 20 height 8
click at [560, 388] on span at bounding box center [559, 388] width 12 height 8
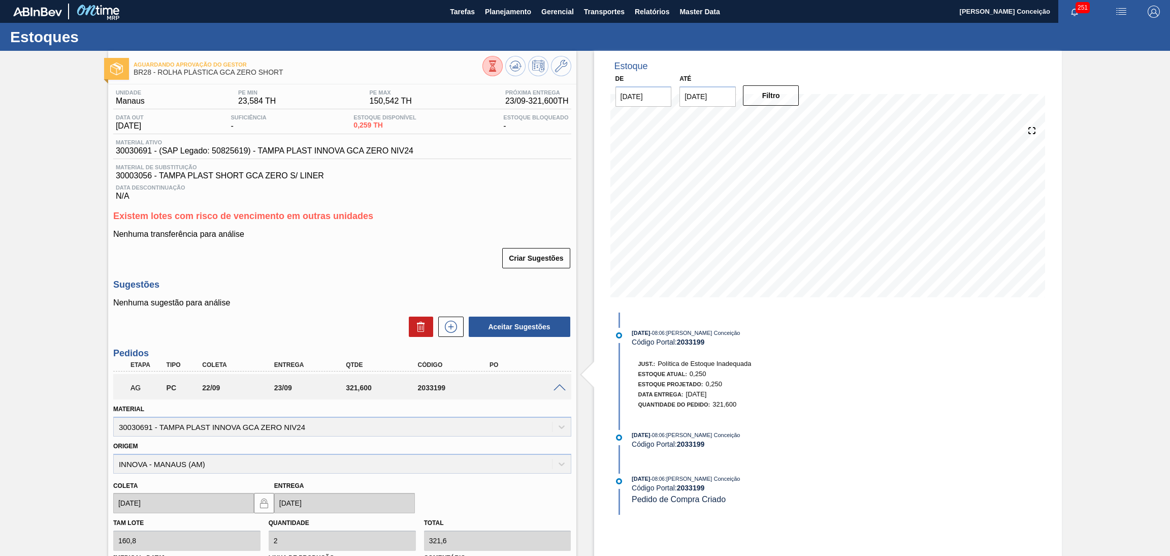
click at [368, 296] on div "Sugestões Nenhuma sugestão para análise Aceitar Sugestões" at bounding box center [342, 308] width 458 height 58
click at [543, 291] on div "Sugestões Nenhuma sugestão para análise Aceitar Sugestões" at bounding box center [342, 308] width 458 height 58
click at [558, 388] on span at bounding box center [559, 388] width 12 height 8
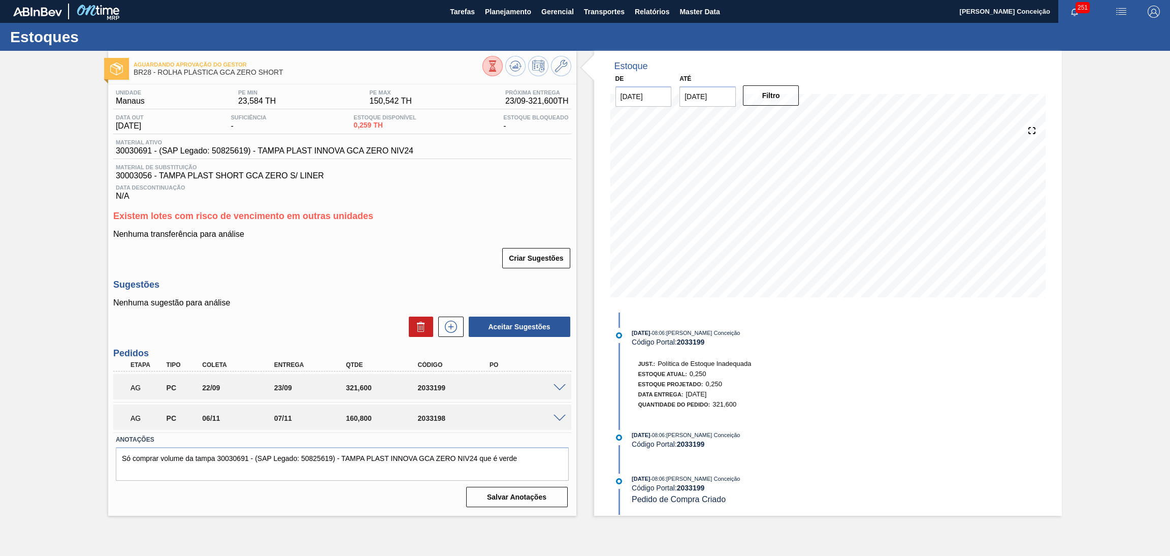
click at [359, 281] on h3 "Sugestões" at bounding box center [342, 284] width 458 height 11
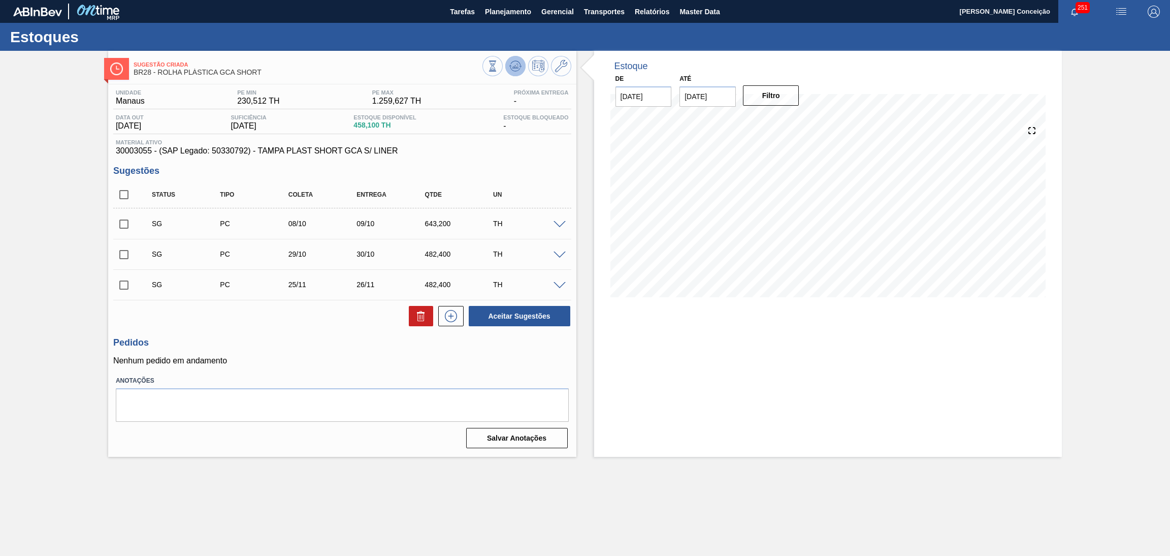
click at [519, 72] on icon at bounding box center [515, 66] width 12 height 12
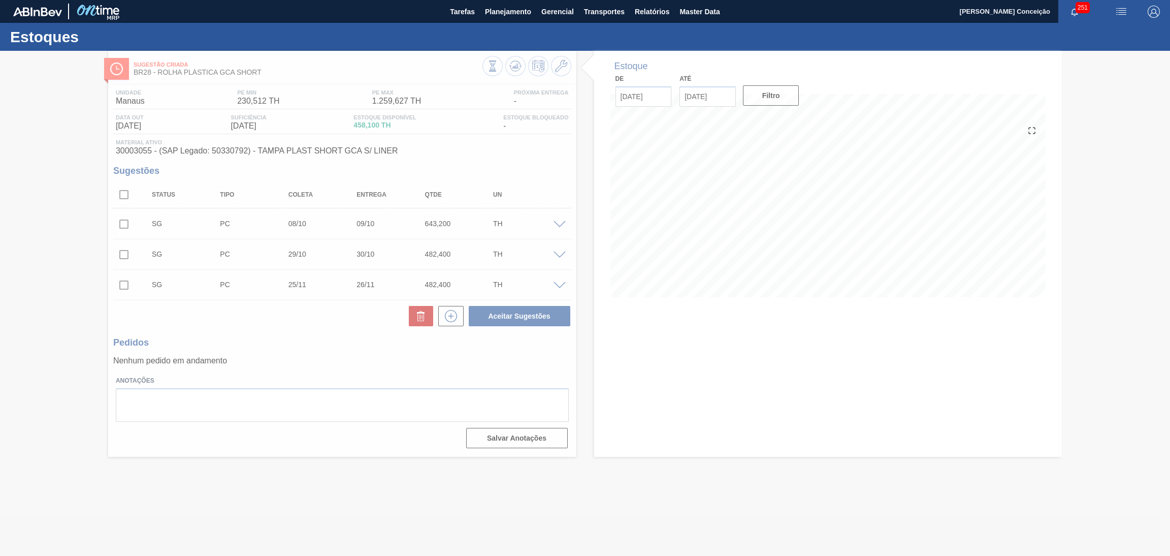
click at [705, 363] on div at bounding box center [585, 303] width 1170 height 505
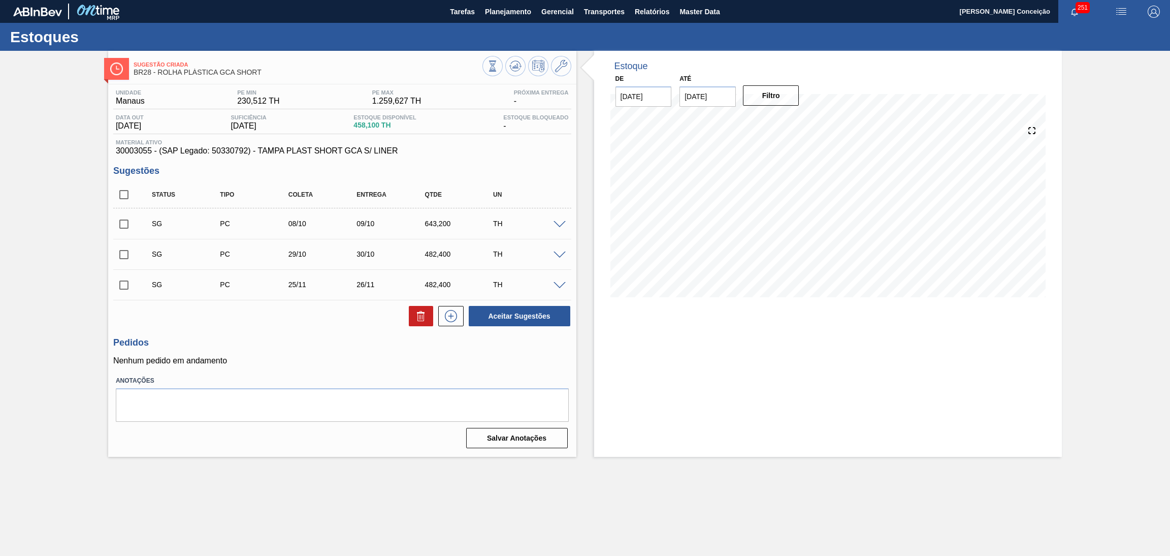
click at [346, 303] on div "Status Tipo Coleta Entrega Qtde UN SG PC 08/10 09/10 643,200 TH Material 300030…" at bounding box center [342, 254] width 458 height 146
click at [135, 195] on span at bounding box center [142, 194] width 15 height 21
click at [124, 197] on input "checkbox" at bounding box center [123, 194] width 21 height 21
checkbox input "true"
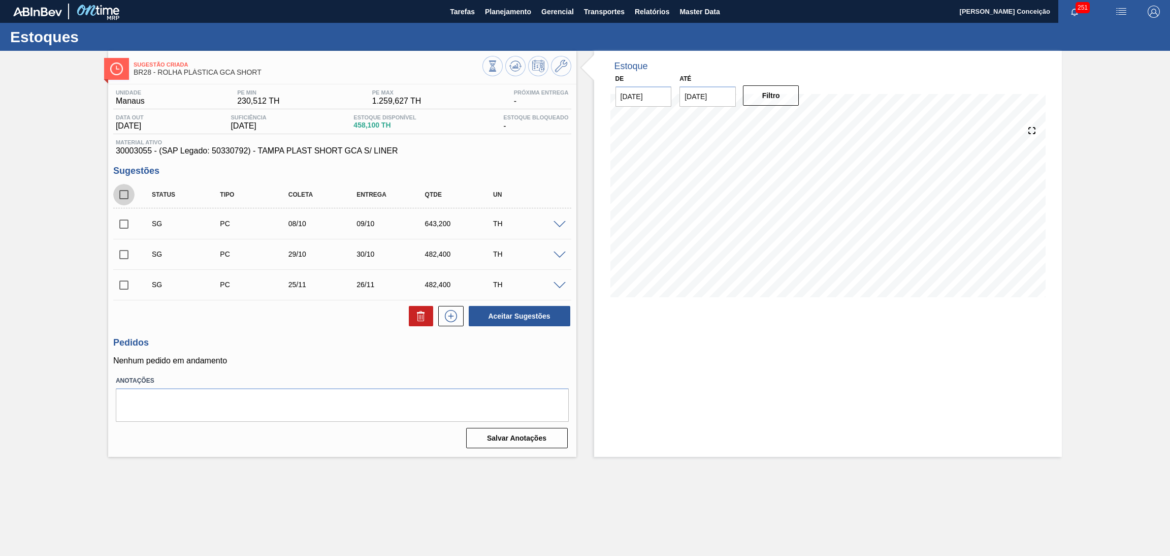
checkbox input "true"
click at [407, 318] on div at bounding box center [418, 316] width 29 height 20
click at [415, 321] on icon at bounding box center [421, 316] width 12 height 12
checkbox input "false"
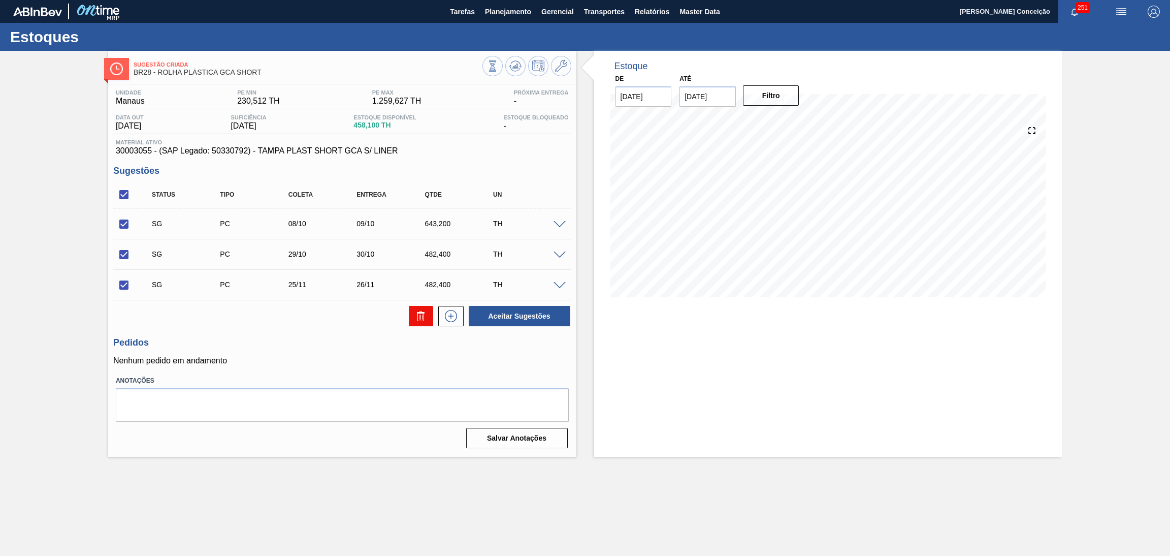
checkbox input "false"
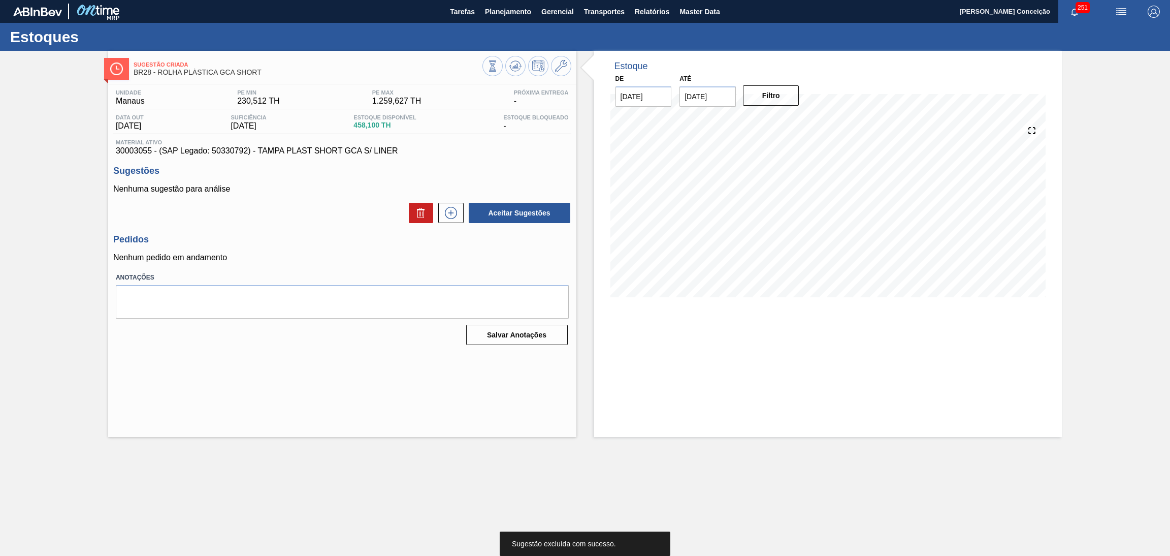
click at [328, 263] on div "Unidade Manaus PE MIN 230,512 TH PE MAX 1.259,627 TH Próxima Entrega - Data out…" at bounding box center [342, 216] width 468 height 264
click at [448, 214] on icon at bounding box center [451, 213] width 16 height 12
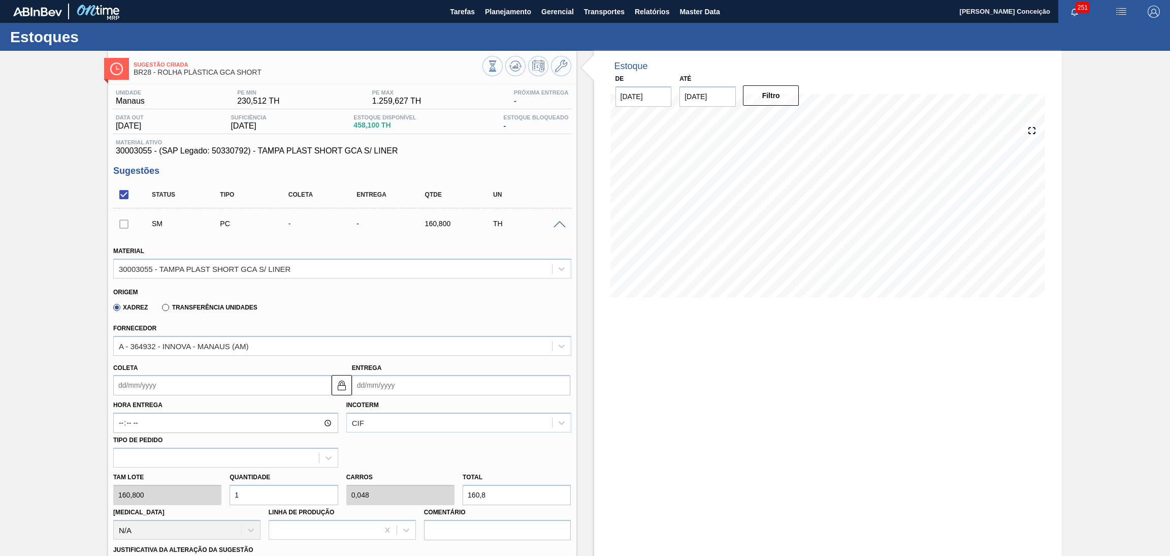
click at [180, 381] on input "Coleta" at bounding box center [222, 385] width 218 height 20
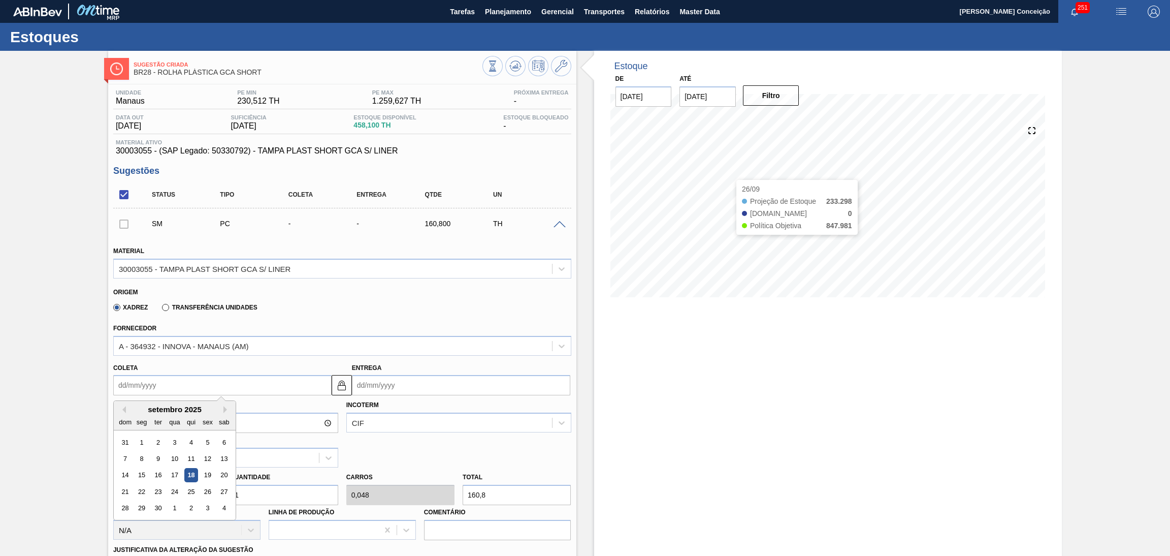
click at [653, 332] on div "Estoque De 18/09/2025 Até 30/10/2025 Filtro 26/09 Projeção de Estoque 233.298 N…" at bounding box center [828, 431] width 468 height 761
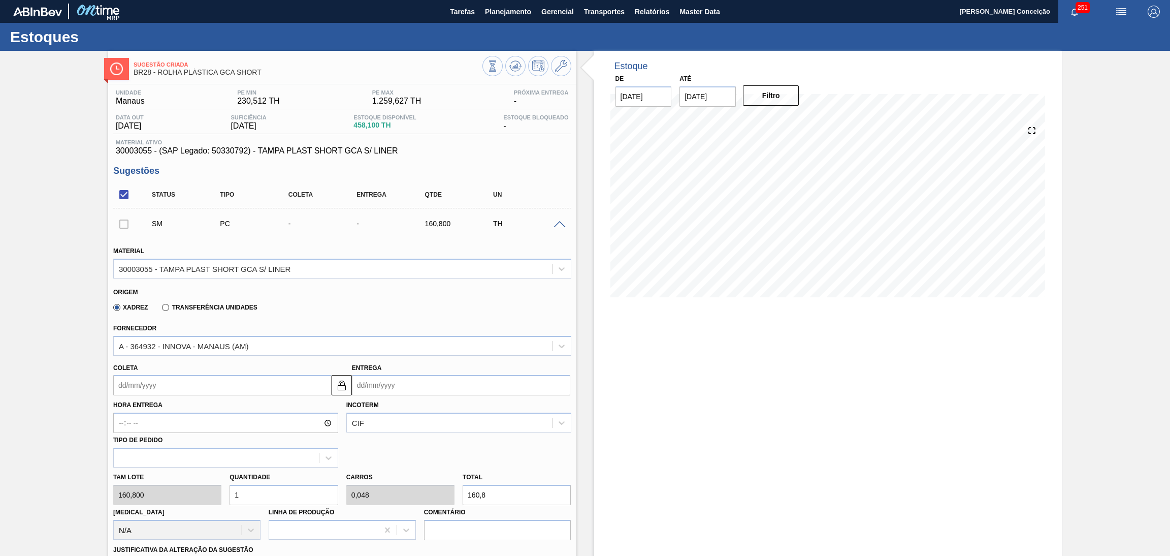
click at [693, 357] on div "Estoque De 18/09/2025 Até 30/10/2025 Filtro 24/09 Projeção de Estoque 233.298 N…" at bounding box center [828, 431] width 468 height 761
click at [678, 406] on div "Estoque De 18/09/2025 Até 30/10/2025 Filtro 01/10 Projeção de Estoque 233.298 N…" at bounding box center [828, 431] width 468 height 761
click at [206, 493] on div "Tam lote 160,800 Quantidade 1 Carros 0,048 Total 160,8 [MEDICAL_DATA] N/A Linha…" at bounding box center [342, 503] width 466 height 73
type input "5"
type input "0,238"
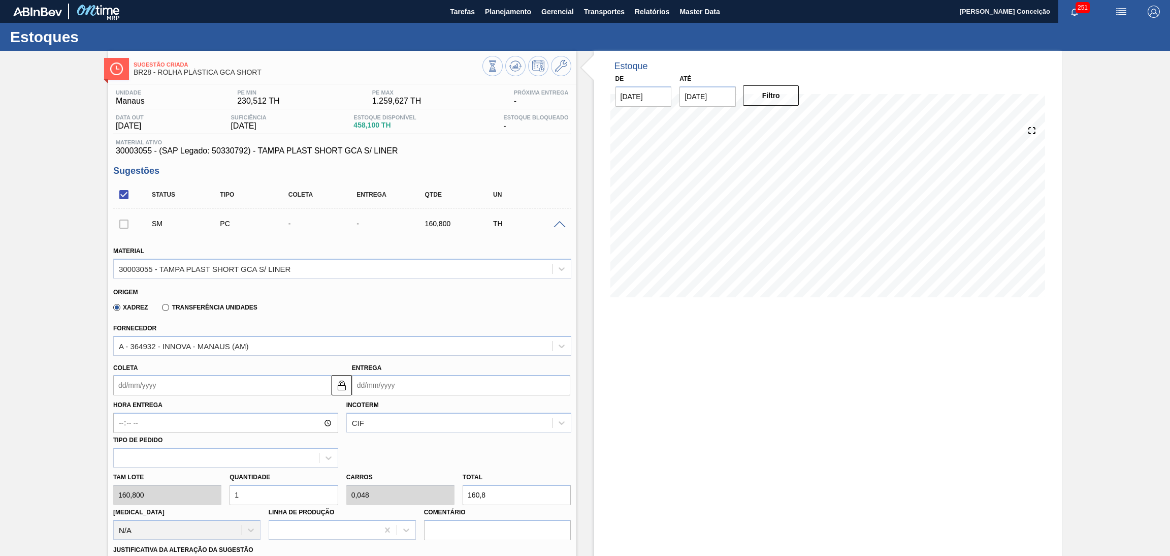
type input "804"
type input "5"
click at [652, 434] on div "Estoque De 18/09/2025 Até 30/10/2025 Filtro 18/09 Projeção de Estoque 458.1 Nec…" at bounding box center [828, 431] width 468 height 761
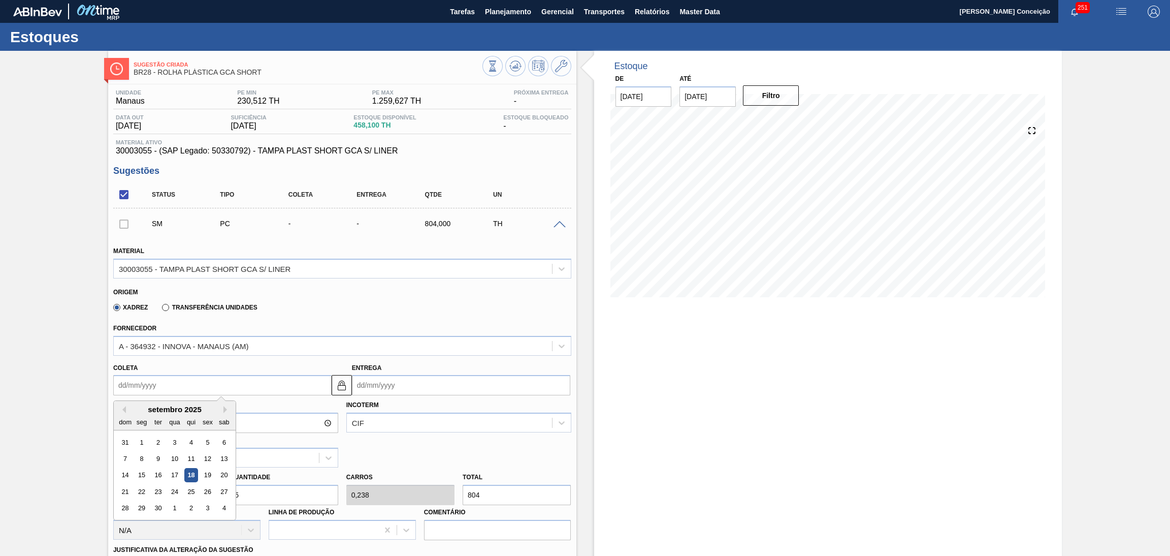
click at [127, 375] on input "Coleta" at bounding box center [222, 385] width 218 height 20
click at [142, 490] on div "22" at bounding box center [142, 491] width 14 height 14
type input "22/09/2025"
type input "23/09/2025"
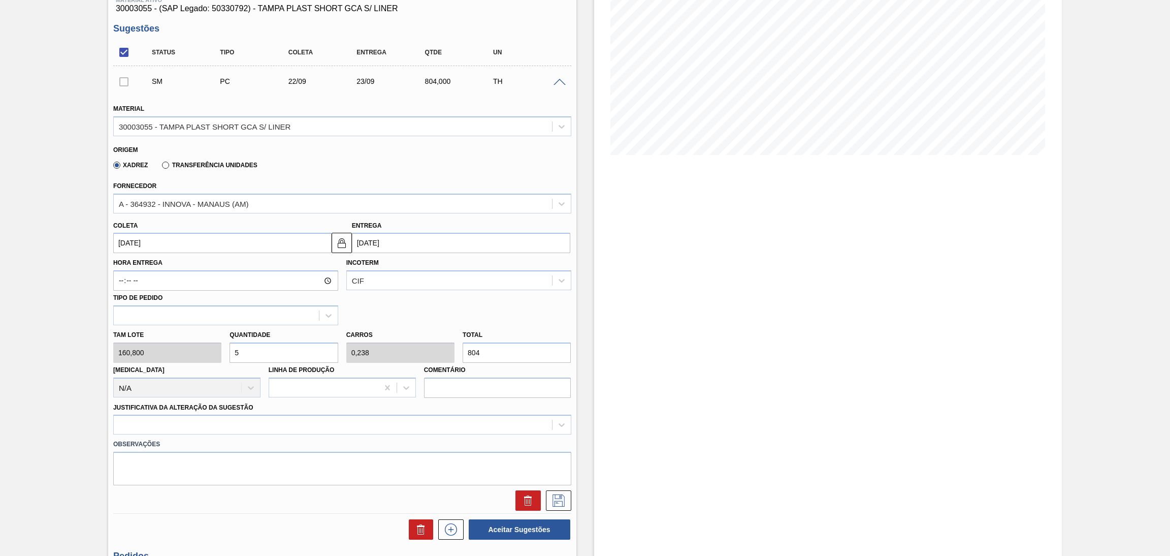
scroll to position [152, 0]
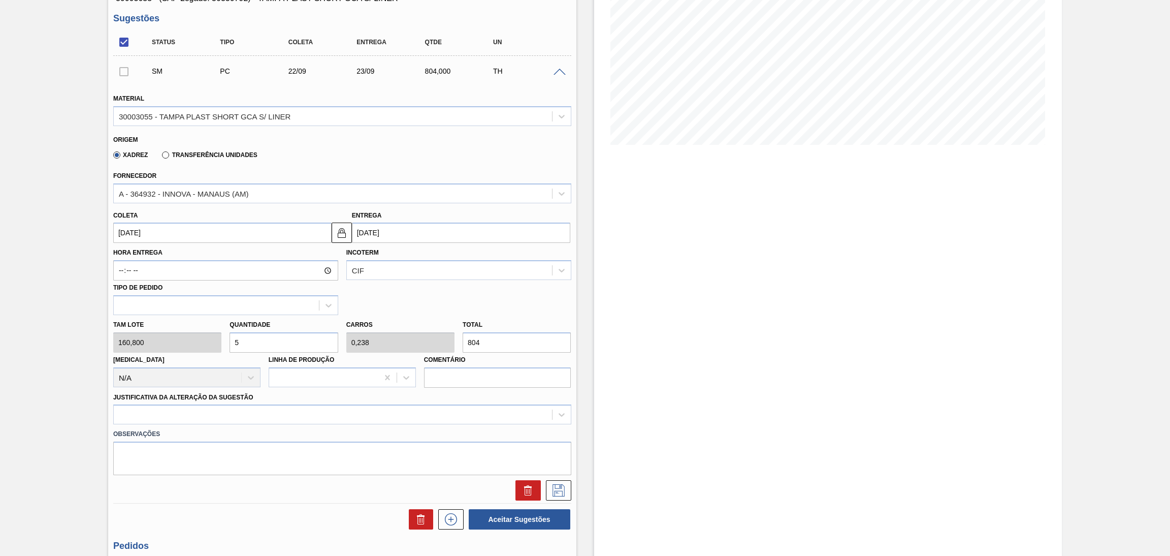
click at [214, 339] on div "Tam lote 160,800 Quantidade 5 Carros 0,238 Total 804 Doca N/A Linha de Produção…" at bounding box center [342, 351] width 466 height 73
type input "6"
type input "0,286"
type input "964,8"
type input "6"
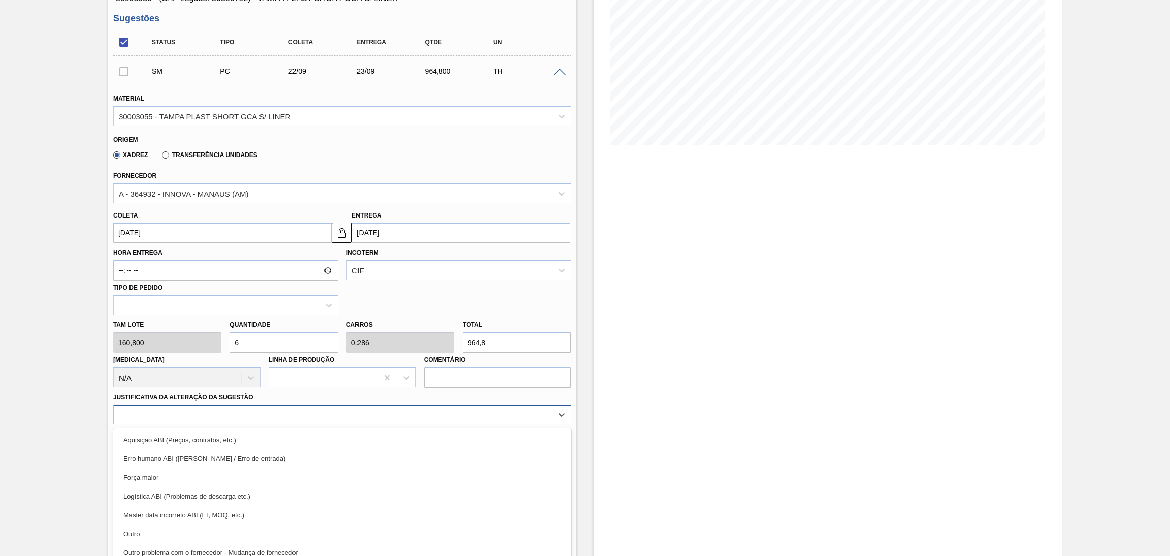
click at [212, 411] on div "option Aquisição ABI (Preços, contratos, etc.) focused, 1 of 18. 18 results ava…" at bounding box center [342, 414] width 458 height 20
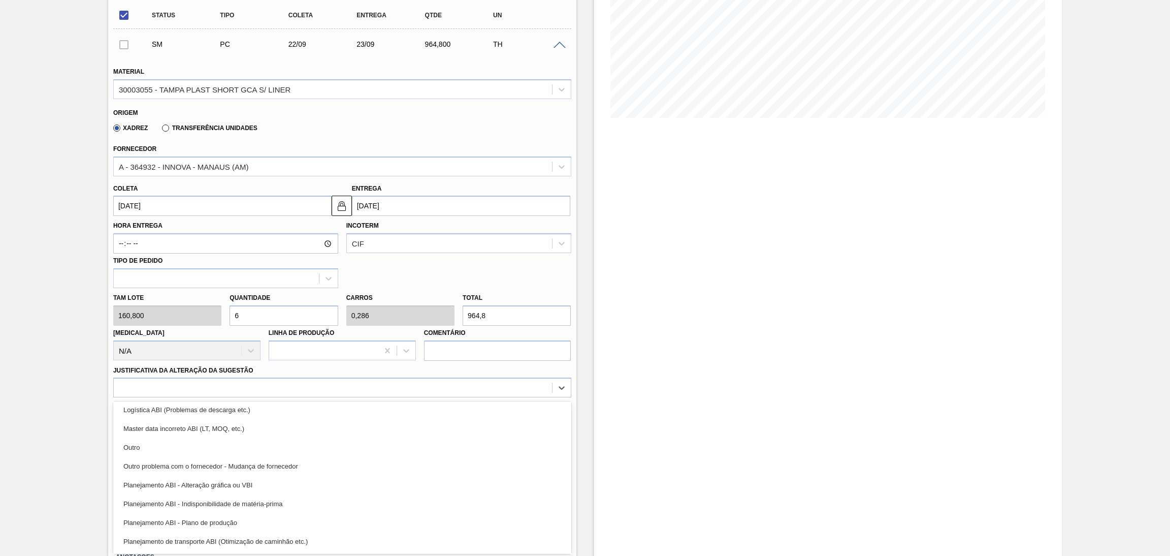
scroll to position [76, 0]
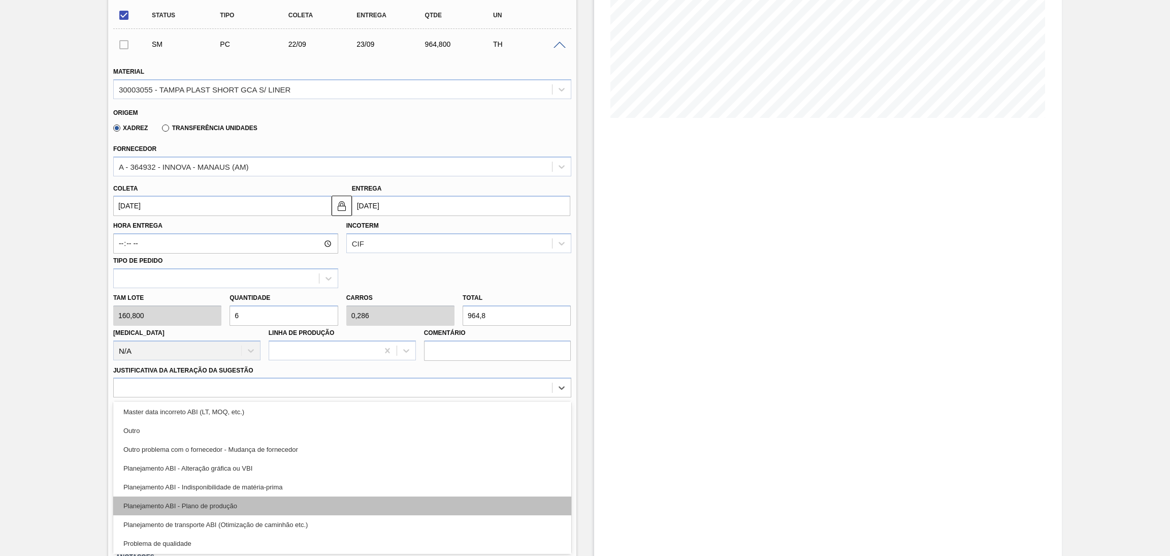
click at [206, 503] on div "Planejamento ABI - Plano de produção" at bounding box center [342, 505] width 458 height 19
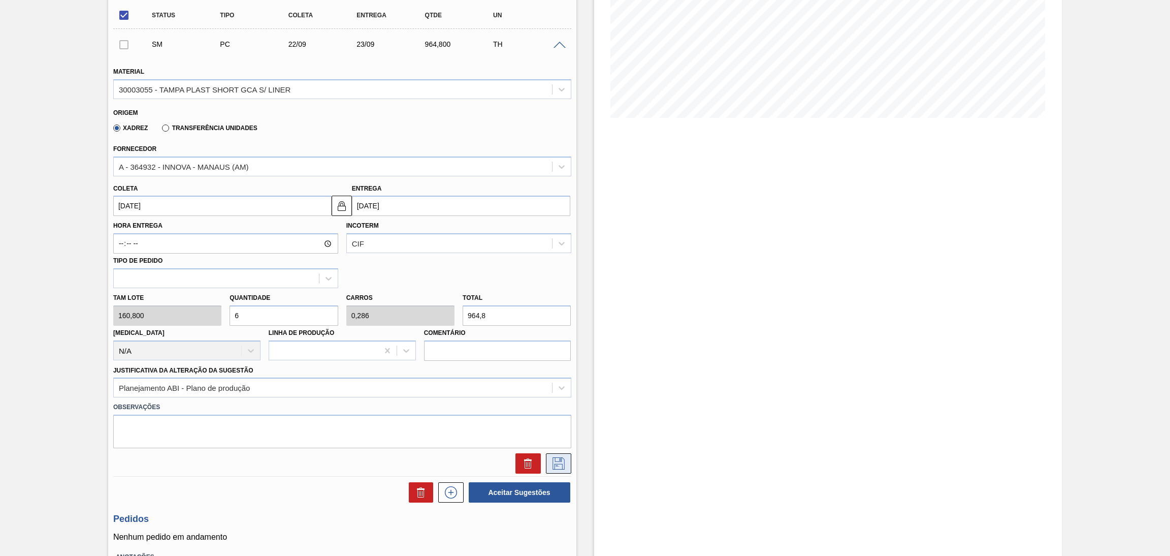
click at [565, 467] on button at bounding box center [558, 463] width 25 height 20
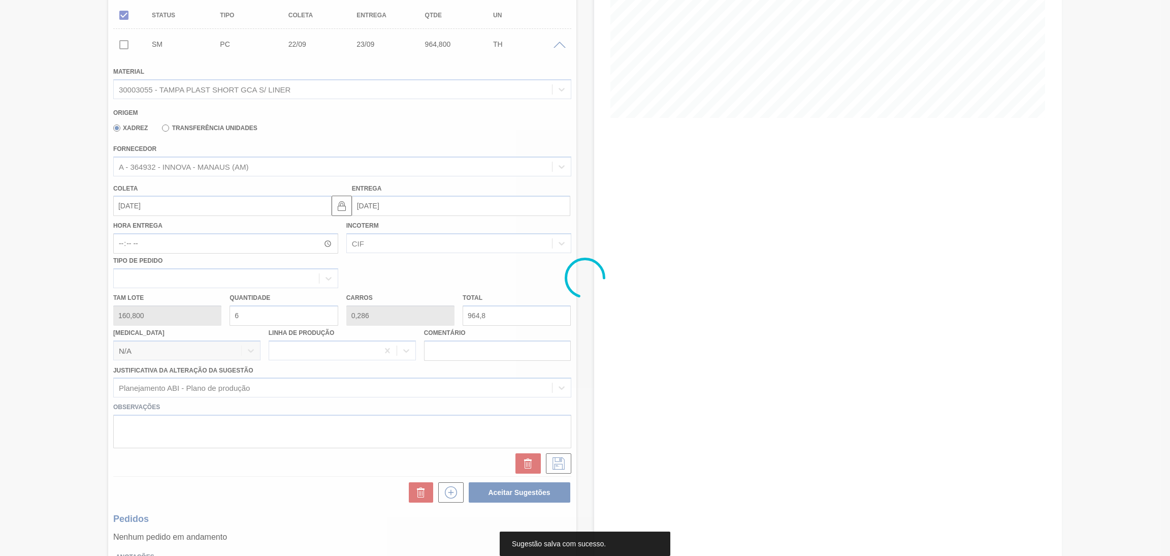
scroll to position [0, 0]
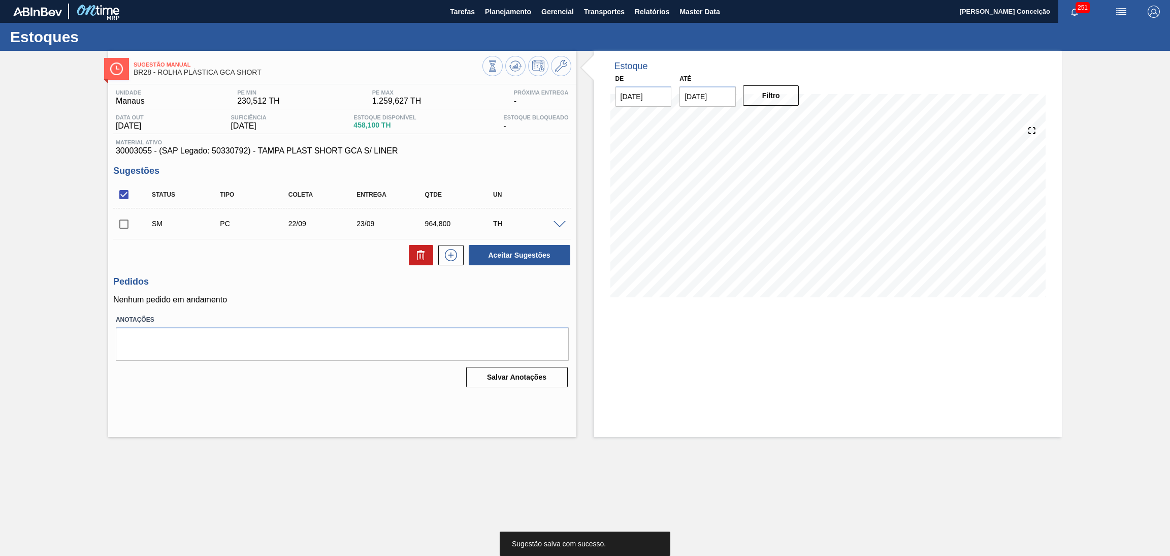
click at [382, 283] on h3 "Pedidos" at bounding box center [342, 281] width 458 height 11
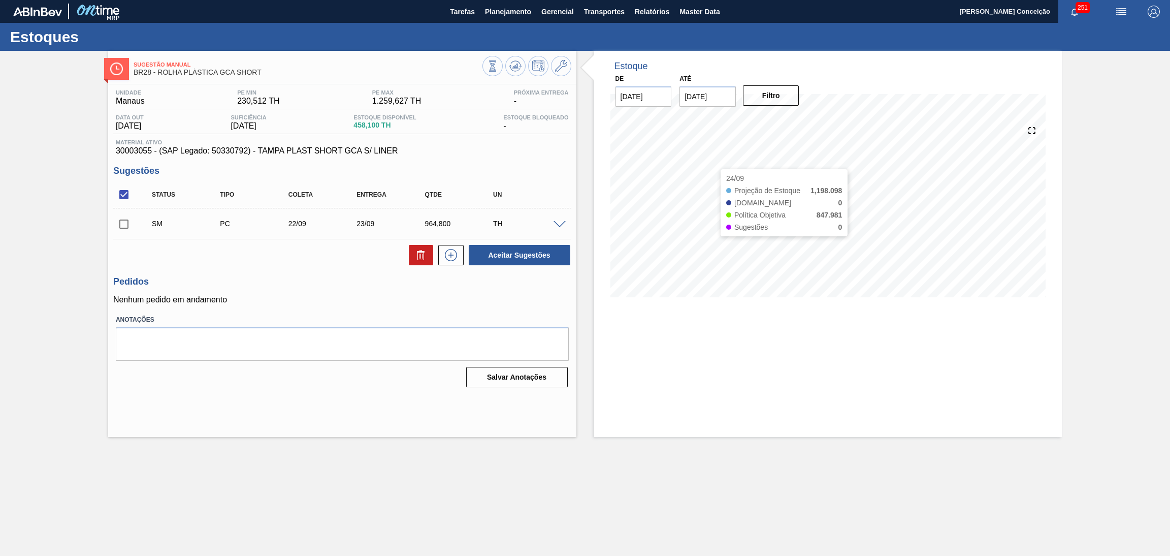
click at [704, 354] on div "Estoque De 18/09/2025 Até 30/10/2025 Filtro 24/09 Projeção de Estoque 1,198.098…" at bounding box center [828, 244] width 468 height 386
click at [638, 371] on div "Estoque De 18/09/2025 Até 30/10/2025 Filtro 23/09 Projeção de Estoque 1,198.098…" at bounding box center [828, 244] width 468 height 386
click at [127, 193] on input "checkbox" at bounding box center [123, 194] width 21 height 21
checkbox input "false"
click at [301, 278] on h3 "Pedidos" at bounding box center [342, 281] width 458 height 11
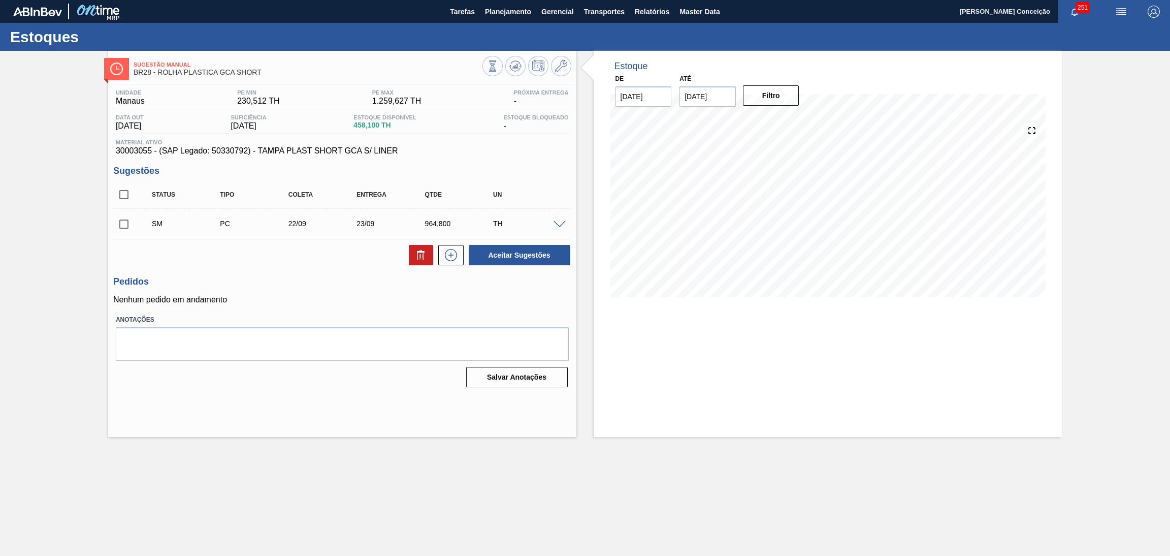
click at [557, 225] on span at bounding box center [559, 225] width 12 height 8
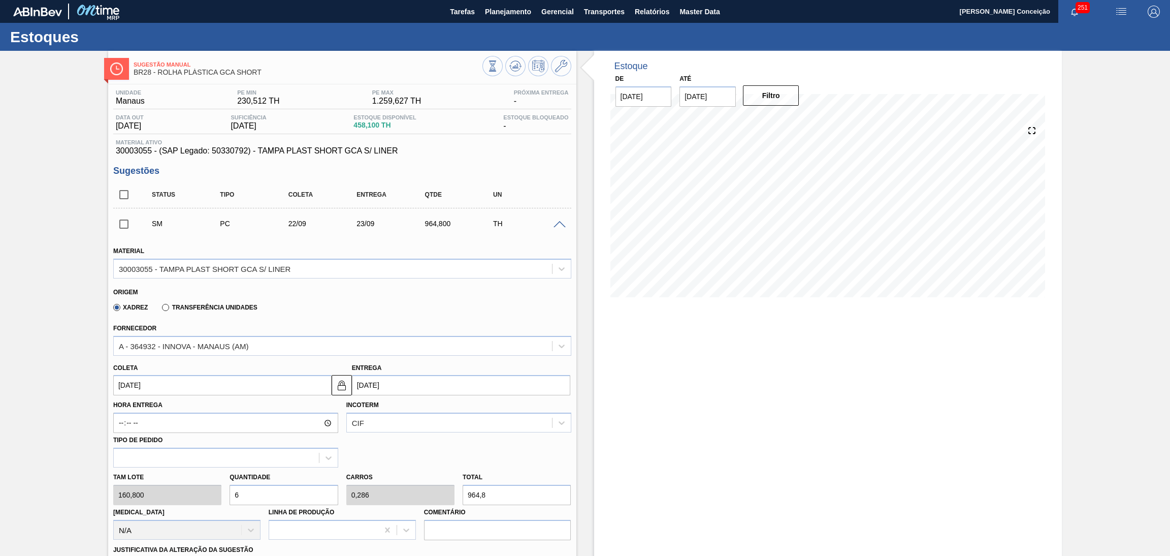
click at [200, 494] on div "Tam lote 160,800 Quantidade 6 Carros 0,286 Total 964,8 Doca N/A Linha de Produç…" at bounding box center [342, 503] width 466 height 73
click at [183, 475] on div "Tam lote 160,800 Quantidade 6 Carros 0,286 Total 964,8 Doca N/A Linha de Produç…" at bounding box center [342, 503] width 466 height 73
type input "4"
type input "0,19"
type input "643,2"
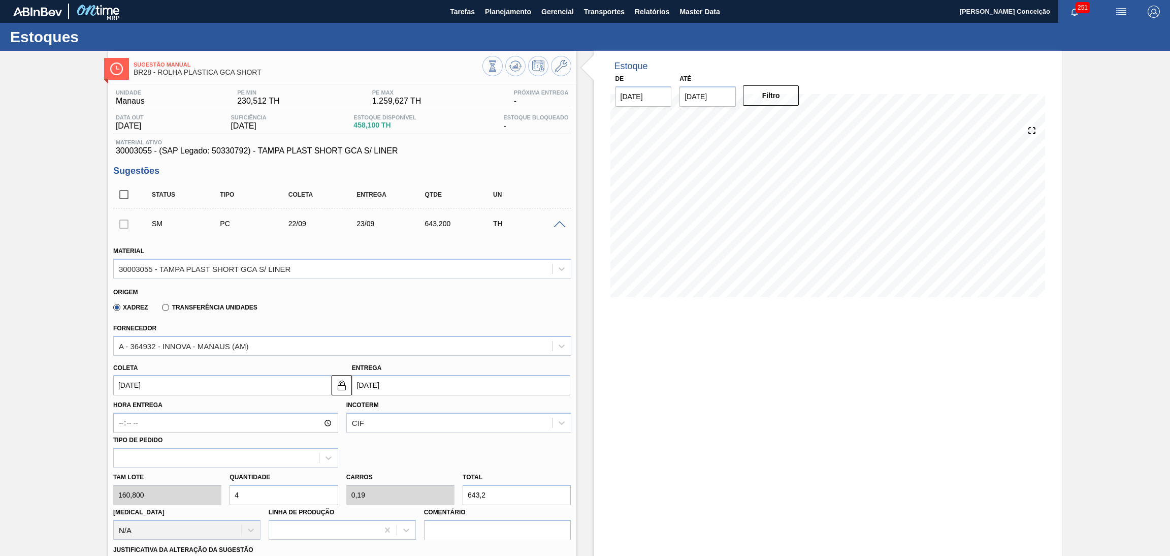
type input "4"
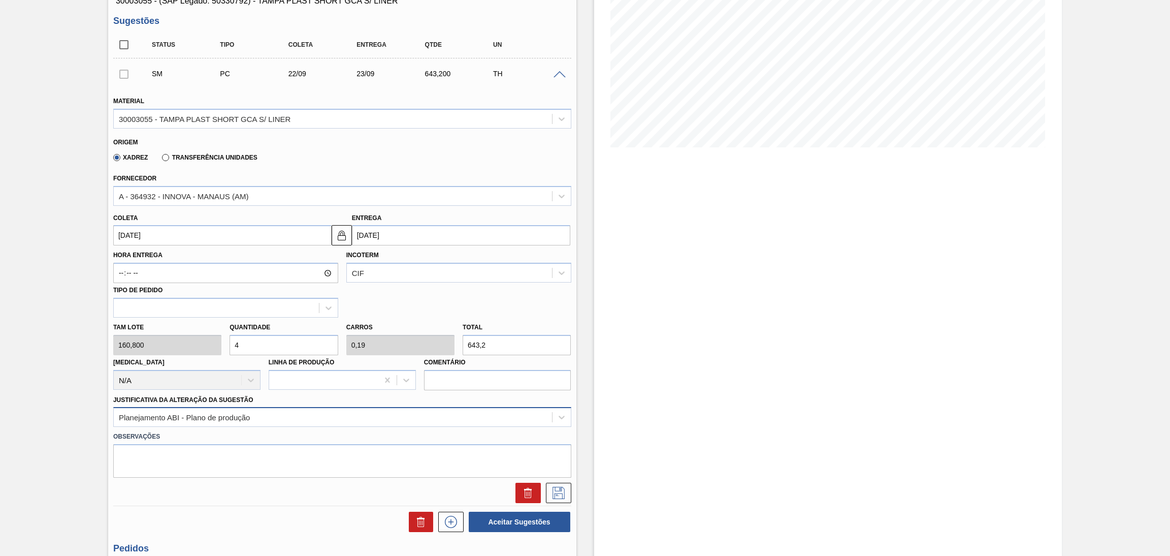
scroll to position [152, 0]
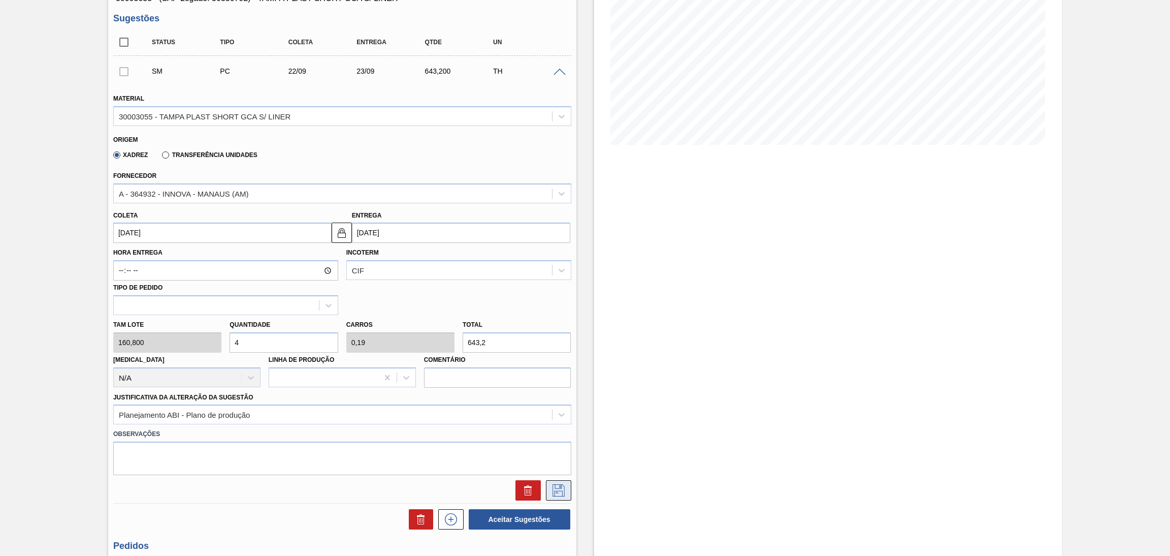
click at [564, 493] on icon at bounding box center [558, 490] width 16 height 12
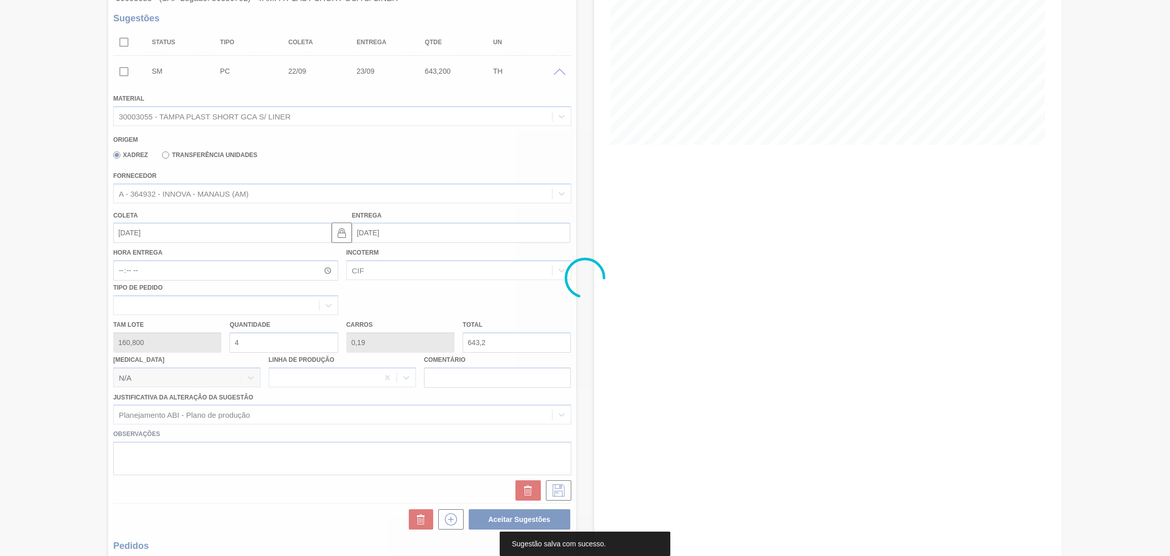
scroll to position [0, 0]
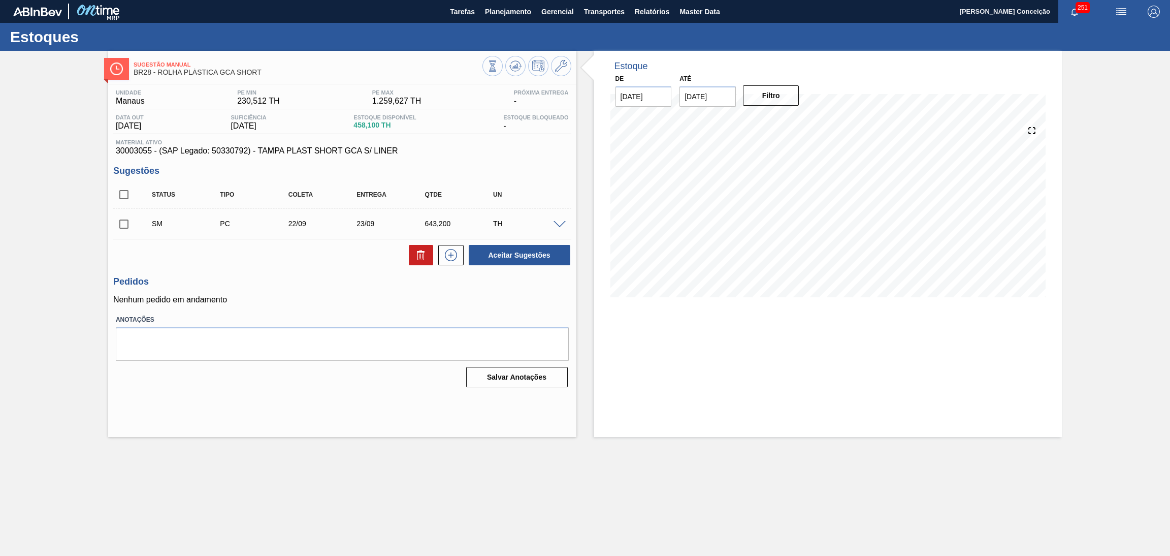
click at [350, 285] on h3 "Pedidos" at bounding box center [342, 281] width 458 height 11
click at [132, 226] on input "checkbox" at bounding box center [123, 223] width 21 height 21
checkbox input "true"
click at [505, 250] on button "Aceitar Sugestões" at bounding box center [520, 255] width 102 height 20
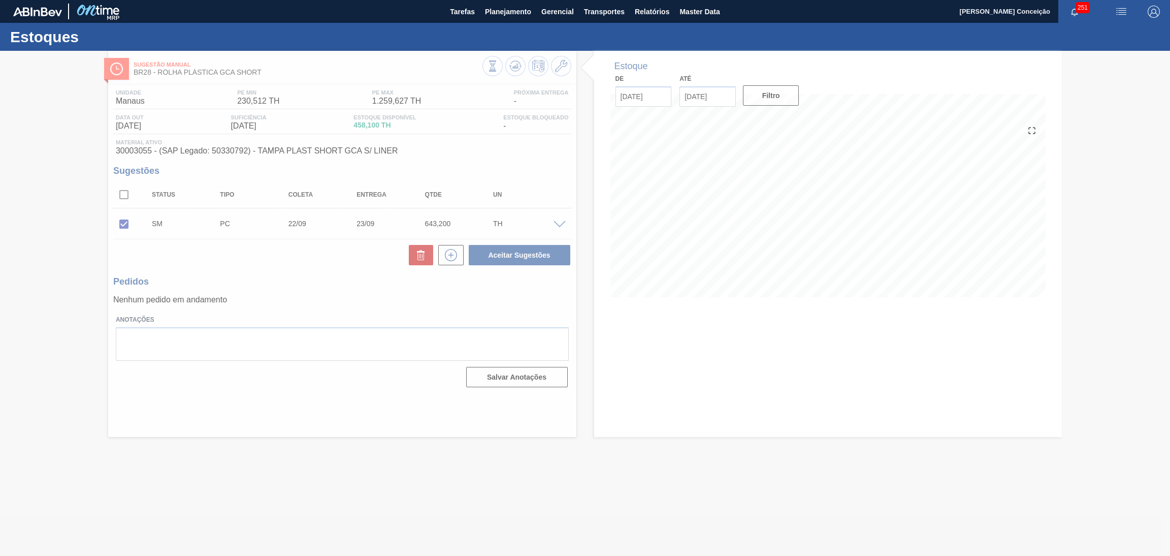
click at [312, 291] on div at bounding box center [585, 303] width 1170 height 505
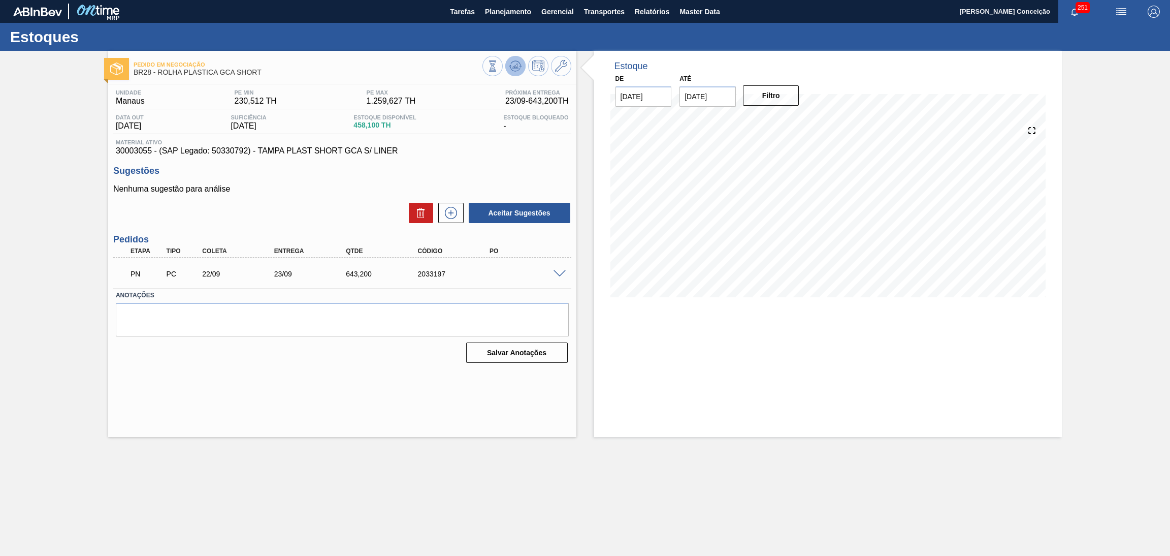
click at [519, 57] on button at bounding box center [515, 66] width 20 height 20
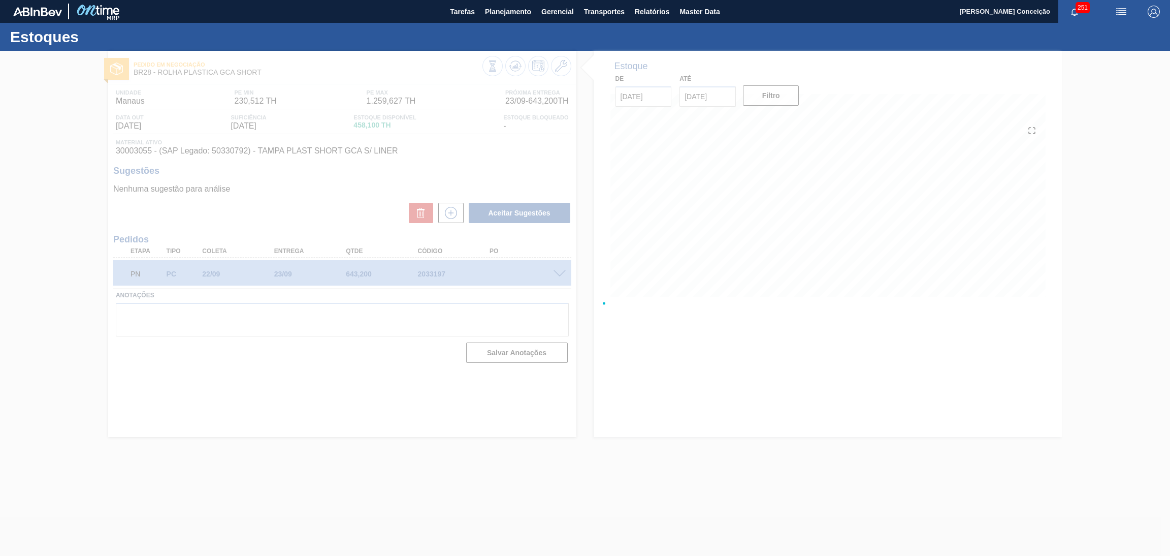
click at [298, 217] on div at bounding box center [585, 303] width 1170 height 505
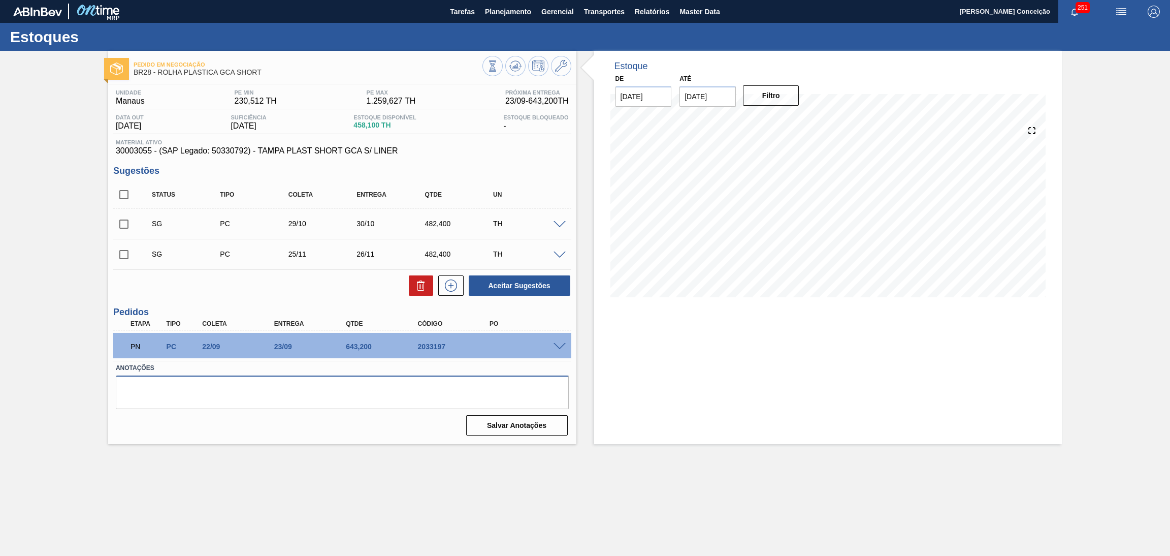
click at [352, 385] on textarea at bounding box center [342, 392] width 453 height 34
click at [310, 303] on div "Unidade Manaus PE MIN 230,512 TH PE MAX 1.259,627 TH Próxima Entrega 23/09 - 64…" at bounding box center [342, 261] width 468 height 354
click at [120, 196] on input "checkbox" at bounding box center [123, 194] width 21 height 21
checkbox input "true"
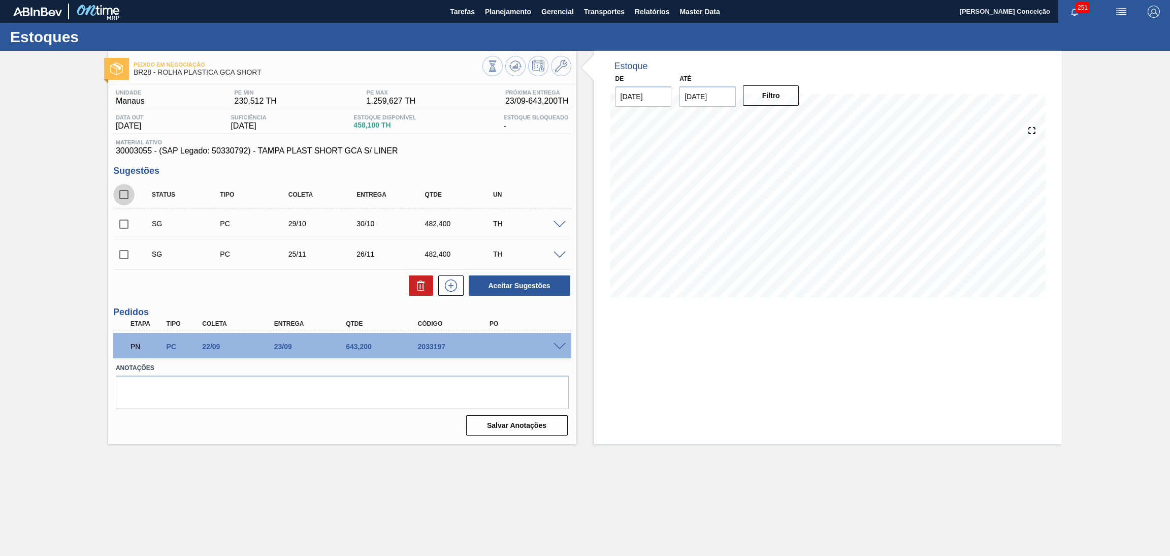
checkbox input "true"
click at [417, 280] on icon at bounding box center [421, 285] width 12 height 12
checkbox input "false"
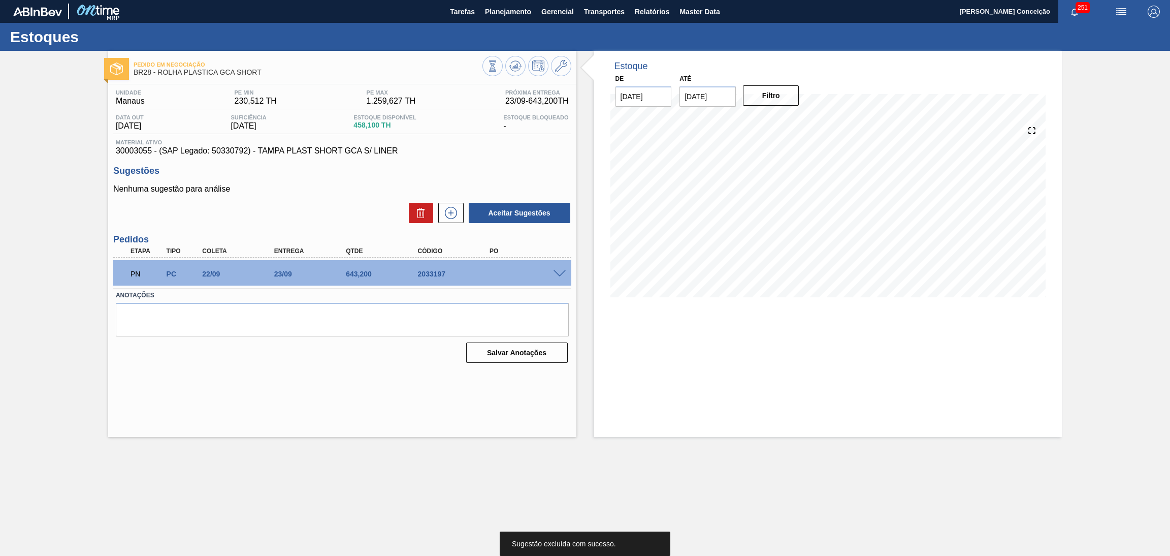
click at [656, 331] on div "Estoque De 18/09/2025 Até 30/10/2025 Filtro 20/09 Projeção de Estoque 458.1 Nec…" at bounding box center [828, 244] width 468 height 386
click at [328, 312] on textarea at bounding box center [342, 320] width 453 height 34
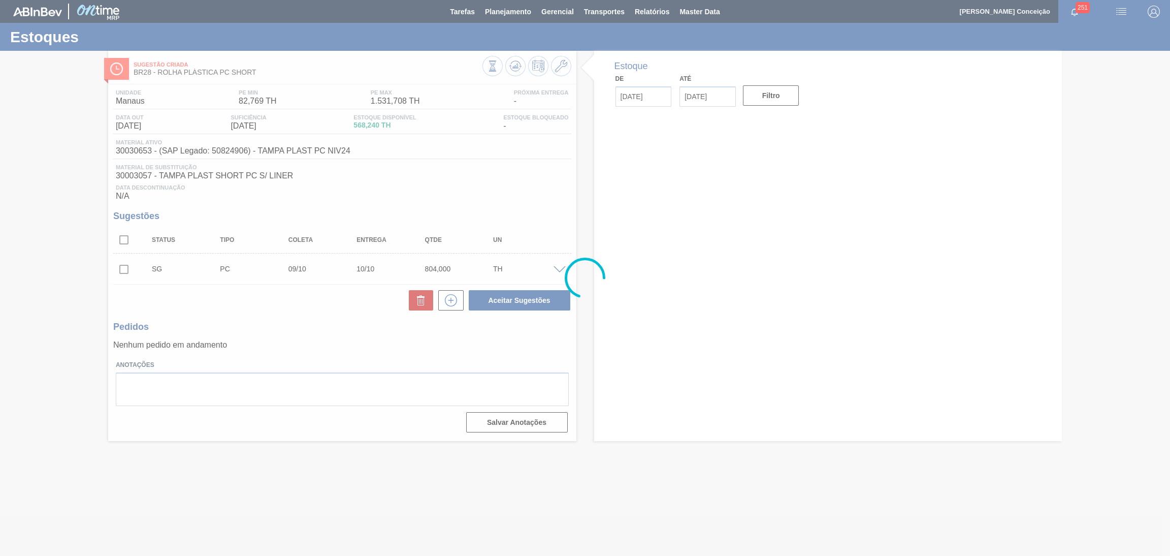
click at [287, 317] on div "Unidade Manaus PE MIN 82,769 TH PE MAX 1.531,708 TH Próxima Entrega - Data out …" at bounding box center [342, 259] width 468 height 351
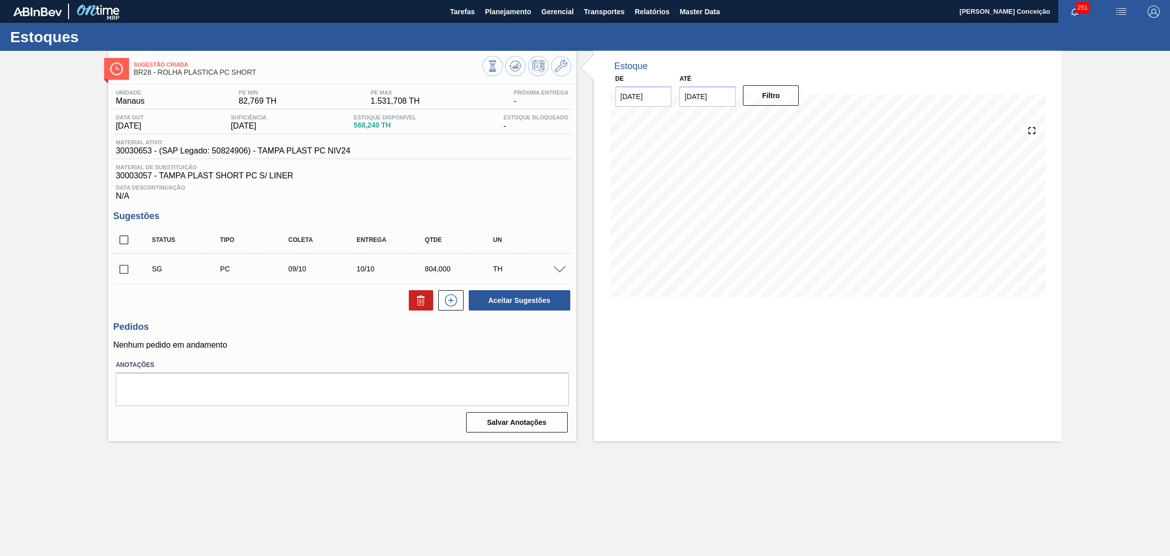
click at [562, 268] on span at bounding box center [559, 270] width 12 height 8
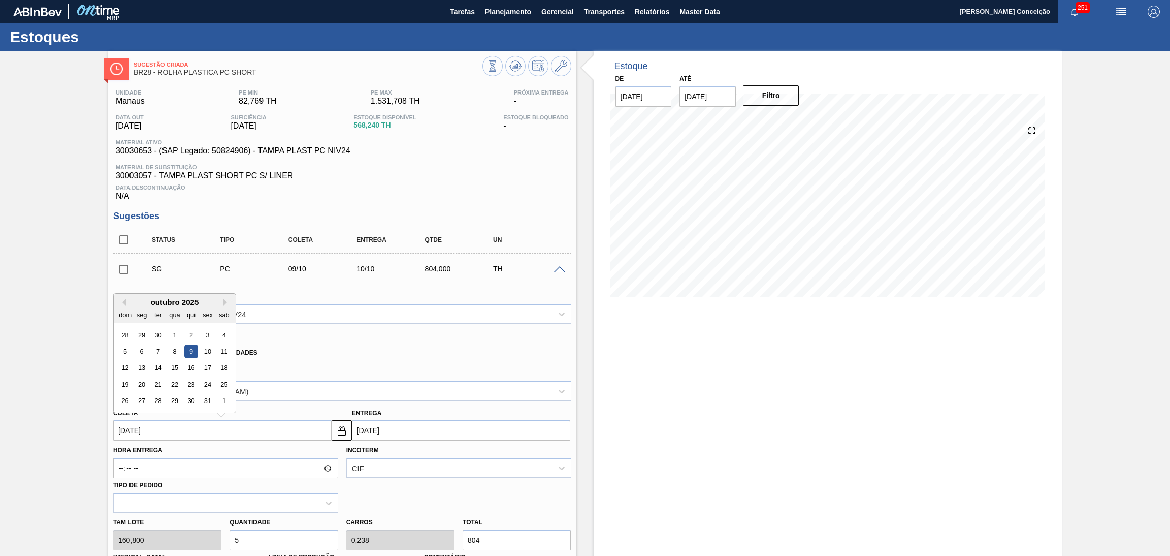
click at [167, 432] on input "[DATE]" at bounding box center [222, 430] width 218 height 20
drag, startPoint x: 167, startPoint y: 432, endPoint x: 110, endPoint y: 430, distance: 56.4
click at [110, 430] on div "Coleta [DATE] Previous Month Next Month [DATE] dom seg ter qua qui sex sab 28 2…" at bounding box center [220, 423] width 222 height 35
click at [126, 300] on div "outubro 2025" at bounding box center [175, 302] width 122 height 9
click at [359, 344] on div "Xadrez Transferência Unidades" at bounding box center [337, 351] width 449 height 20
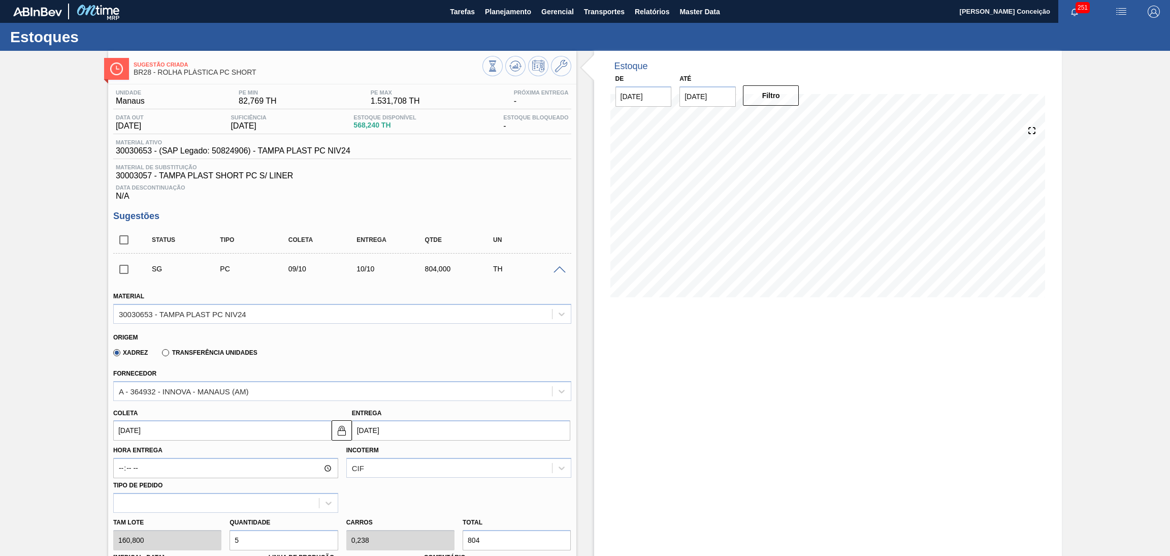
click at [161, 431] on input "[DATE]" at bounding box center [222, 430] width 218 height 20
click at [123, 308] on div "dom" at bounding box center [125, 315] width 14 height 14
click at [123, 304] on button "Previous Month" at bounding box center [122, 302] width 7 height 7
click at [144, 382] on div "22" at bounding box center [142, 384] width 14 height 14
type input "[DATE]"
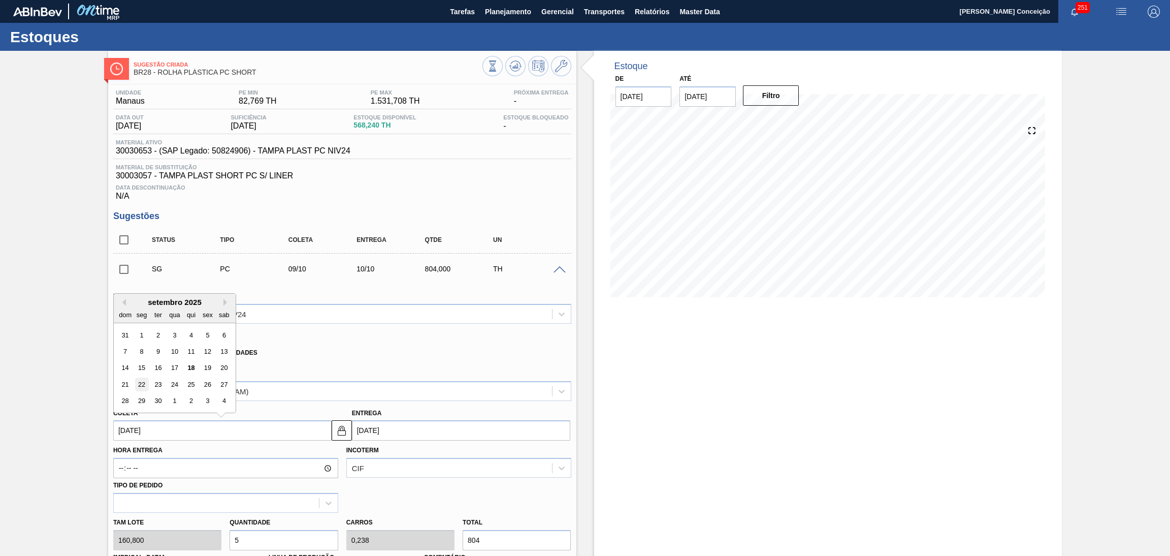
type input "[DATE]"
click at [207, 536] on div "Tam lote 160,800 Quantidade 5 Carros 0,238 Total 804 [MEDICAL_DATA] N/A Linha d…" at bounding box center [342, 548] width 466 height 73
type input "2"
type input "0,095"
type input "321,6"
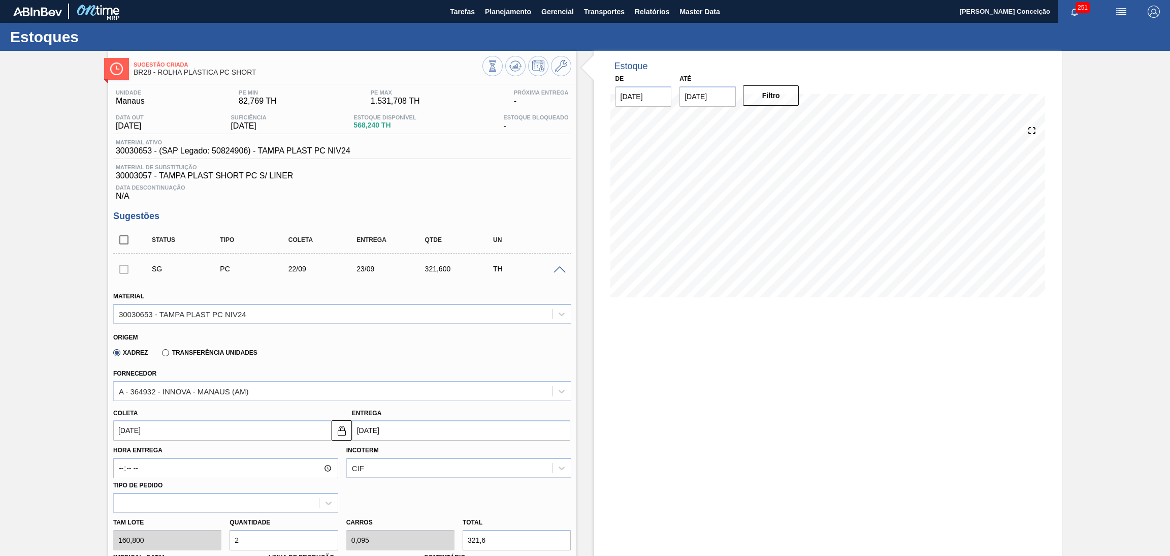
type input "2"
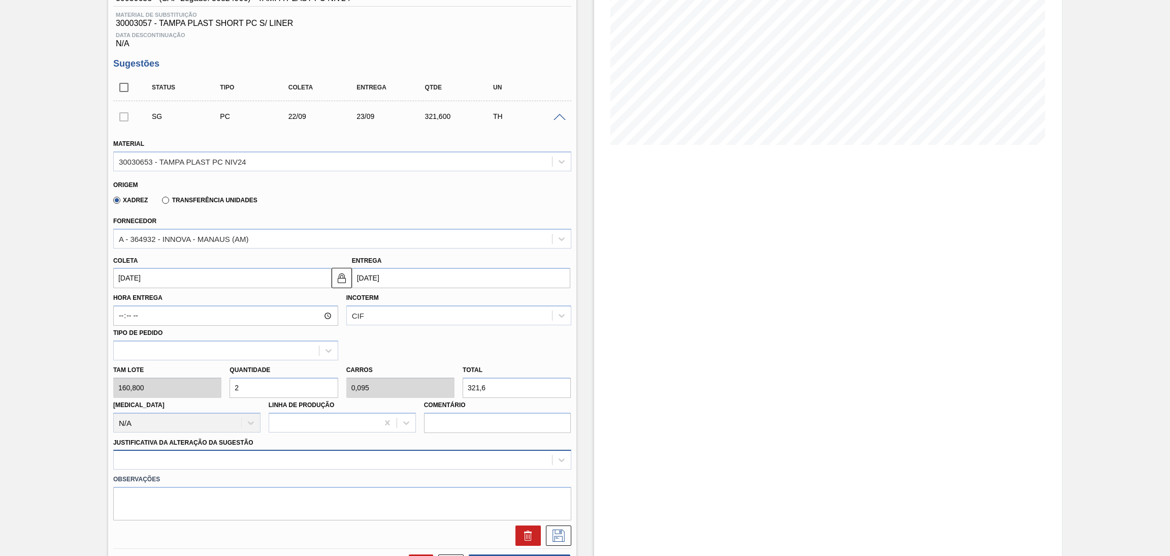
click at [271, 457] on div at bounding box center [342, 459] width 458 height 20
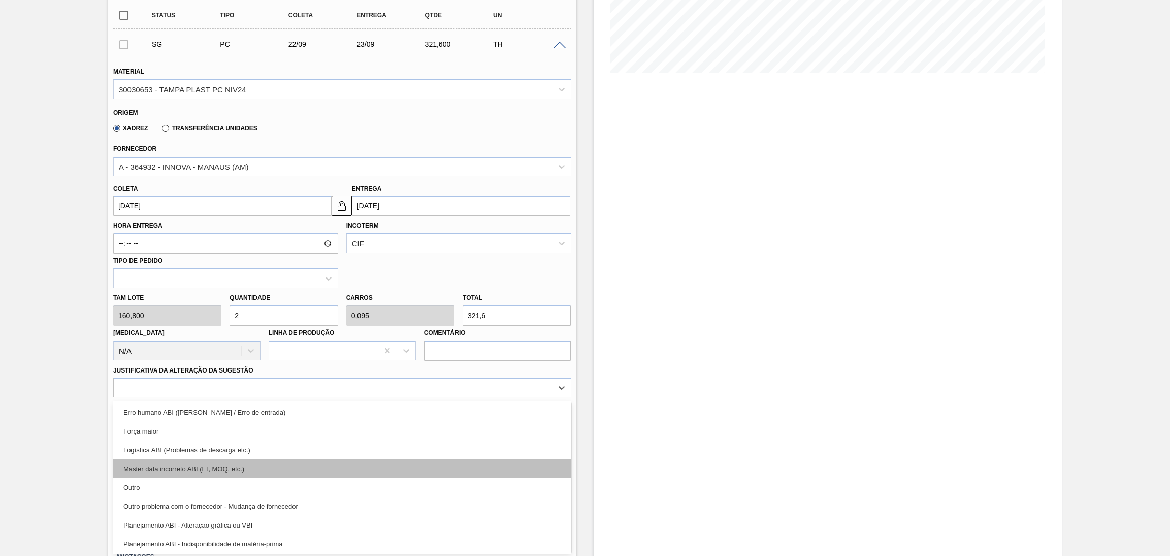
scroll to position [76, 0]
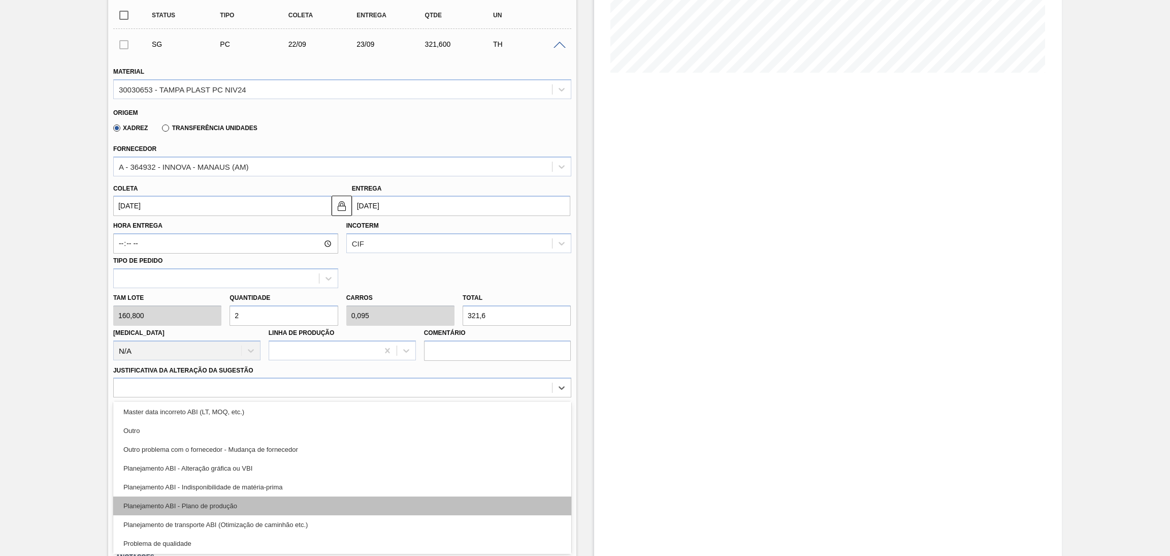
click at [230, 507] on div "Planejamento ABI - Plano de produção" at bounding box center [342, 505] width 458 height 19
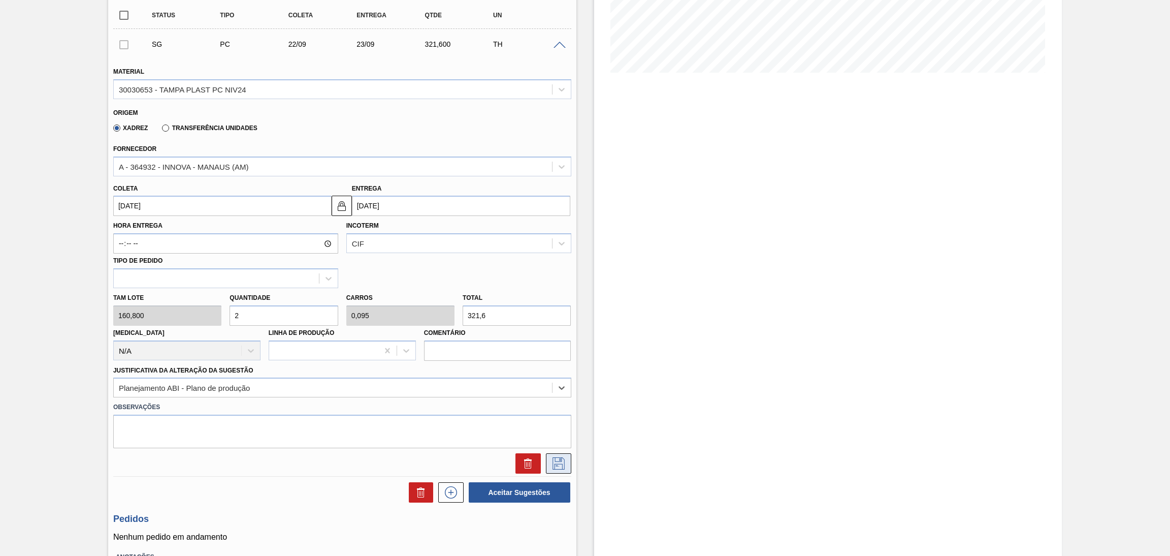
click at [553, 462] on icon at bounding box center [558, 463] width 12 height 12
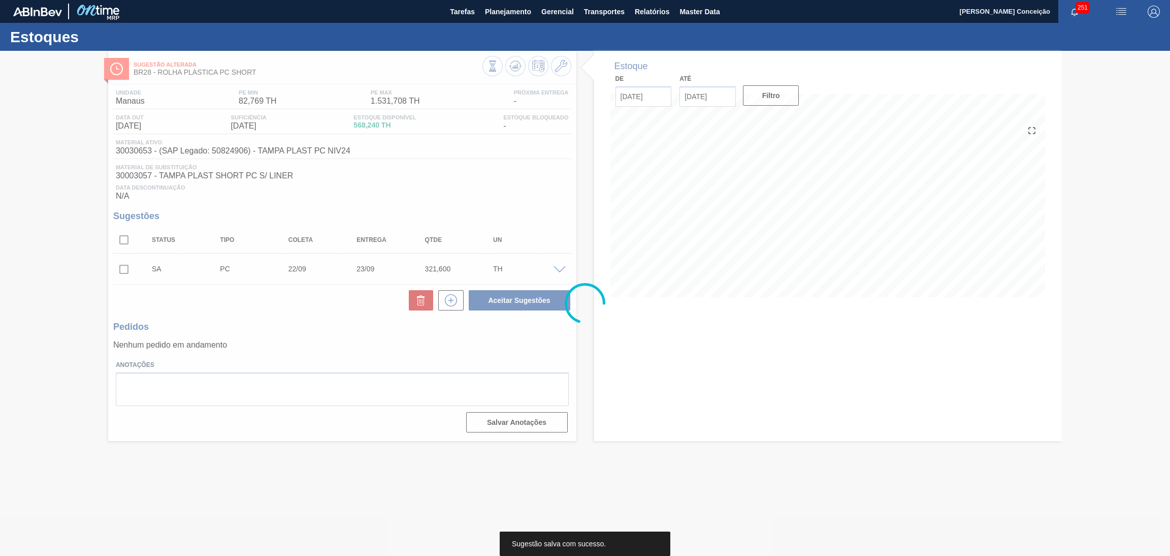
scroll to position [0, 0]
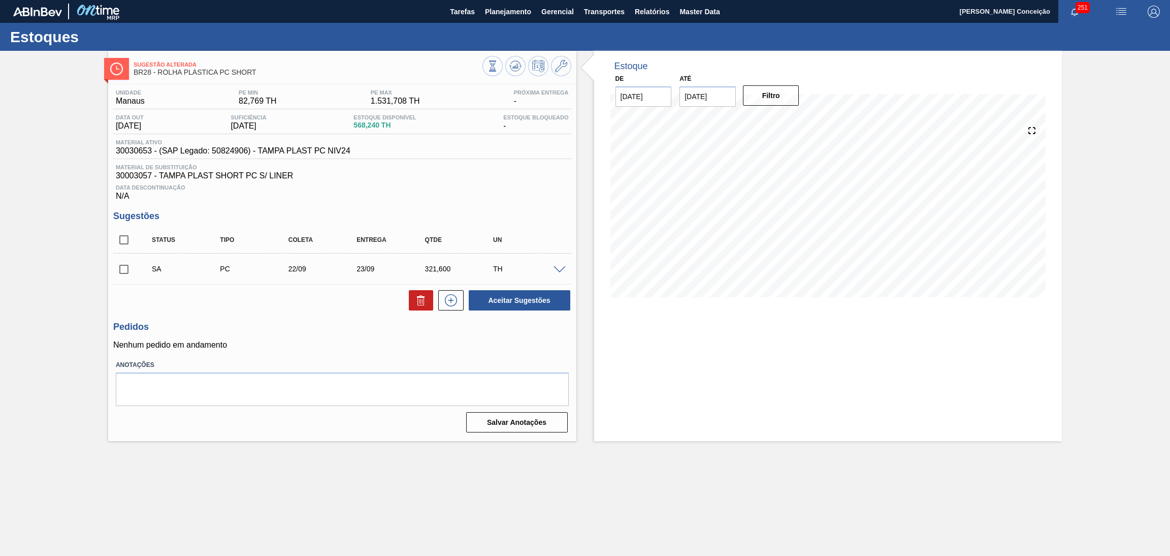
click at [120, 266] on input "checkbox" at bounding box center [123, 268] width 21 height 21
click at [518, 305] on button "Aceitar Sugestões" at bounding box center [520, 300] width 102 height 20
checkbox input "false"
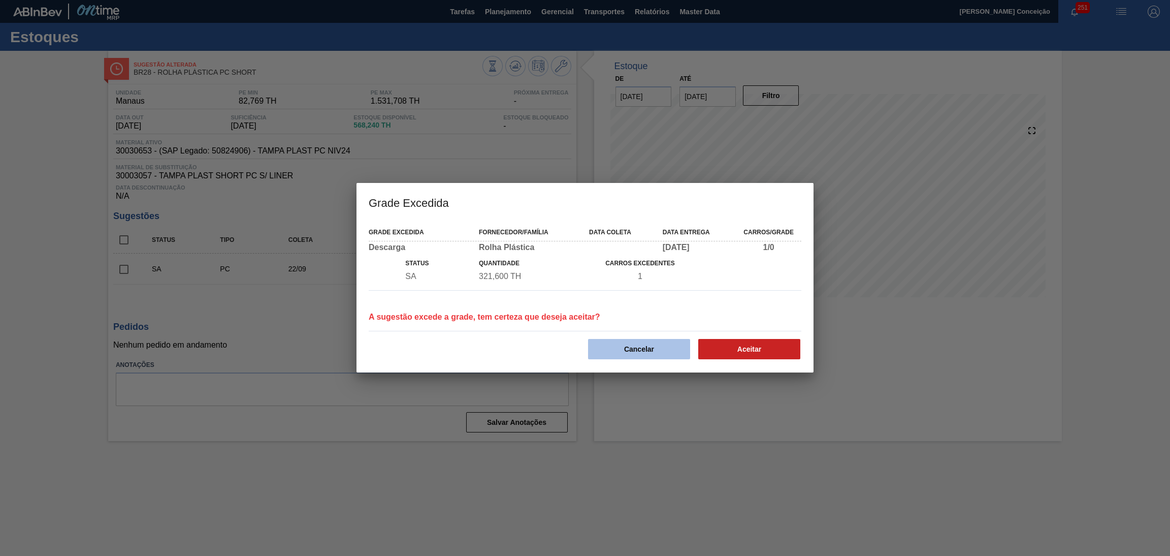
click at [660, 345] on button "Cancelar" at bounding box center [639, 349] width 102 height 20
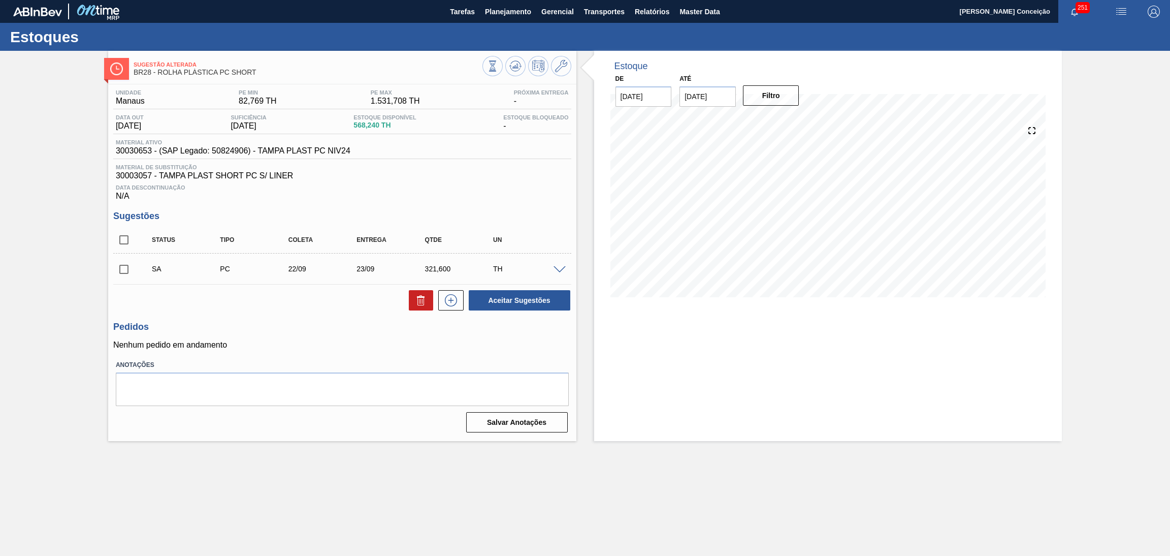
click at [561, 256] on div "SA PC 22/09 23/09 321,600 TH" at bounding box center [342, 268] width 458 height 25
click at [555, 273] on div "SA PC 22/09 23/09 321,600 TH" at bounding box center [342, 268] width 458 height 25
click at [560, 272] on span at bounding box center [559, 270] width 12 height 8
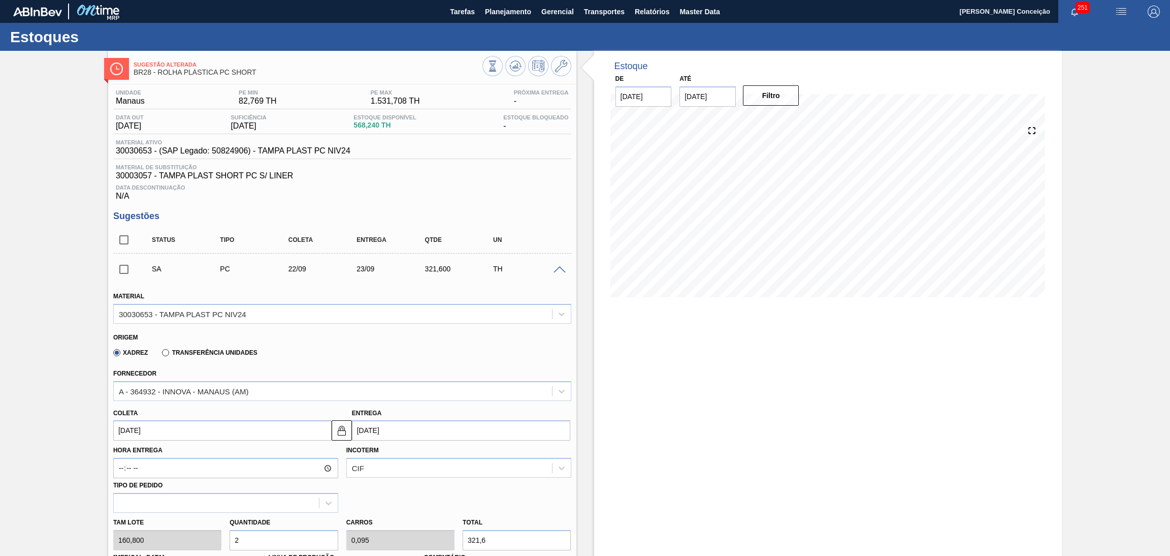
click at [145, 430] on input "[DATE]" at bounding box center [222, 430] width 218 height 20
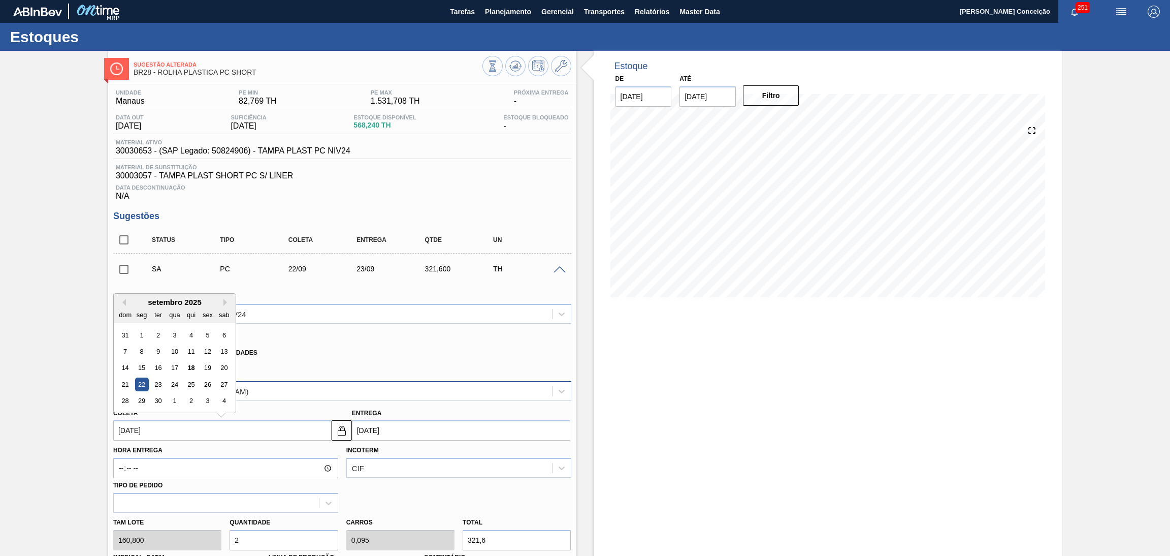
click at [157, 385] on div "23" at bounding box center [158, 384] width 14 height 14
type input "[DATE]"
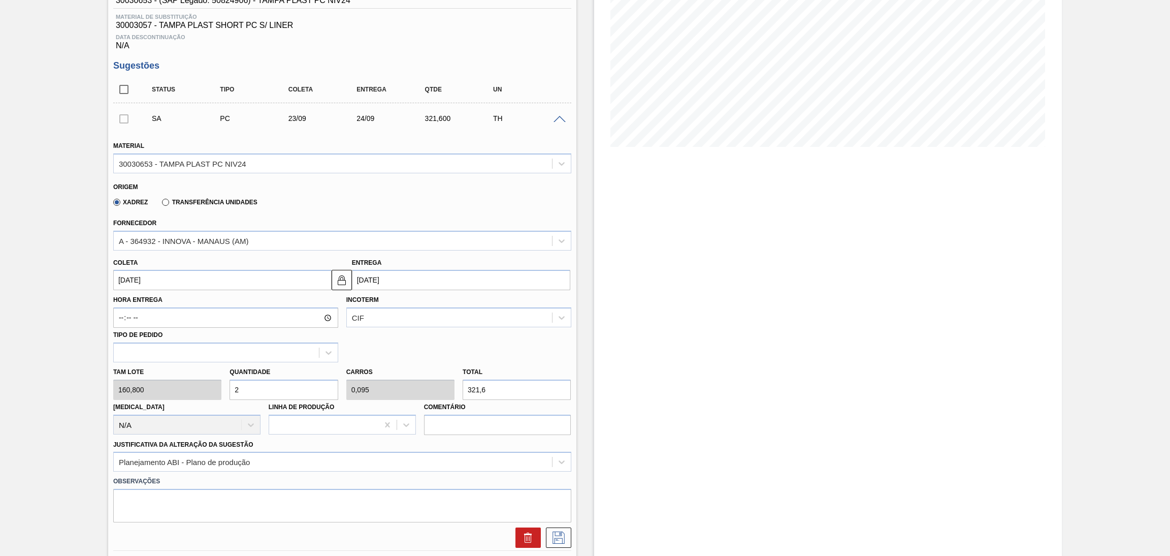
scroll to position [152, 0]
click at [559, 529] on icon at bounding box center [558, 535] width 12 height 12
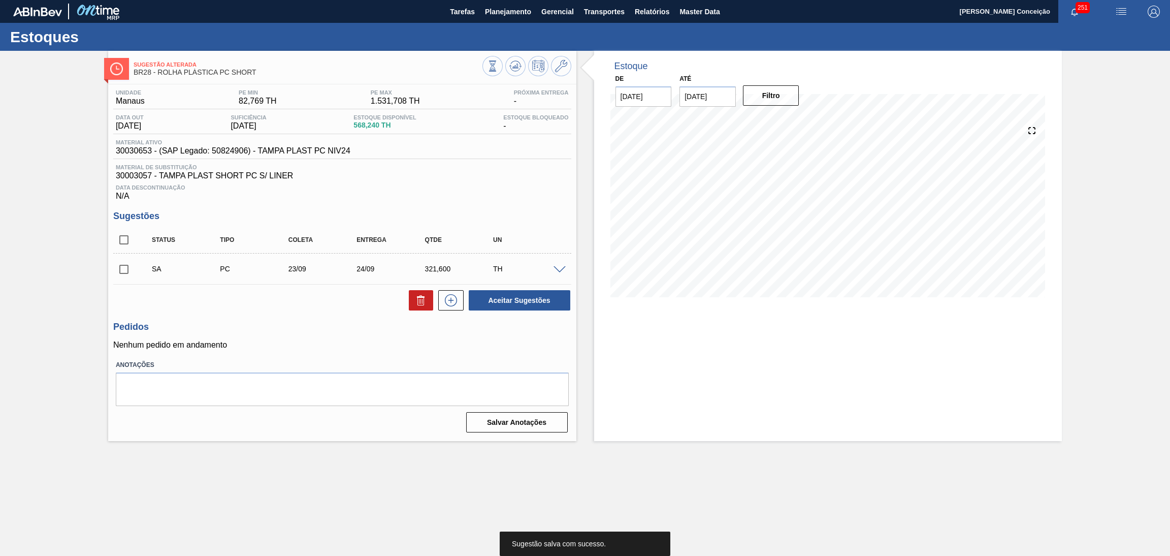
scroll to position [0, 0]
click at [121, 272] on input "checkbox" at bounding box center [123, 268] width 21 height 21
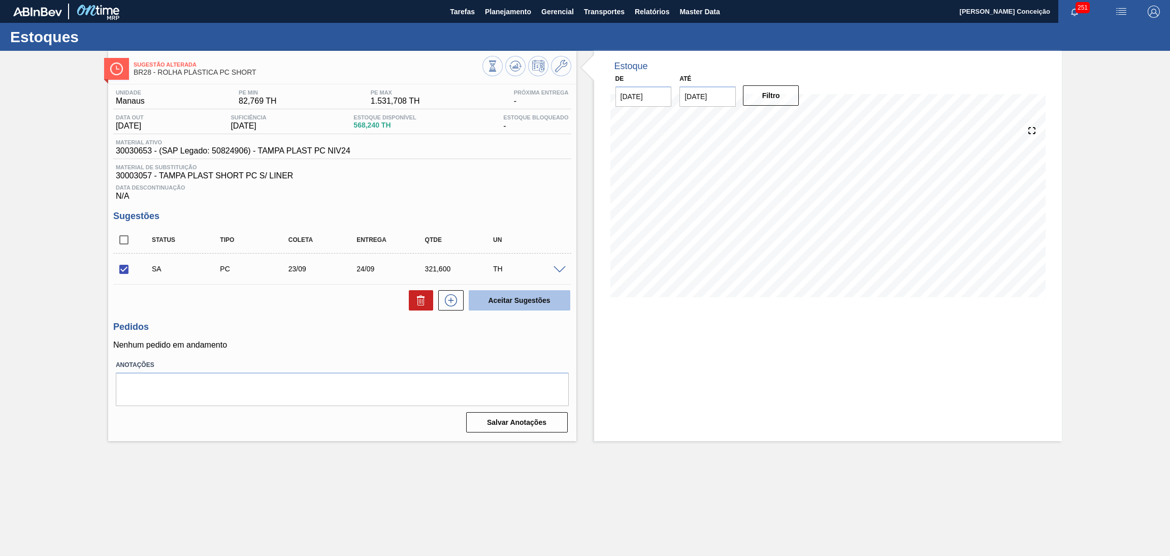
click at [520, 294] on button "Aceitar Sugestões" at bounding box center [520, 300] width 102 height 20
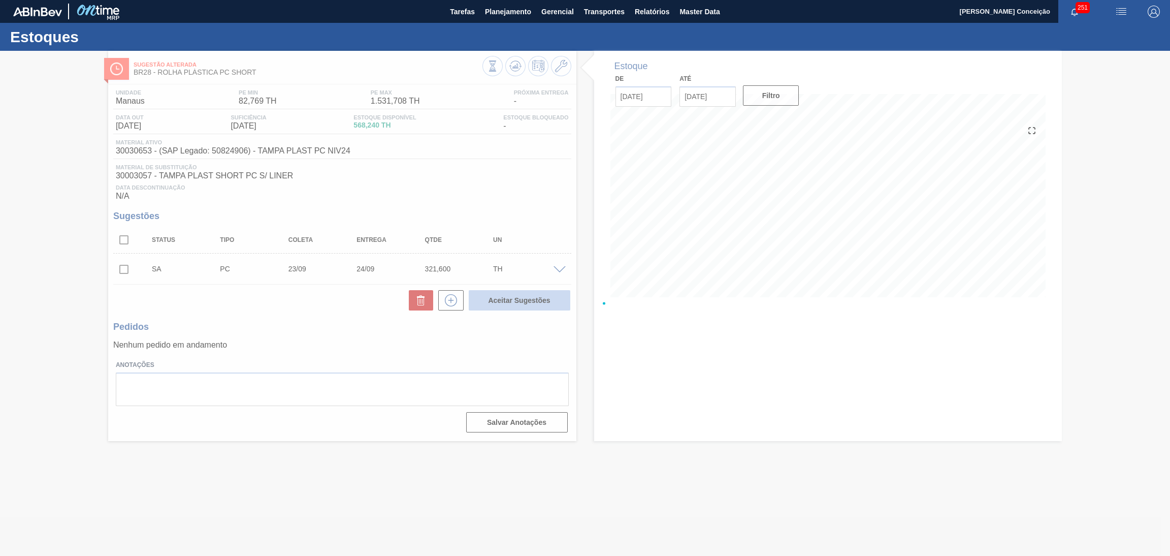
checkbox input "false"
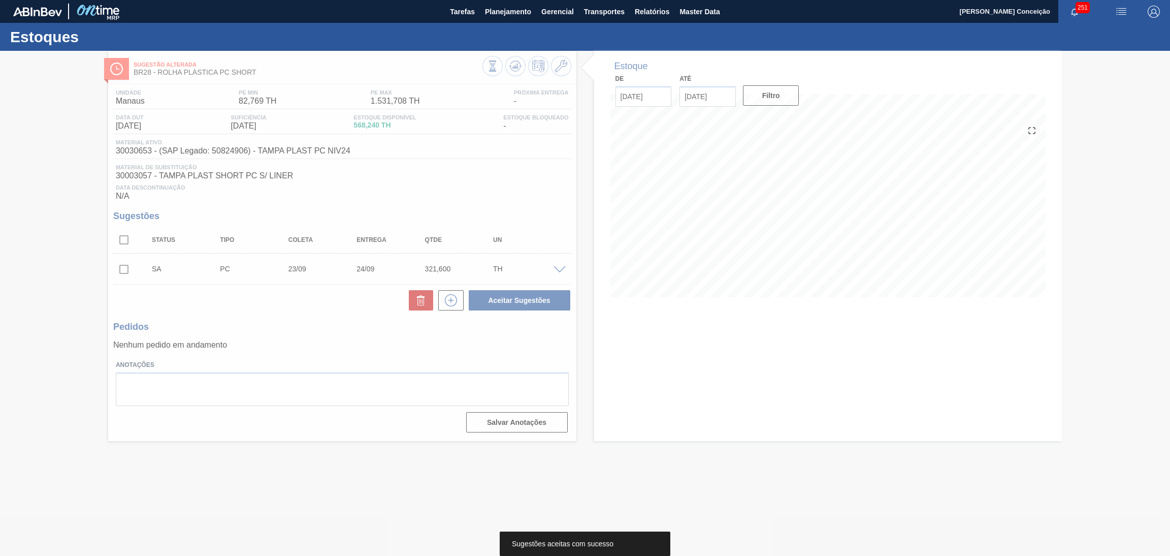
click at [297, 343] on div at bounding box center [585, 303] width 1170 height 505
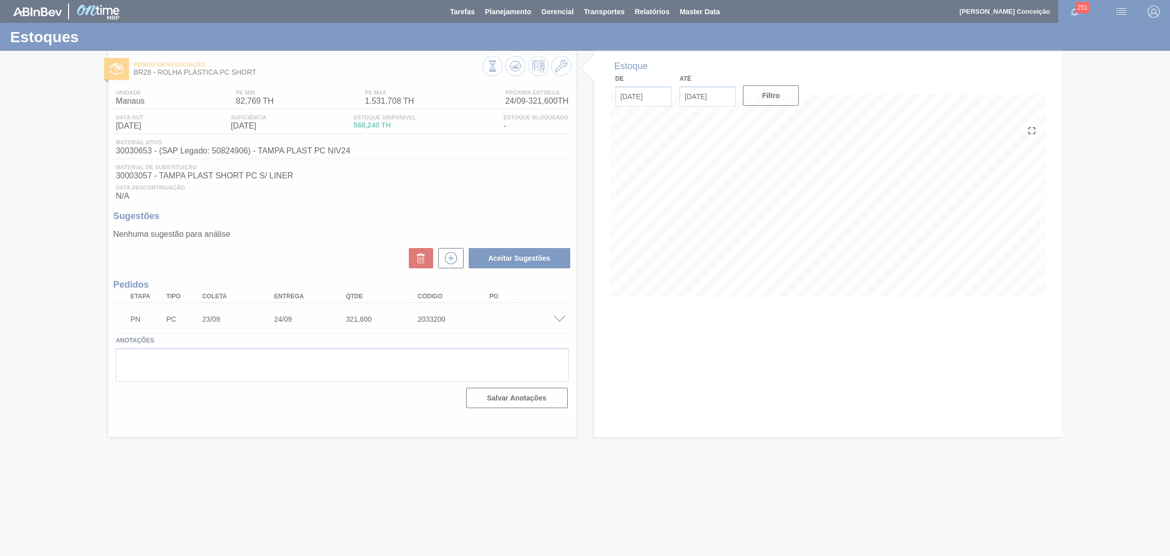
click at [298, 255] on div at bounding box center [585, 278] width 1170 height 556
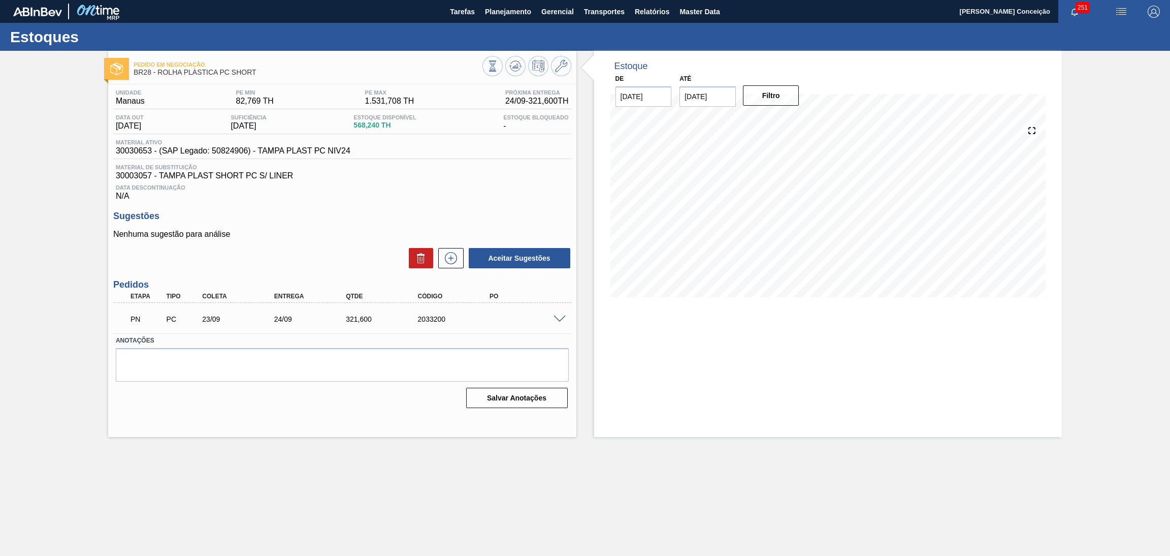
click at [422, 180] on span "30003057 - TAMPA PLAST SHORT PC S/ LINER" at bounding box center [342, 175] width 453 height 9
click at [522, 73] on button at bounding box center [515, 66] width 20 height 20
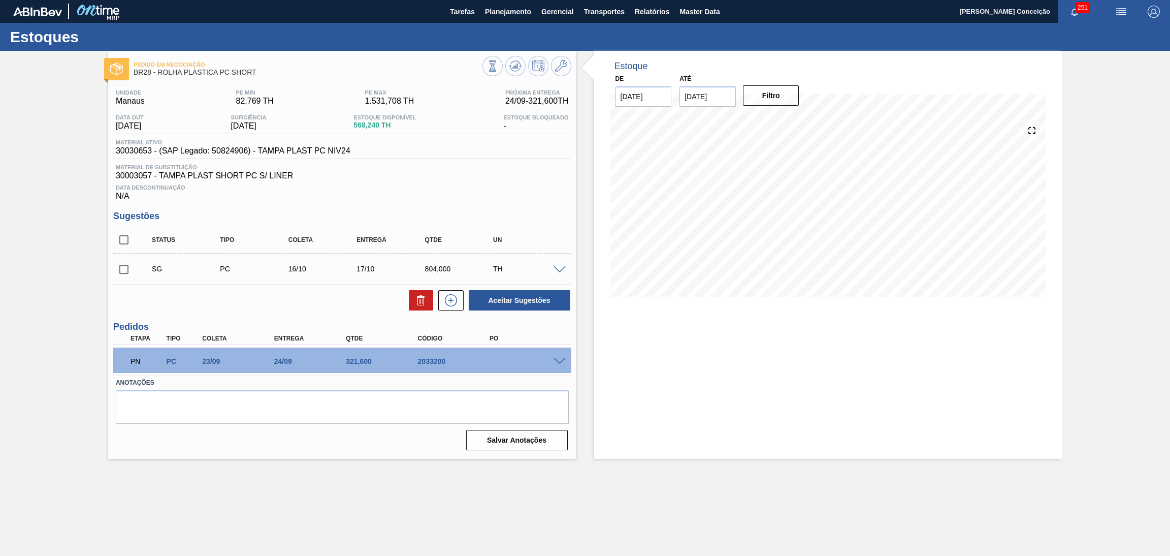
click at [562, 269] on span at bounding box center [559, 270] width 12 height 8
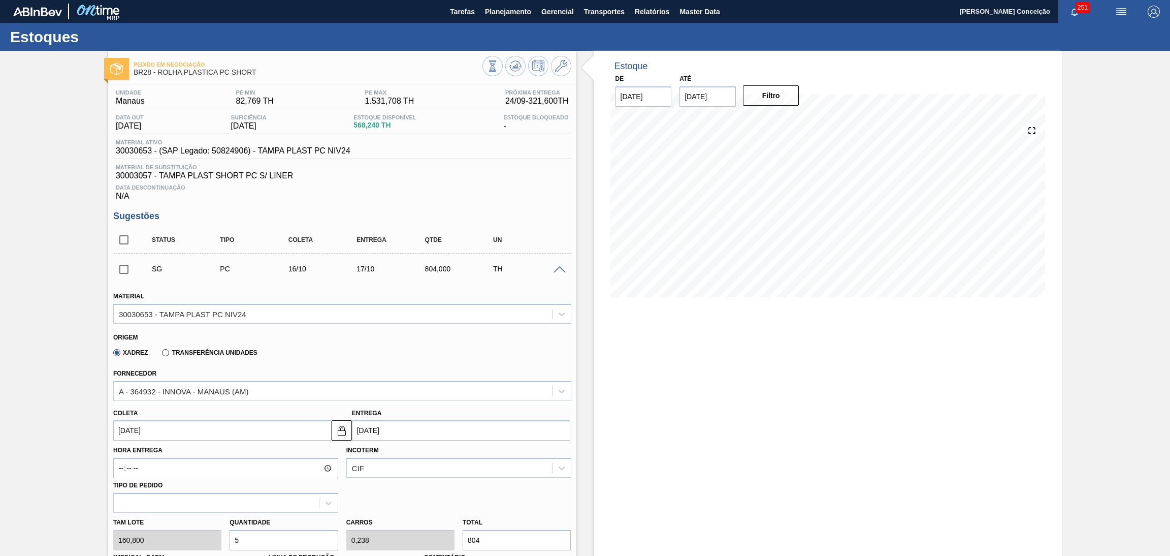
click at [562, 269] on span at bounding box center [559, 270] width 12 height 8
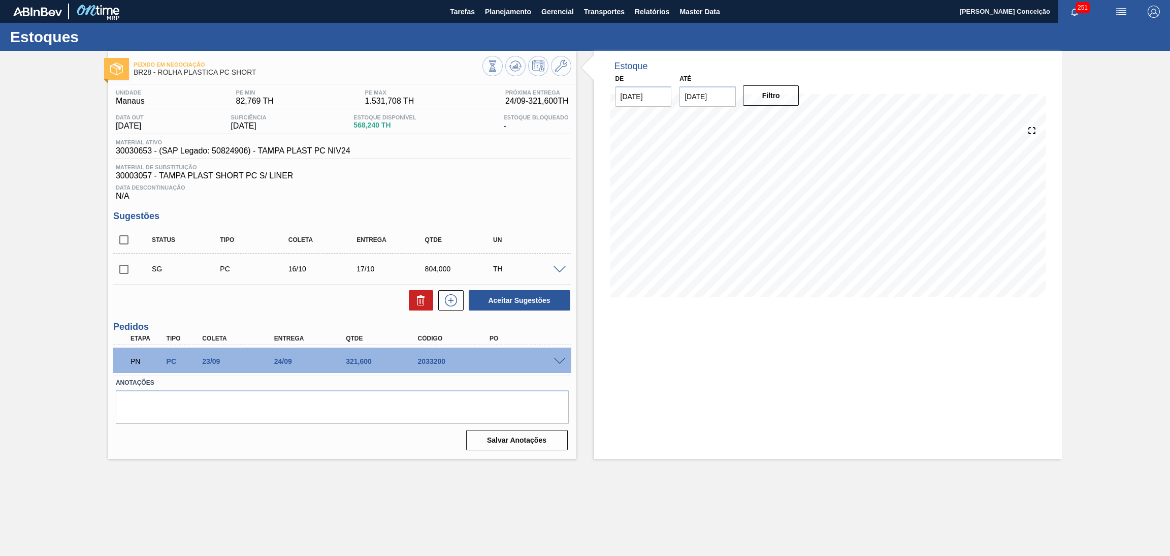
click at [111, 272] on div "Unidade Manaus PE MIN 82,769 TH PE MAX 1.531,708 TH Próxima Entrega 24/09 - 321…" at bounding box center [342, 268] width 468 height 369
click at [126, 272] on input "checkbox" at bounding box center [123, 268] width 21 height 21
click at [511, 299] on button "Aceitar Sugestões" at bounding box center [520, 300] width 102 height 20
checkbox input "false"
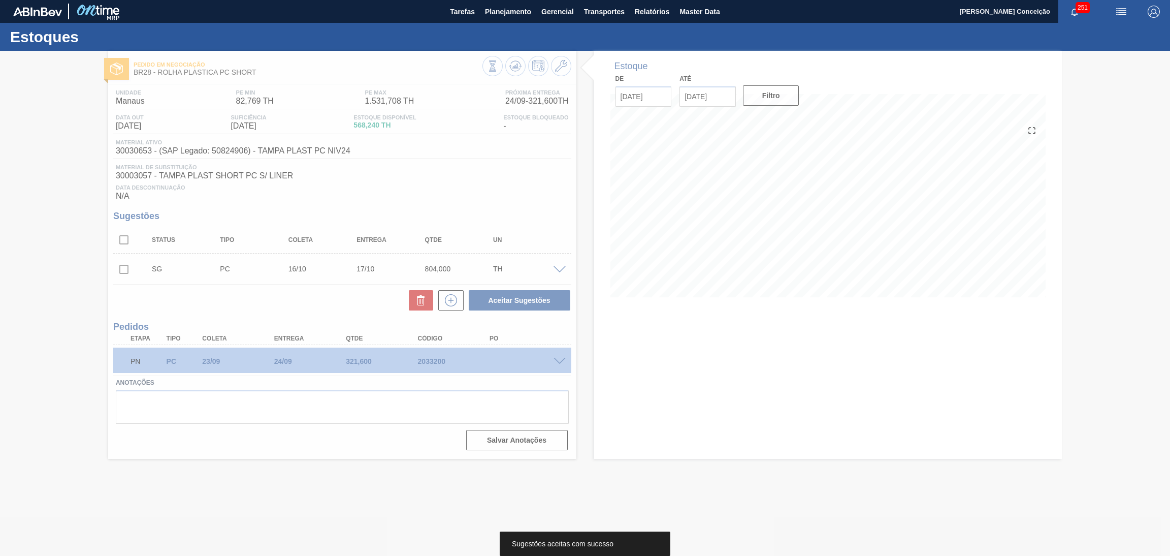
click at [508, 66] on div at bounding box center [585, 303] width 1170 height 505
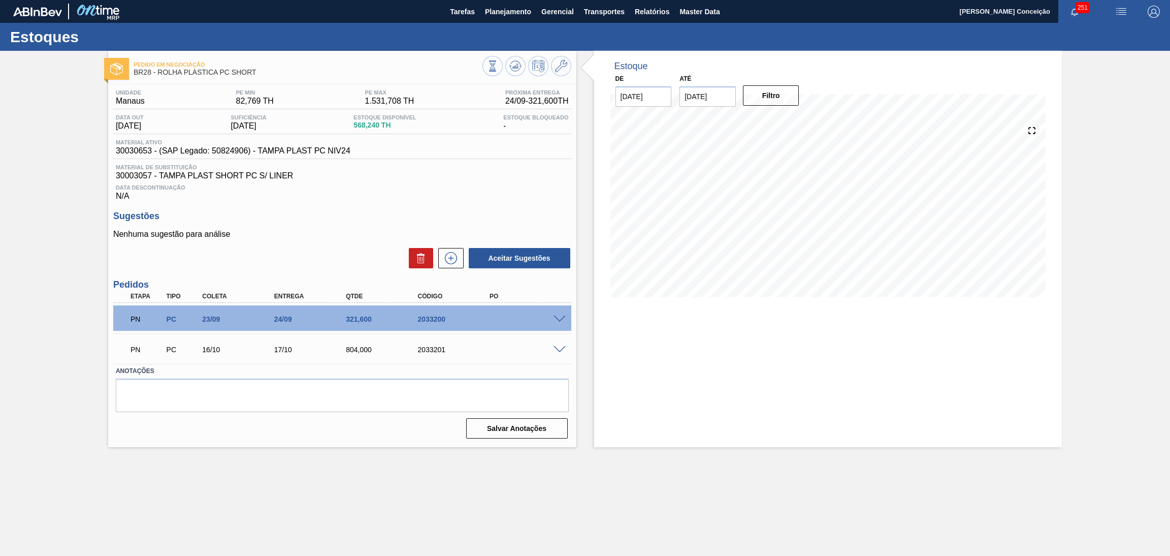
click at [511, 67] on icon at bounding box center [515, 66] width 12 height 12
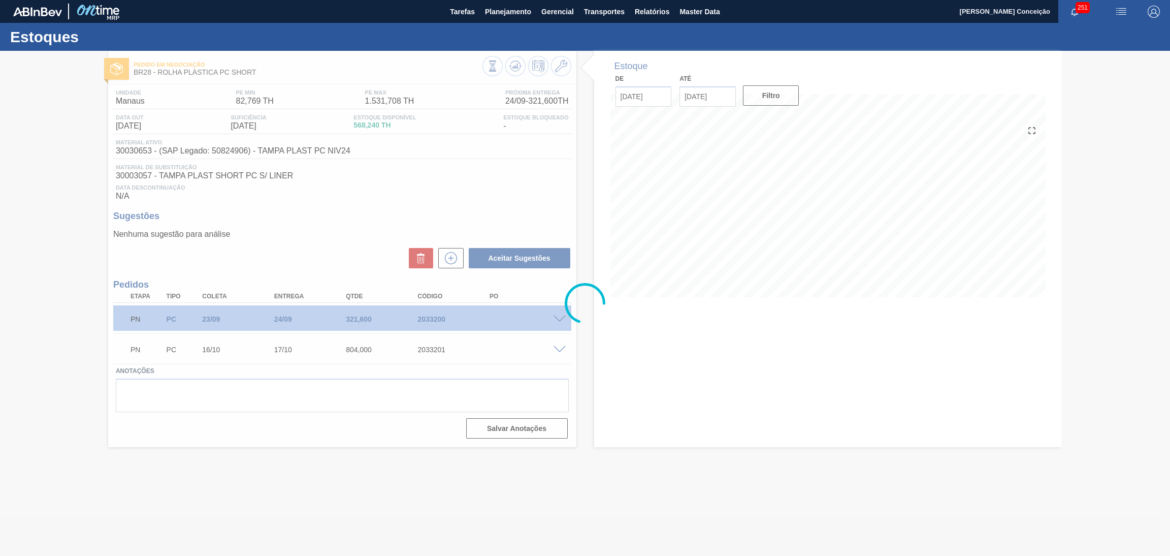
click at [732, 375] on div at bounding box center [585, 303] width 1170 height 505
click at [313, 496] on div at bounding box center [585, 303] width 1170 height 505
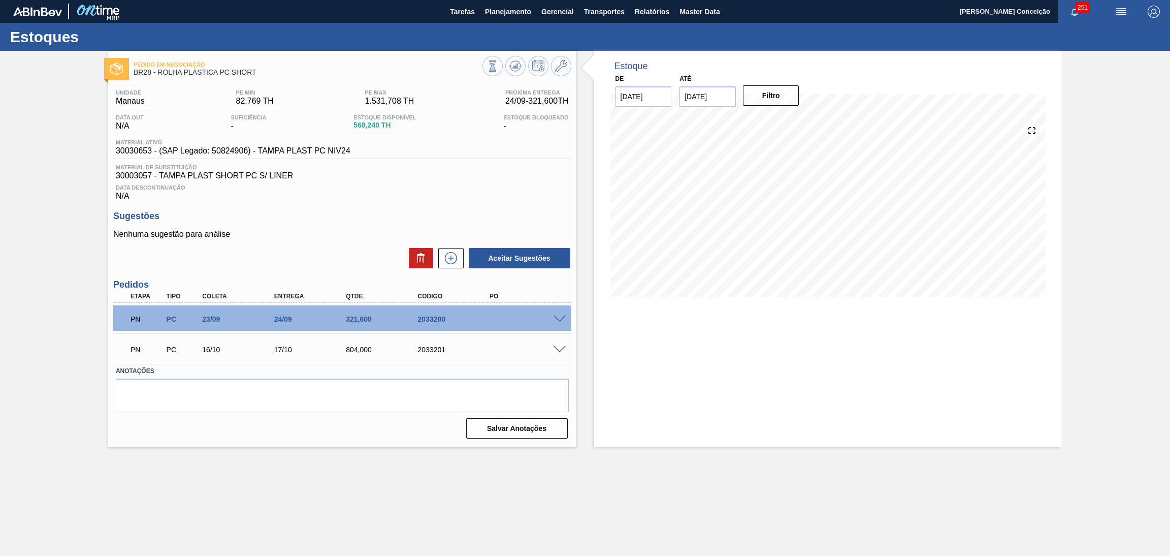
click at [648, 371] on div "Estoque De [DATE] Até [DATE] Filtro 07/11 Projeção de Estoque 618.844 [DOMAIN_N…" at bounding box center [828, 249] width 468 height 396
click at [457, 198] on div "Data Descontinuação N/A" at bounding box center [342, 190] width 458 height 20
click at [321, 230] on p "Nenhuma sugestão para análise" at bounding box center [342, 234] width 458 height 9
click at [465, 213] on h3 "Sugestões" at bounding box center [342, 216] width 458 height 11
click at [406, 229] on div "Sugestões Nenhuma sugestão para análise Aceitar Sugestões" at bounding box center [342, 240] width 458 height 58
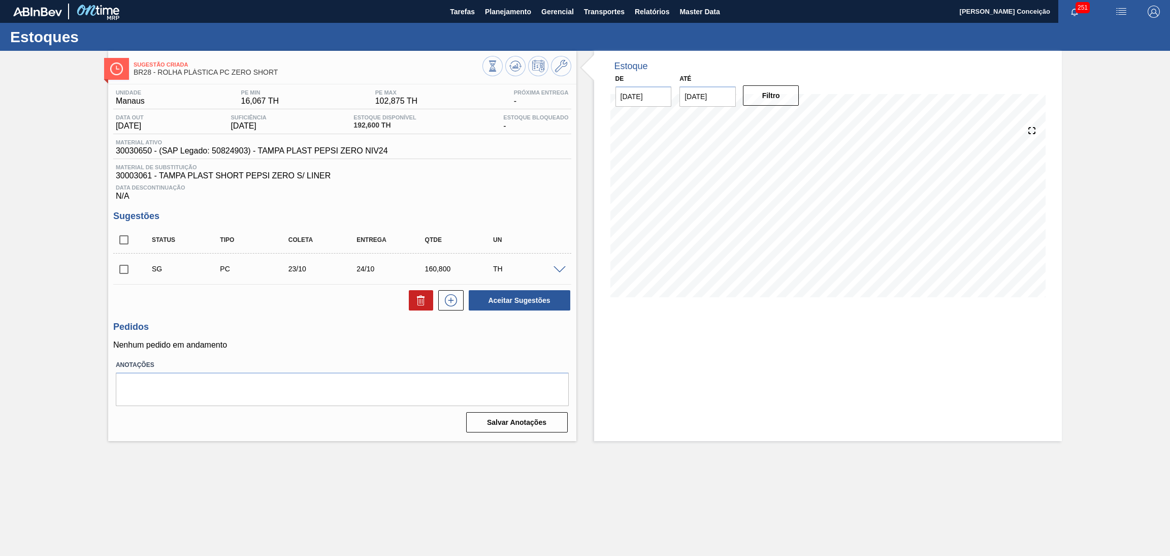
click at [560, 268] on span at bounding box center [559, 270] width 12 height 8
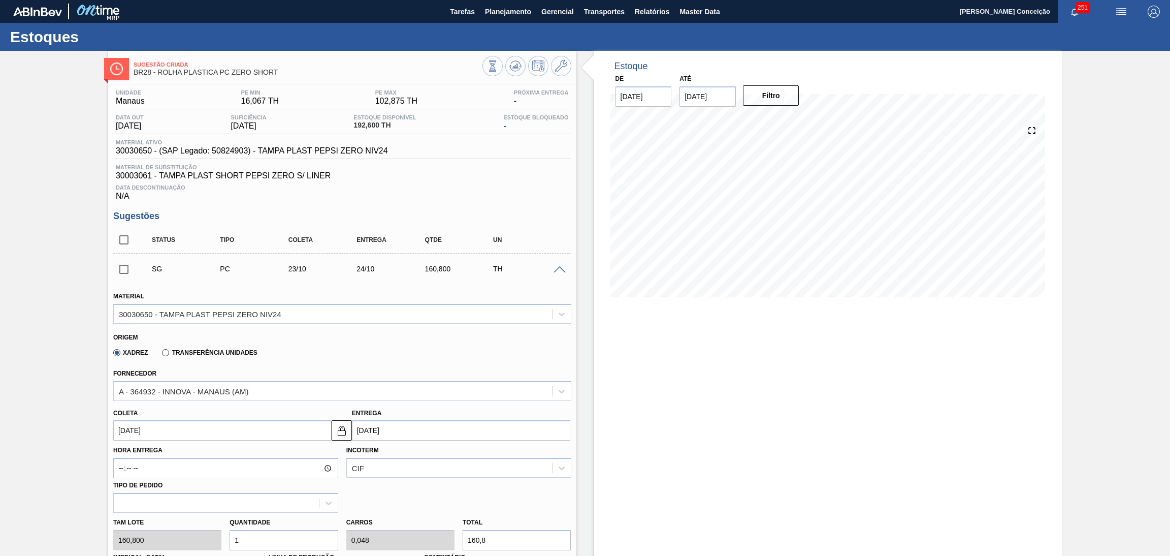
drag, startPoint x: 243, startPoint y: 539, endPoint x: 159, endPoint y: 525, distance: 85.5
click at [165, 525] on div "Tam lote 160,800 Quantidade 1 Carros 0,048 Total 160,8 [MEDICAL_DATA] N/A Linha…" at bounding box center [342, 548] width 466 height 73
click at [432, 501] on div "Hora Entrega Incoterm CIF Tipo de pedido" at bounding box center [342, 476] width 466 height 72
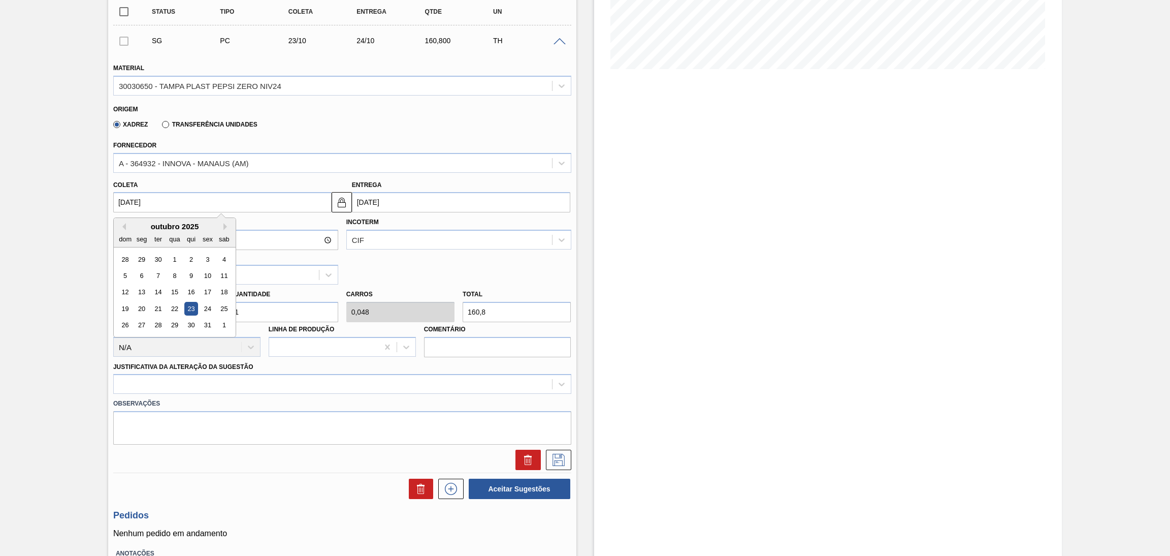
click at [144, 204] on input "[DATE]" at bounding box center [222, 202] width 218 height 20
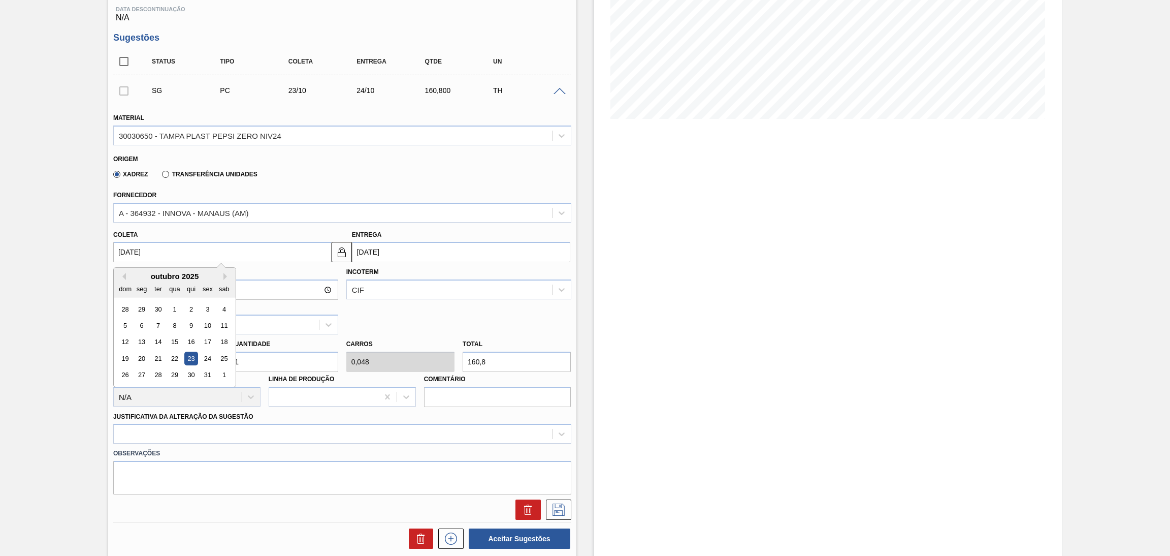
scroll to position [152, 0]
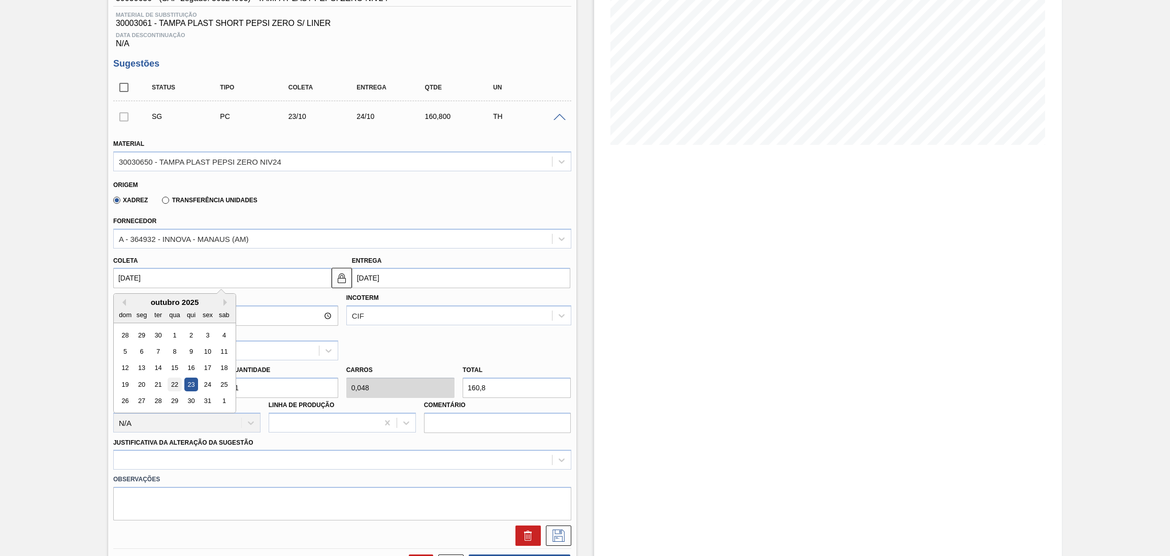
click at [168, 385] on div "22" at bounding box center [175, 384] width 14 height 14
type input "[DATE]"
click at [150, 277] on input "[DATE]" at bounding box center [222, 278] width 218 height 20
click at [124, 301] on button "Previous Month" at bounding box center [122, 302] width 7 height 7
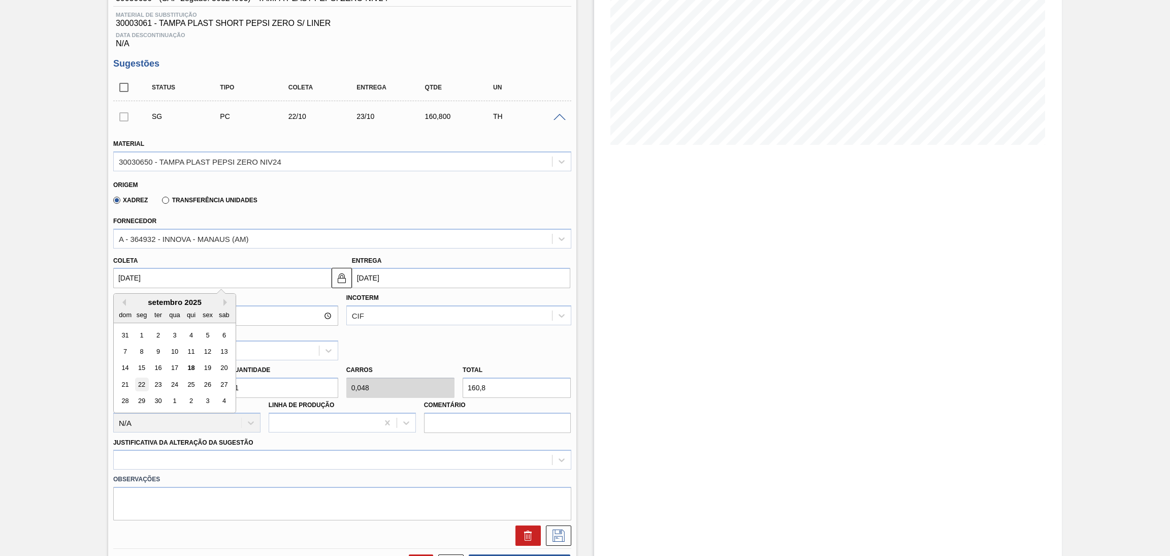
click at [139, 382] on div "22" at bounding box center [142, 384] width 14 height 14
type input "[DATE]"
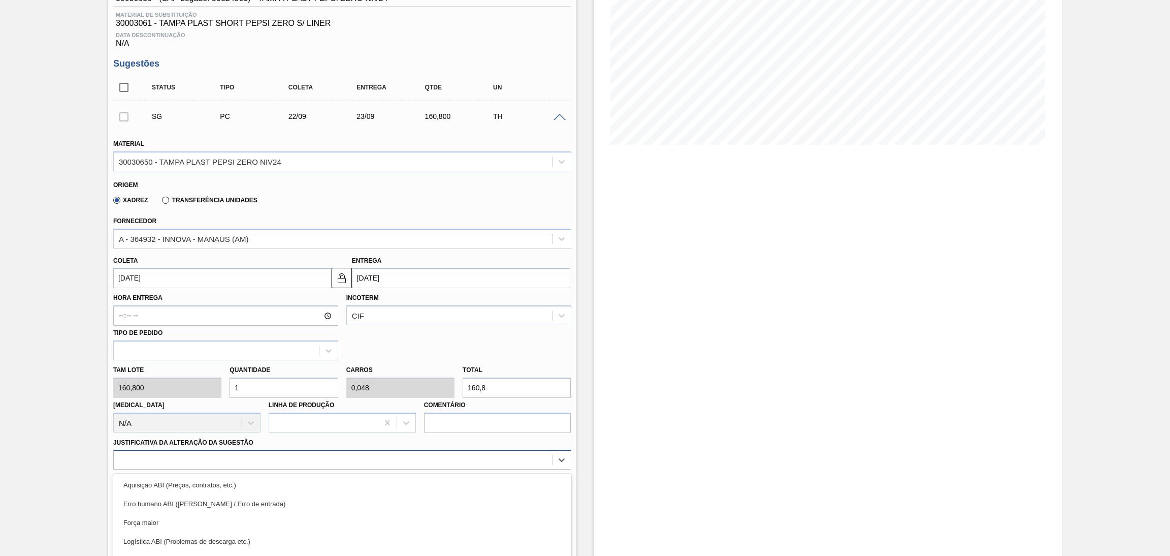
click at [202, 459] on div "option Logística ABI (Problemas de descarga etc.) focused, 4 of 18. 18 results …" at bounding box center [342, 459] width 458 height 20
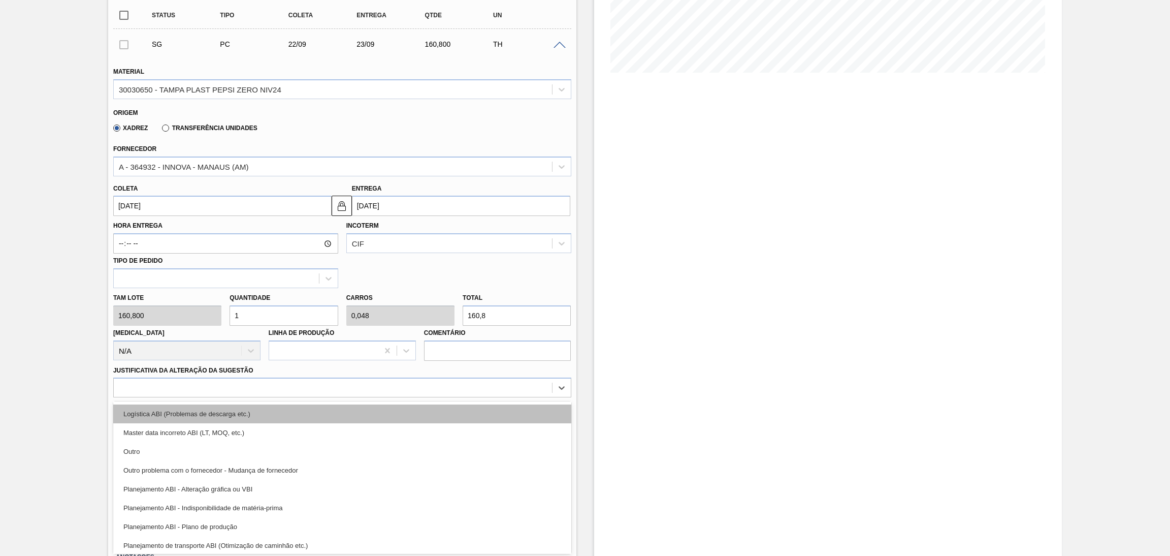
scroll to position [76, 0]
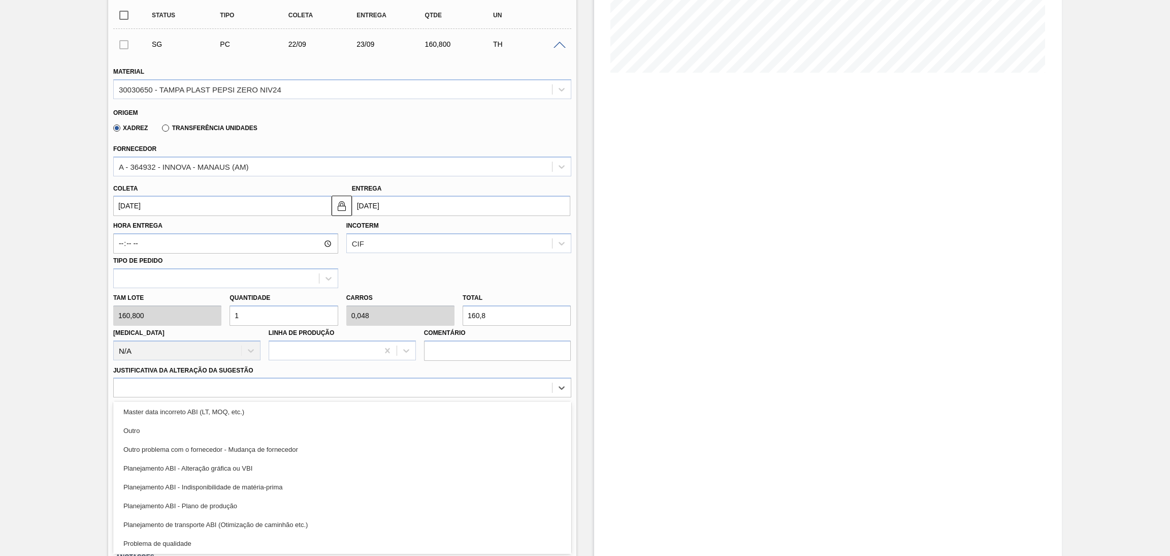
click at [218, 504] on div "Planejamento ABI - Plano de produção" at bounding box center [342, 505] width 458 height 19
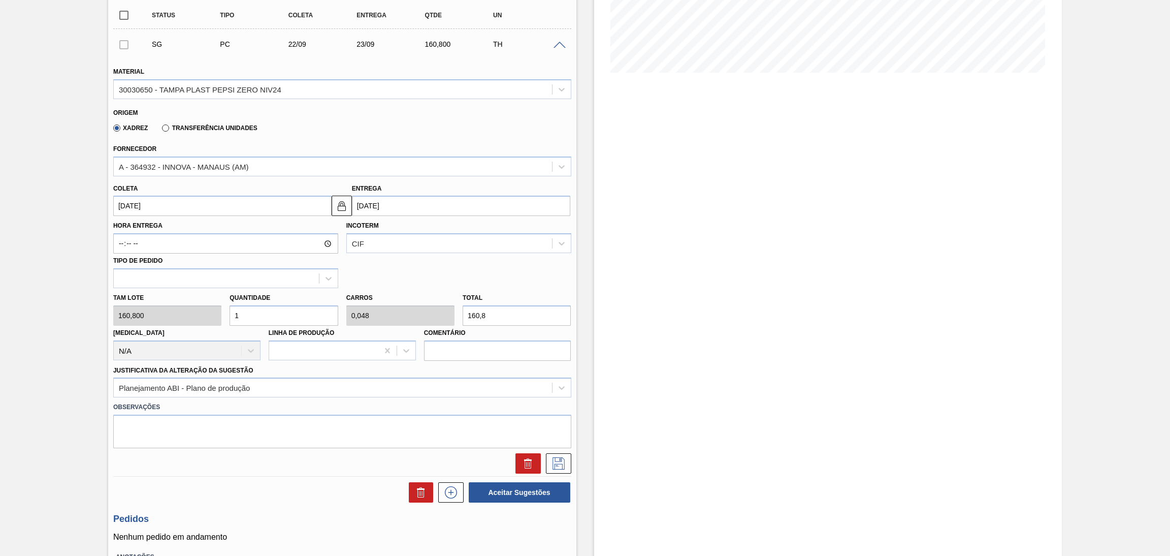
click at [470, 255] on div "Hora Entrega Incoterm CIF Tipo de pedido" at bounding box center [342, 252] width 466 height 72
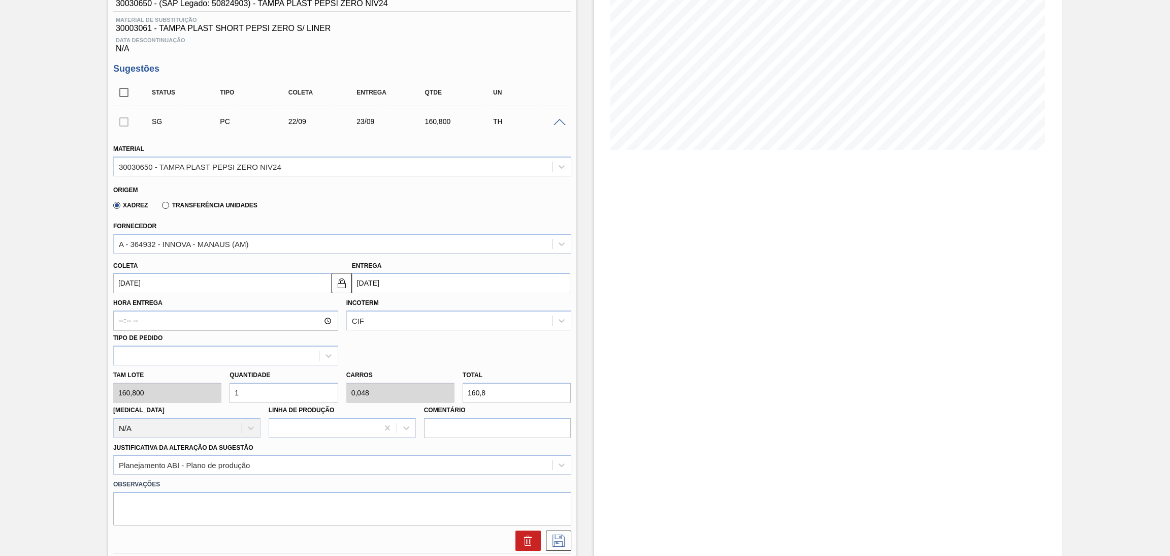
scroll to position [72, 0]
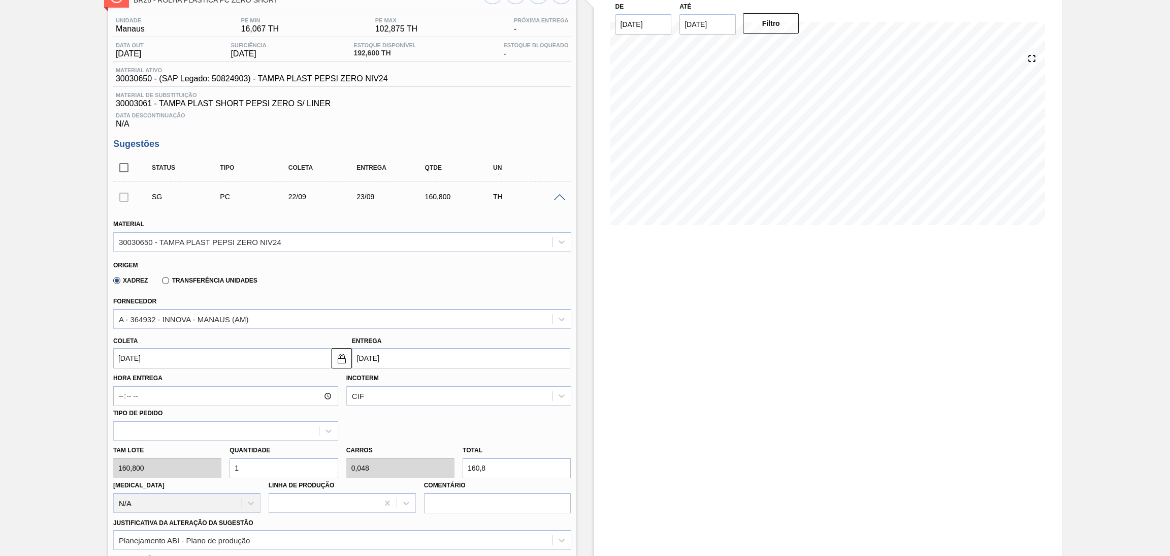
click at [176, 360] on input "[DATE]" at bounding box center [222, 358] width 218 height 20
click at [158, 463] on div "23" at bounding box center [158, 465] width 14 height 14
type input "[DATE]"
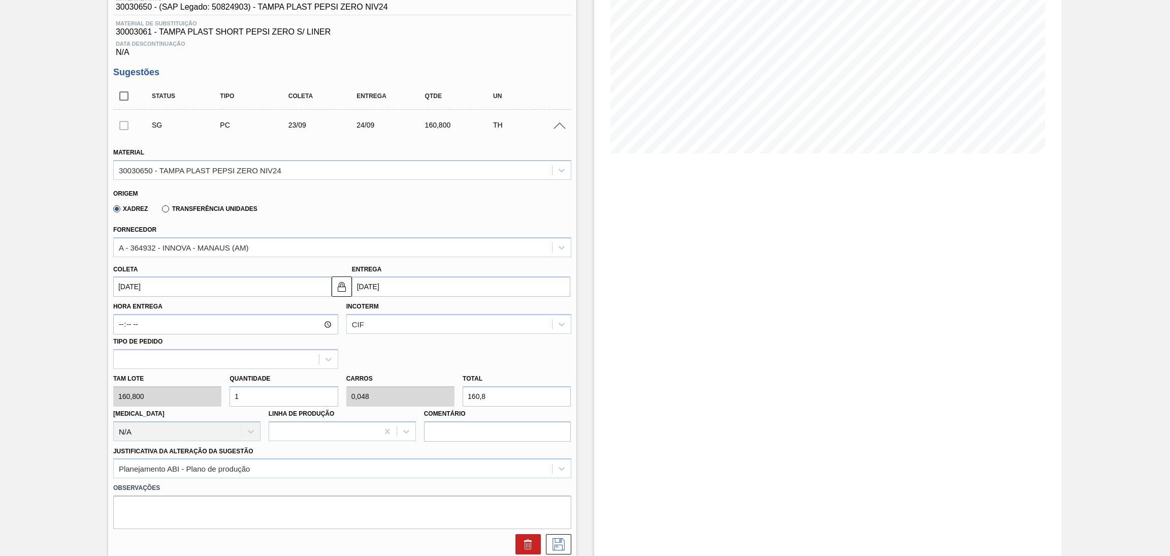
scroll to position [224, 0]
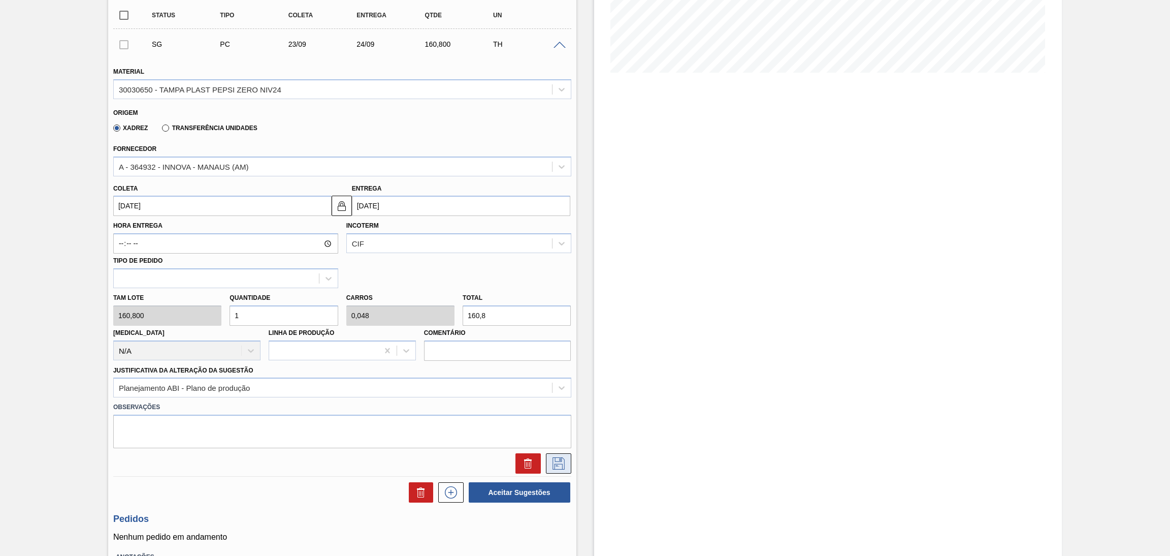
click at [560, 464] on icon at bounding box center [558, 463] width 16 height 12
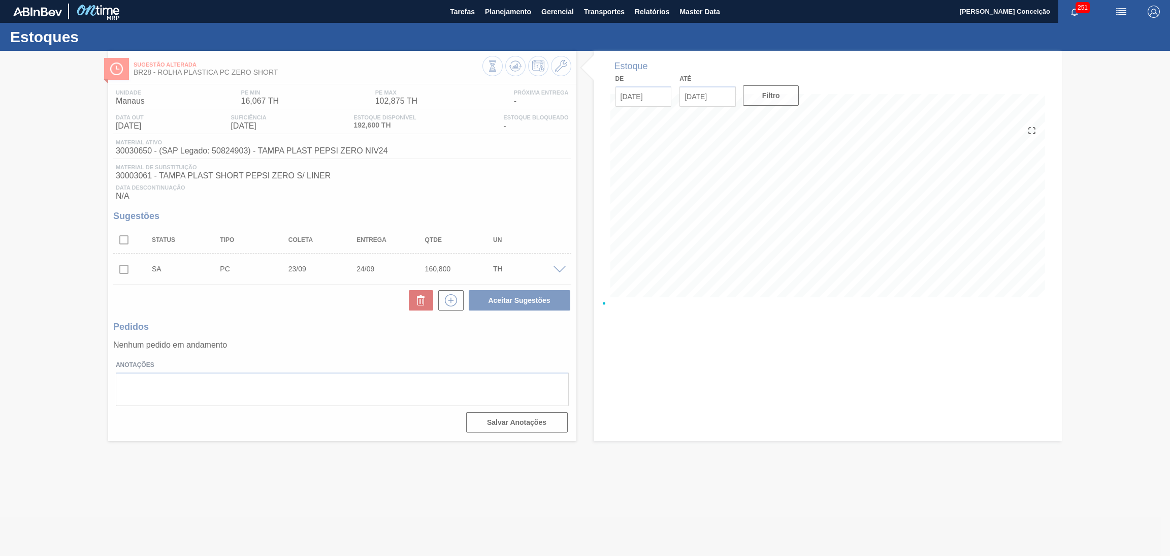
scroll to position [0, 0]
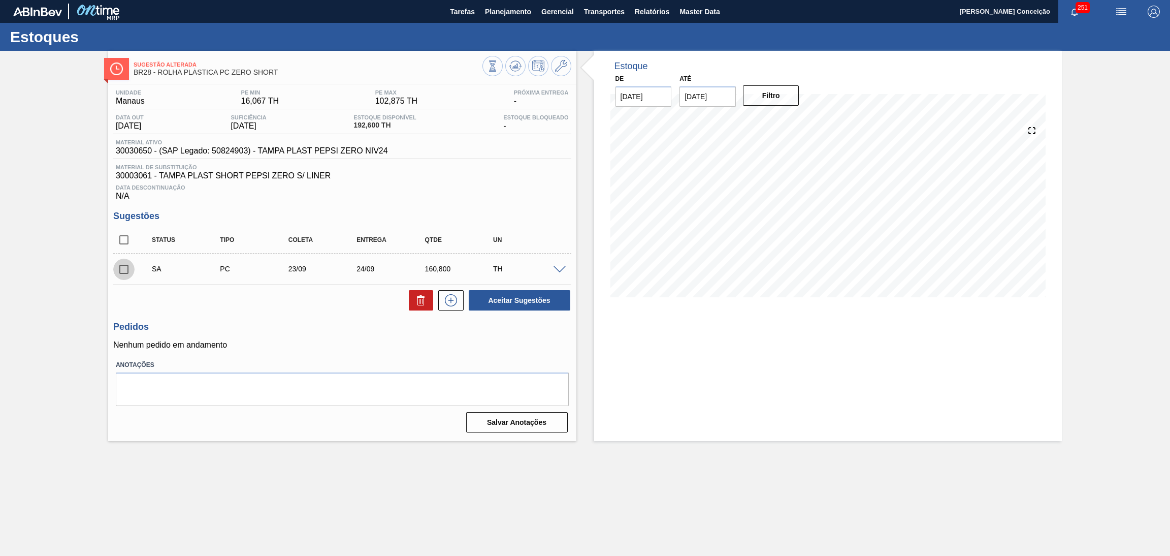
click at [128, 270] on input "checkbox" at bounding box center [123, 268] width 21 height 21
click at [532, 303] on button "Aceitar Sugestões" at bounding box center [520, 300] width 102 height 20
checkbox input "false"
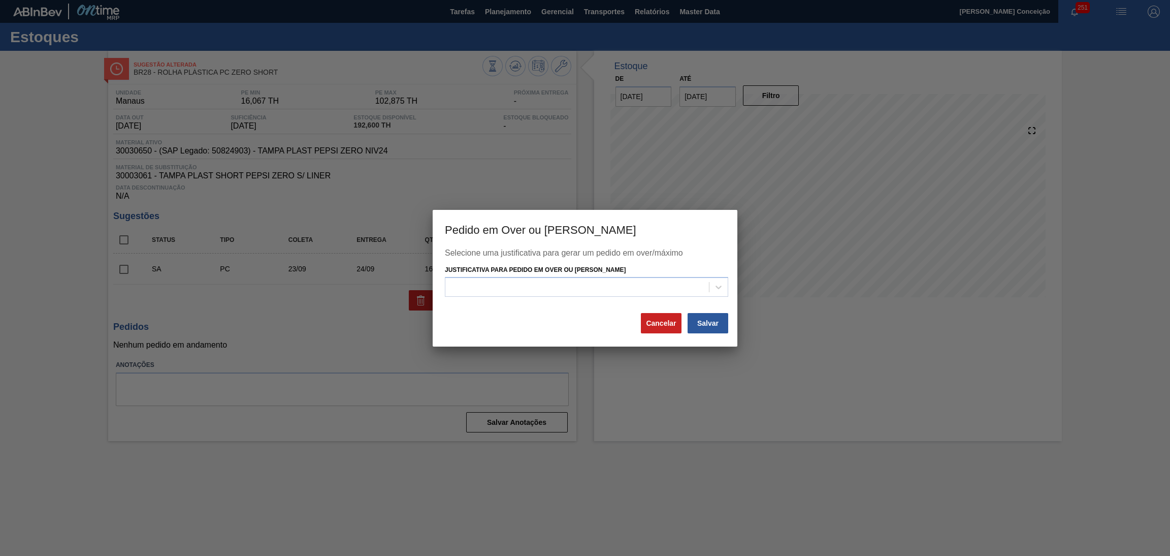
click at [556, 274] on div "Justificativa para Pedido em Over ou [PERSON_NAME]" at bounding box center [586, 280] width 283 height 35
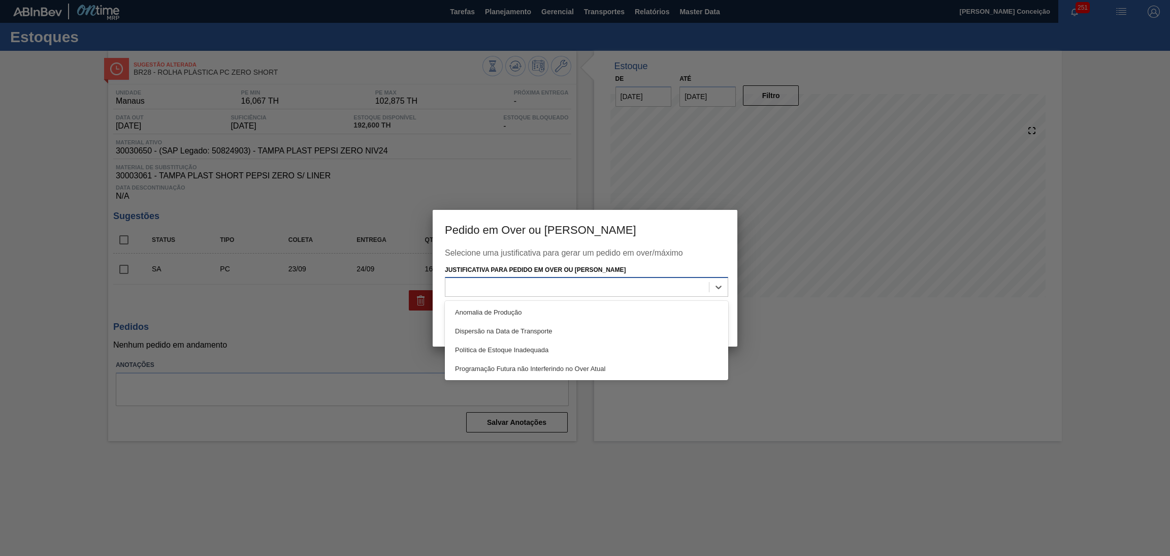
click at [559, 283] on div at bounding box center [577, 287] width 264 height 15
click at [560, 346] on div "Política de Estoque Inadequada" at bounding box center [586, 349] width 283 height 19
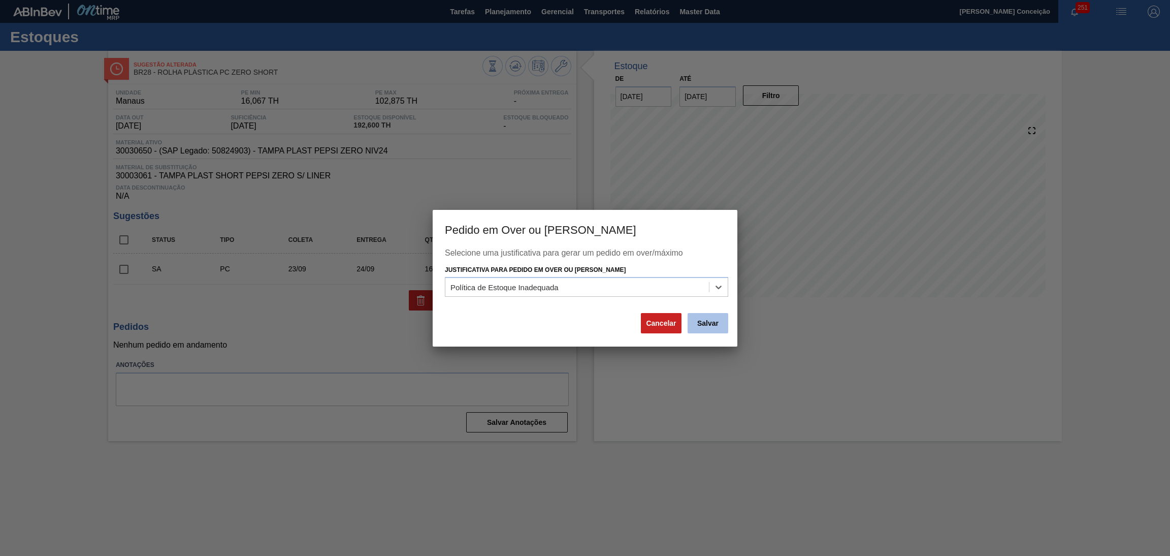
click at [705, 324] on button "Salvar" at bounding box center [708, 323] width 41 height 20
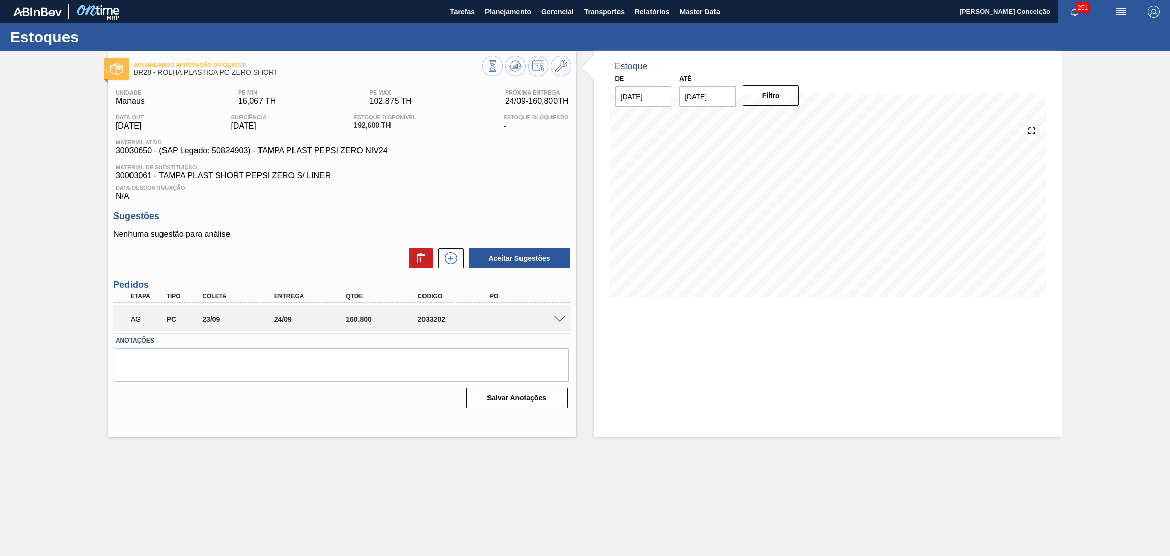
click at [330, 244] on div "Nenhuma sugestão para análise Aceitar Sugestões" at bounding box center [342, 250] width 458 height 40
click at [514, 69] on icon at bounding box center [515, 66] width 12 height 12
click at [371, 375] on textarea at bounding box center [342, 365] width 453 height 34
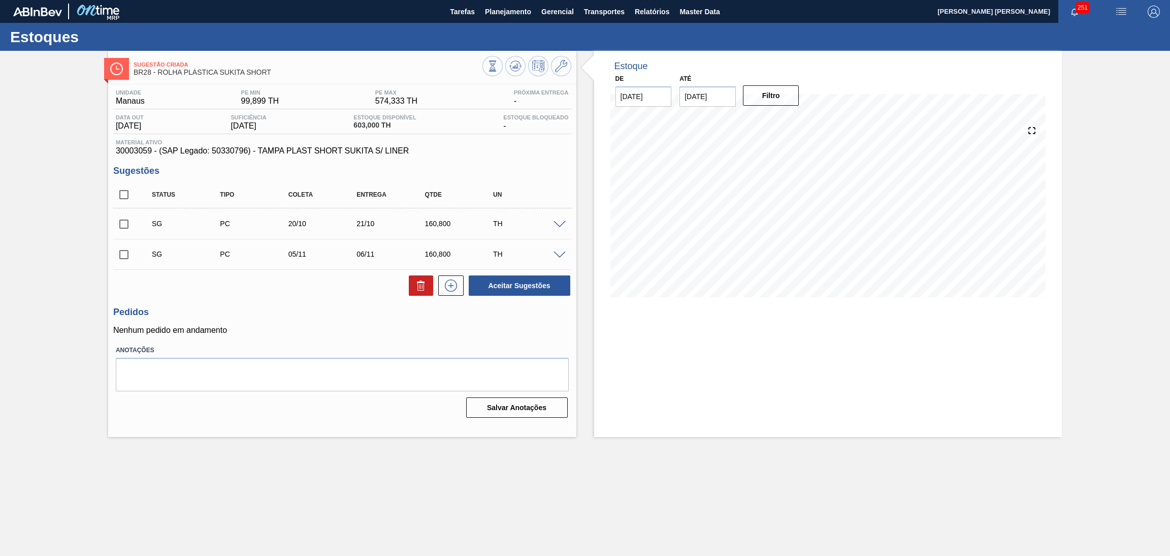
click at [732, 352] on div "Estoque De [DATE] Até [DATE] Filtro 18/10 Projeção de Estoque 203.898 [DOMAIN_N…" at bounding box center [828, 244] width 468 height 386
drag, startPoint x: 370, startPoint y: 315, endPoint x: 404, endPoint y: 286, distance: 44.7
click at [370, 314] on h3 "Pedidos" at bounding box center [342, 312] width 458 height 11
click at [513, 68] on icon at bounding box center [515, 65] width 7 height 5
click at [123, 194] on input "checkbox" at bounding box center [123, 194] width 21 height 21
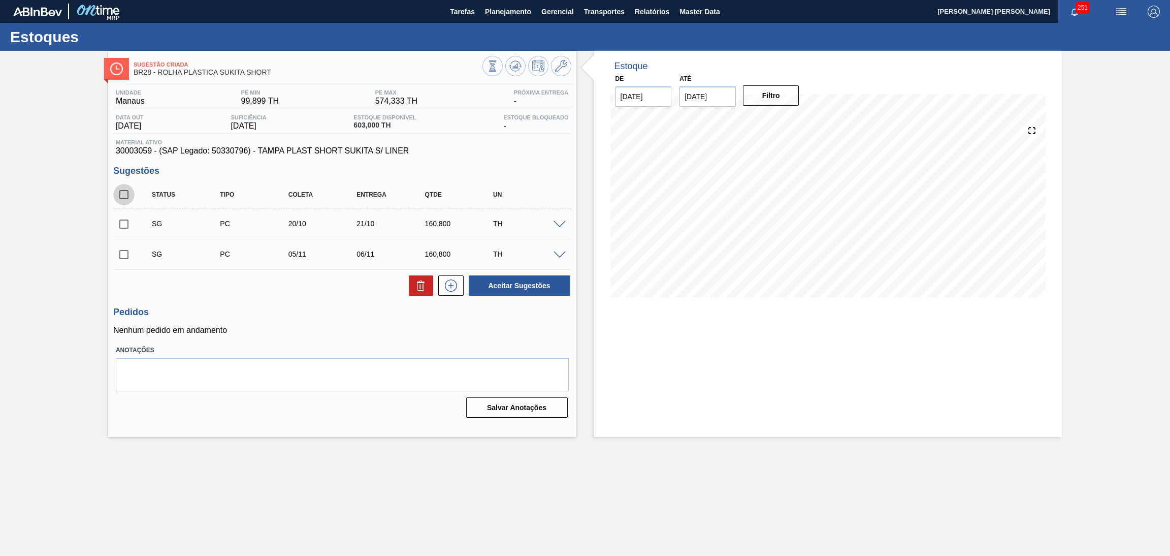
checkbox input "true"
click at [413, 287] on button at bounding box center [421, 285] width 24 height 20
checkbox input "false"
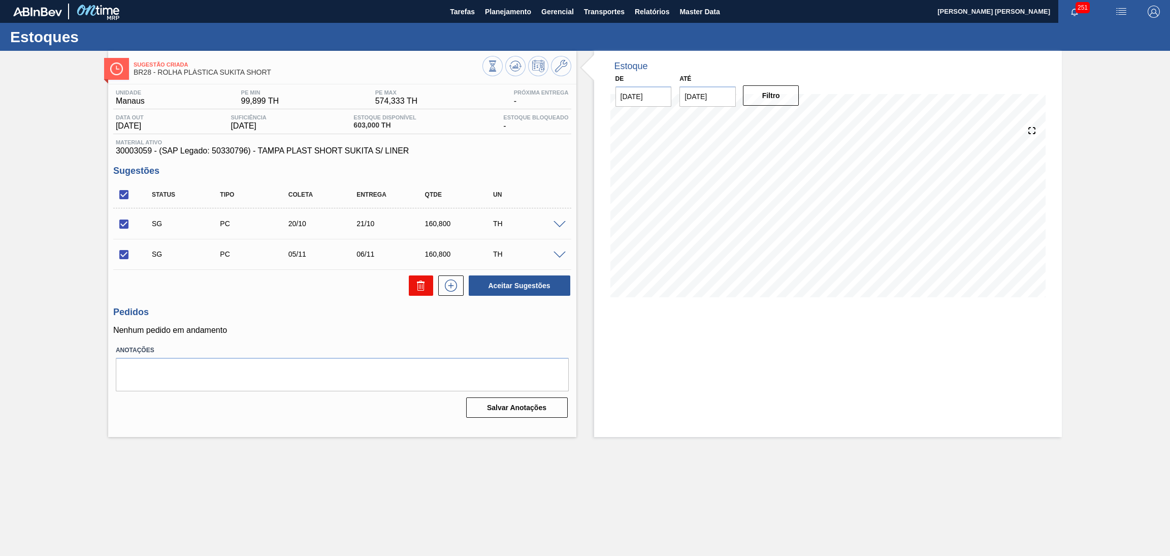
checkbox input "false"
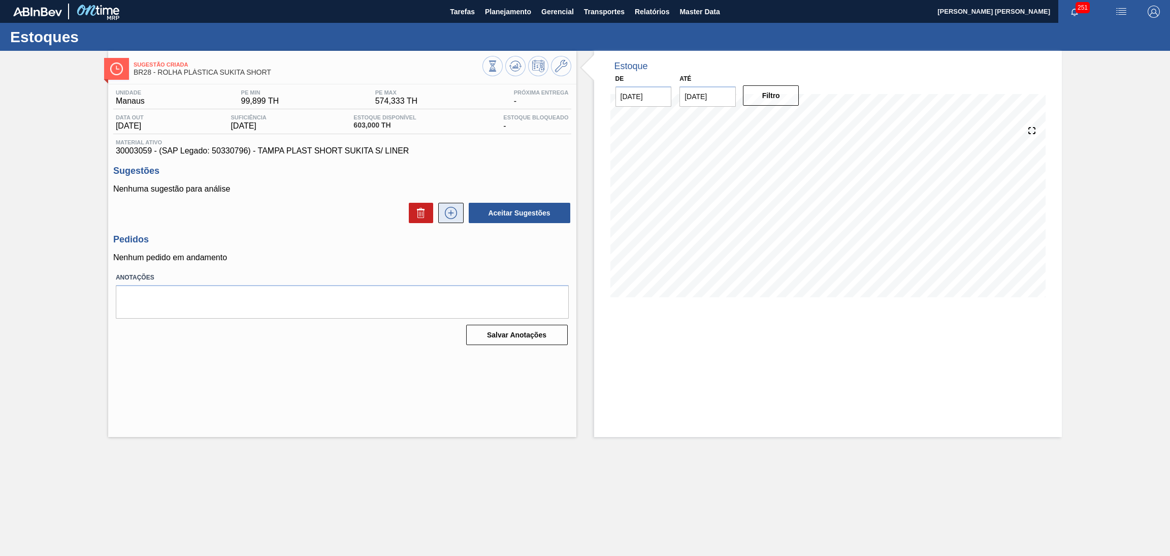
click at [457, 214] on icon at bounding box center [451, 213] width 16 height 12
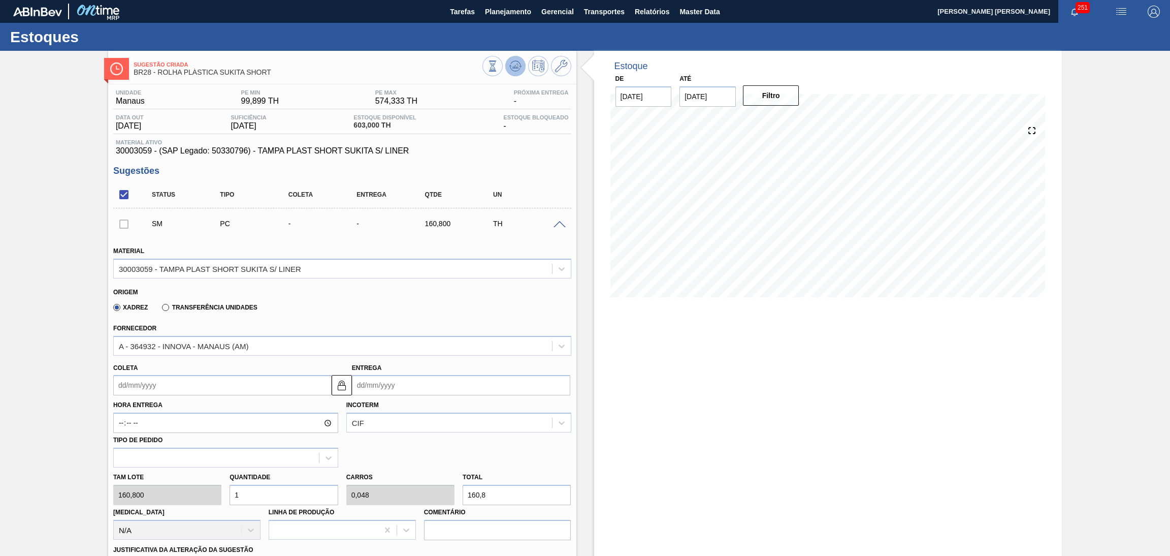
click at [516, 68] on icon at bounding box center [516, 66] width 1 height 4
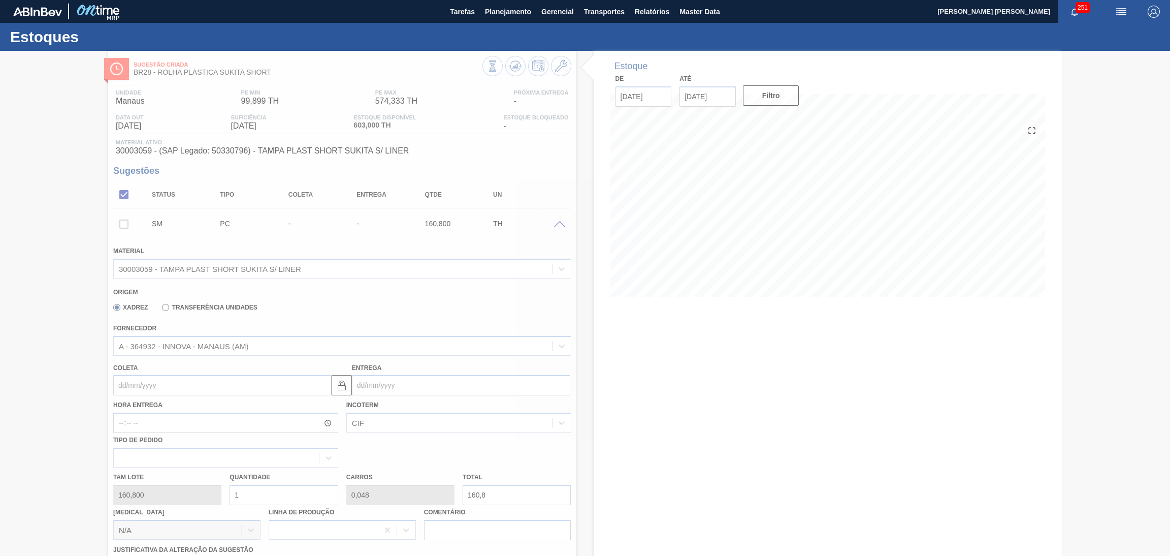
click at [587, 304] on icon at bounding box center [585, 303] width 41 height 41
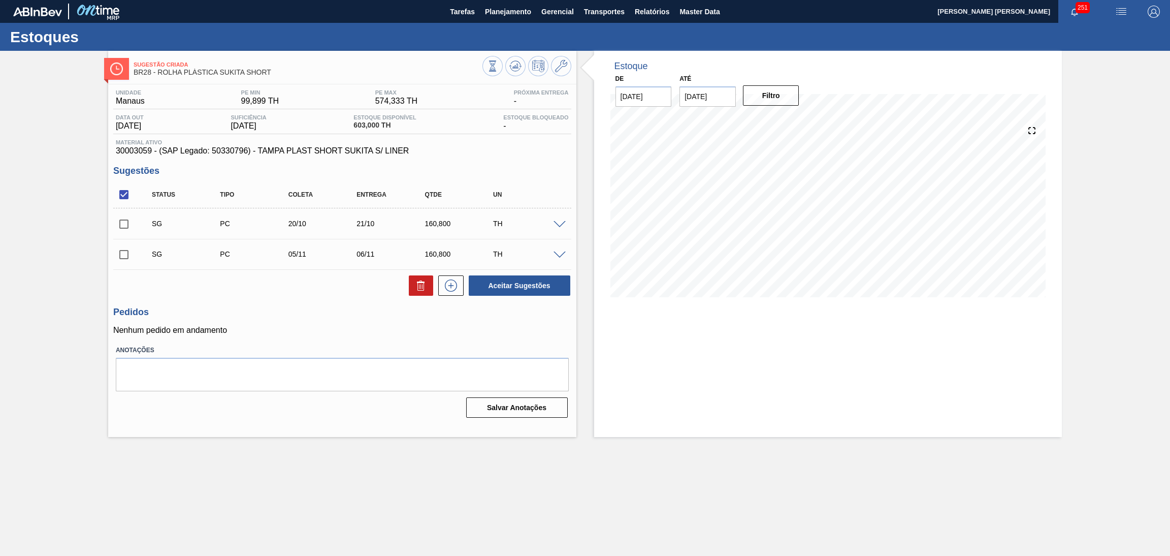
click at [126, 223] on input "checkbox" at bounding box center [123, 223] width 21 height 21
checkbox input "true"
click at [531, 284] on button "Aceitar Sugestões" at bounding box center [520, 285] width 102 height 20
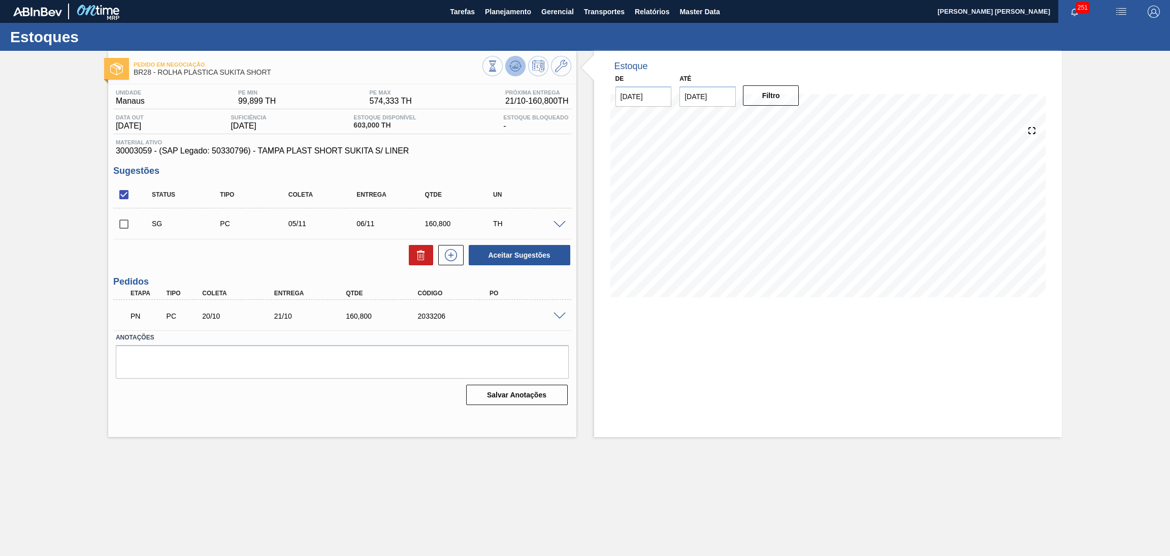
click at [514, 70] on icon at bounding box center [515, 66] width 12 height 12
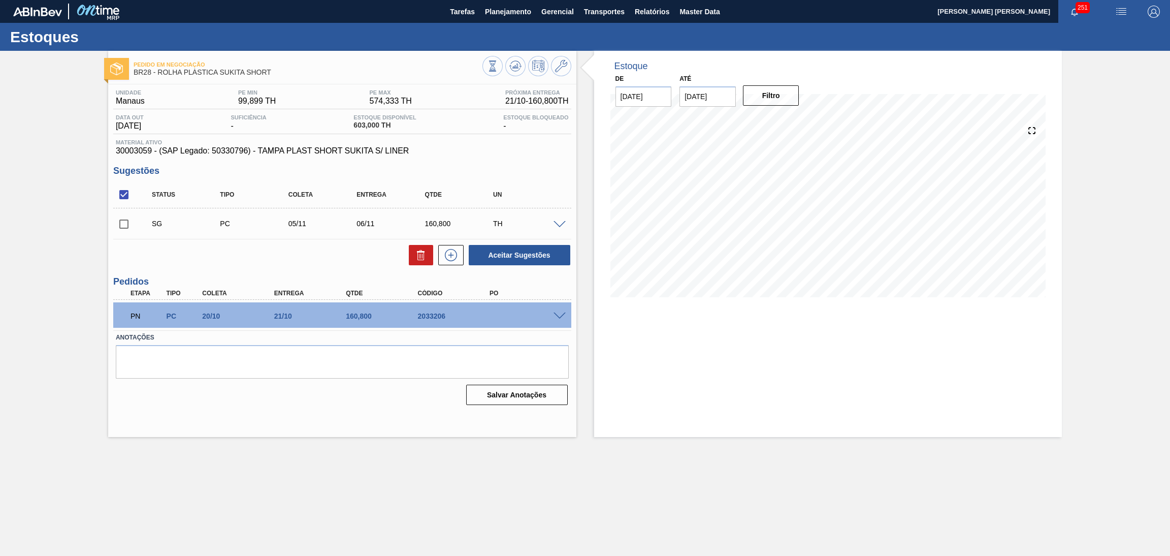
click at [117, 227] on input "checkbox" at bounding box center [123, 223] width 21 height 21
click at [492, 253] on button "Aceitar Sugestões" at bounding box center [520, 255] width 102 height 20
checkbox input "false"
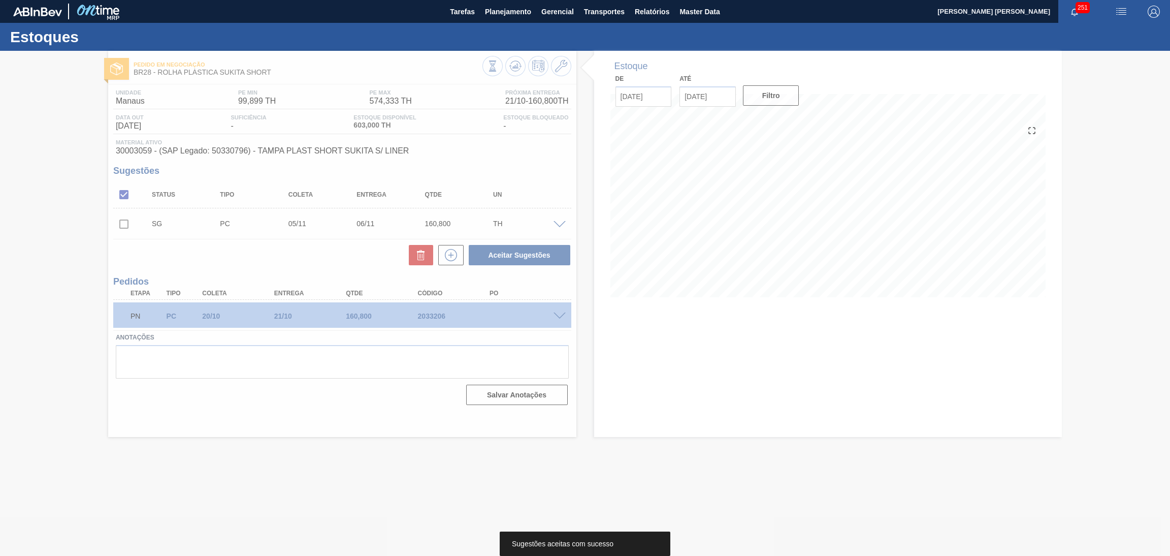
click at [649, 360] on div at bounding box center [585, 303] width 1170 height 505
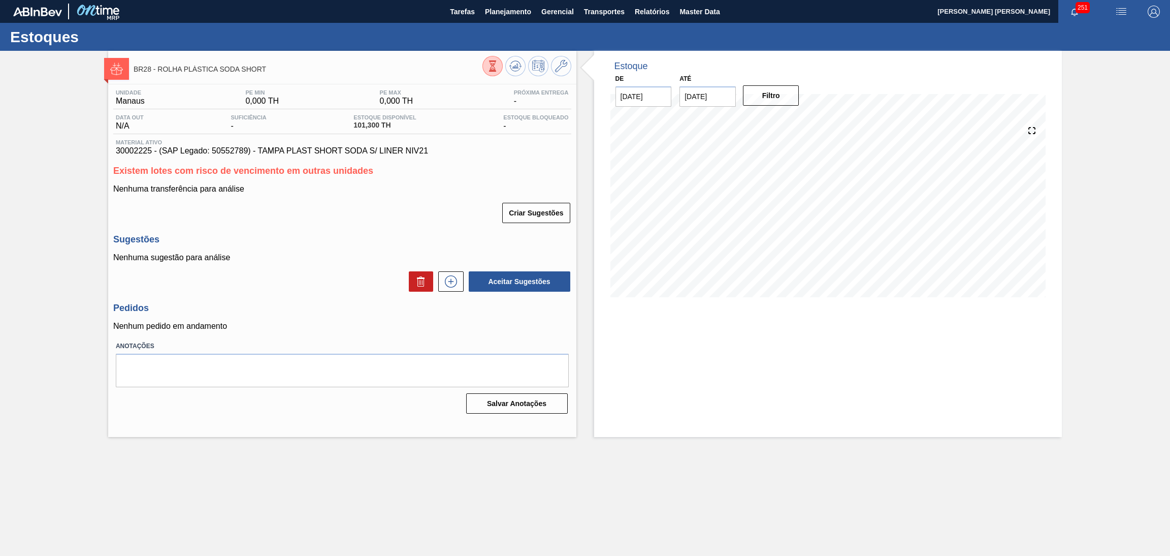
click at [295, 287] on div "Aceitar Sugestões" at bounding box center [342, 281] width 458 height 22
click at [513, 68] on icon at bounding box center [515, 66] width 12 height 12
